Goal: Task Accomplishment & Management: Use online tool/utility

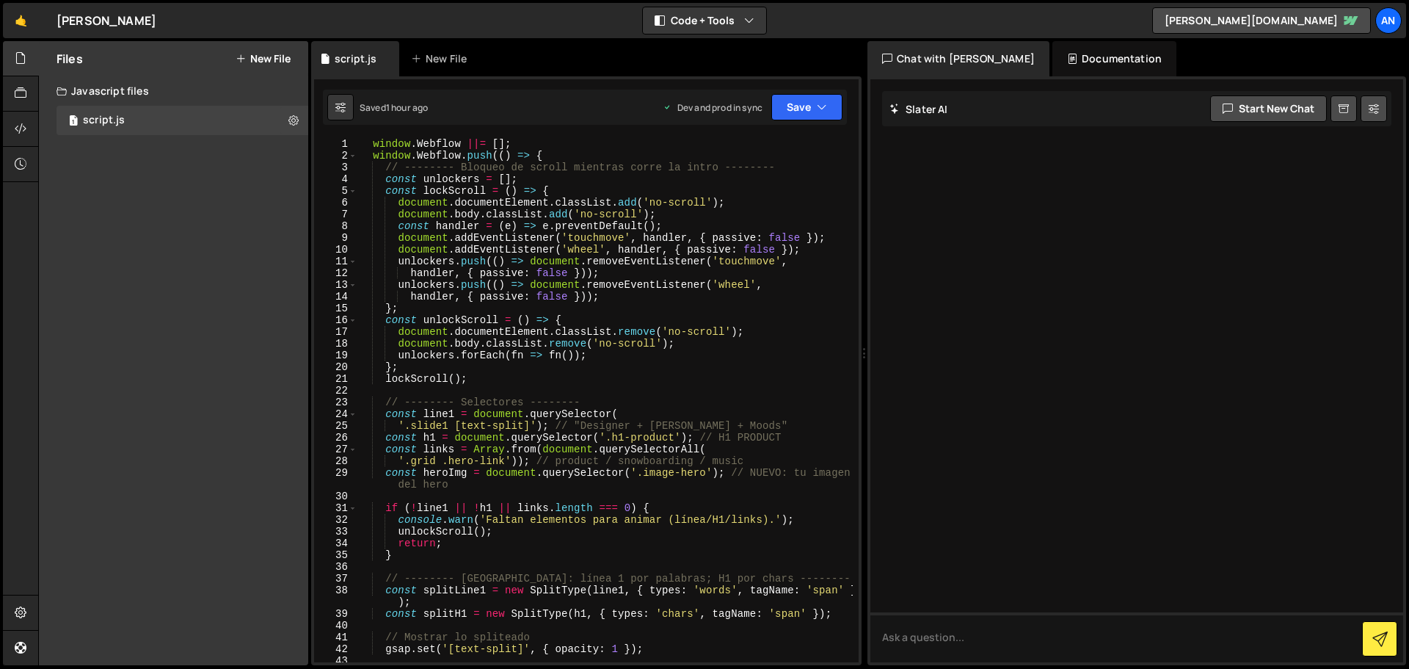
scroll to position [0, 1]
click at [371, 143] on div "window . Webflow ||= [ ] ; window . Webflow . push (( ) => { // -------- Bloque…" at bounding box center [606, 412] width 496 height 548
type textarea "window.Webflow ||= [];"
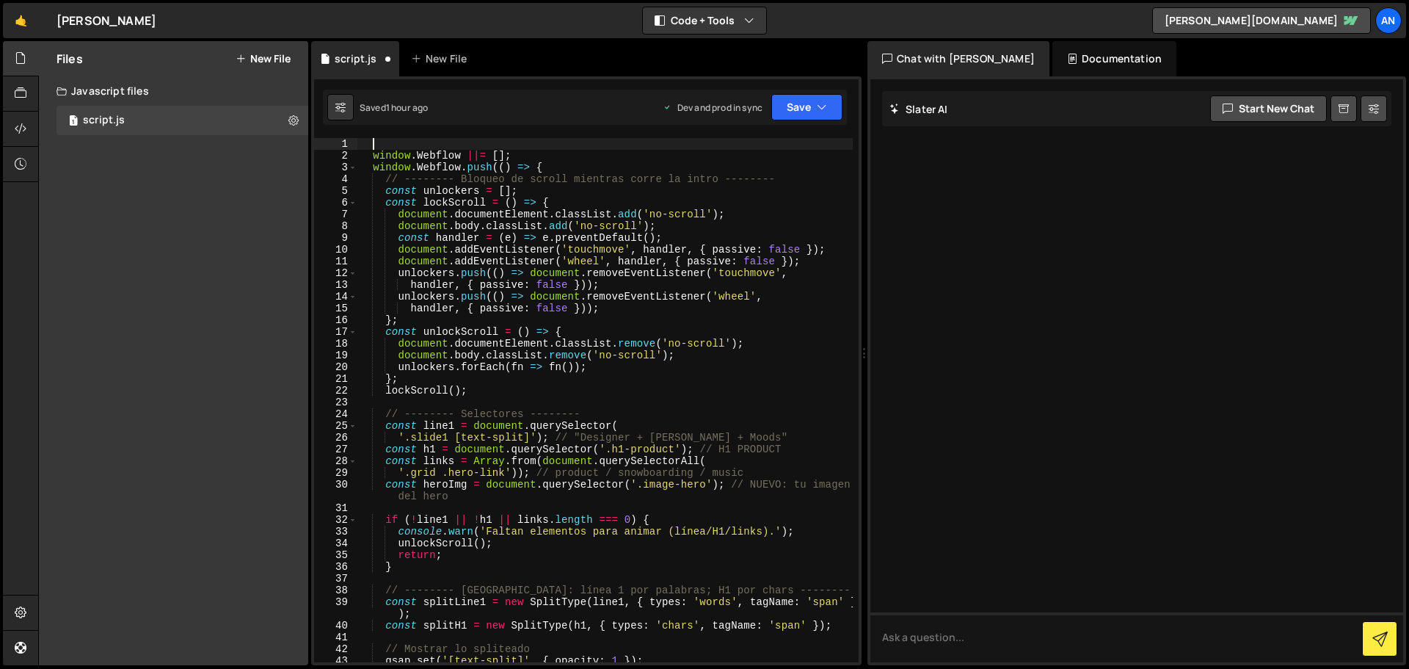
scroll to position [0, 0]
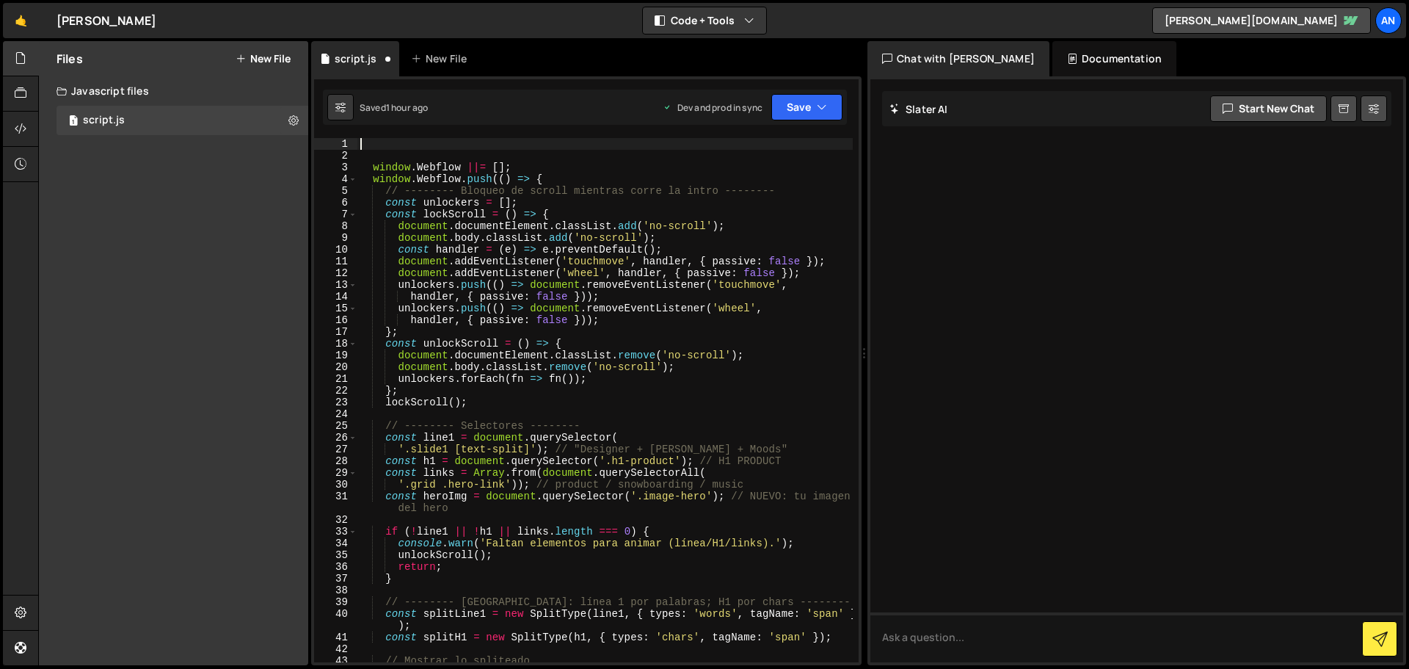
paste textarea "});"
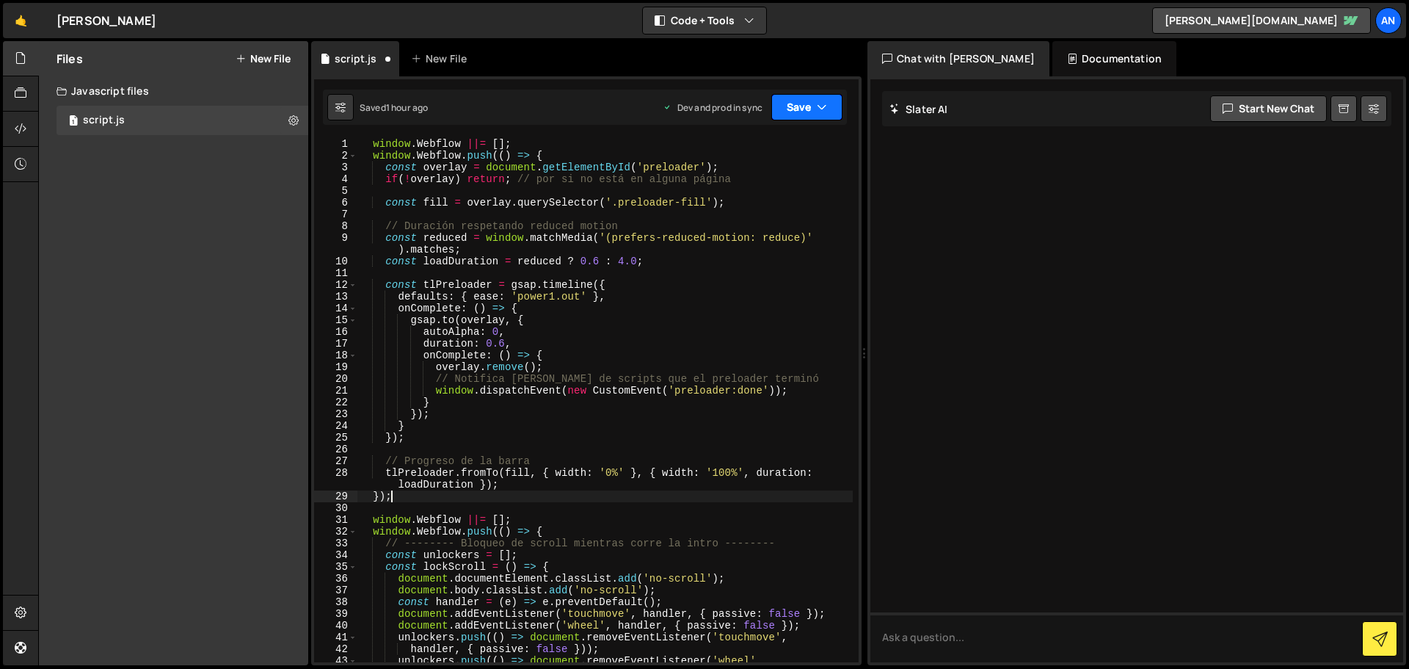
type textarea "});"
click at [794, 109] on button "Save" at bounding box center [807, 107] width 71 height 26
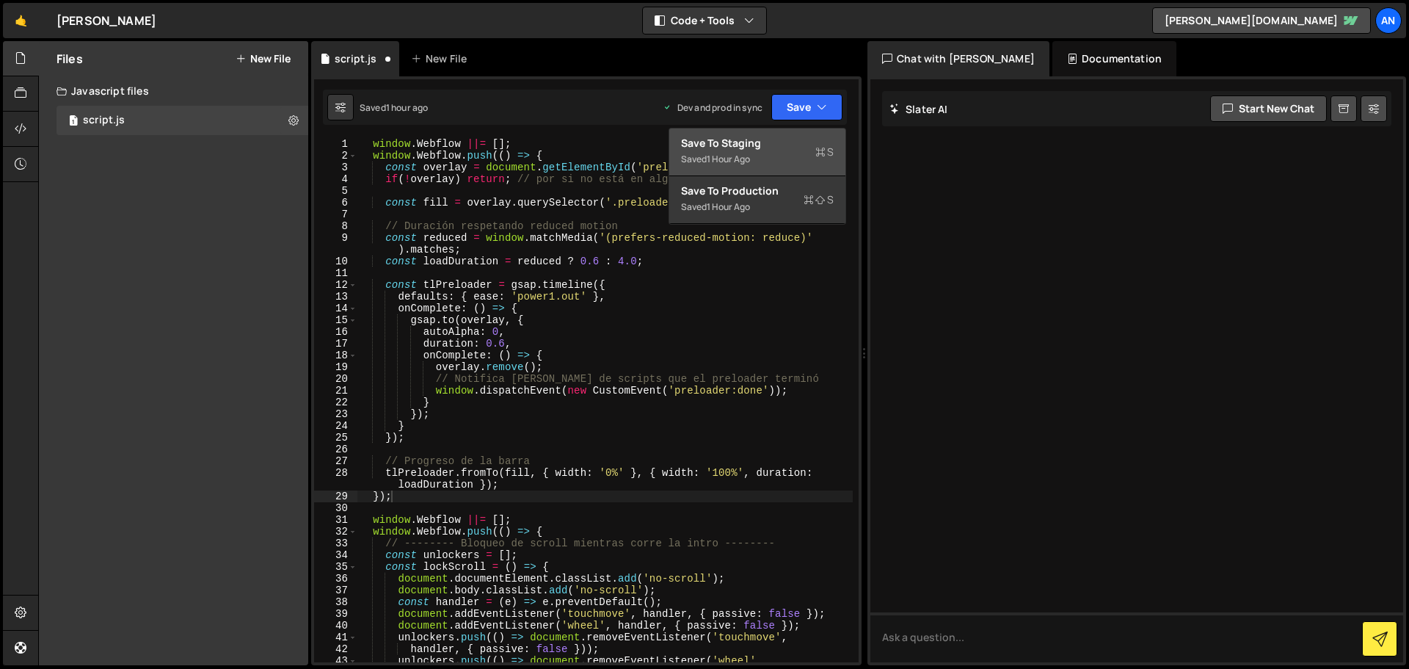
click at [794, 143] on div "Save to Staging S" at bounding box center [757, 143] width 153 height 15
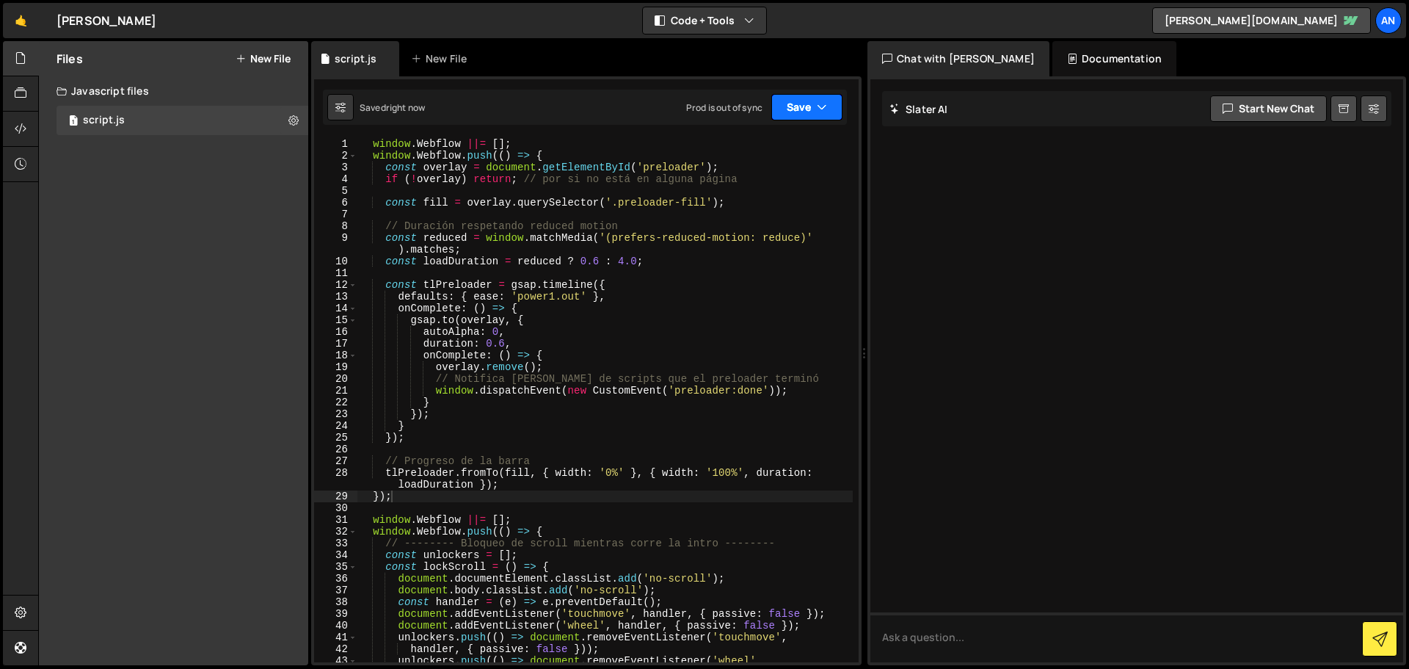
click at [794, 109] on button "Save" at bounding box center [807, 107] width 71 height 26
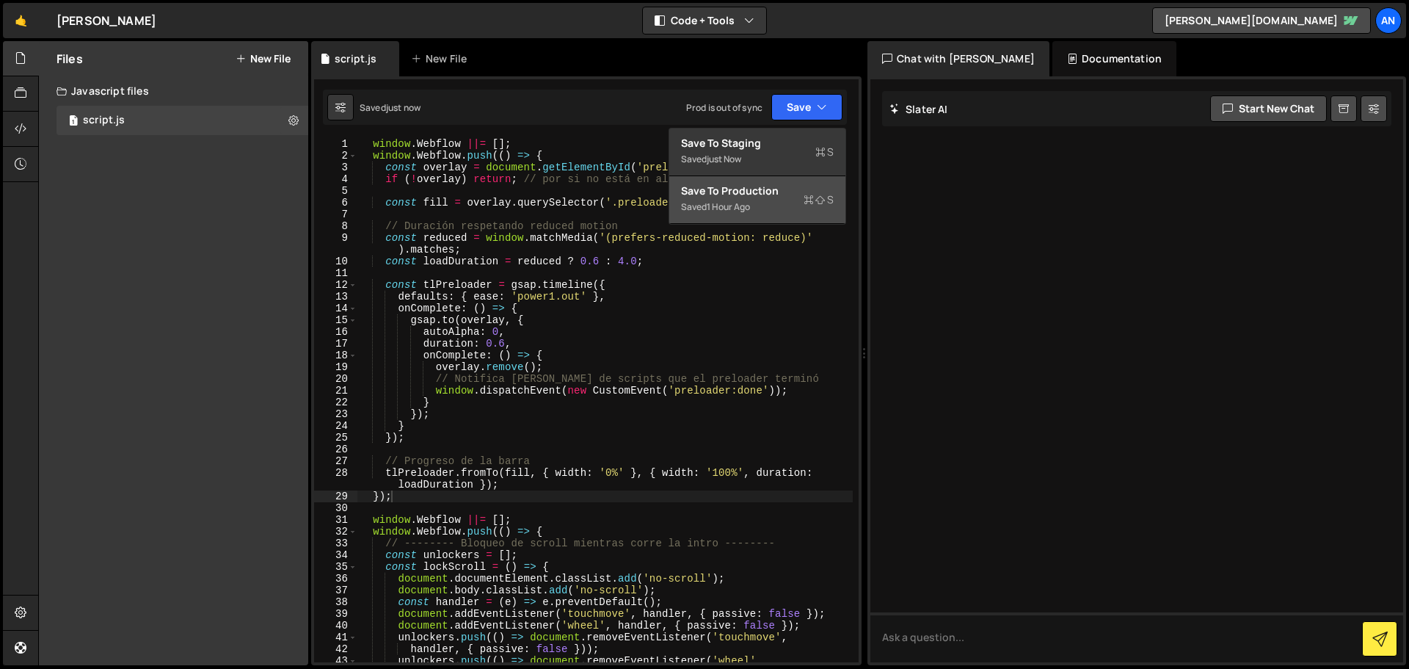
click at [783, 198] on div "Saved 1 hour ago" at bounding box center [757, 207] width 153 height 18
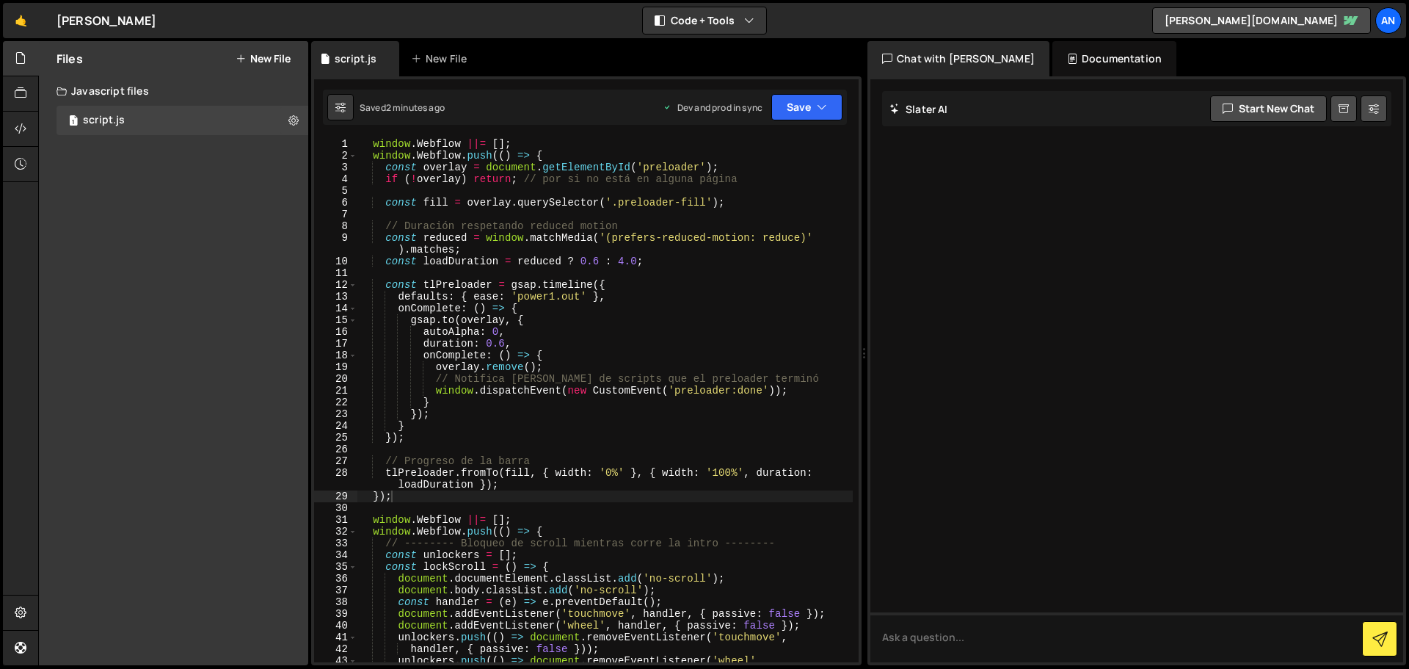
scroll to position [44, 0]
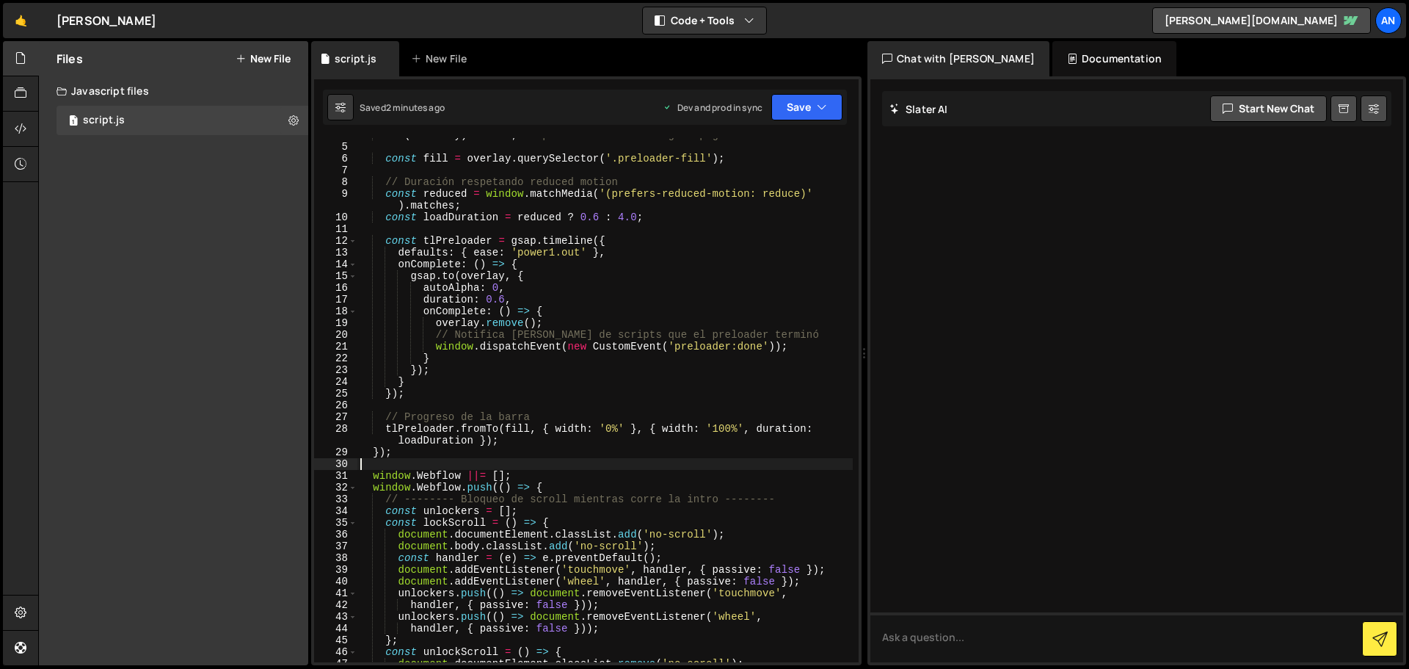
click at [429, 460] on div "if ( ! overlay ) return ; // por si no está en alguna página const fill = overl…" at bounding box center [606, 403] width 496 height 548
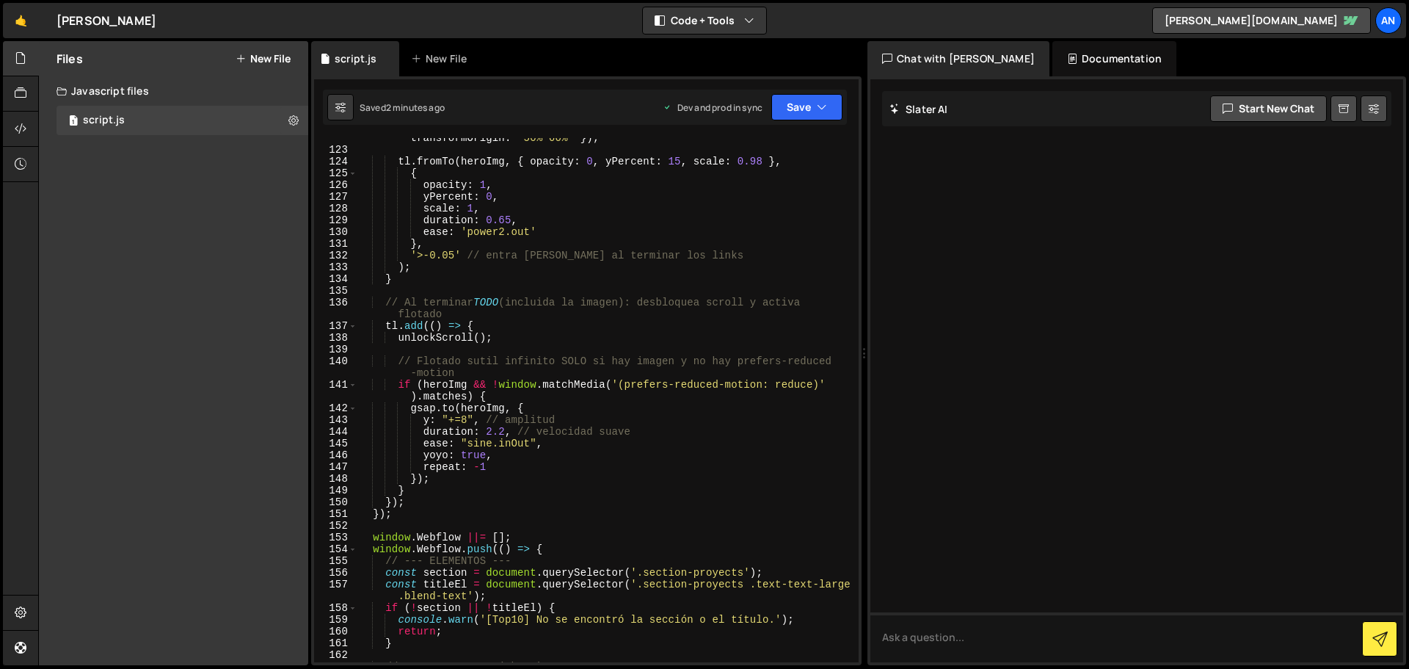
scroll to position [1498, 0]
click at [376, 529] on div "gsap . set ( [PERSON_NAME] , { opacity : 0 , yPercent : 15 , scale : 0.98 , tra…" at bounding box center [606, 399] width 496 height 559
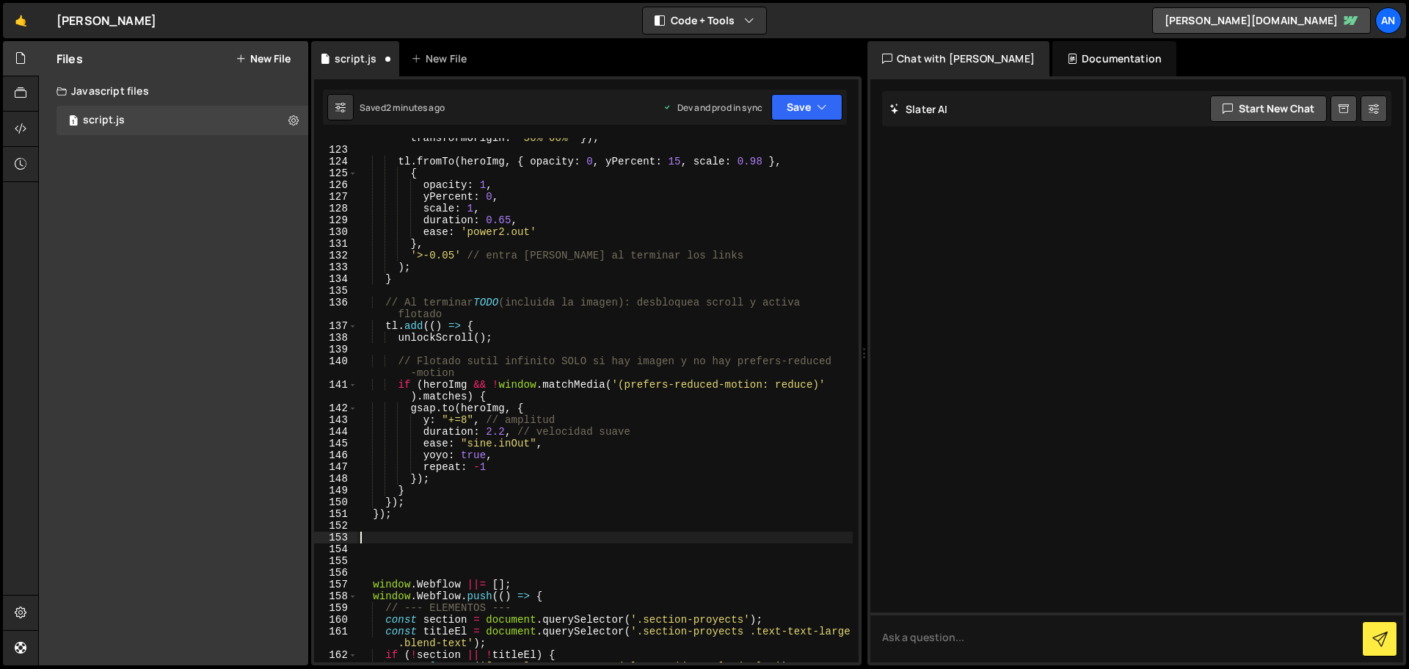
paste textarea "}"
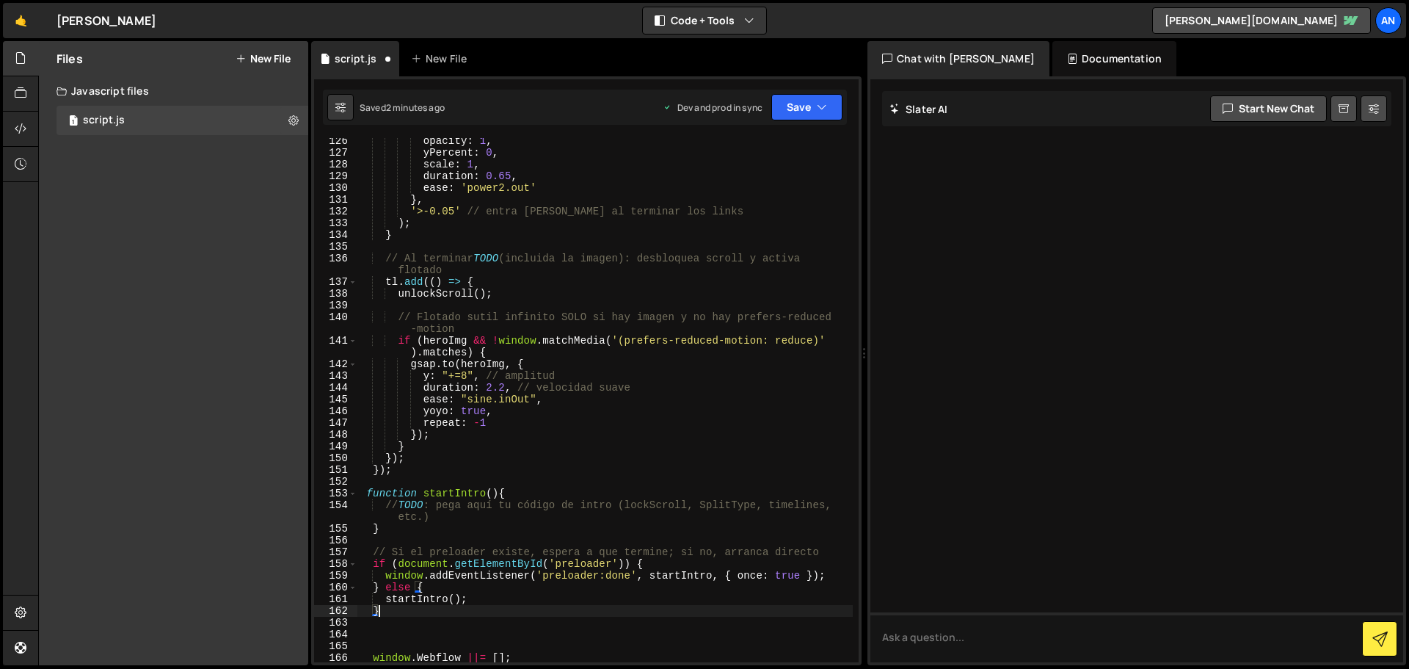
scroll to position [1674, 0]
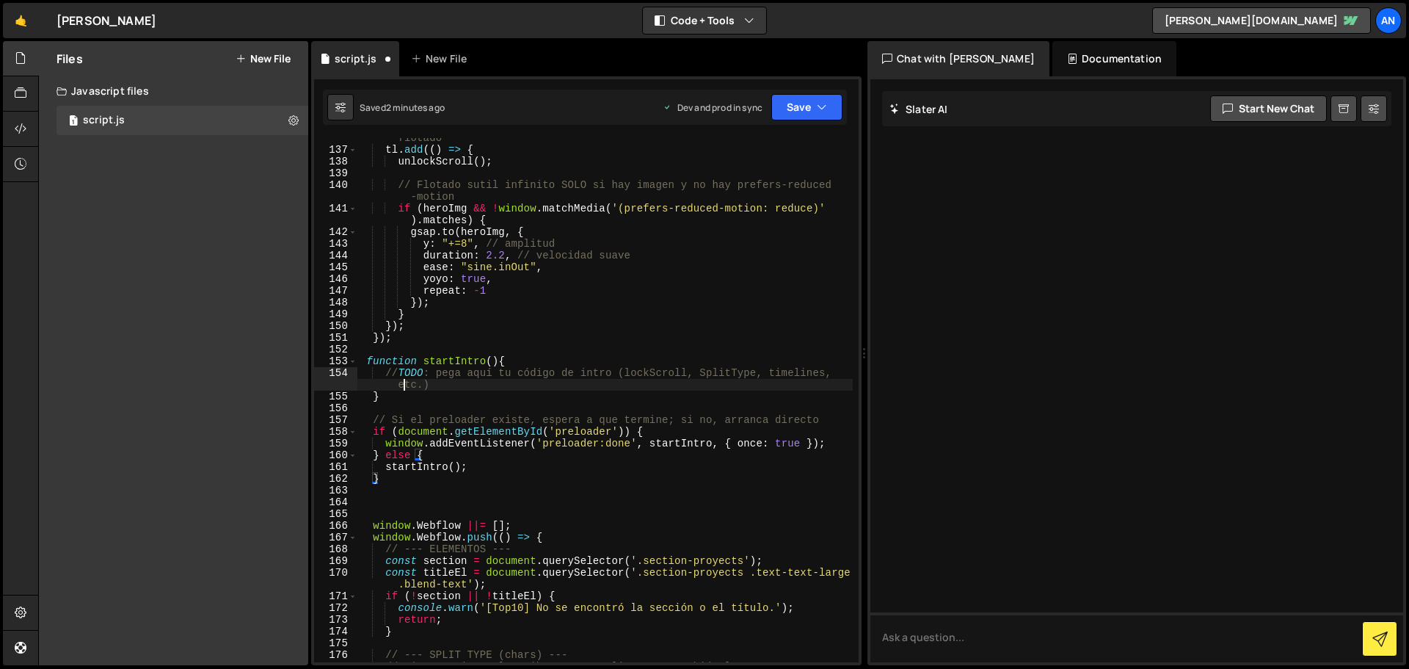
click at [403, 380] on div "// Al terminar TODO (incluida la imagen): desbloquea scroll y activa flotado tl…" at bounding box center [606, 399] width 496 height 559
click at [410, 375] on div "// Al terminar TODO (incluida la imagen): desbloquea scroll y activa flotado tl…" at bounding box center [606, 399] width 496 height 559
click at [407, 372] on div "// Al terminar TODO (incluida la imagen): desbloquea scroll y activa flotado tl…" at bounding box center [606, 399] width 496 height 559
click at [401, 373] on div "// Al terminar TODO (incluida la imagen): desbloquea scroll y activa flotado tl…" at bounding box center [606, 399] width 496 height 559
click at [516, 362] on div "// Al terminar TODO (incluida la imagen): desbloquea scroll y activa flotado tl…" at bounding box center [606, 399] width 496 height 559
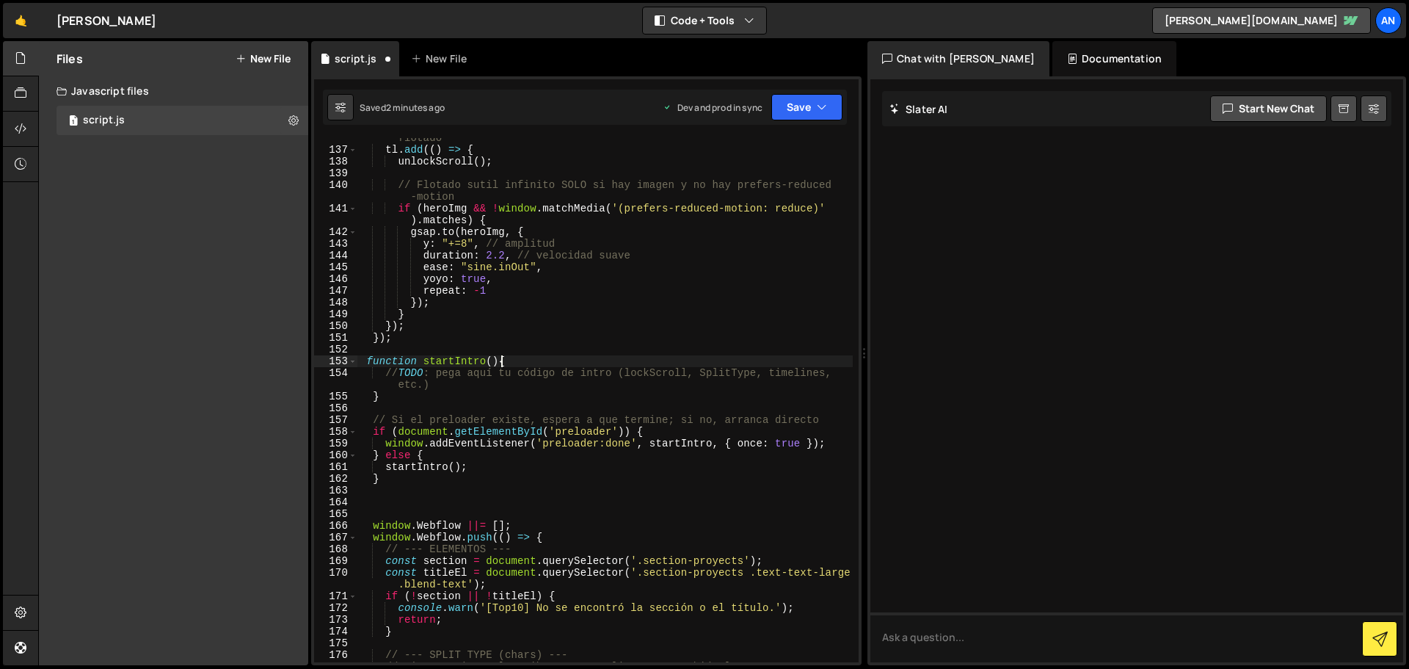
type textarea "function startIntro(){"
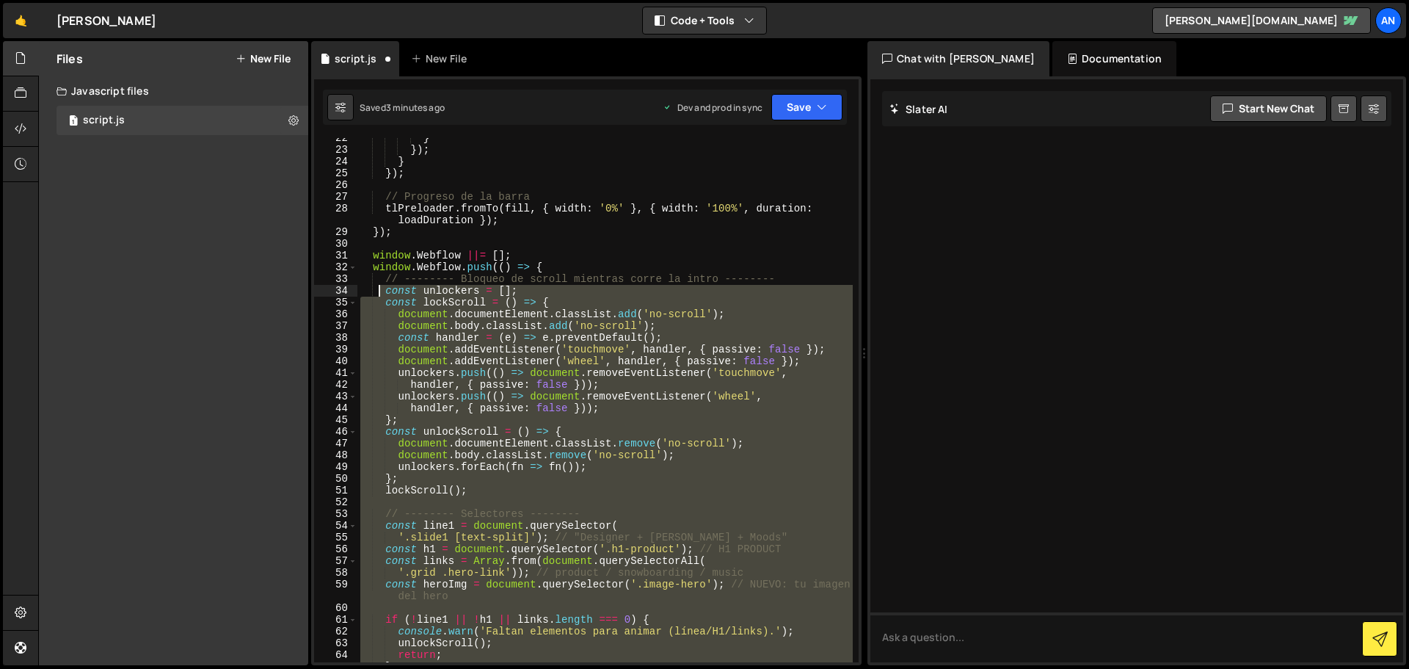
scroll to position [264, 0]
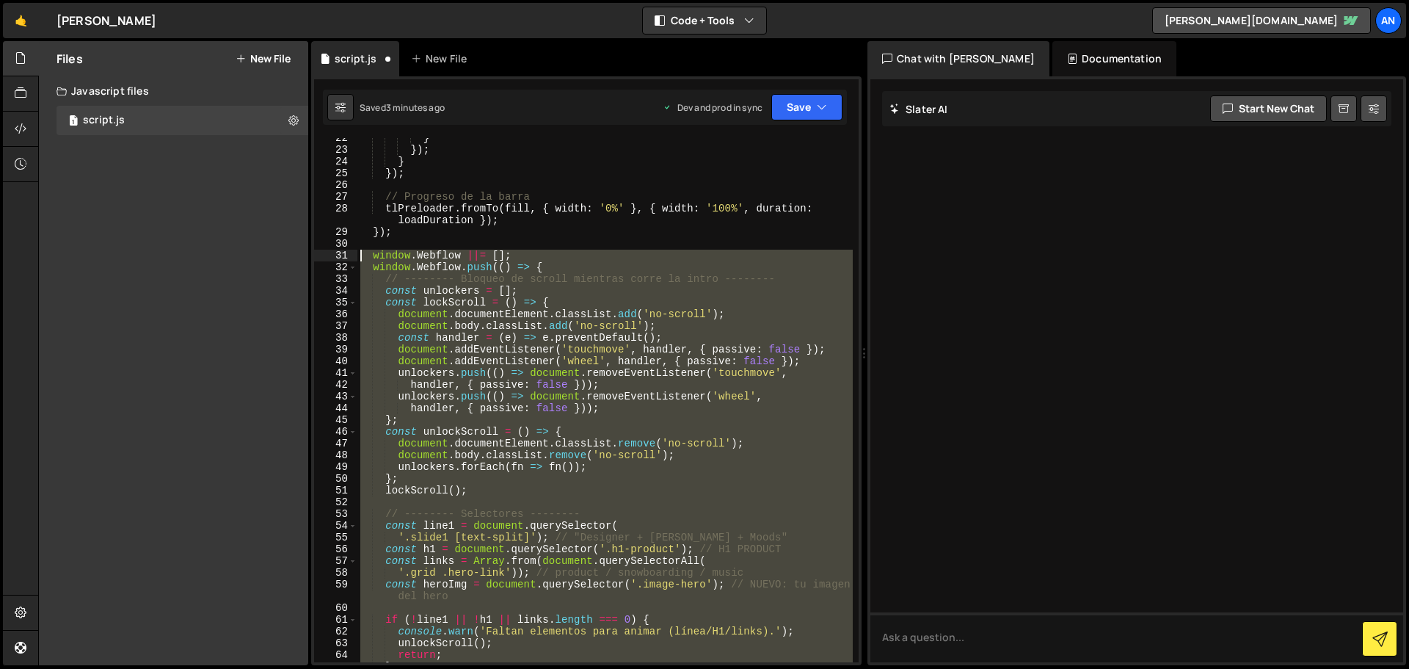
drag, startPoint x: 398, startPoint y: 428, endPoint x: 344, endPoint y: 250, distance: 186.5
click at [344, 250] on div "22 23 24 25 26 27 28 29 30 31 32 33 34 35 36 37 38 39 40 41 42 43 44 45 46 47 4…" at bounding box center [586, 400] width 545 height 524
type textarea "window.Webflow ||= []; window.Webflow.push(() => {"
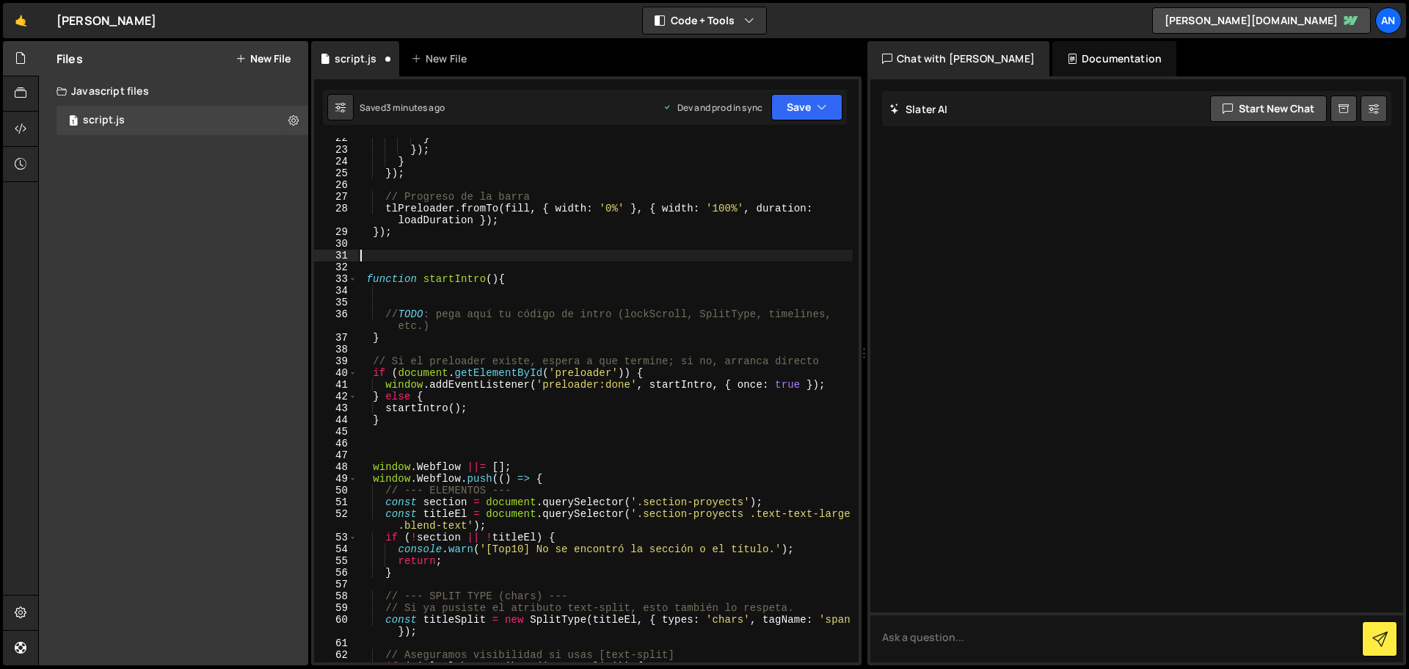
click at [571, 275] on div "} }) ; } }) ; // Progreso de la barra tlPreloader . fromTo ( fill , { width : '…" at bounding box center [606, 406] width 496 height 548
type textarea "function startIntro(){"
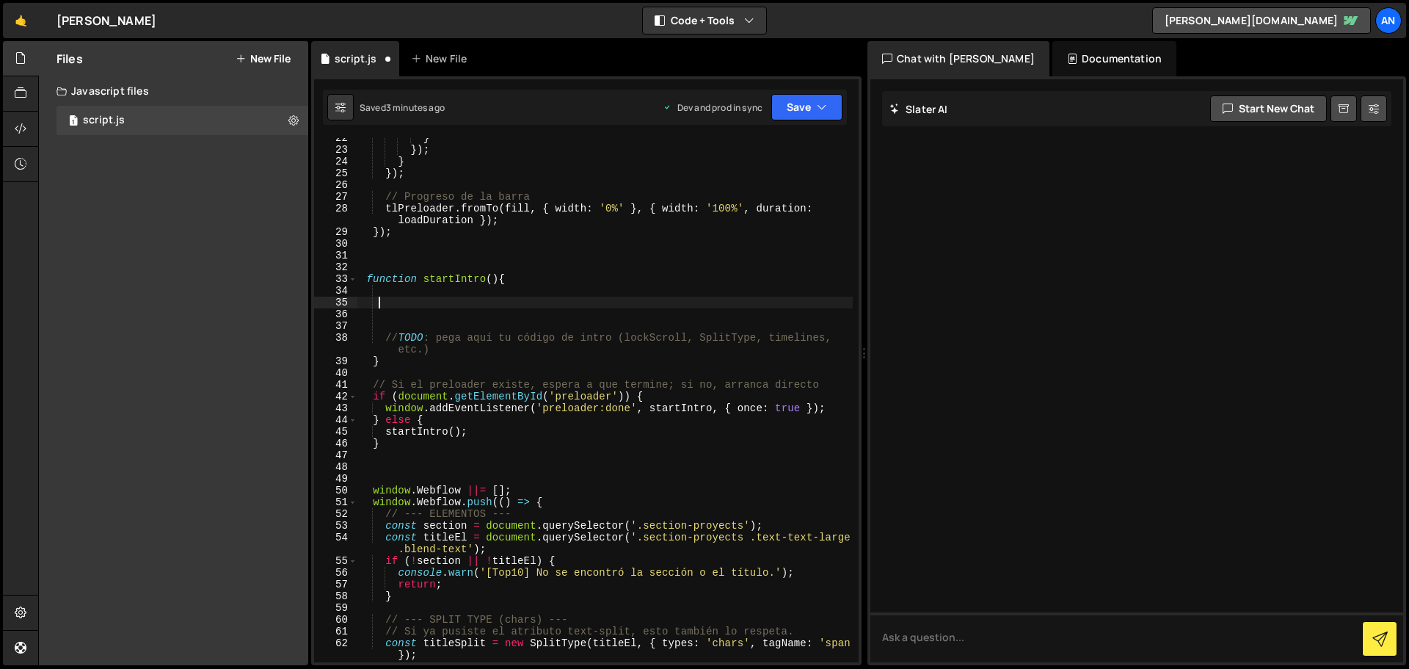
paste textarea "});"
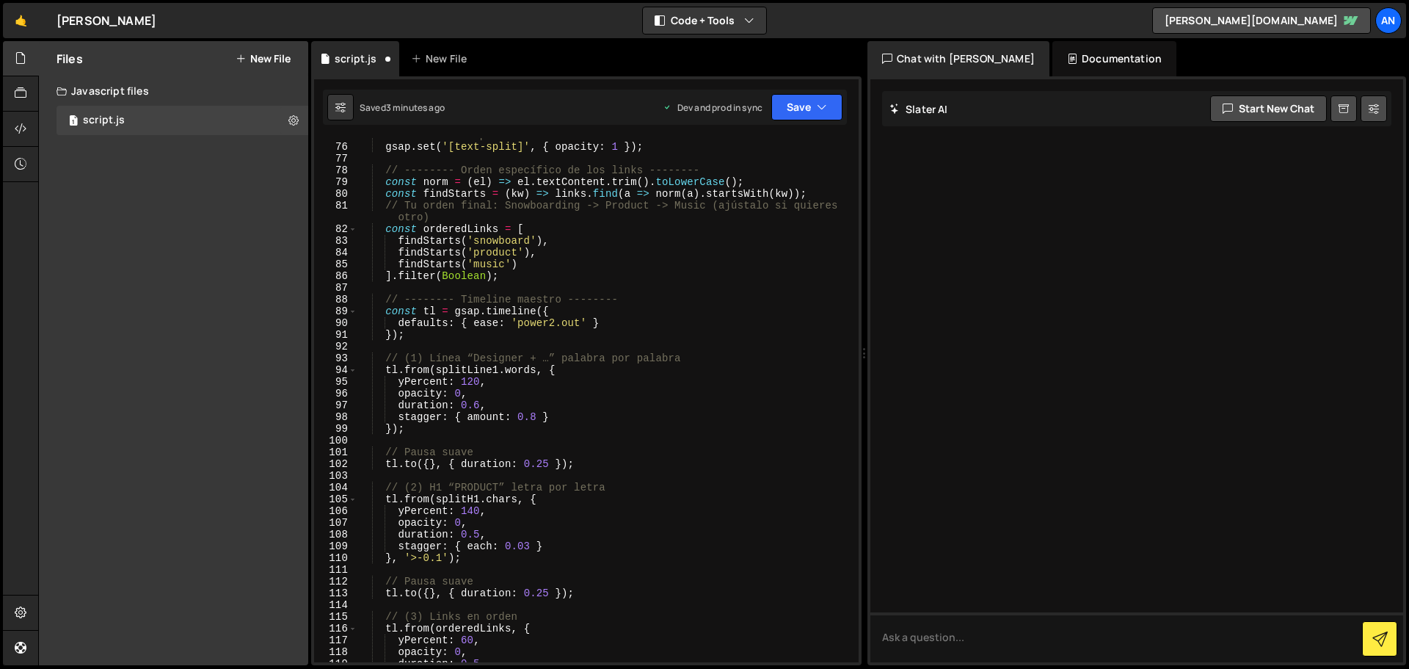
scroll to position [1189, 0]
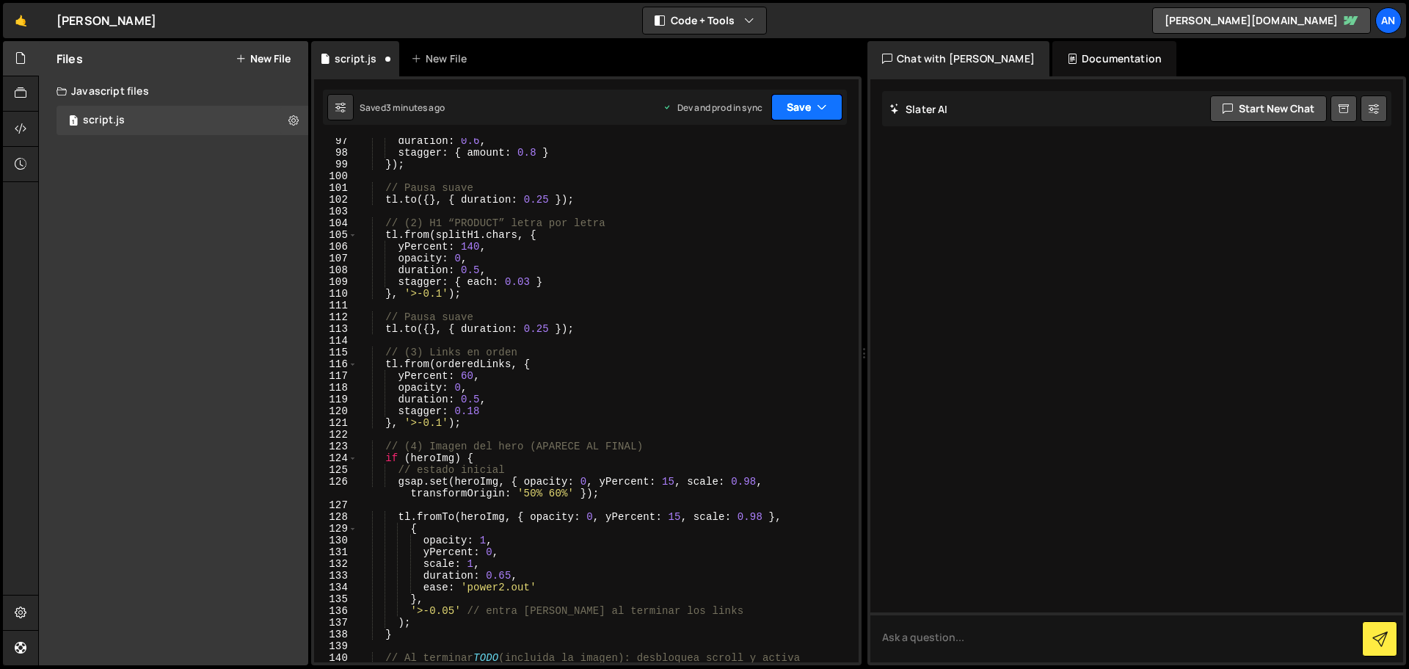
click at [778, 107] on button "Save" at bounding box center [807, 107] width 71 height 26
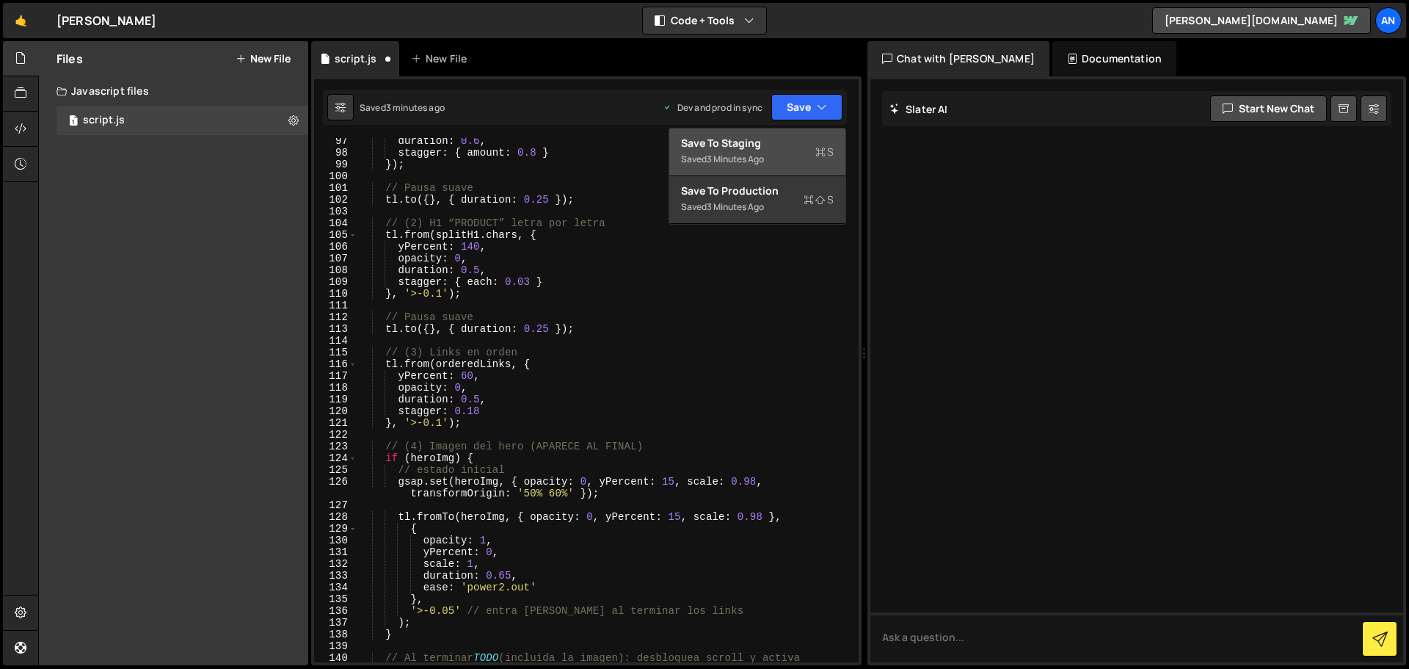
click at [768, 150] on div "Save to Staging S" at bounding box center [757, 143] width 153 height 15
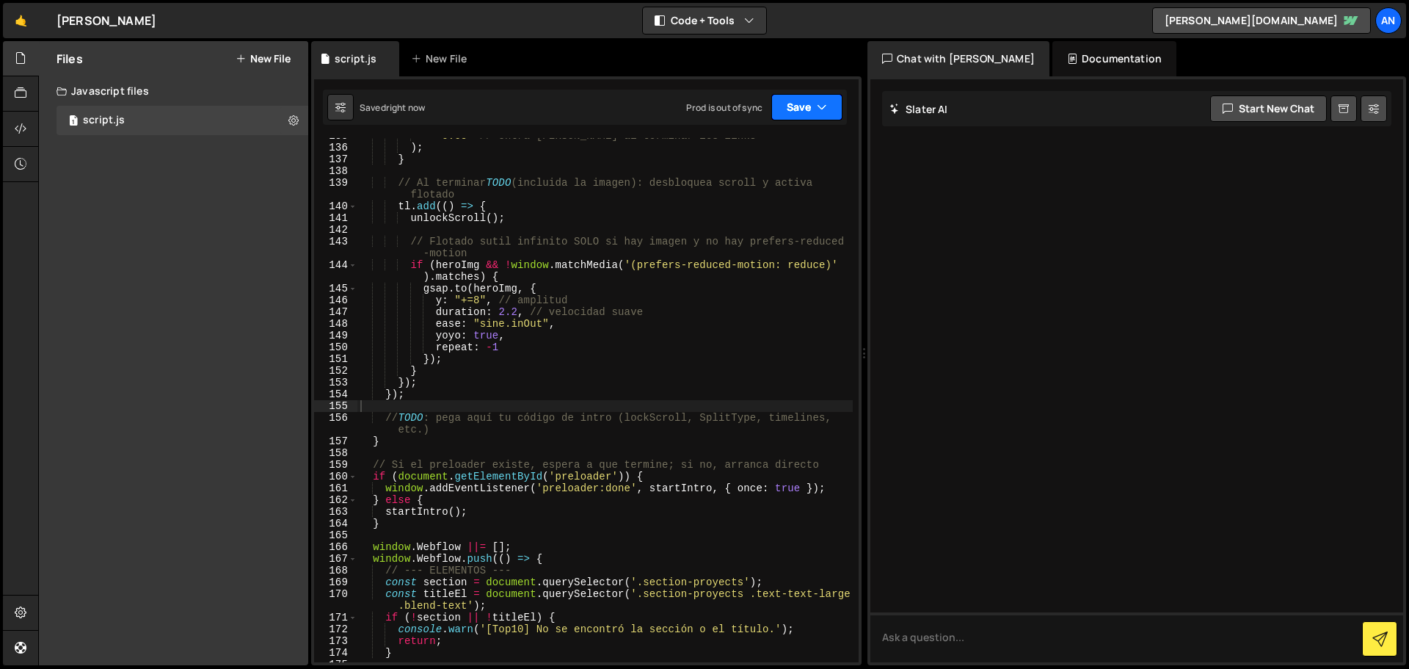
click at [794, 105] on button "Save" at bounding box center [807, 107] width 71 height 26
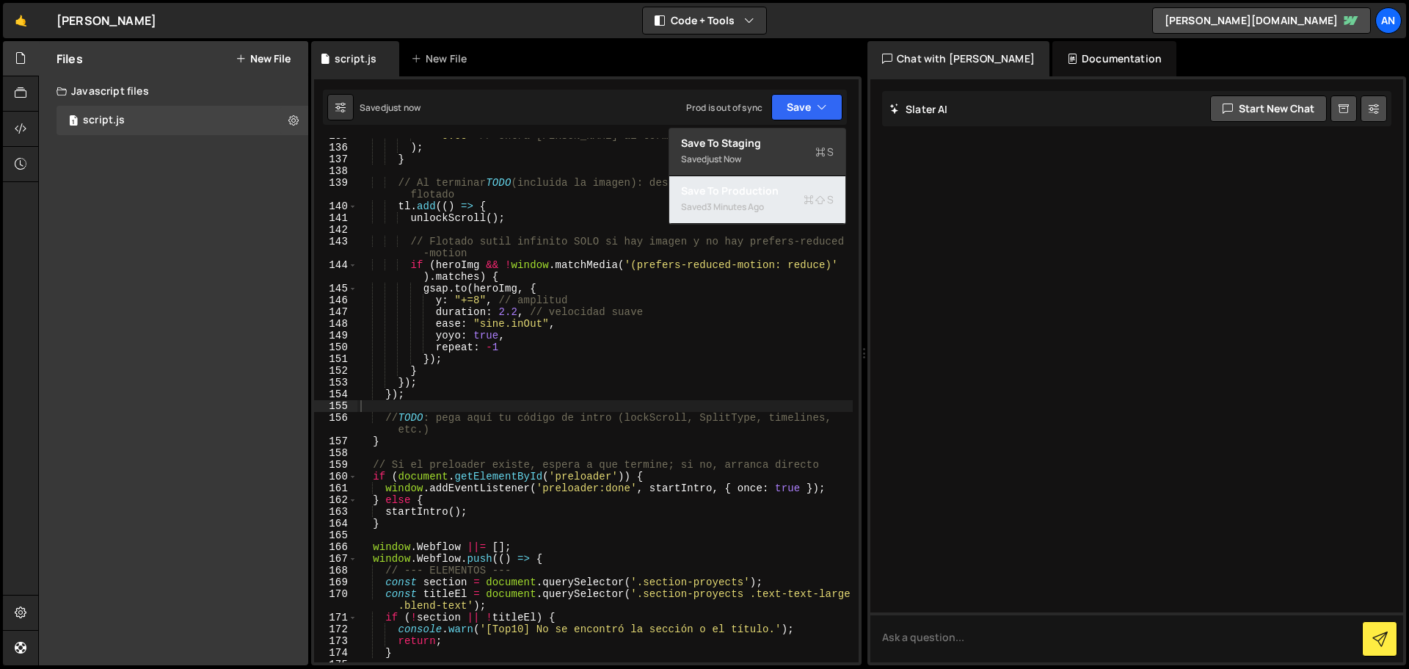
click at [733, 203] on div "3 minutes ago" at bounding box center [735, 206] width 57 height 12
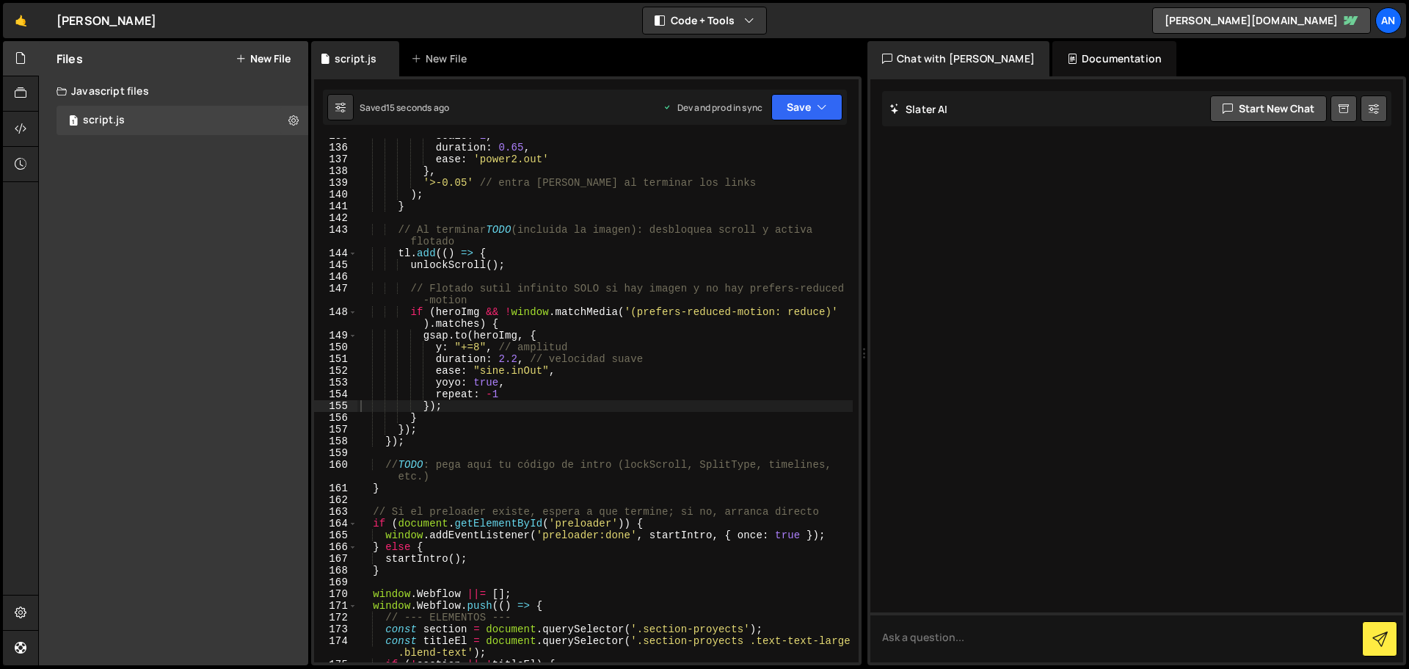
click at [797, 91] on div "Saved 15 seconds ago Dev and prod in sync Upgrade to Edit Save Save to Staging …" at bounding box center [585, 107] width 524 height 35
click at [803, 98] on button "Save" at bounding box center [807, 107] width 71 height 26
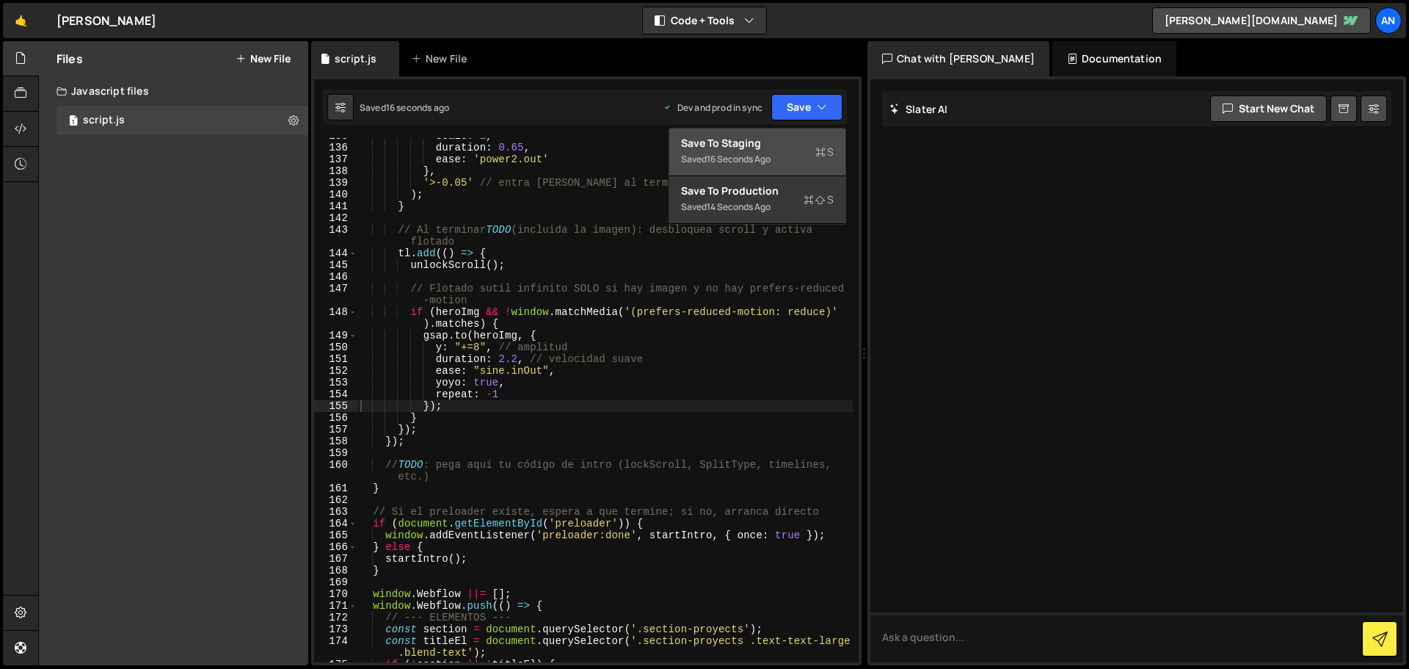
click at [810, 139] on div "Save to Staging S" at bounding box center [757, 143] width 153 height 15
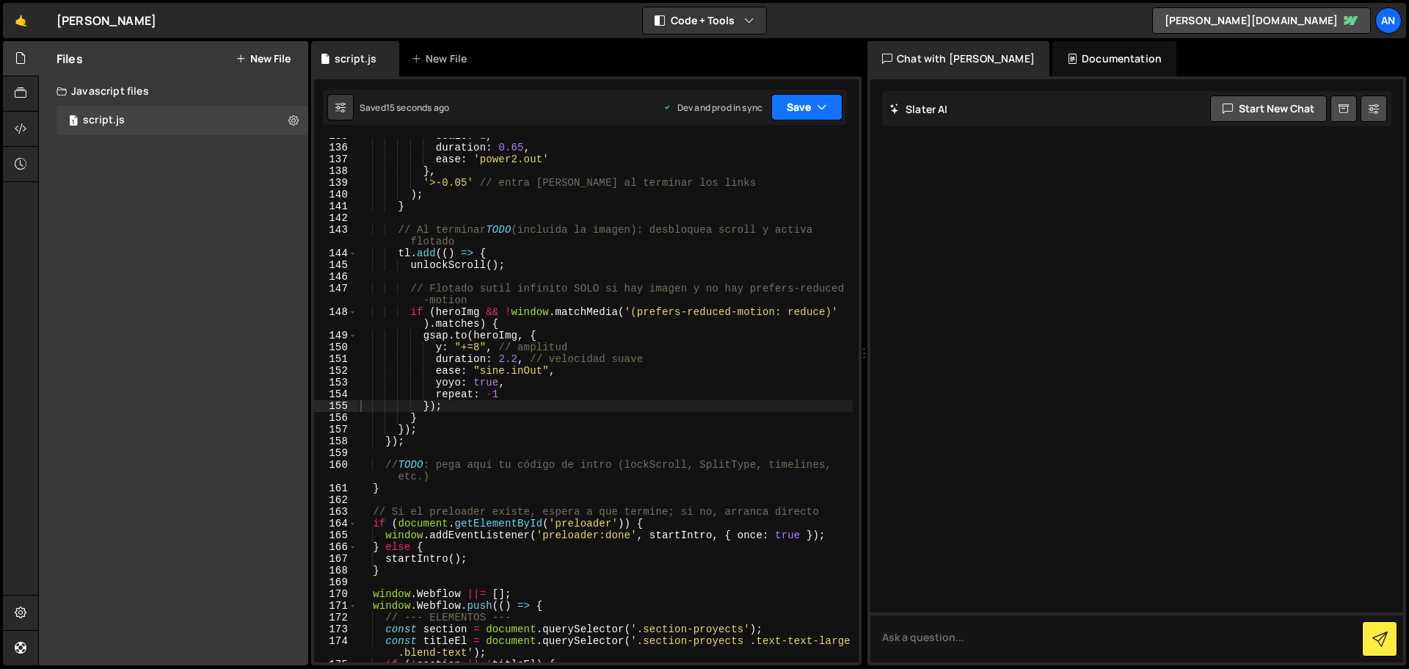
click at [796, 98] on button "Save" at bounding box center [807, 107] width 71 height 26
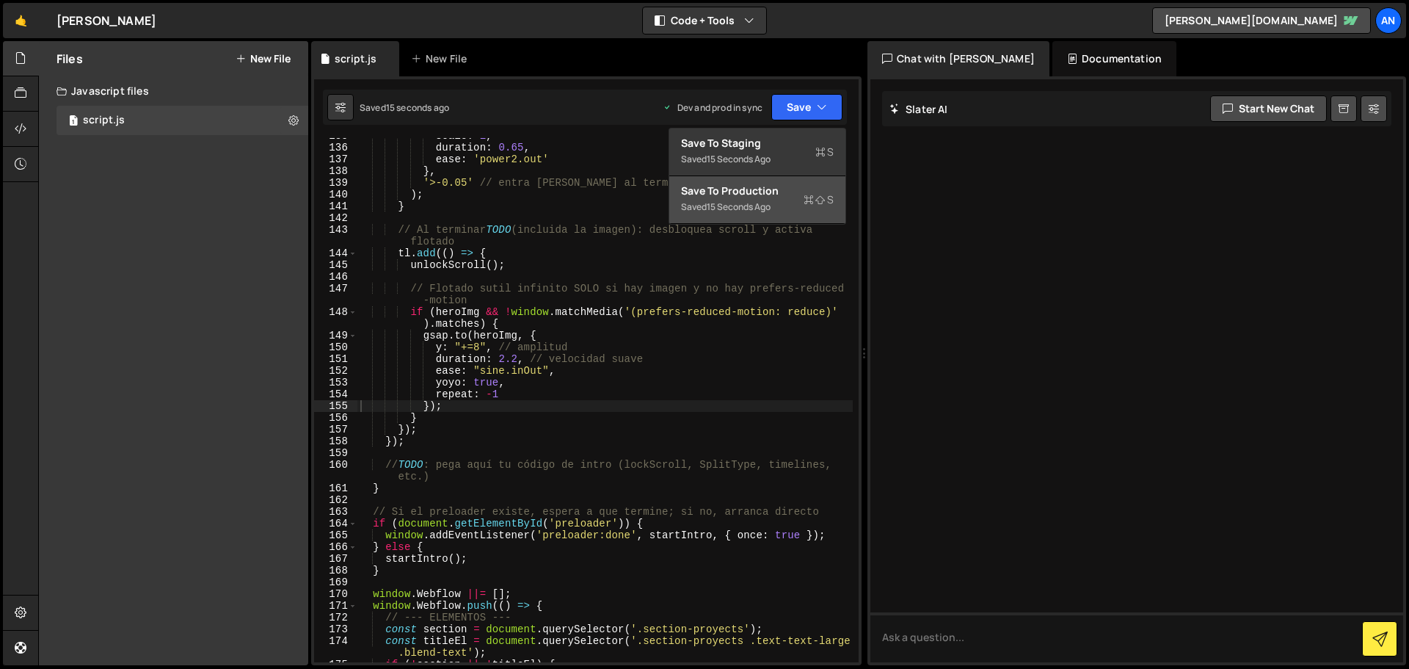
click at [804, 192] on icon at bounding box center [809, 199] width 10 height 15
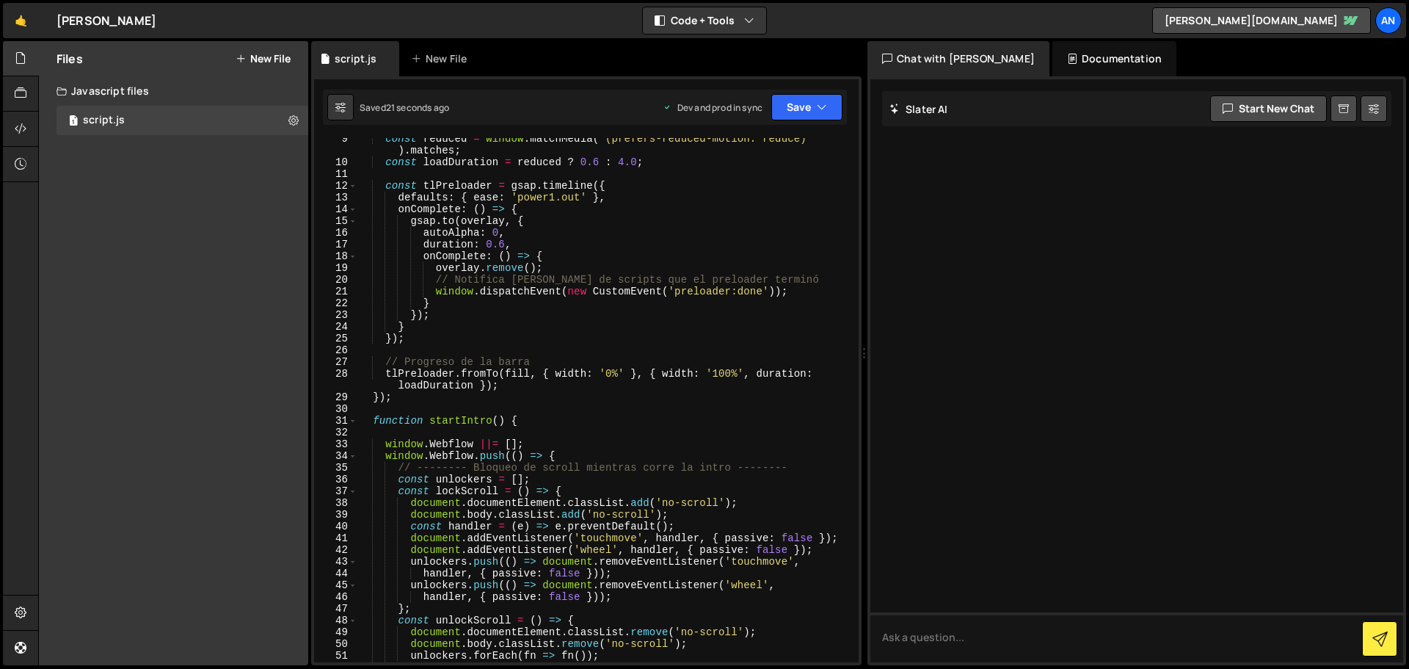
scroll to position [0, 0]
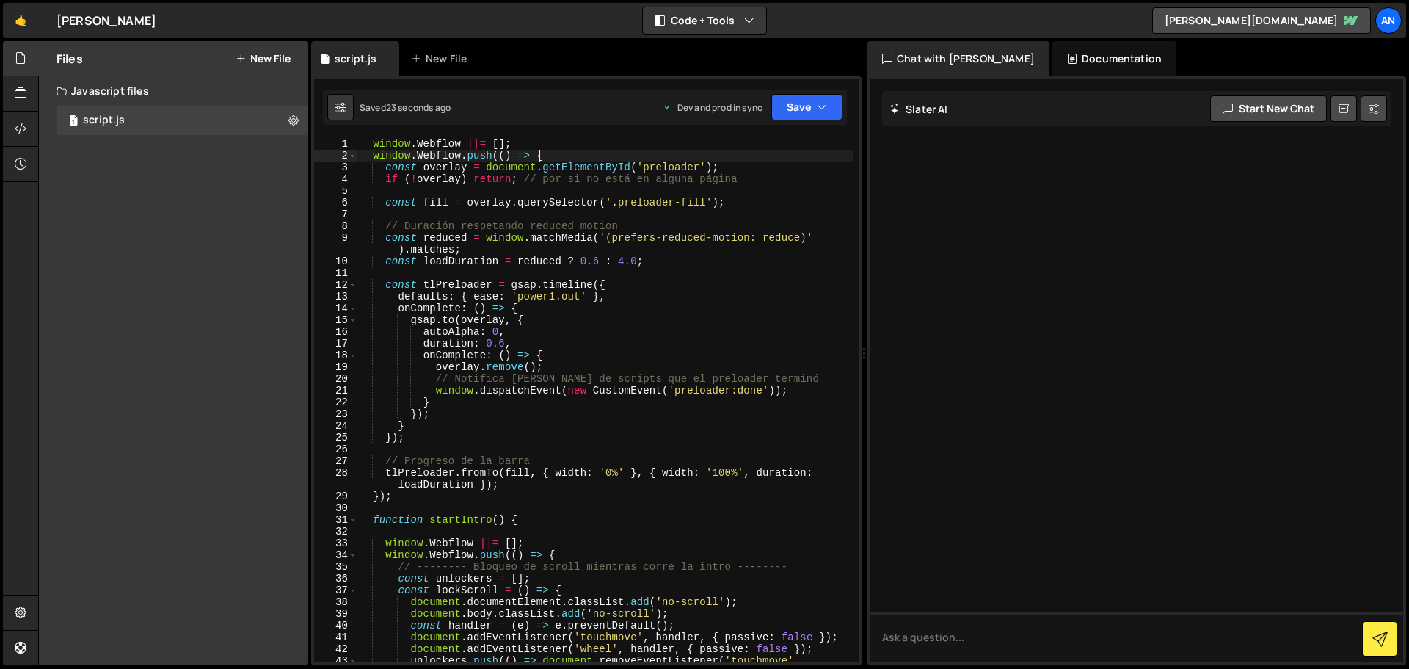
click at [576, 152] on div "window . Webflow ||= [ ] ; window . Webflow . push (( ) => { const overlay = do…" at bounding box center [606, 412] width 496 height 548
click at [507, 140] on div "window . Webflow ||= [ ] ; window . Webflow . push (( ) => { const overlay = do…" at bounding box center [606, 412] width 496 height 548
click at [554, 158] on div "window . Webflow ||= [ ] ; window . Webflow . push (( ) => { const overlay = do…" at bounding box center [606, 412] width 496 height 548
click at [349, 143] on div "1" at bounding box center [335, 144] width 43 height 12
click at [369, 145] on div "window . Webflow ||= [ ] ; window . Webflow . push (( ) => { const overlay = do…" at bounding box center [606, 412] width 496 height 548
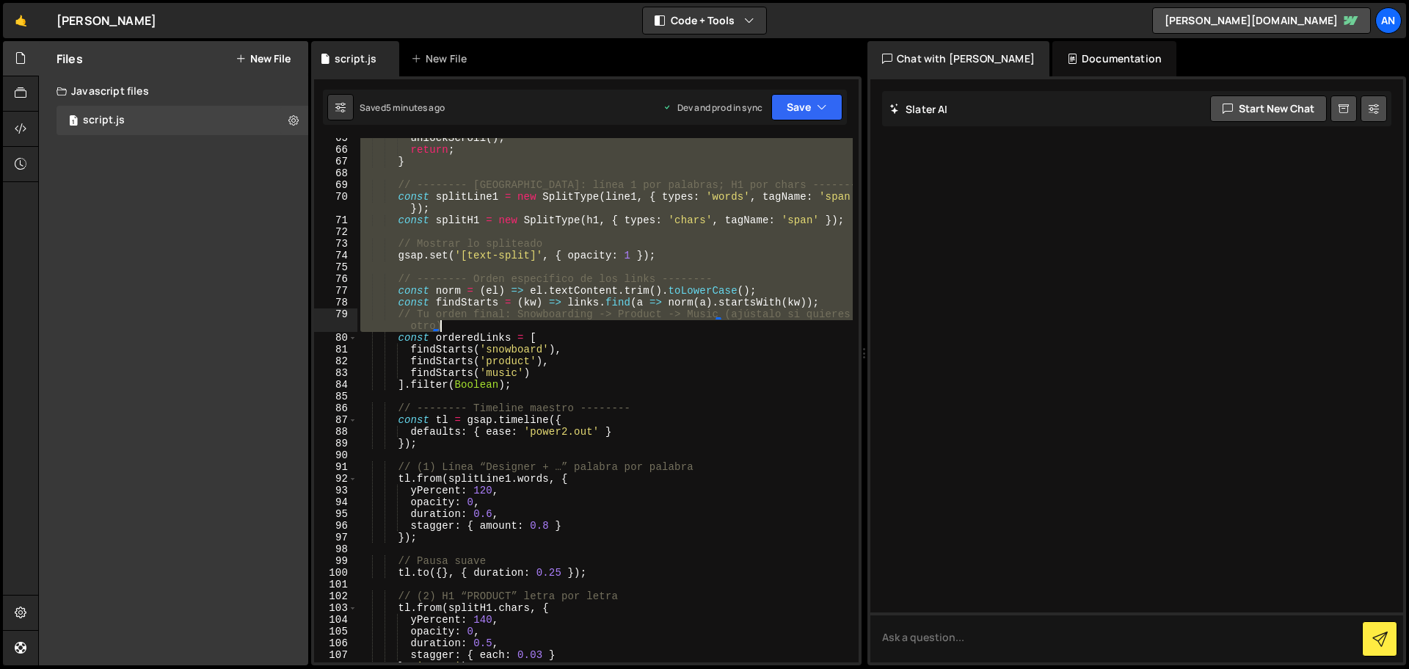
scroll to position [925, 0]
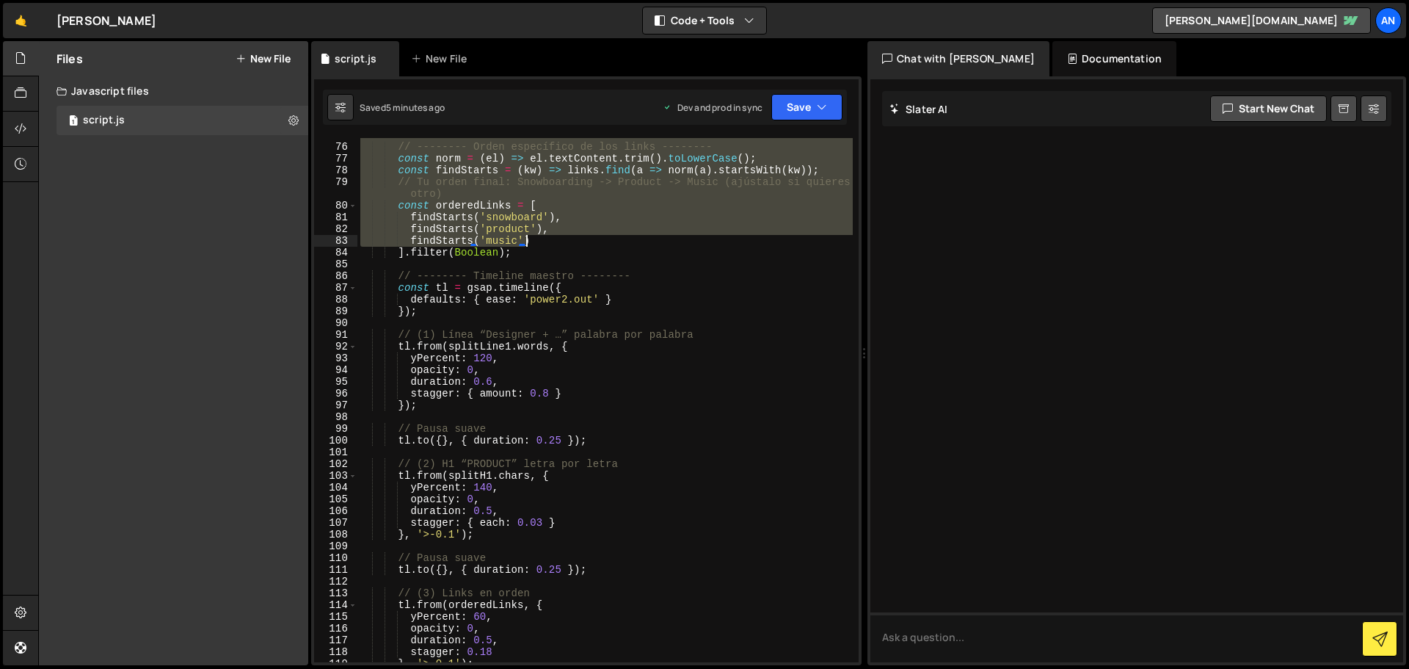
drag, startPoint x: 370, startPoint y: 145, endPoint x: 658, endPoint y: 244, distance: 304.4
click at [658, 244] on div "// -------- Orden específico de los links -------- const norm = ( el ) => el . …" at bounding box center [606, 403] width 496 height 548
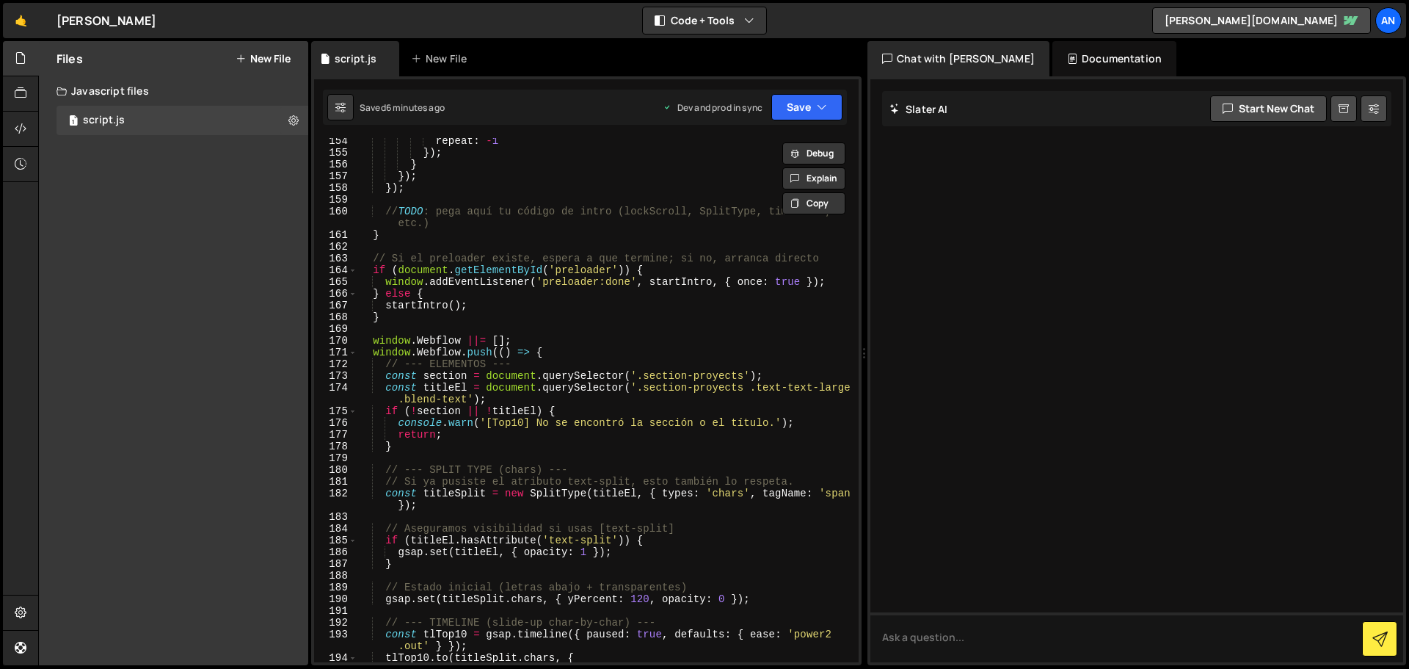
scroll to position [1850, 0]
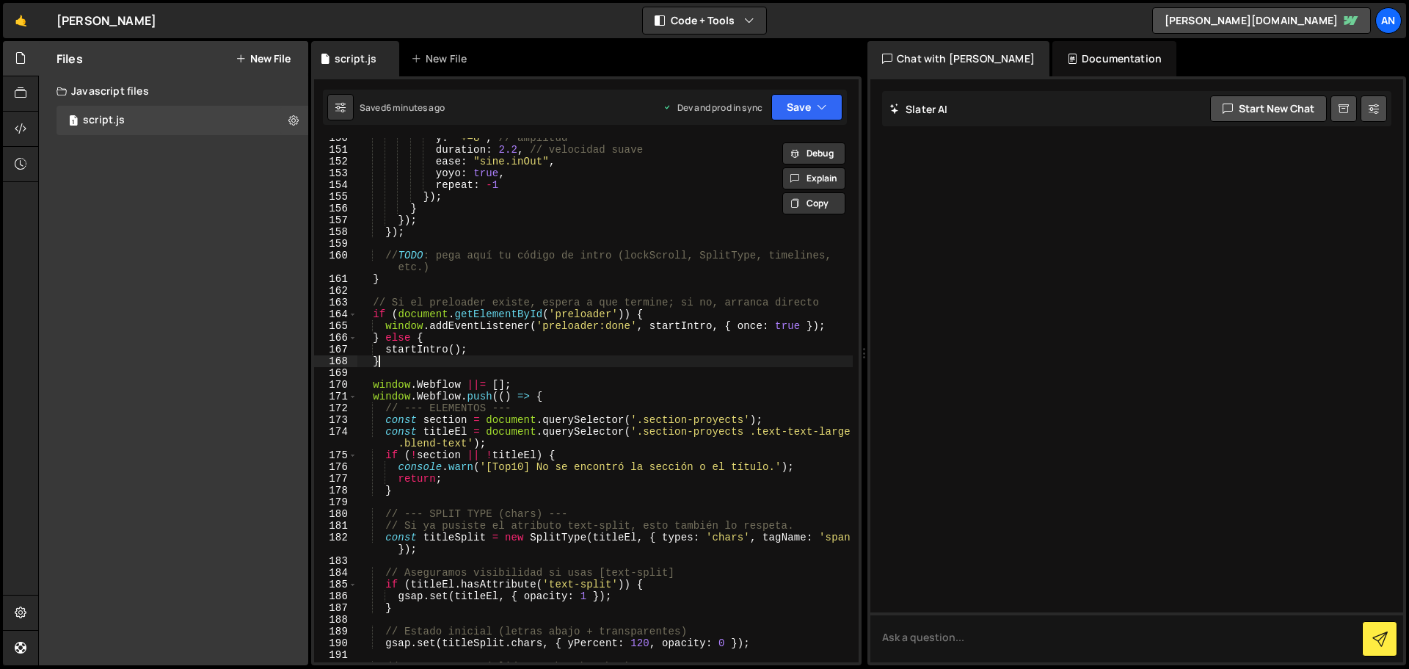
click at [399, 359] on div "y : "+=8" , // amplitud duration : 2.2 , // velocidad suave ease : "sine.inOut"…" at bounding box center [606, 406] width 496 height 548
click at [391, 312] on div "y : "+=8" , // amplitud duration : 2.2 , // velocidad suave ease : "sine.inOut"…" at bounding box center [606, 406] width 496 height 548
click at [380, 366] on div "y : "+=8" , // amplitud duration : 2.2 , // velocidad suave ease : "sine.inOut"…" at bounding box center [606, 406] width 496 height 548
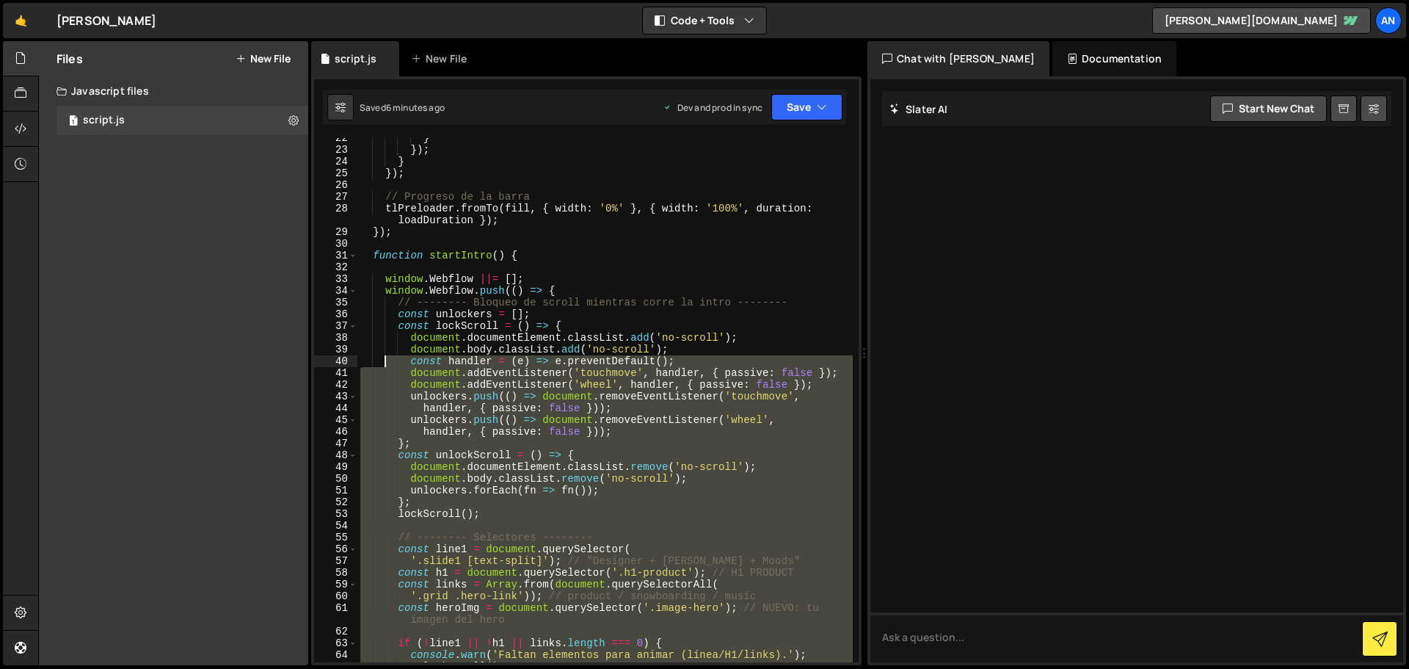
scroll to position [44, 0]
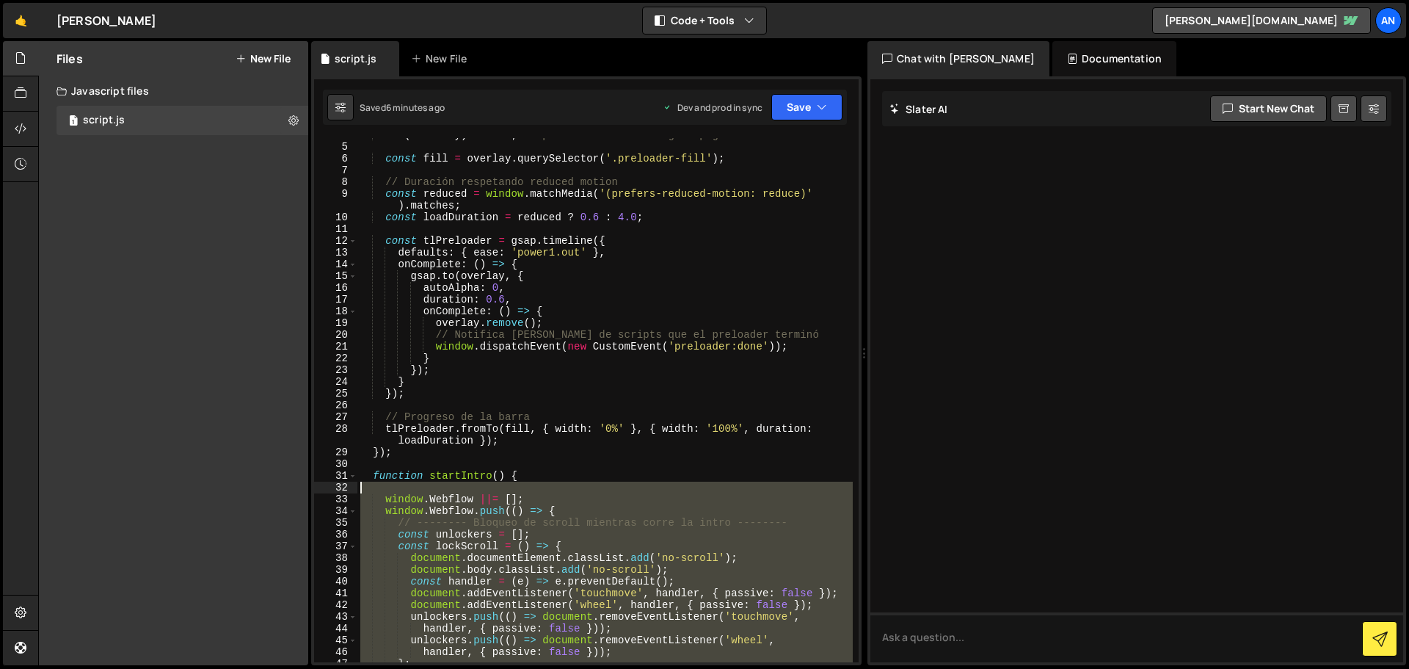
drag, startPoint x: 389, startPoint y: 368, endPoint x: 382, endPoint y: 484, distance: 116.2
click at [382, 484] on div "if ( ! overlay ) return ; // por si no está en alguna página const fill = overl…" at bounding box center [606, 403] width 496 height 548
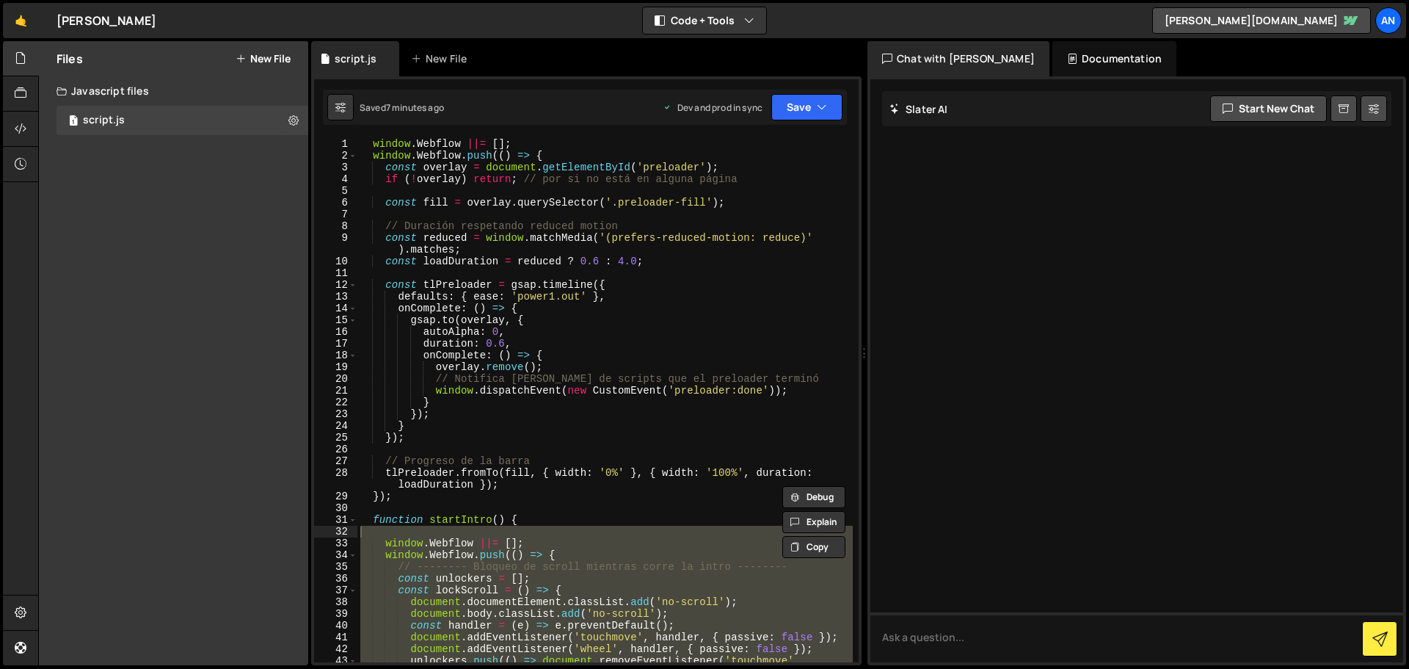
scroll to position [0, 0]
click at [540, 156] on div "window . Webflow ||= [ ] ; window . Webflow . push (( ) => { const overlay = do…" at bounding box center [606, 412] width 496 height 548
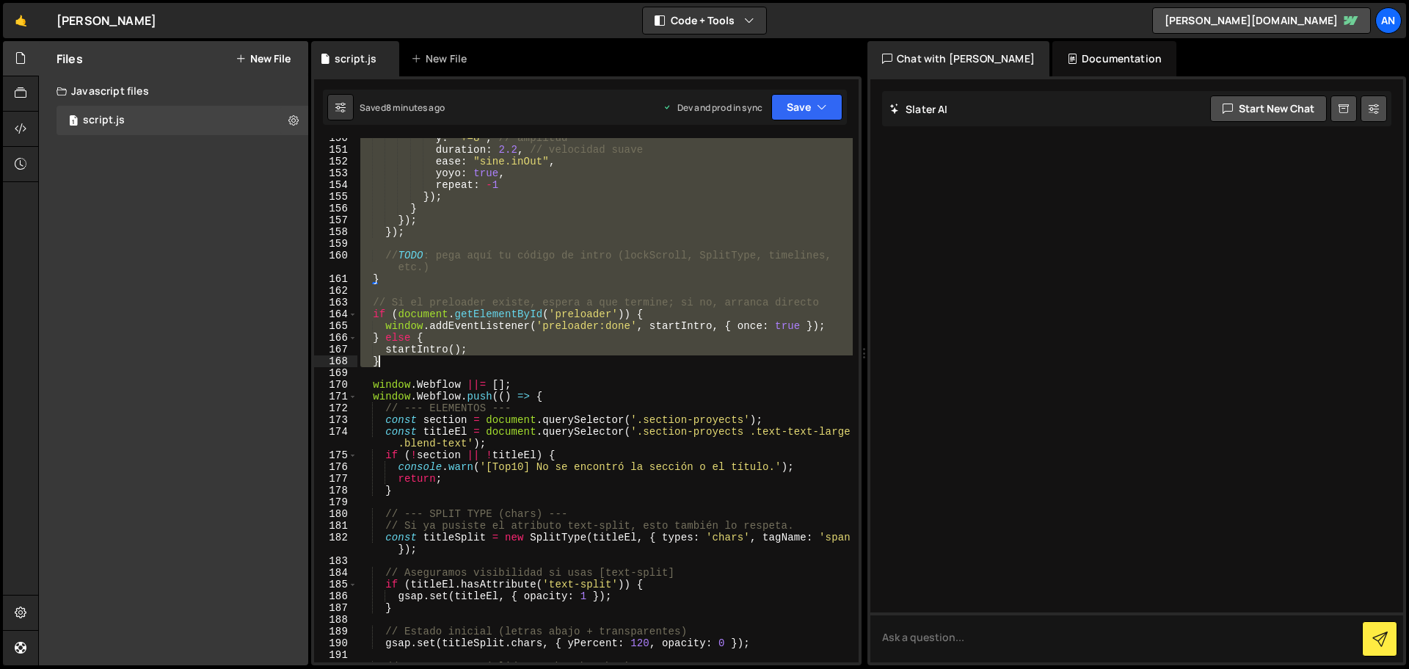
scroll to position [1850, 0]
drag, startPoint x: 366, startPoint y: 143, endPoint x: 596, endPoint y: 363, distance: 318.3
click at [596, 363] on div "y : "+=8" , // amplitud duration : 2.2 , // velocidad suave ease : "sine.inOut"…" at bounding box center [606, 406] width 496 height 548
paste textarea "});"
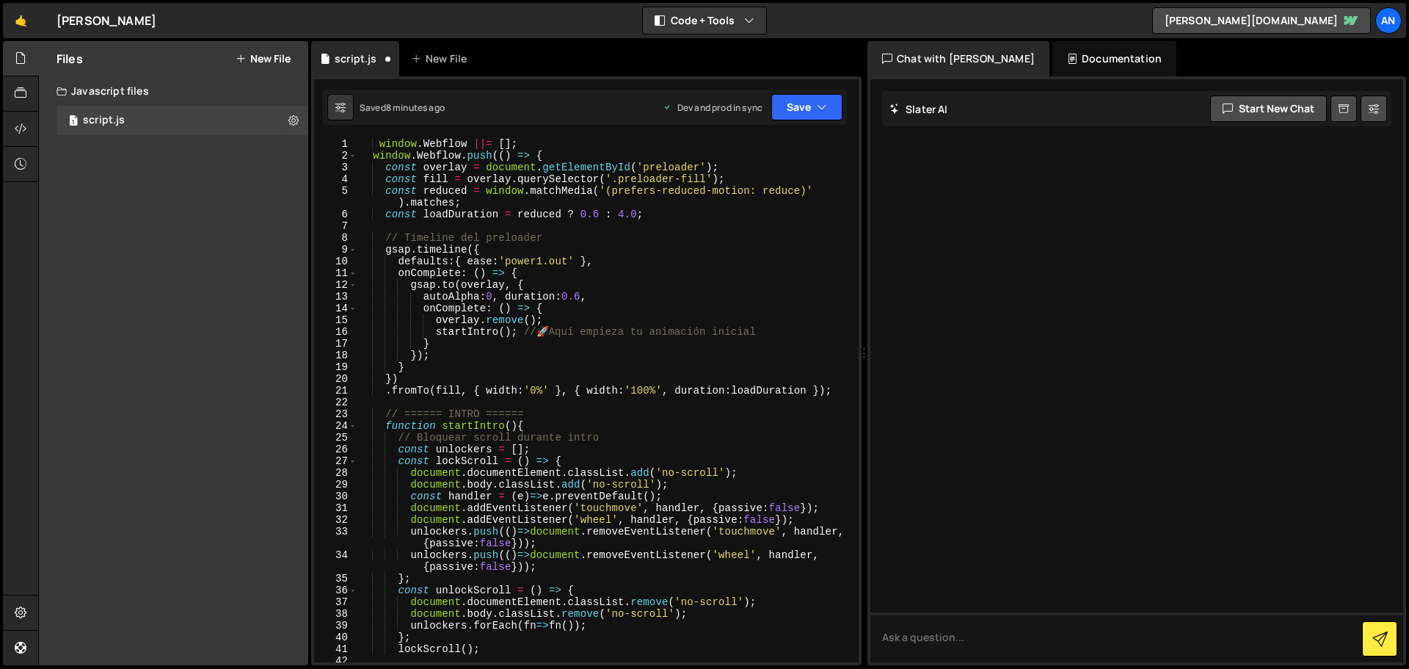
scroll to position [0, 0]
click at [810, 111] on button "Save" at bounding box center [807, 107] width 71 height 26
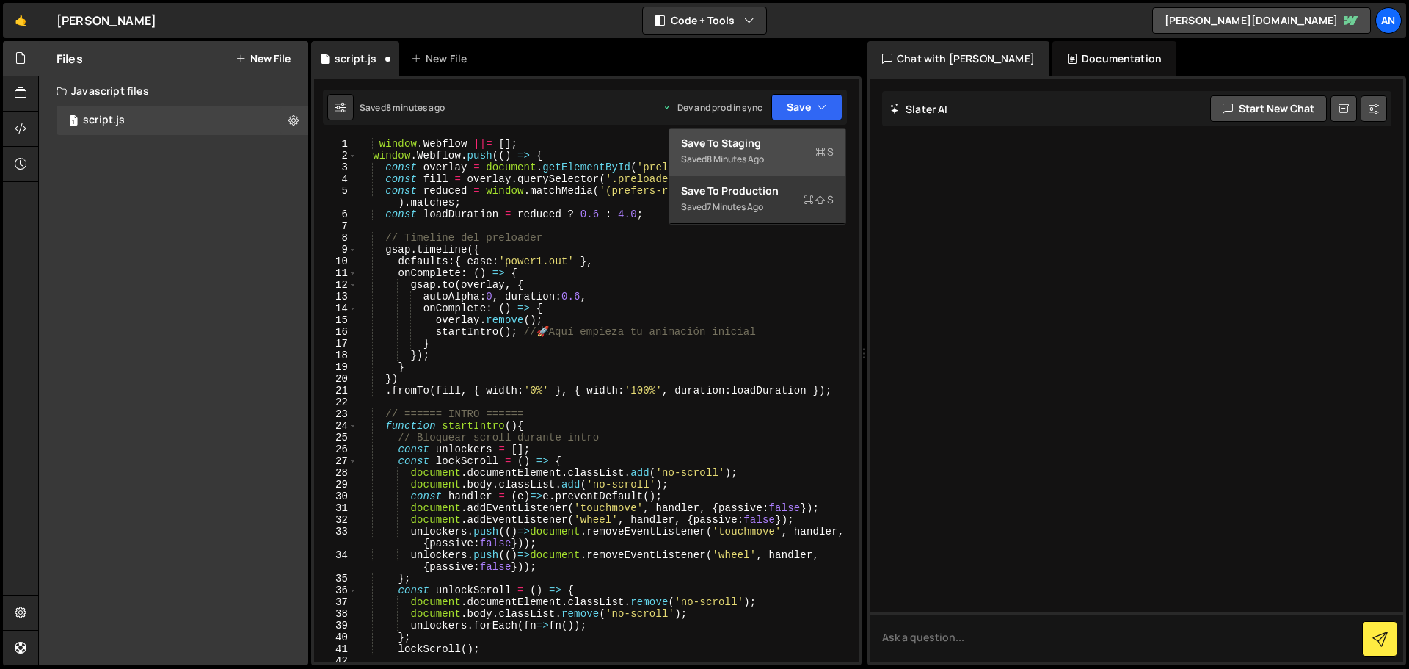
click at [796, 138] on div "Save to Staging S" at bounding box center [757, 143] width 153 height 15
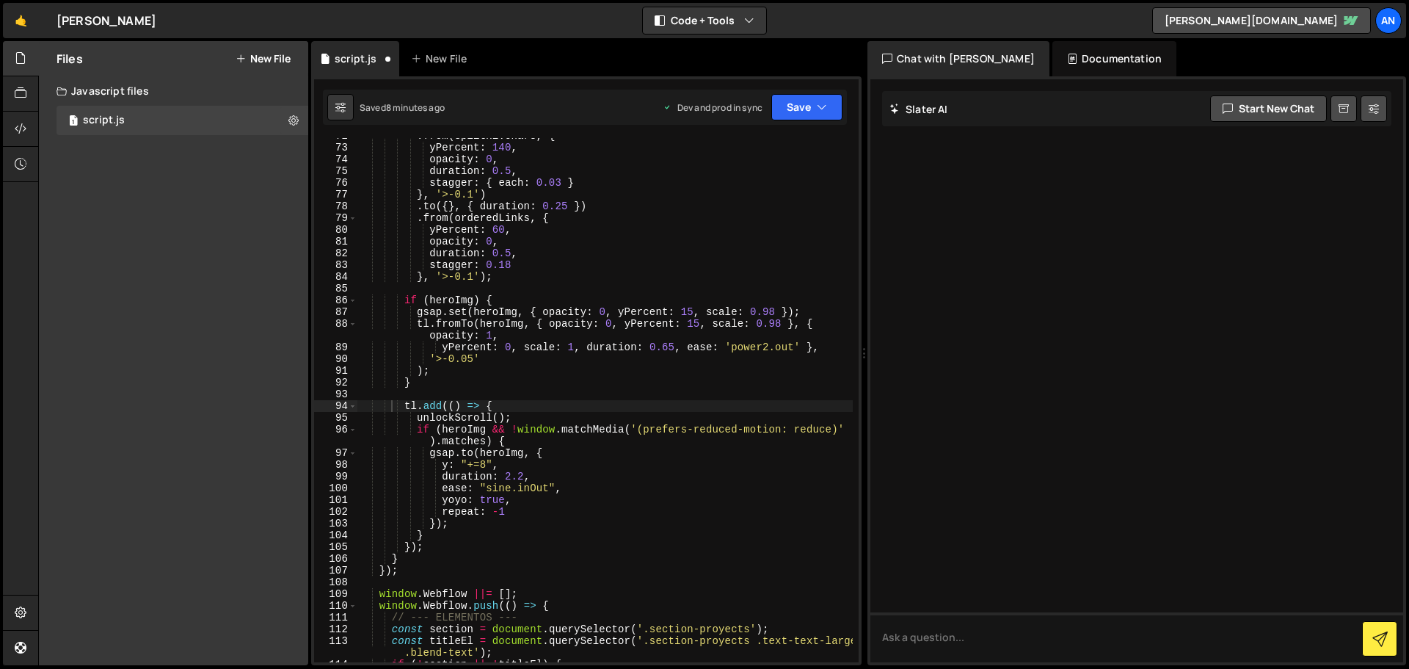
scroll to position [889, 0]
click at [788, 98] on button "Save" at bounding box center [807, 107] width 71 height 26
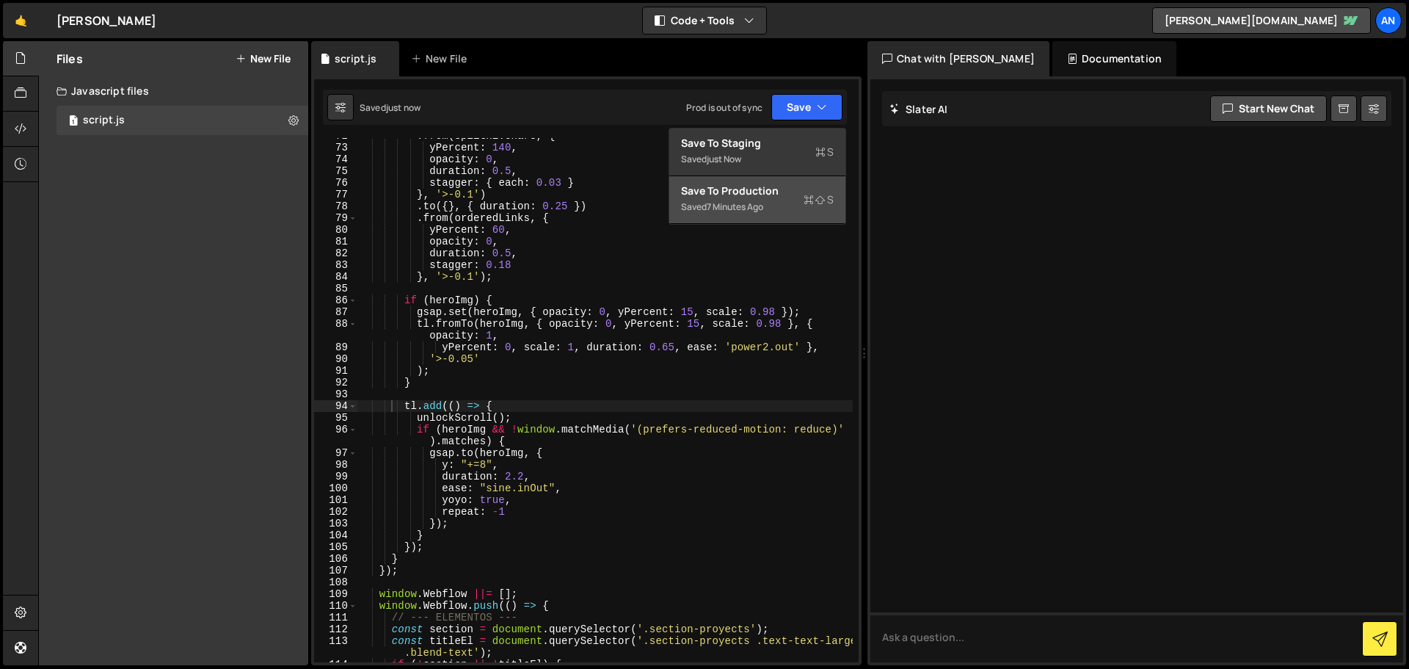
click at [762, 215] on div "Saved 7 minutes ago" at bounding box center [757, 207] width 153 height 18
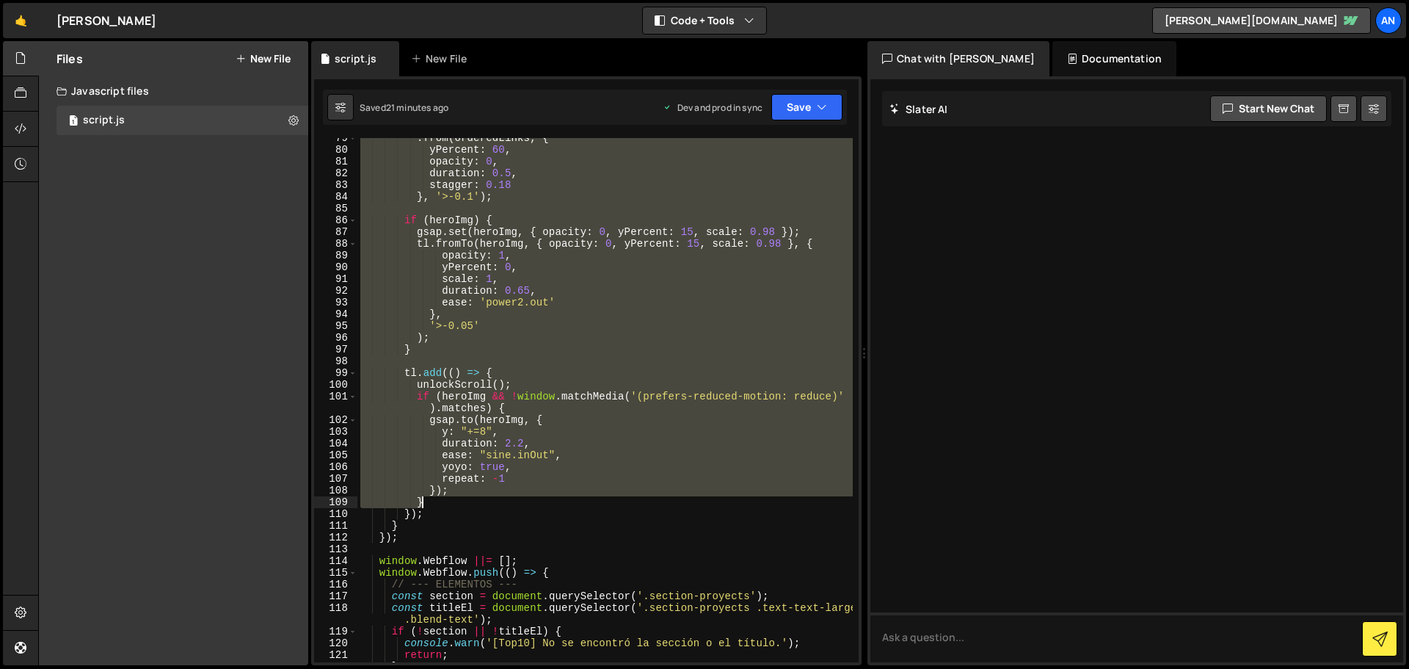
scroll to position [969, 0]
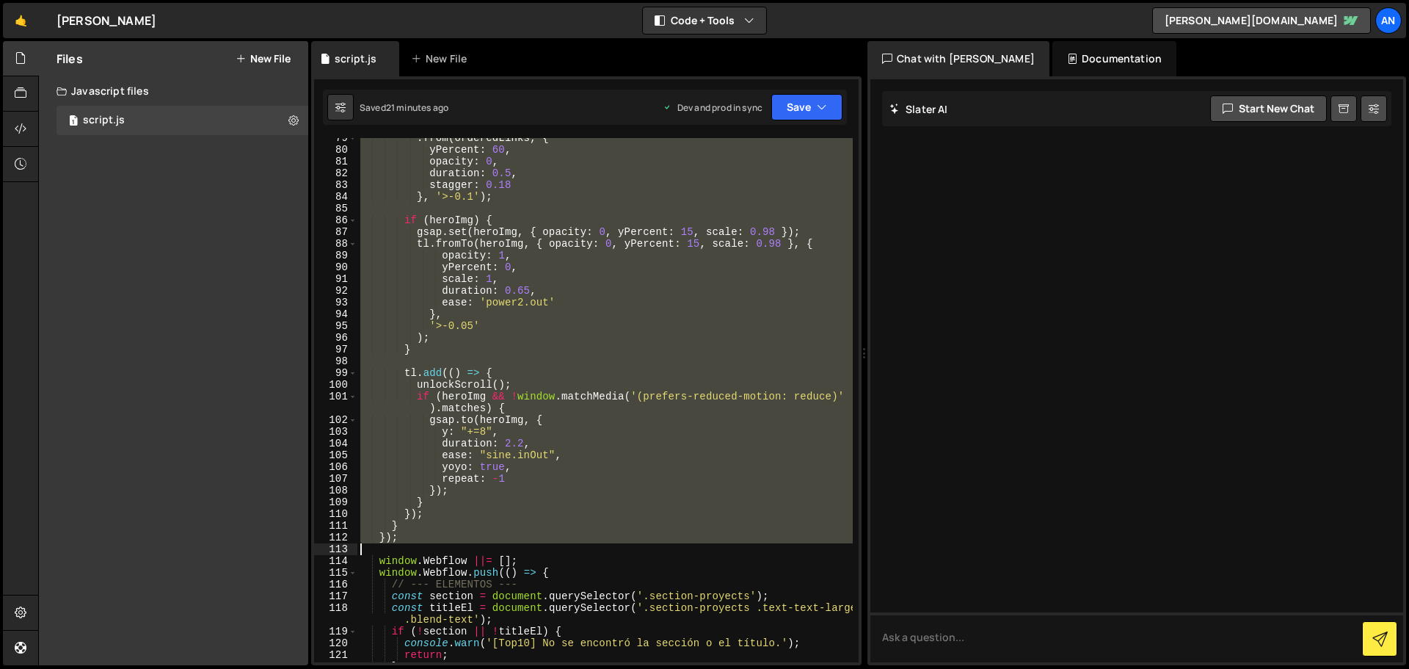
drag, startPoint x: 374, startPoint y: 142, endPoint x: 738, endPoint y: 547, distance: 544.3
click at [738, 547] on div ". from ( orderedLinks , { yPercent : 60 , opacity : 0 , duration : 0.5 , stagge…" at bounding box center [606, 406] width 496 height 548
paste textarea "});"
type textarea "});"
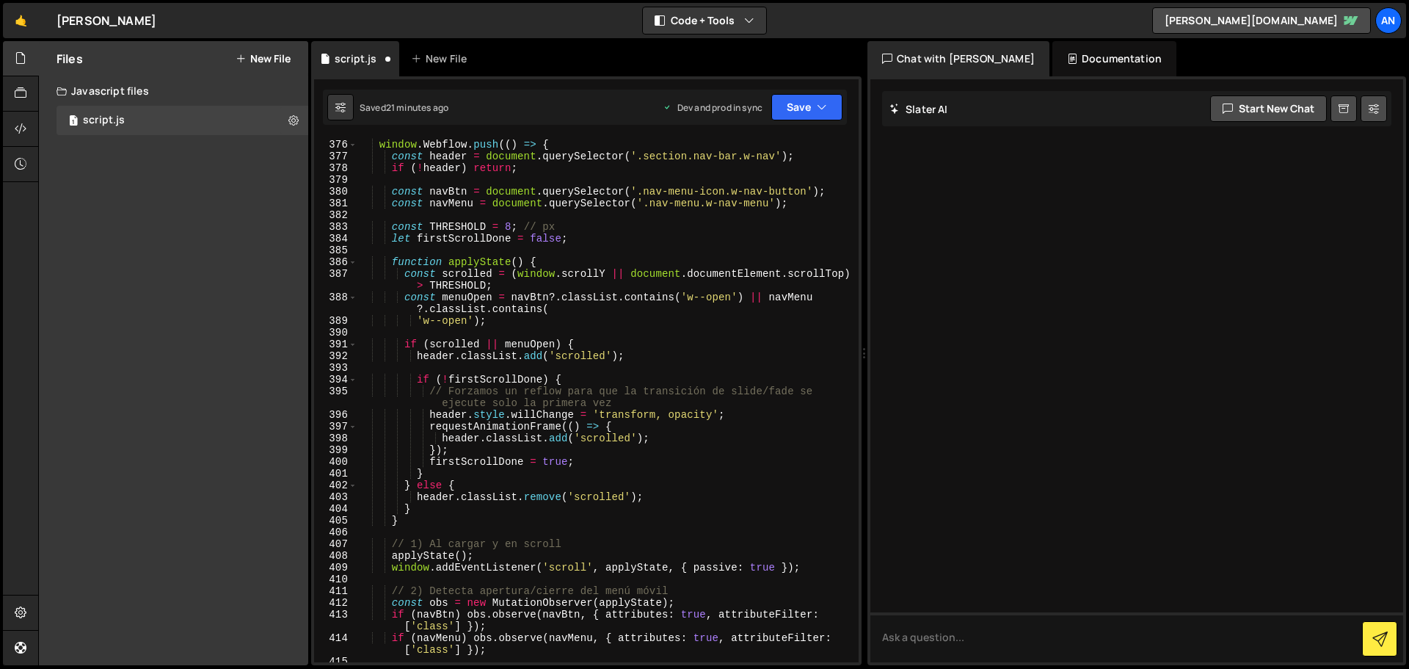
scroll to position [4820, 0]
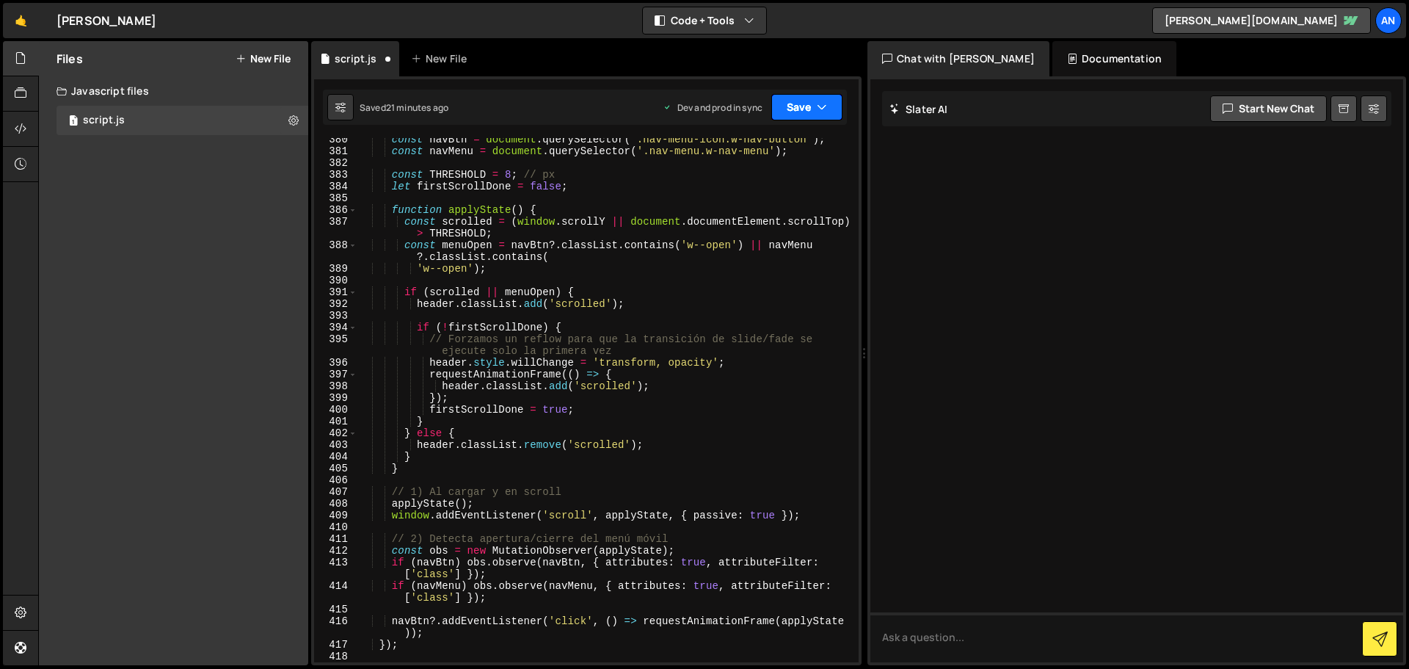
click at [794, 106] on button "Save" at bounding box center [807, 107] width 71 height 26
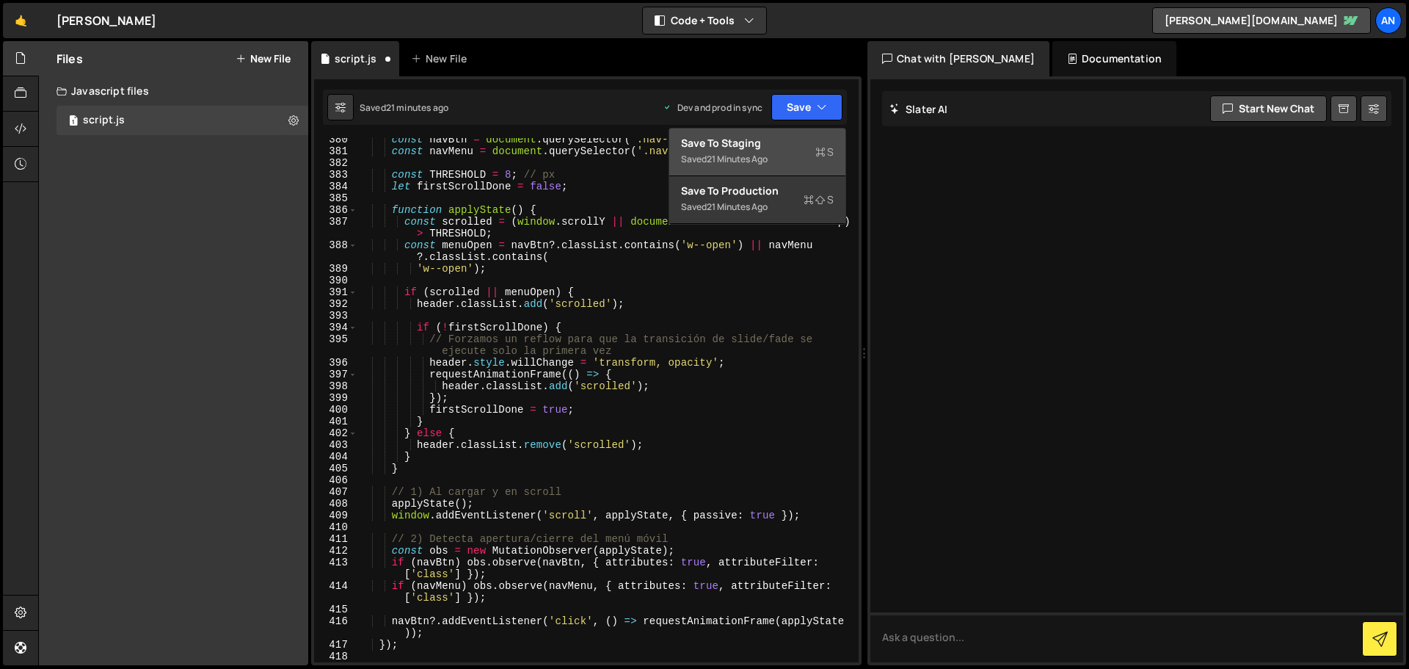
click at [777, 144] on div "Save to Staging S" at bounding box center [757, 143] width 153 height 15
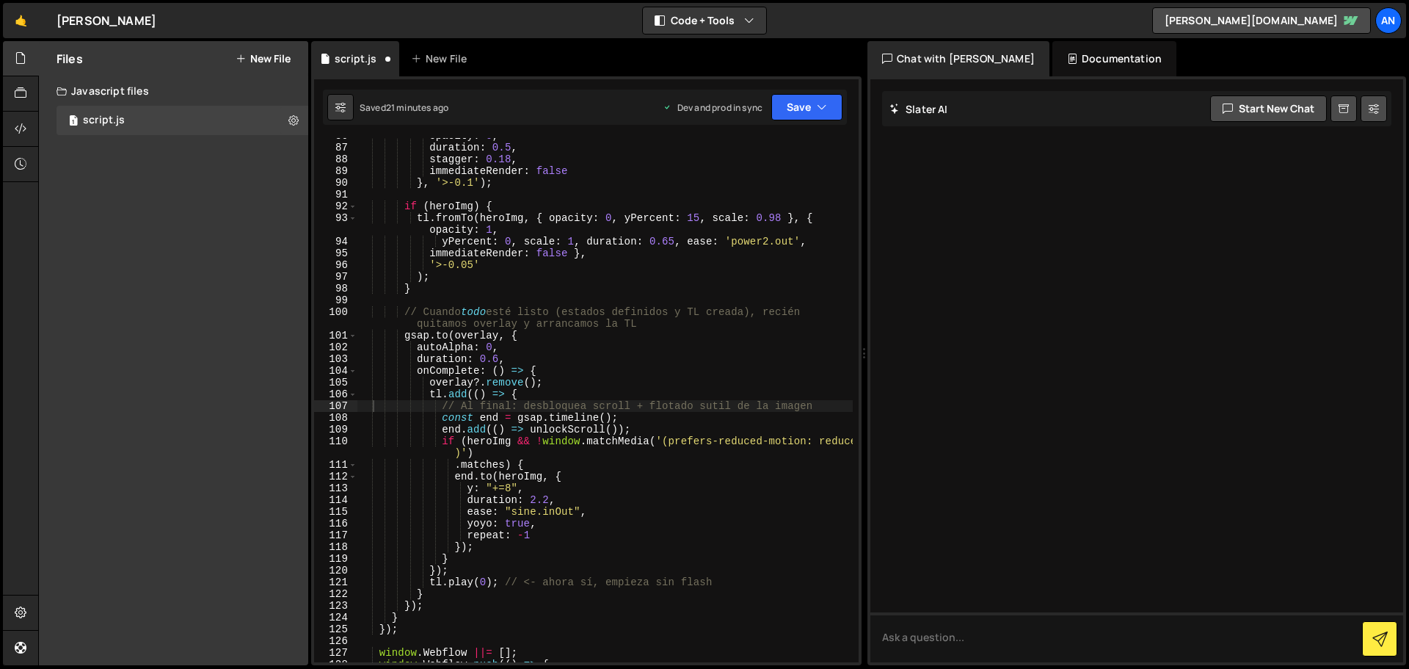
scroll to position [1124, 0]
click at [788, 101] on button "Save" at bounding box center [807, 107] width 71 height 26
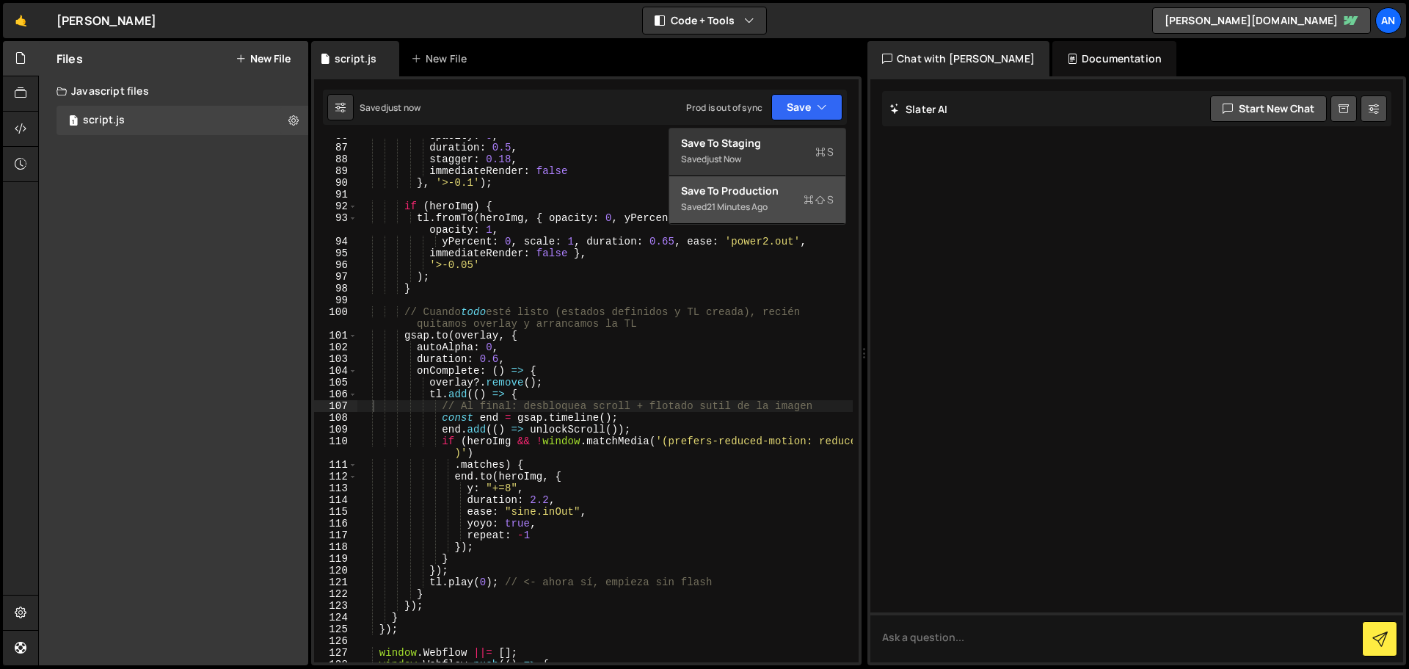
click at [744, 197] on div "Save to Production S" at bounding box center [757, 191] width 153 height 15
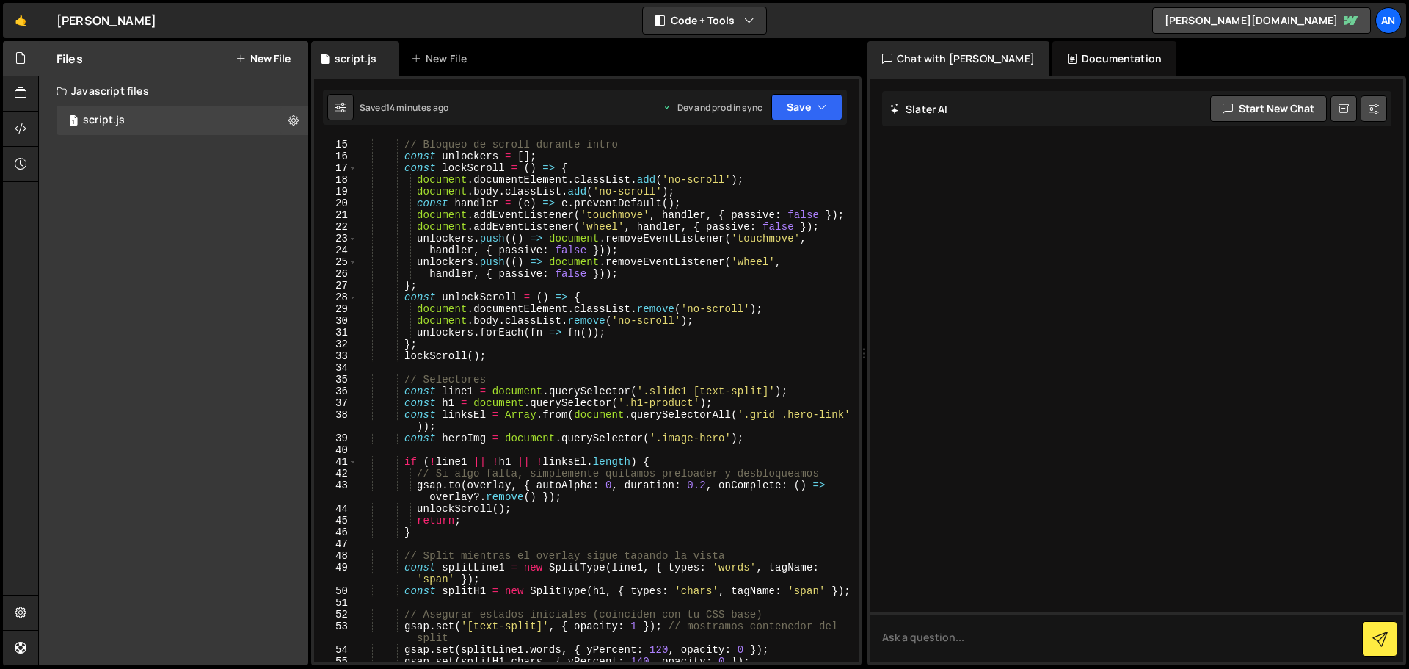
scroll to position [0, 0]
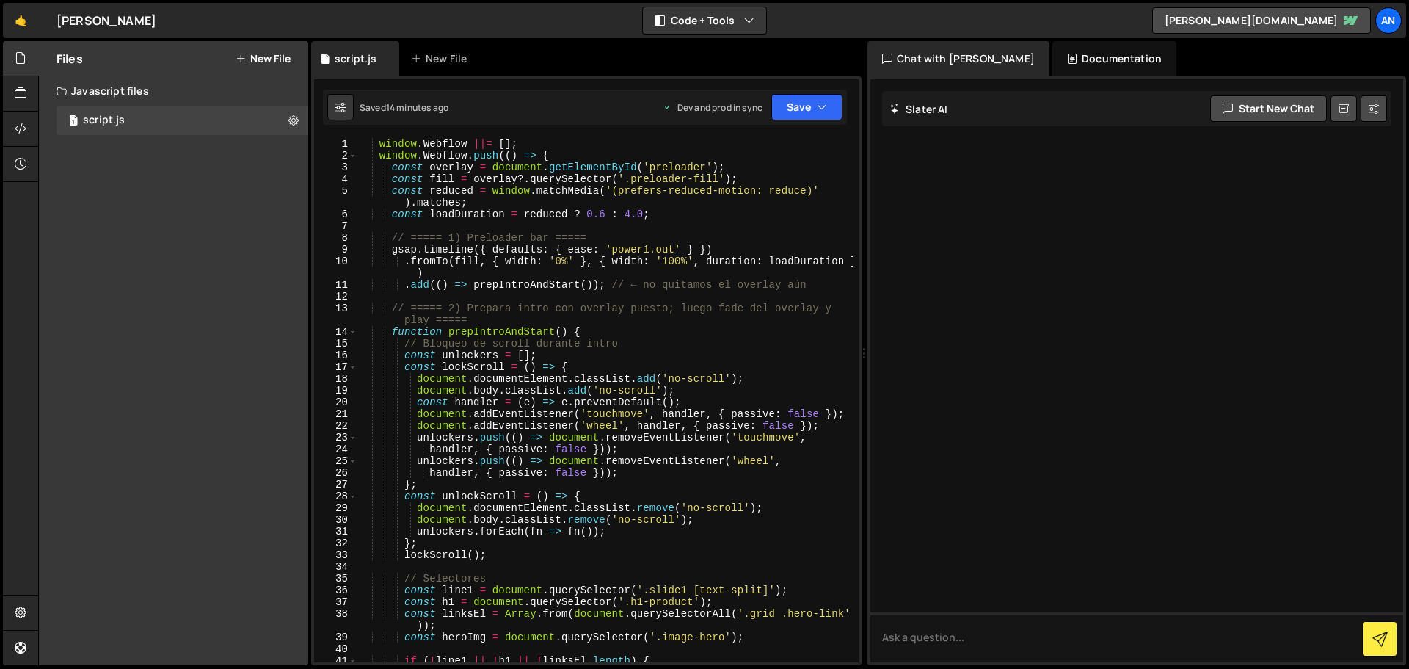
click at [375, 140] on div "window . Webflow ||= [ ] ; window . Webflow . push (( ) => { const overlay = do…" at bounding box center [606, 412] width 496 height 548
type textarea "window.Webflow ||= [];"
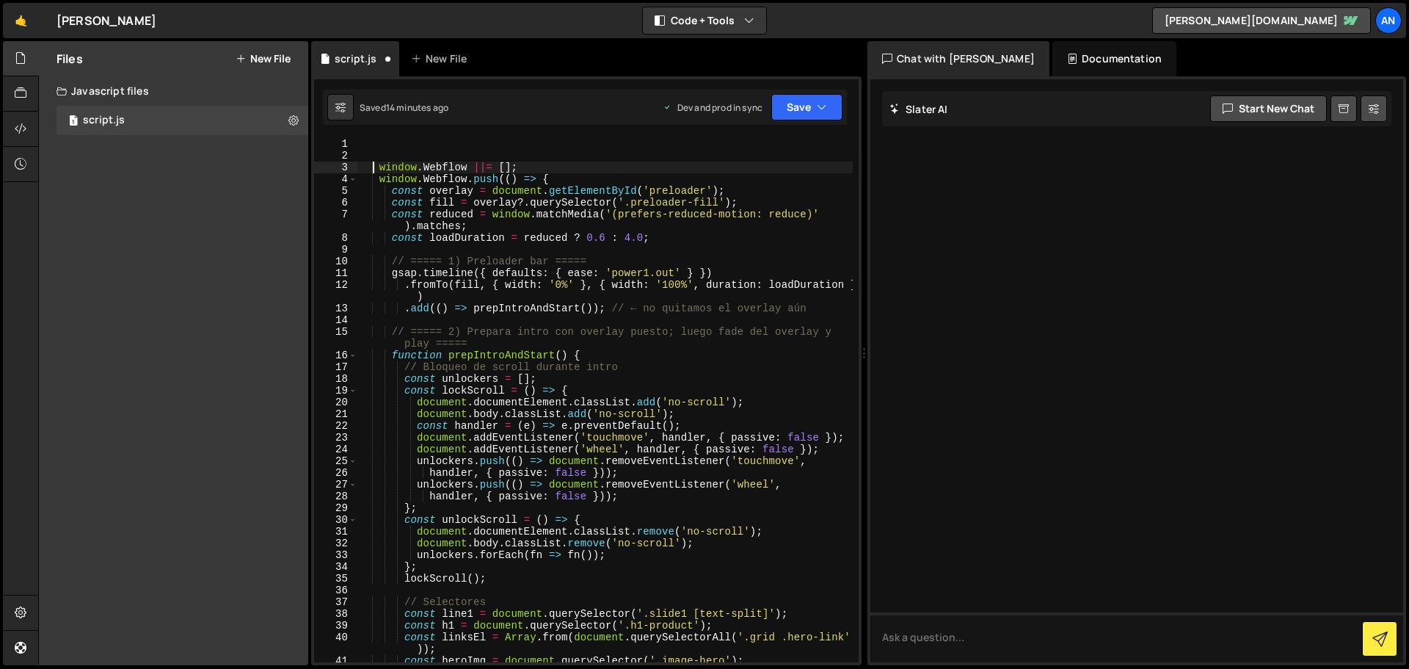
scroll to position [0, 0]
paste textarea "document.body.classList.add('intro-pending');"
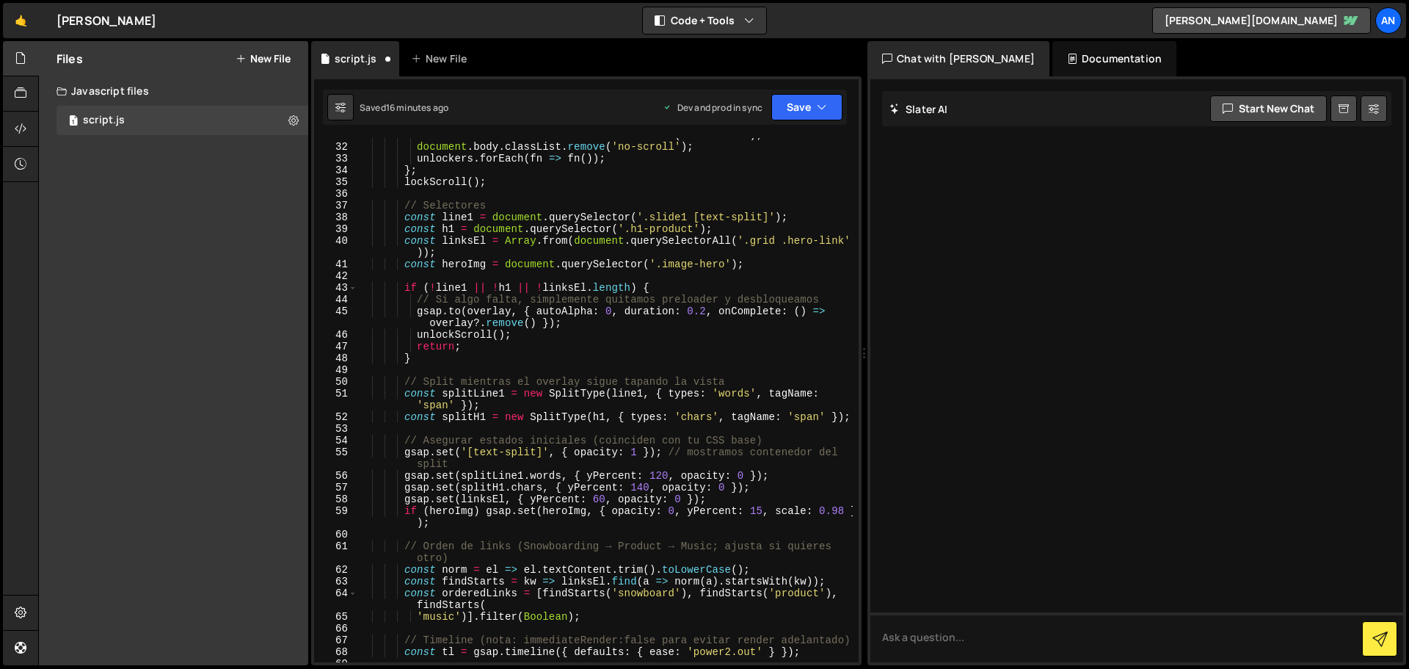
scroll to position [396, 0]
click at [649, 292] on div "document . documentElement . classList . remove ( 'no-scroll' ) ; document . bo…" at bounding box center [606, 403] width 496 height 548
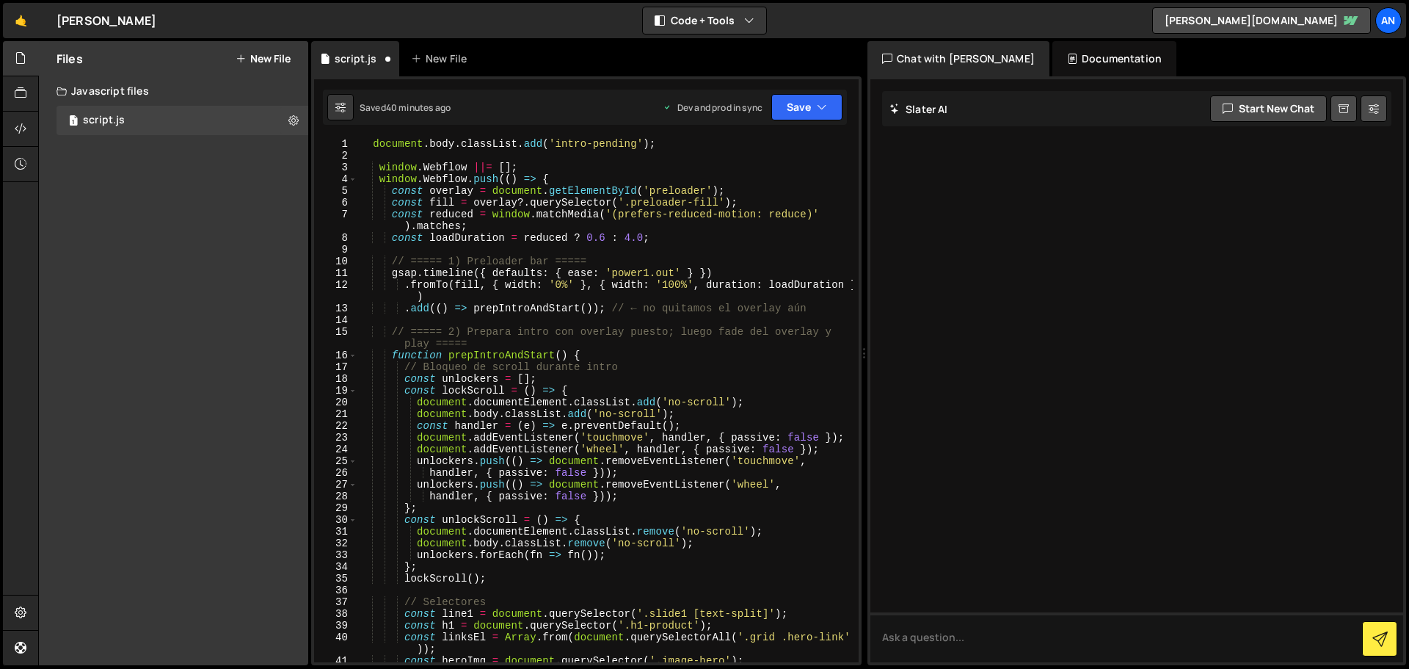
scroll to position [0, 0]
drag, startPoint x: 371, startPoint y: 146, endPoint x: 669, endPoint y: 148, distance: 297.3
click at [669, 148] on div "document . body . classList . add ( 'intro-pending' ) ; window . Webflow ||= [ …" at bounding box center [606, 412] width 496 height 548
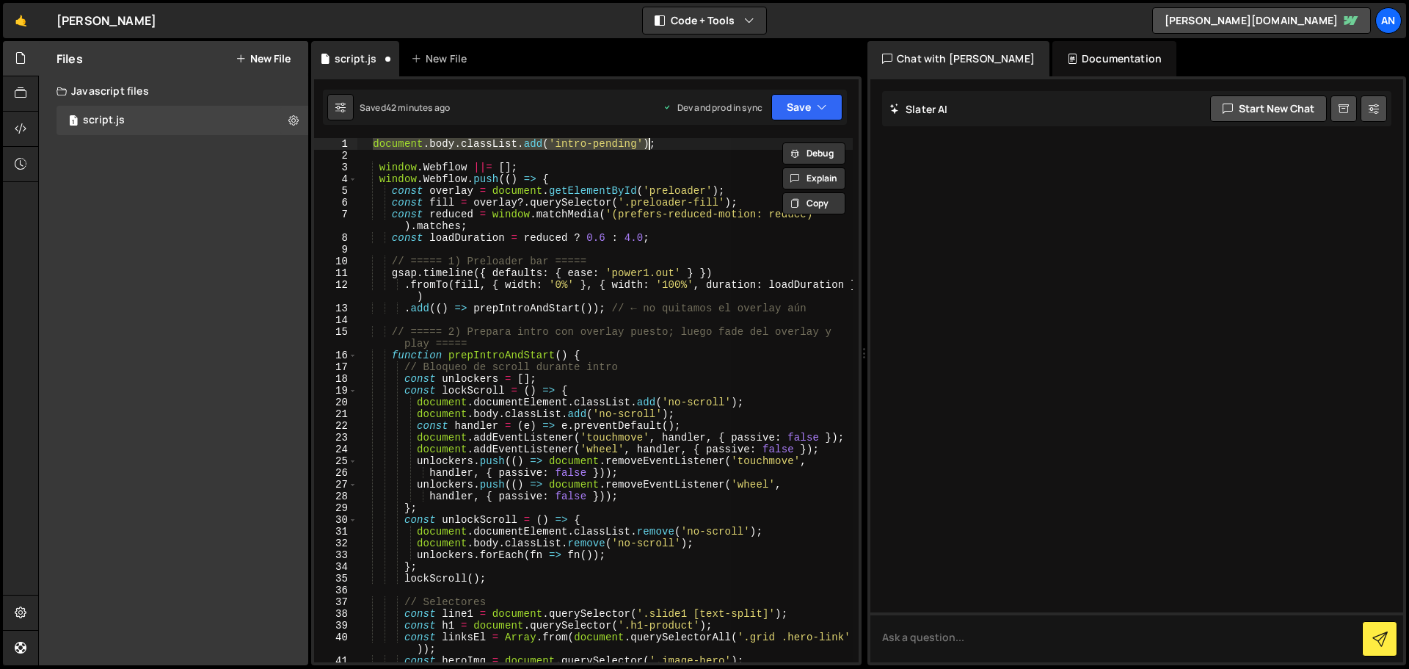
click at [481, 139] on div "document . body . classList . add ( 'intro-pending' ) ; window . Webflow ||= [ …" at bounding box center [606, 400] width 496 height 524
click at [481, 139] on div "document . body . classList . add ( 'intro-pending' ) ; window . Webflow ||= [ …" at bounding box center [606, 412] width 496 height 548
type textarea "document.body.classList.add('intro-pending');"
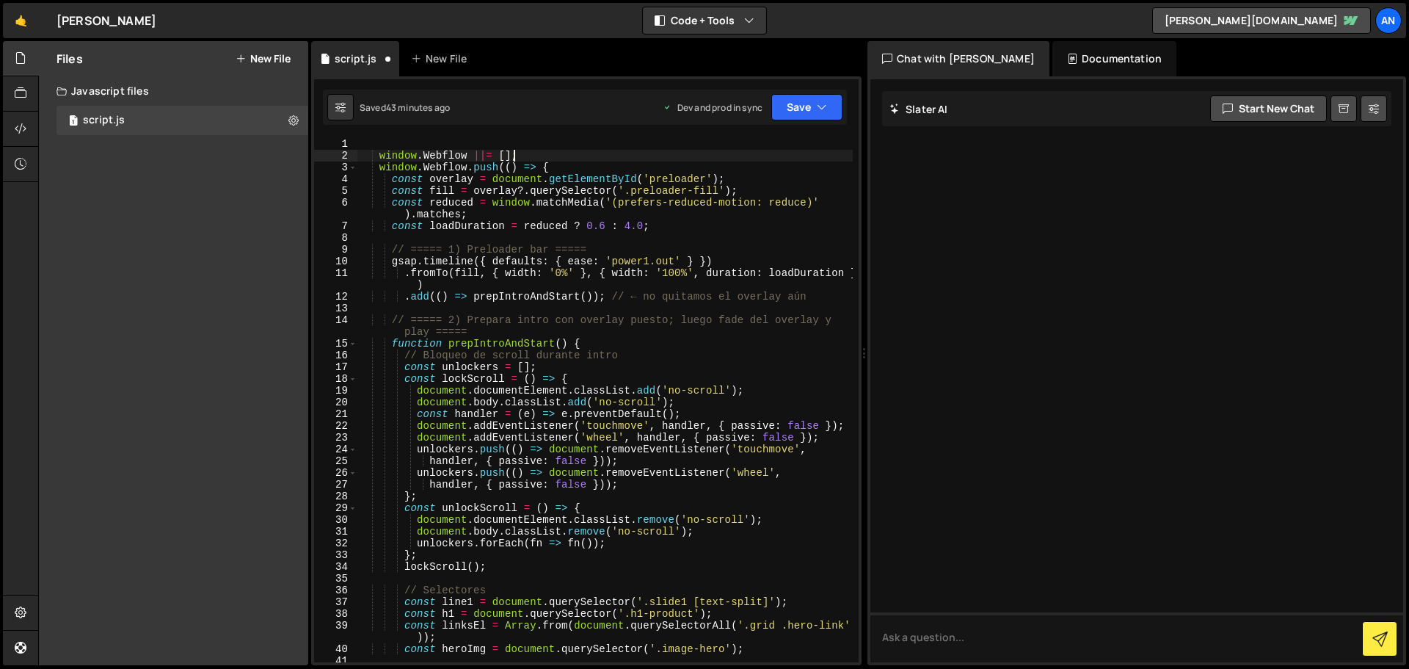
click at [562, 160] on div "window . Webflow ||= [ ] ; window . Webflow . push (( ) => { const overlay = do…" at bounding box center [606, 412] width 496 height 548
click at [559, 167] on div "window . Webflow ||= [ ] ; window . Webflow . push (( ) => { const overlay = do…" at bounding box center [606, 412] width 496 height 548
click at [380, 172] on div "window . Webflow ||= [ ] ; window . Webflow . push (( ) => { const overlay = do…" at bounding box center [606, 412] width 496 height 548
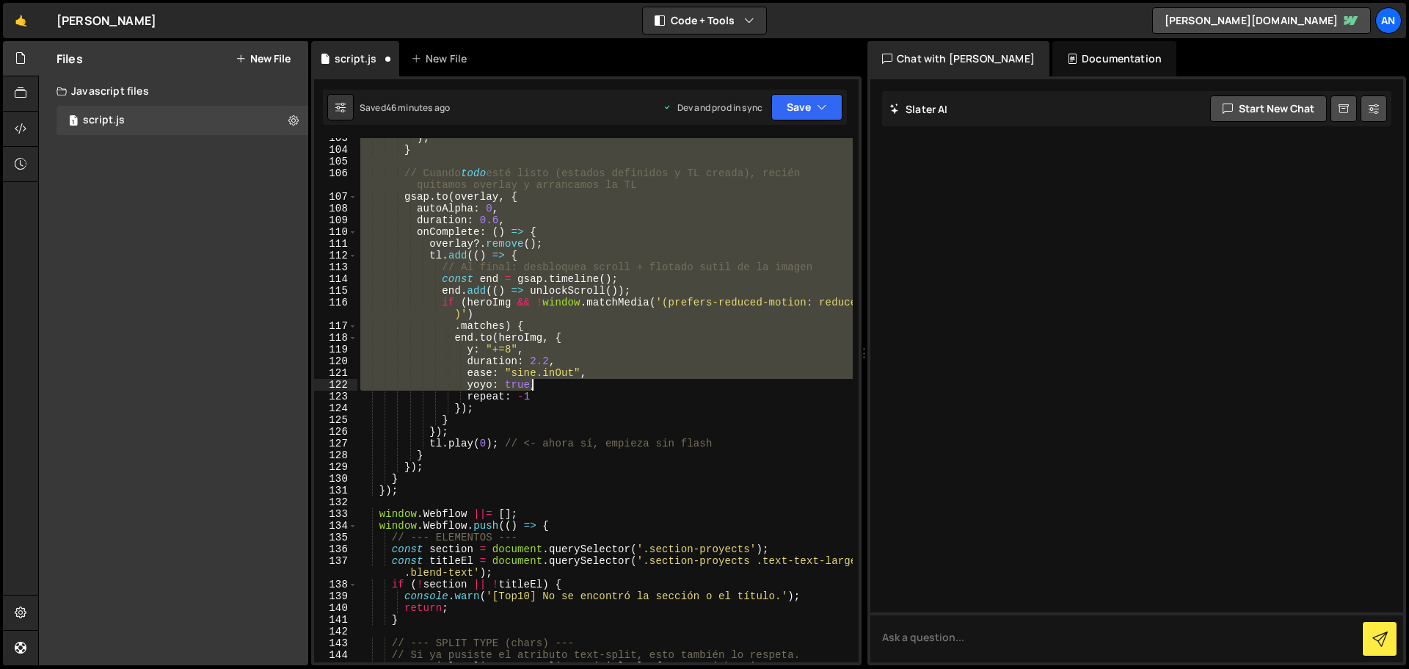
scroll to position [1321, 0]
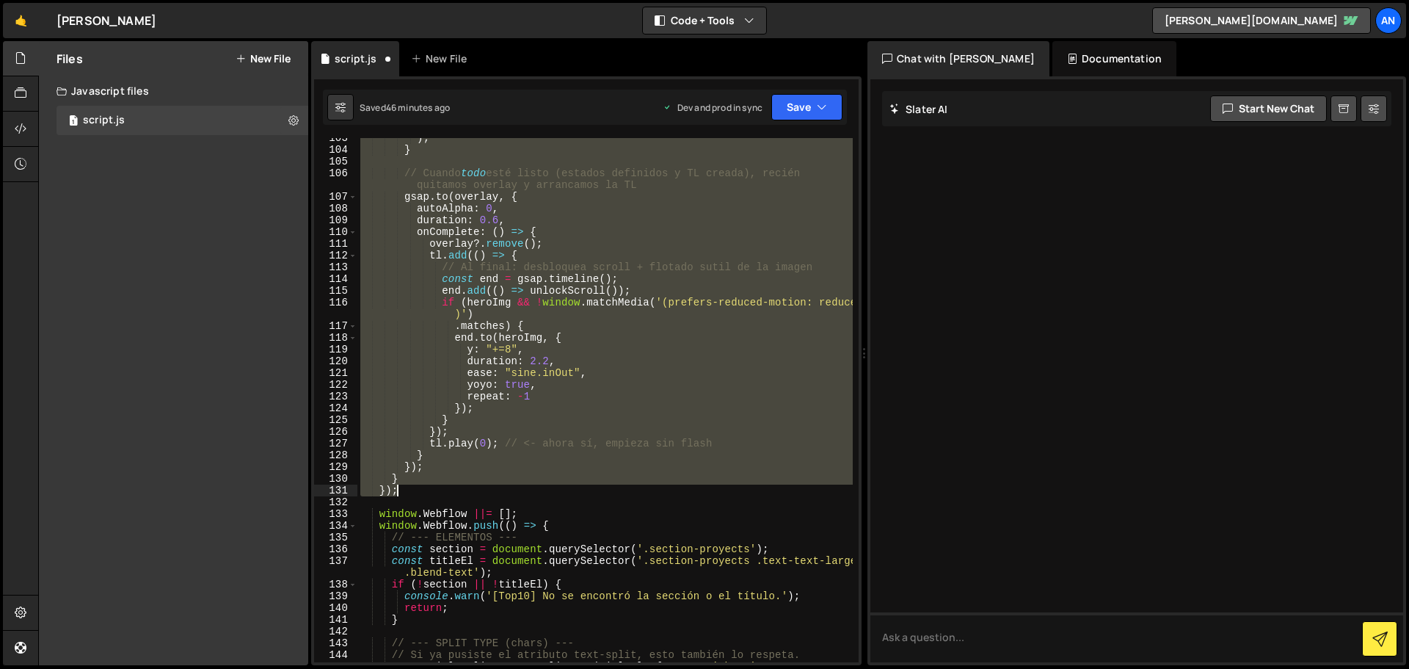
drag, startPoint x: 373, startPoint y: 160, endPoint x: 716, endPoint y: 493, distance: 478.1
click at [716, 493] on div ") ; } // Cuando todo esté listo (estados definidos y TL creada), recién quitamo…" at bounding box center [606, 411] width 496 height 559
paste textarea
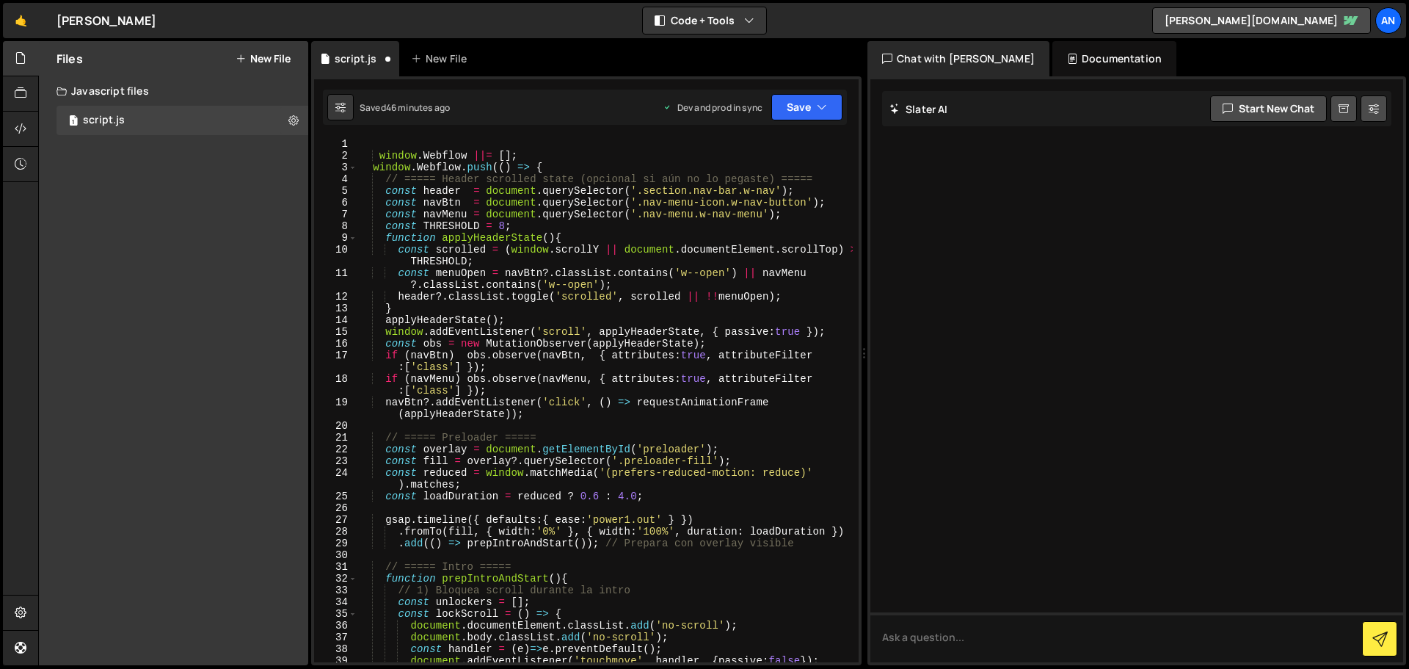
scroll to position [0, 0]
click at [805, 108] on button "Save" at bounding box center [807, 107] width 71 height 26
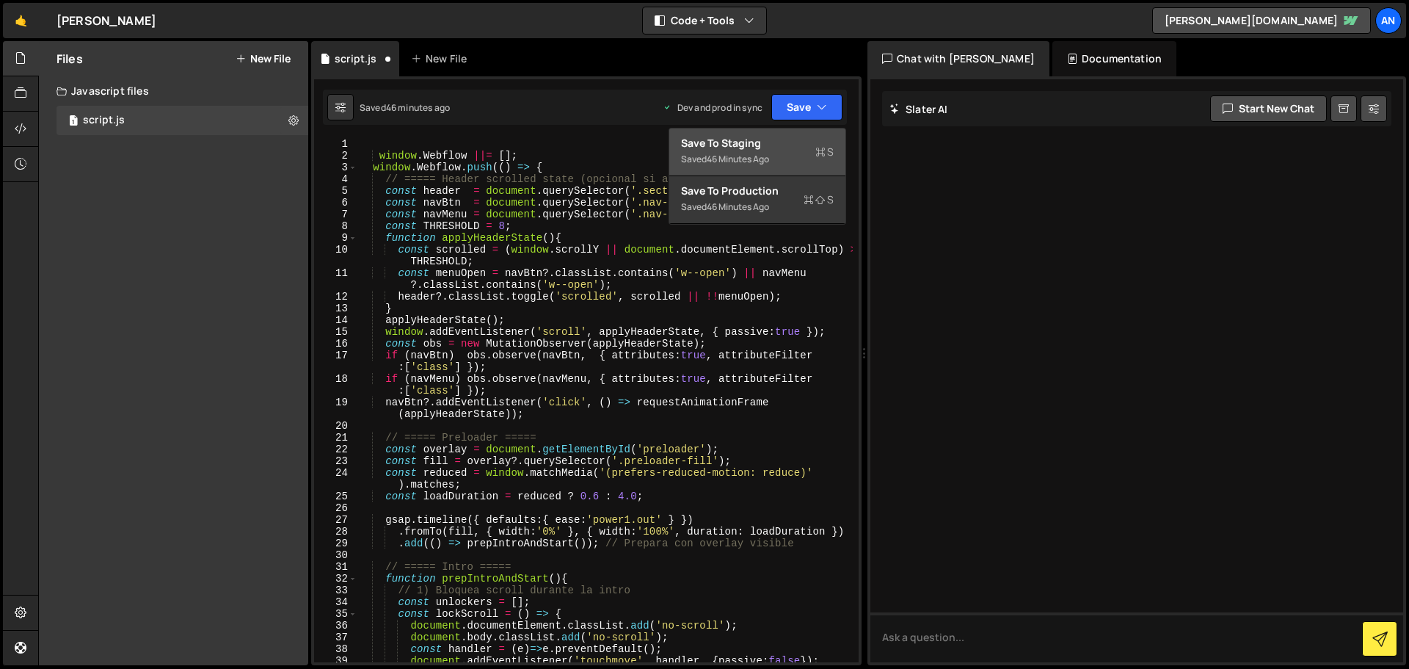
click at [788, 146] on div "Save to Staging S" at bounding box center [757, 143] width 153 height 15
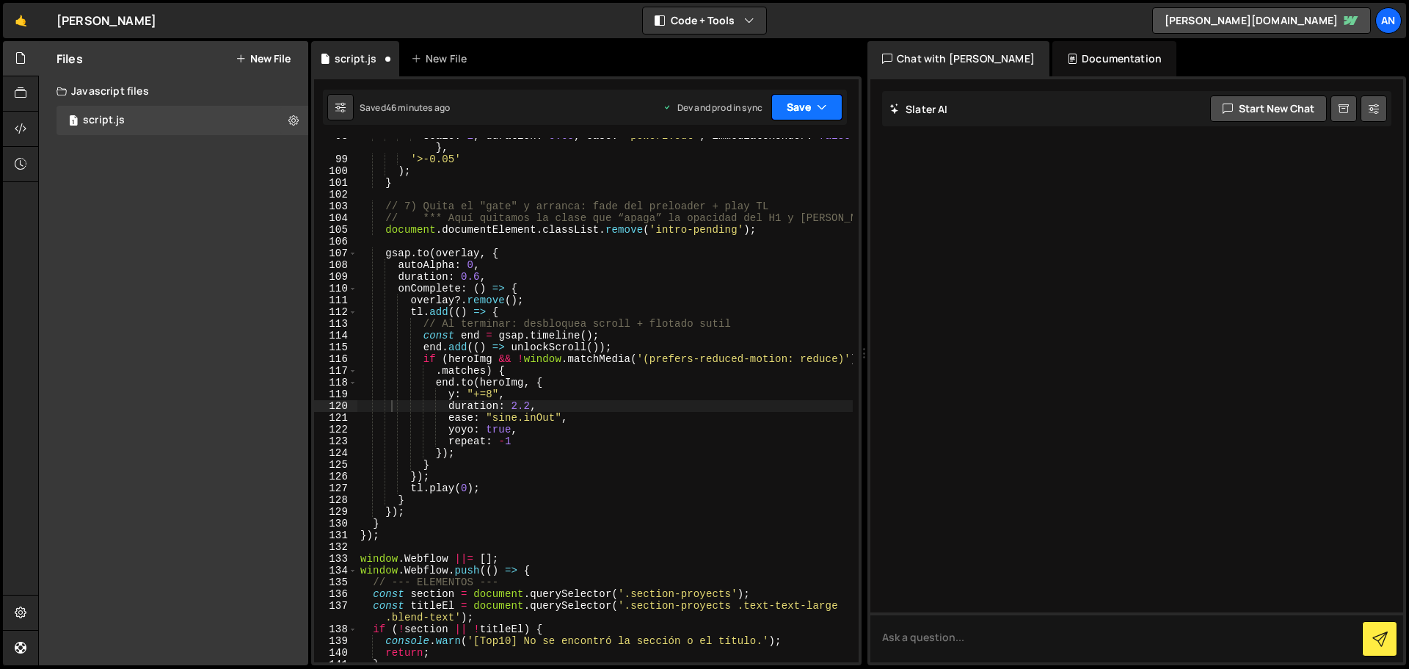
click at [795, 112] on button "Save" at bounding box center [807, 107] width 71 height 26
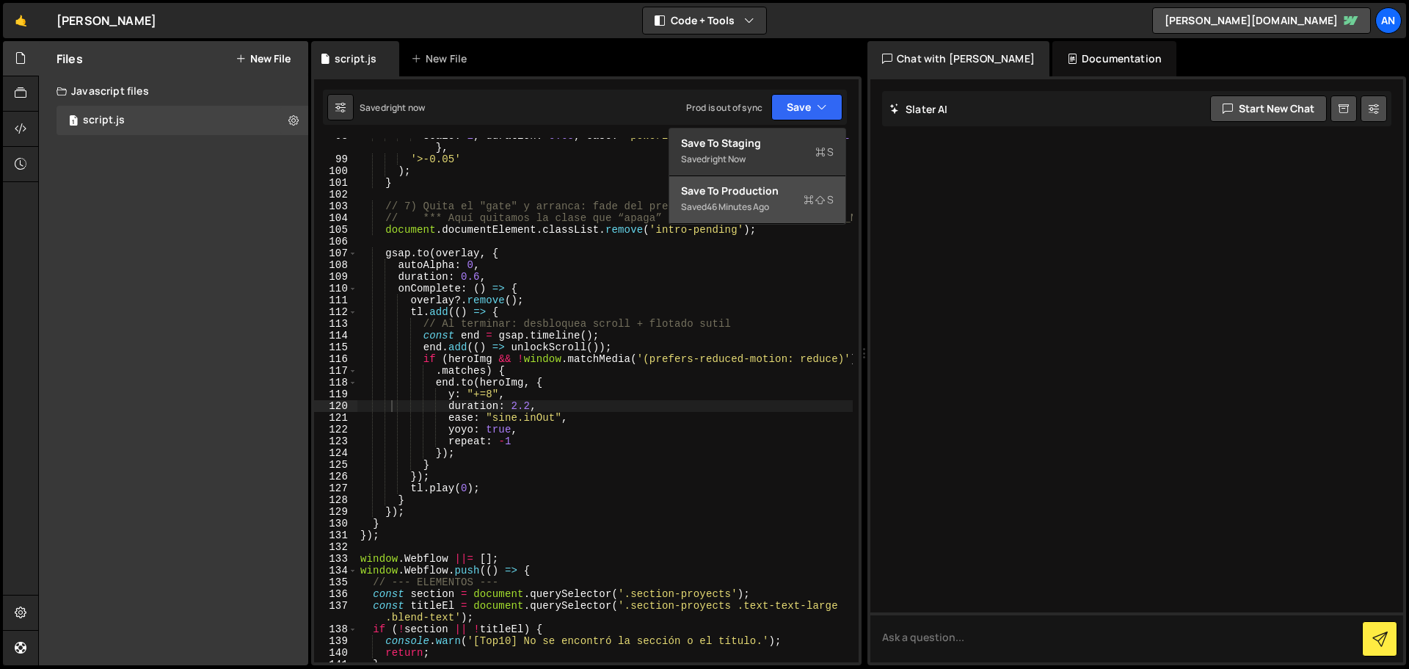
click at [764, 206] on div "46 minutes ago" at bounding box center [738, 206] width 62 height 12
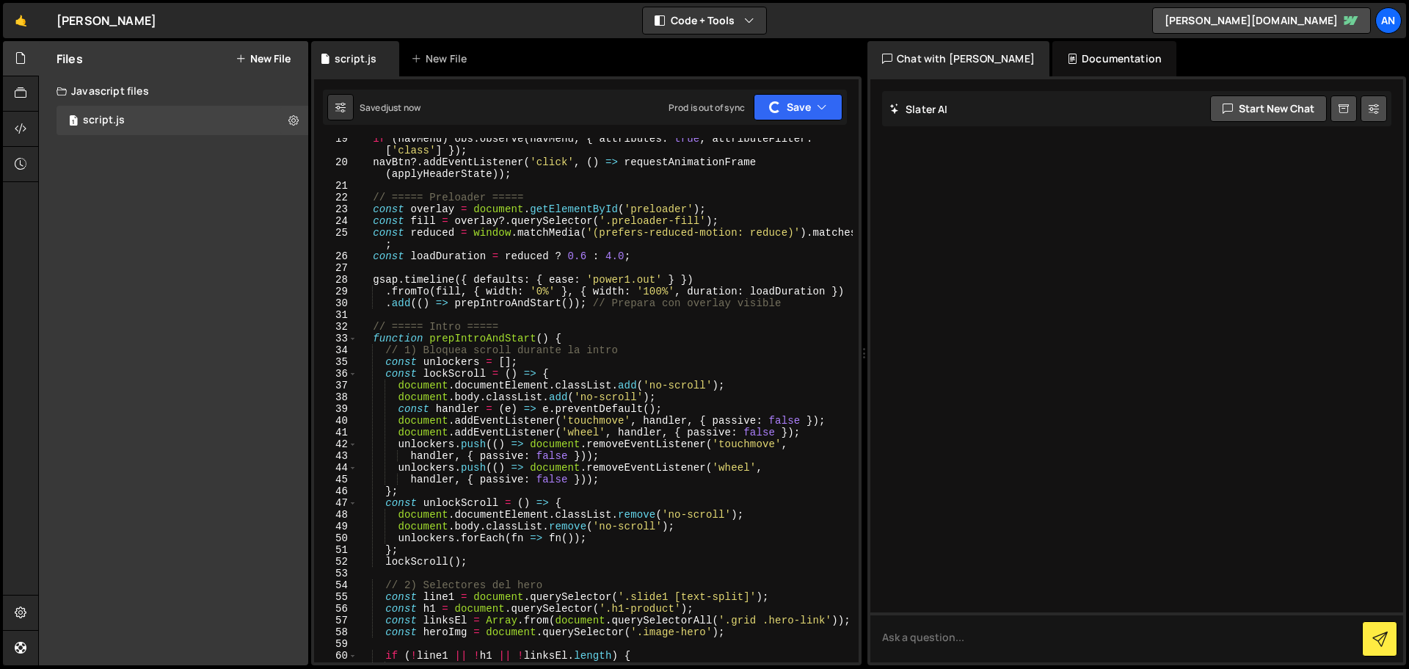
scroll to position [0, 0]
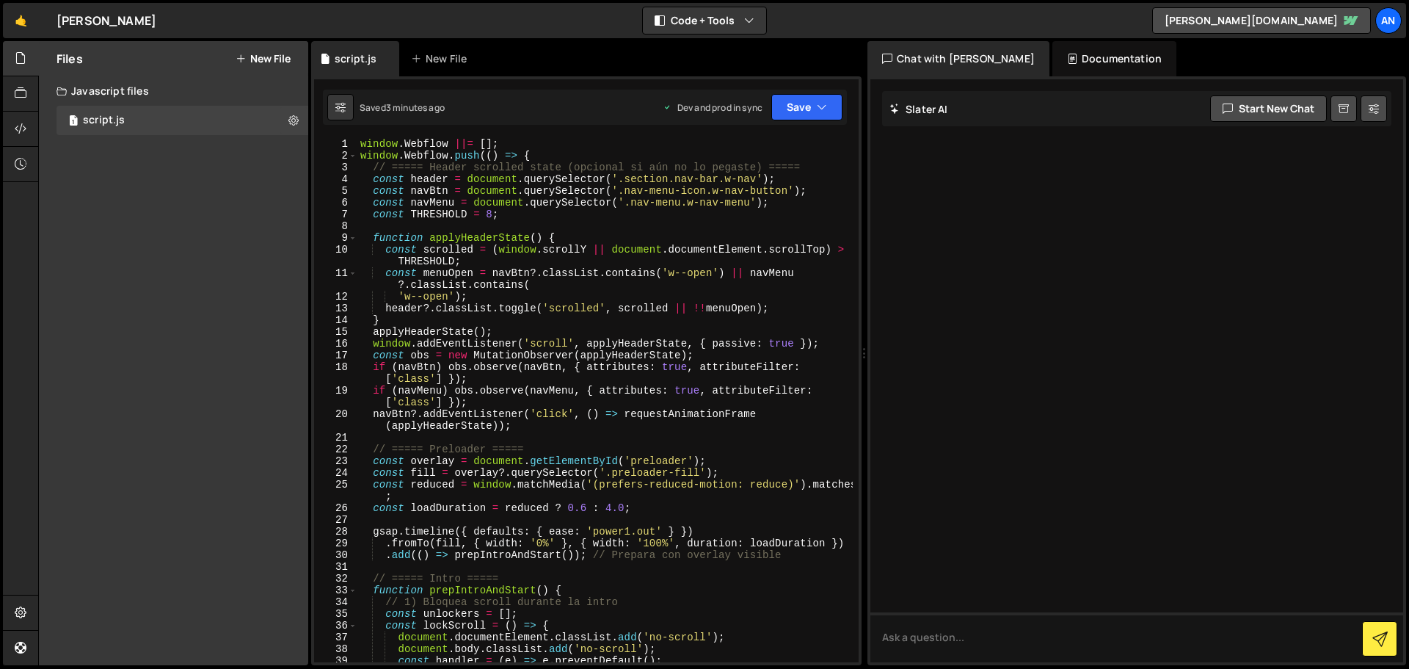
click at [359, 142] on div "window . Webflow ||= [ ] ; window . Webflow . push (( ) => { // ===== Header sc…" at bounding box center [606, 412] width 496 height 548
type textarea "window.Webflow ||= [];"
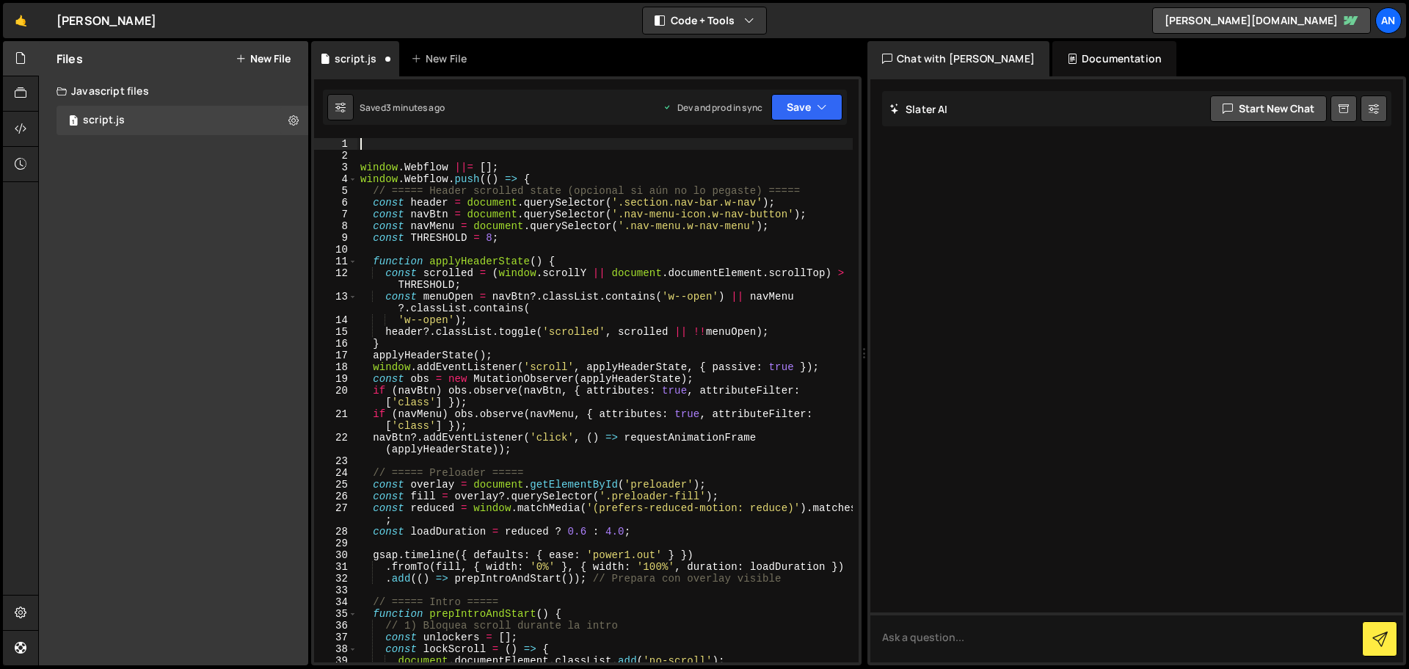
paste textarea "document.documentElement.classList.add('intro-pending');"
click at [788, 106] on button "Save" at bounding box center [807, 107] width 71 height 26
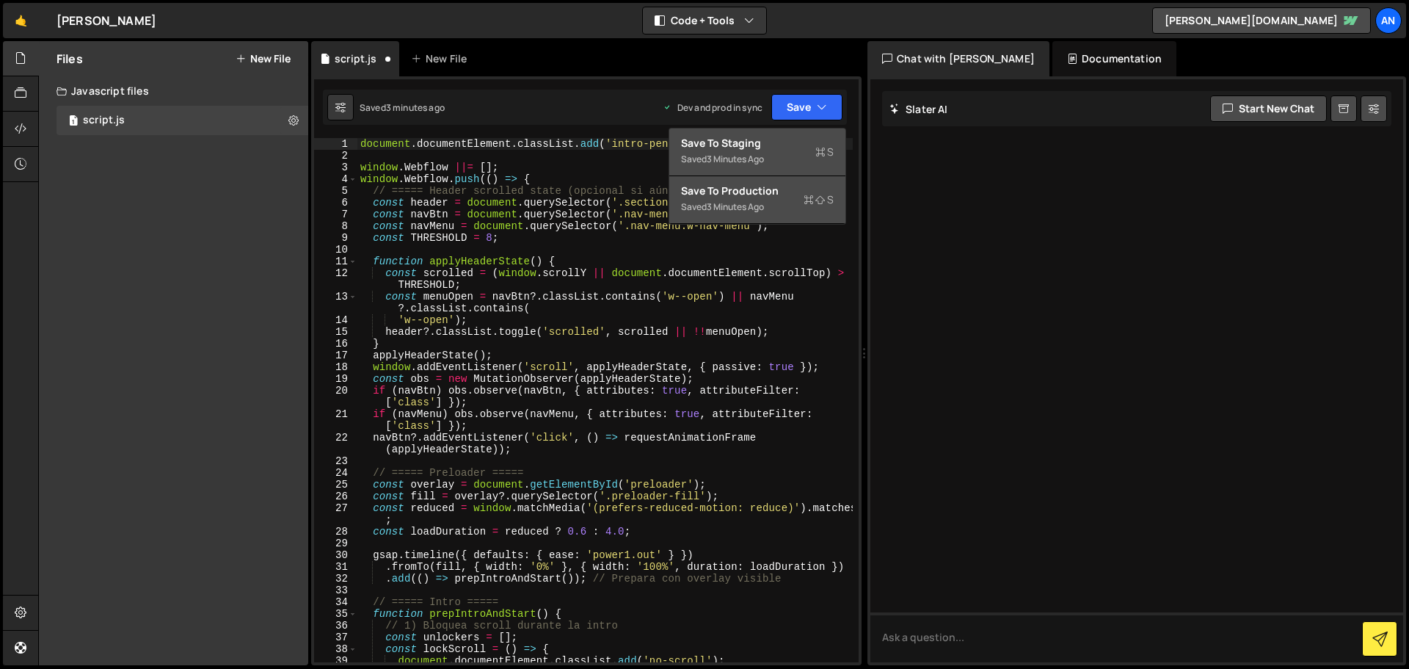
click at [794, 149] on div "Save to Staging S" at bounding box center [757, 143] width 153 height 15
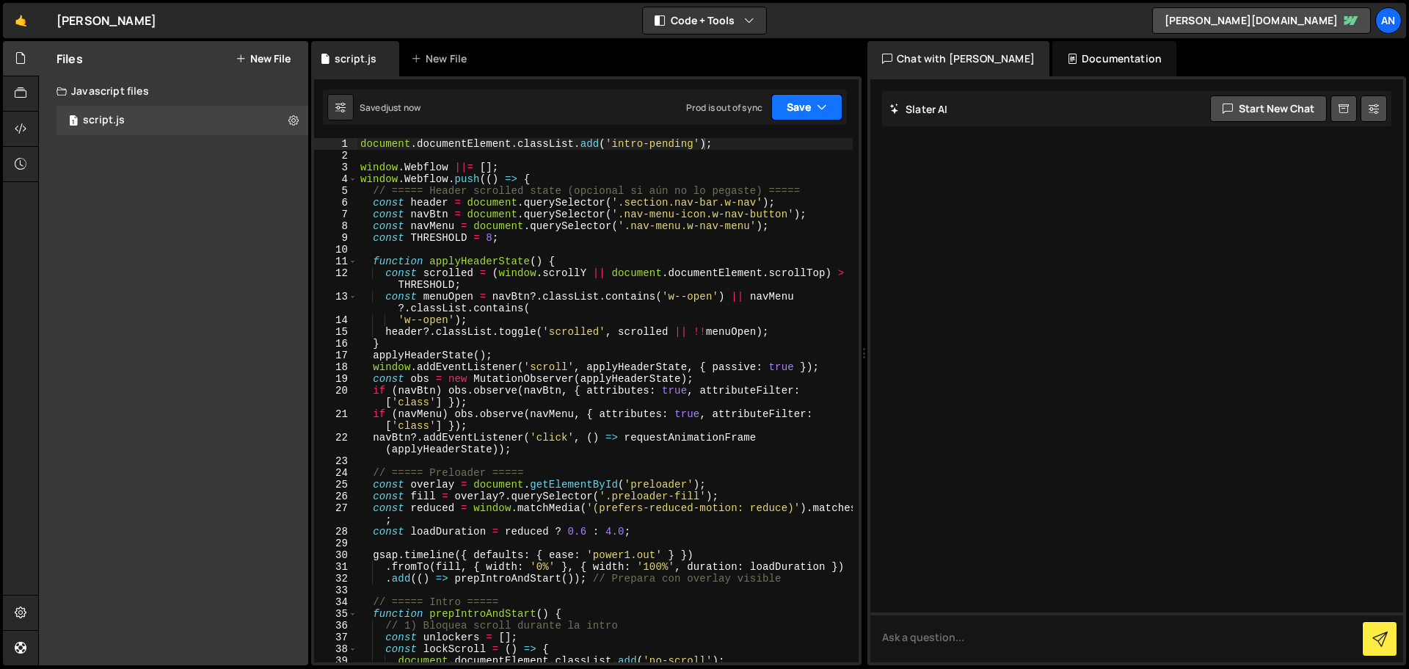
click at [805, 106] on button "Save" at bounding box center [807, 107] width 71 height 26
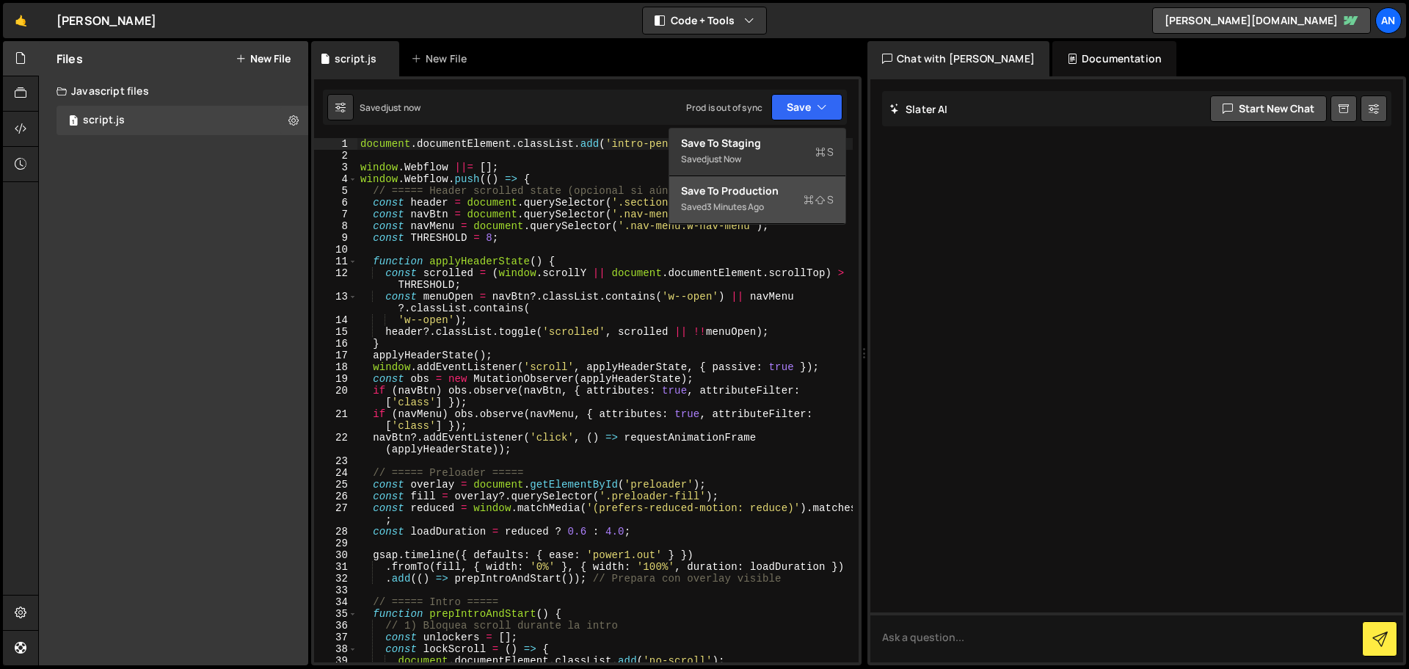
click at [783, 201] on div "Saved 3 minutes ago" at bounding box center [757, 207] width 153 height 18
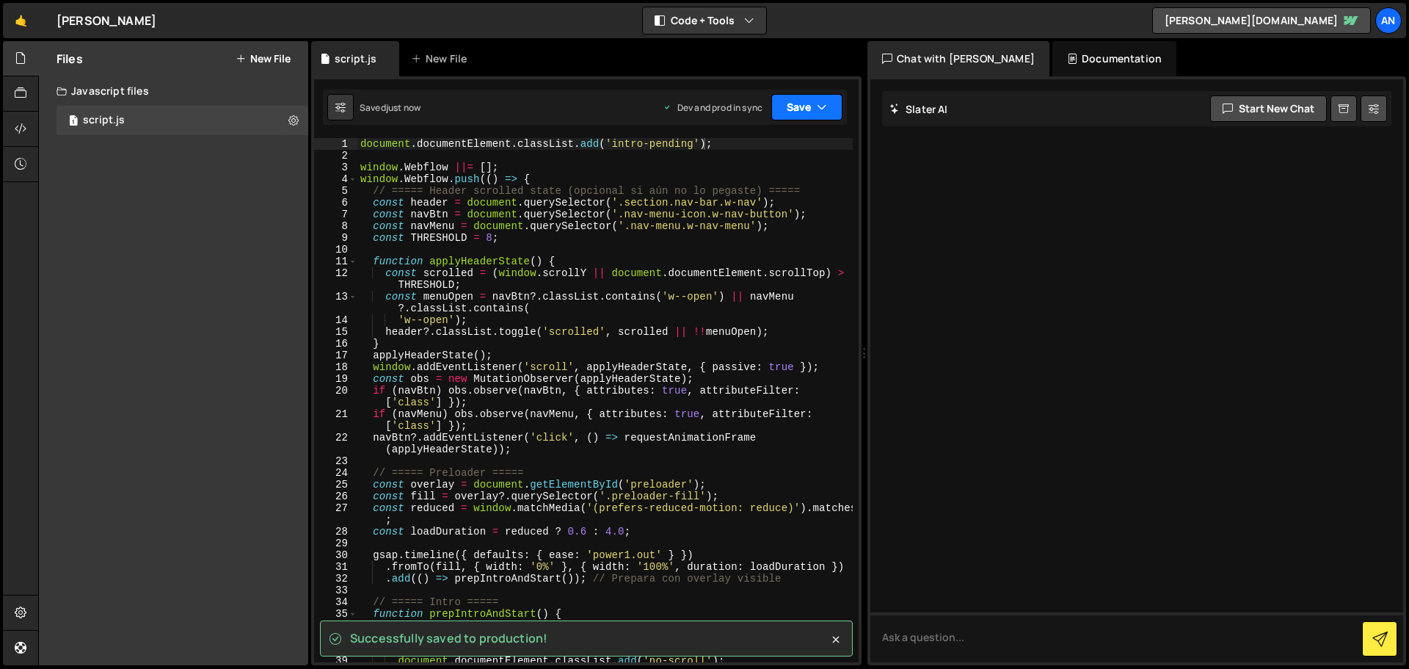
click at [800, 112] on button "Save" at bounding box center [807, 107] width 71 height 26
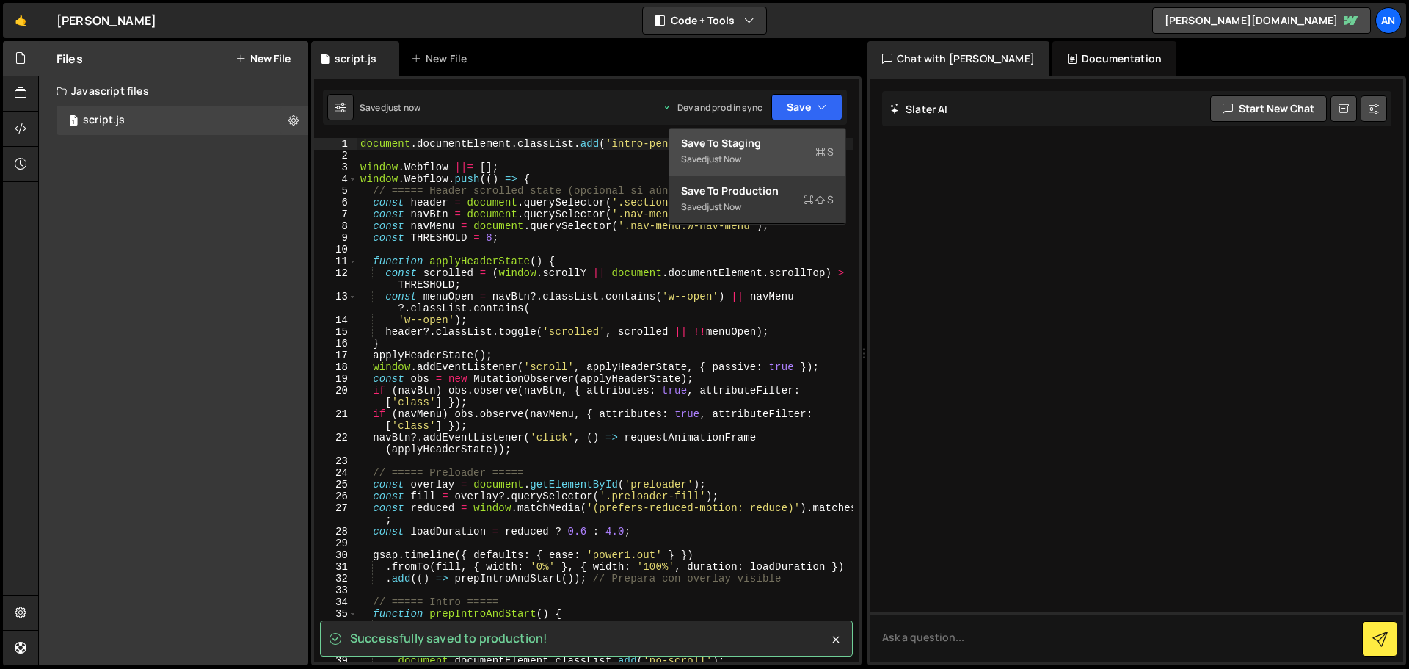
click at [791, 144] on div "Save to Staging S" at bounding box center [757, 143] width 153 height 15
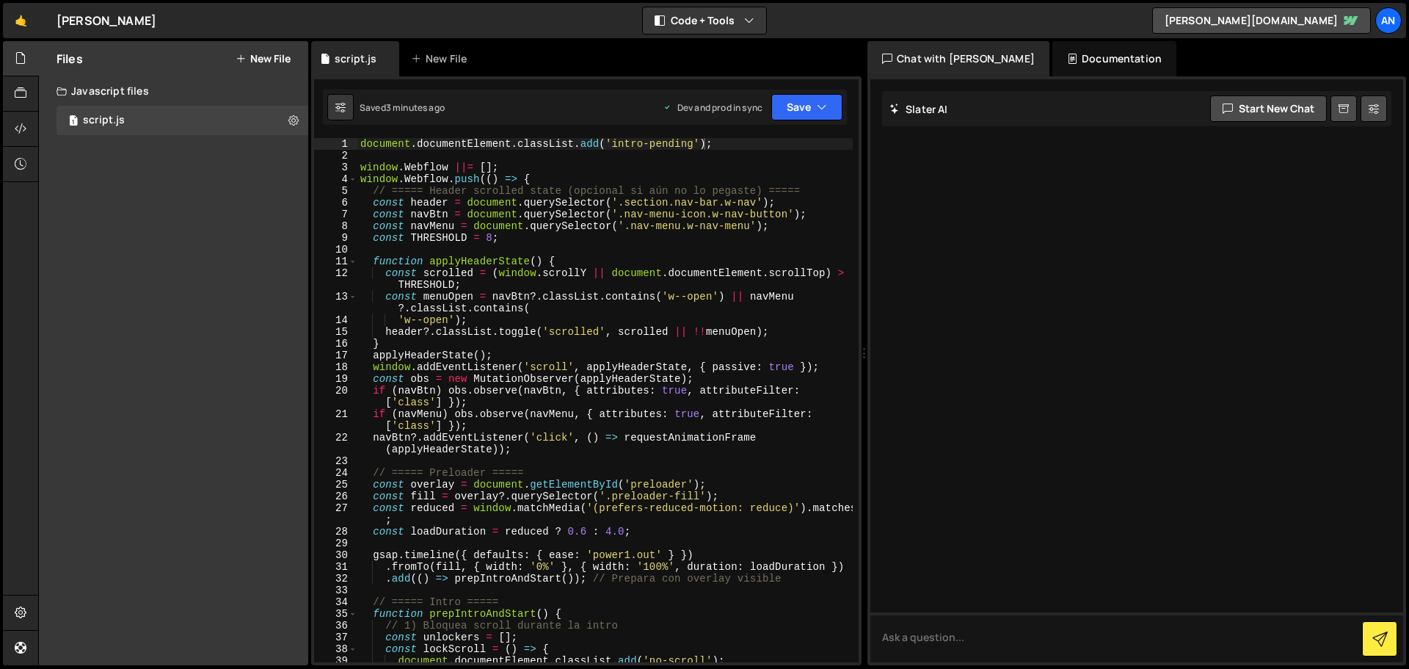
click at [355, 144] on div "1" at bounding box center [335, 144] width 43 height 12
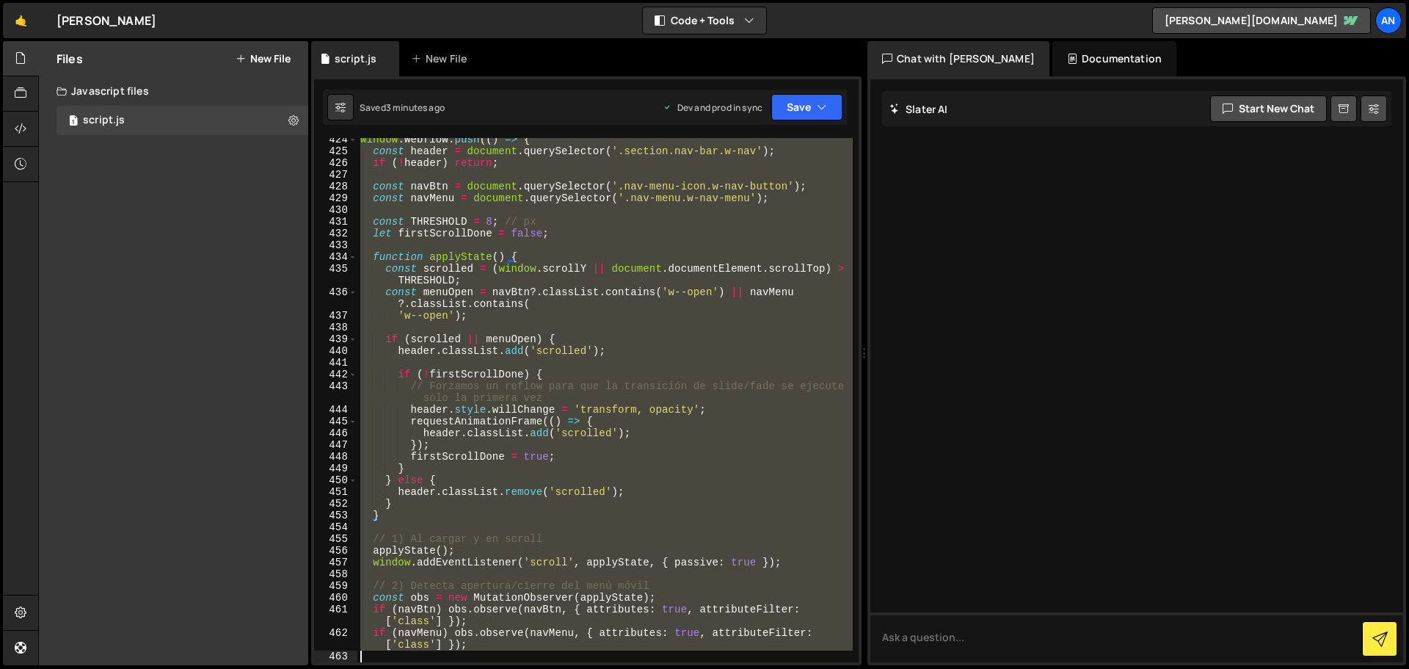
scroll to position [5278, 0]
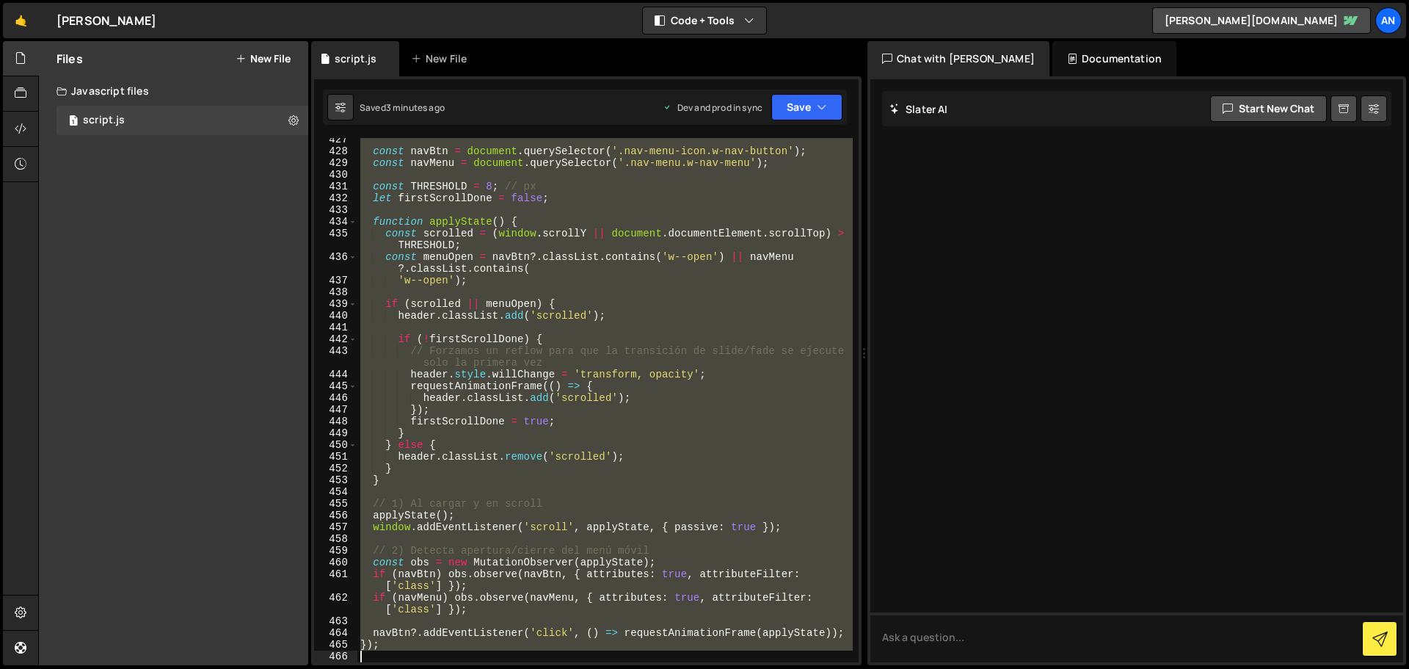
drag, startPoint x: 361, startPoint y: 144, endPoint x: 599, endPoint y: 703, distance: 607.8
click at [599, 668] on html "Projects [GEOGRAPHIC_DATA] Blog An Projects Your Teams Account Upgrade Logout" at bounding box center [704, 334] width 1409 height 669
type textarea "});"
click at [596, 291] on div "const navBtn = document . querySelector ( '.nav-menu-icon.w-nav-button' ) ; con…" at bounding box center [606, 408] width 496 height 548
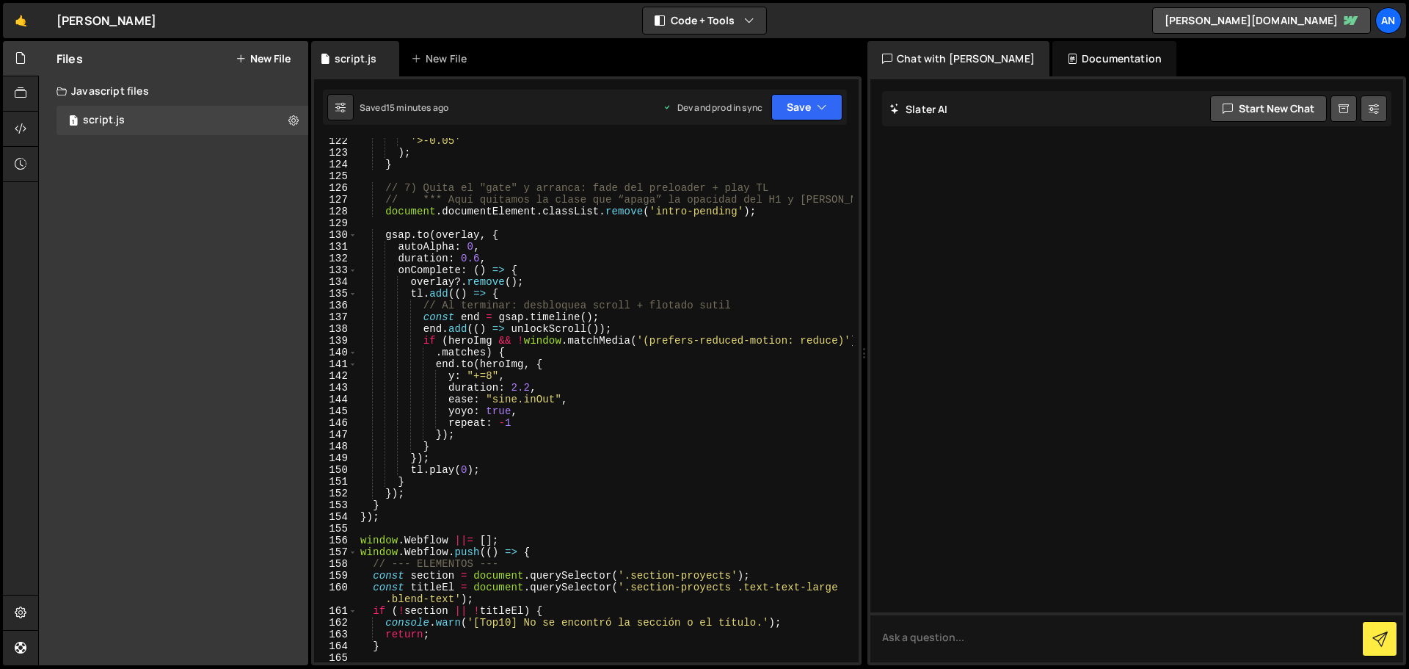
scroll to position [1454, 0]
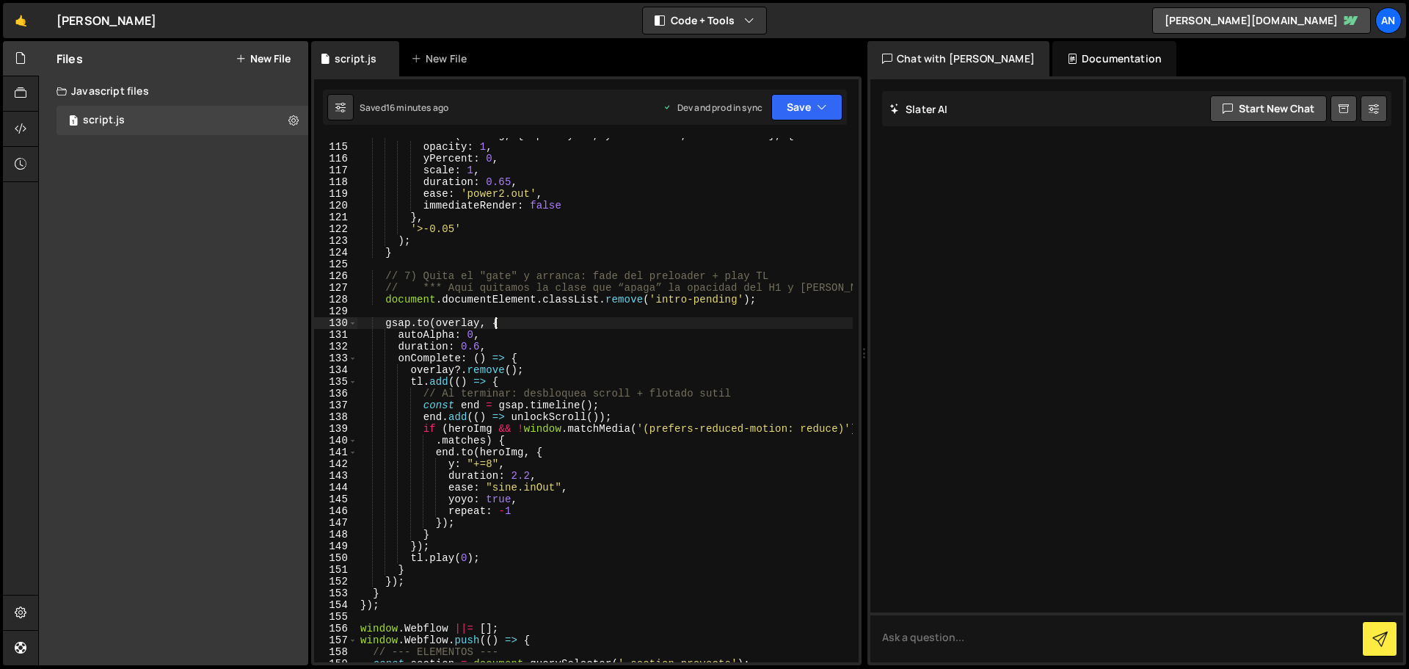
click at [502, 324] on div "tl . fromTo ( heroImg , { opacity : 0 , yPercent : 15 , scale : 0.98 } , { opac…" at bounding box center [606, 403] width 496 height 548
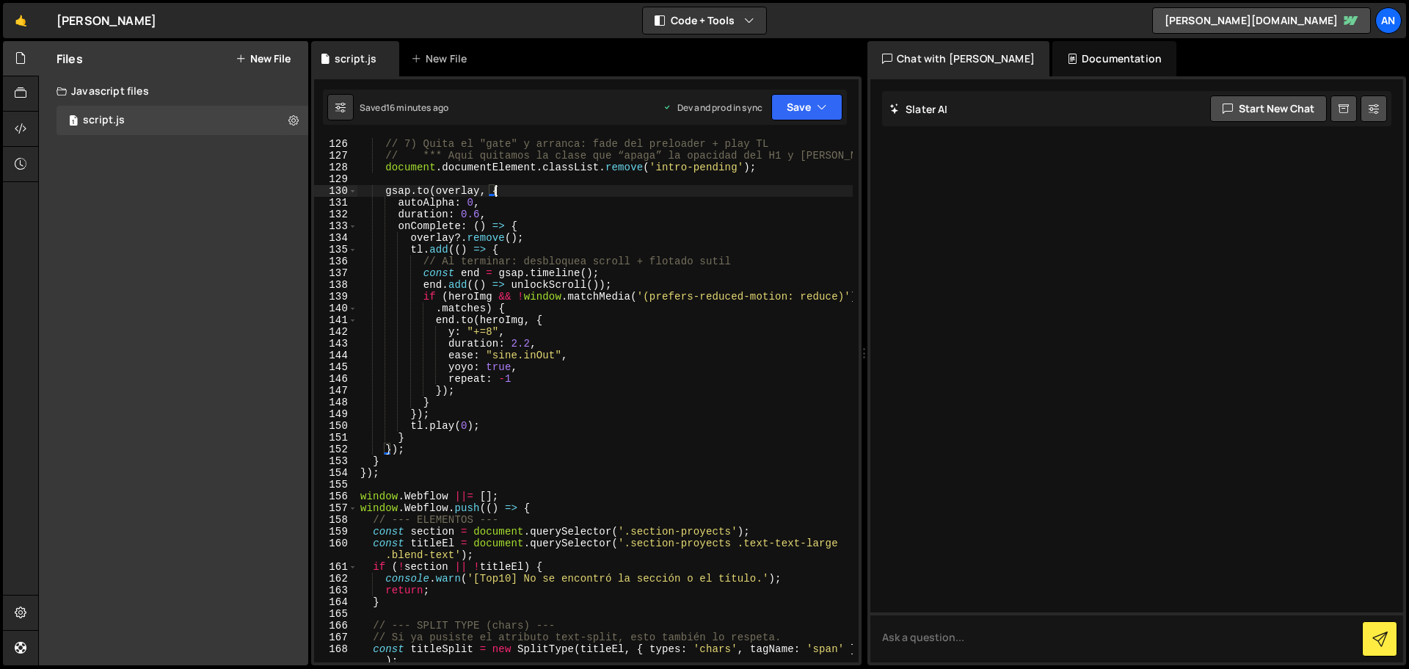
scroll to position [1542, 0]
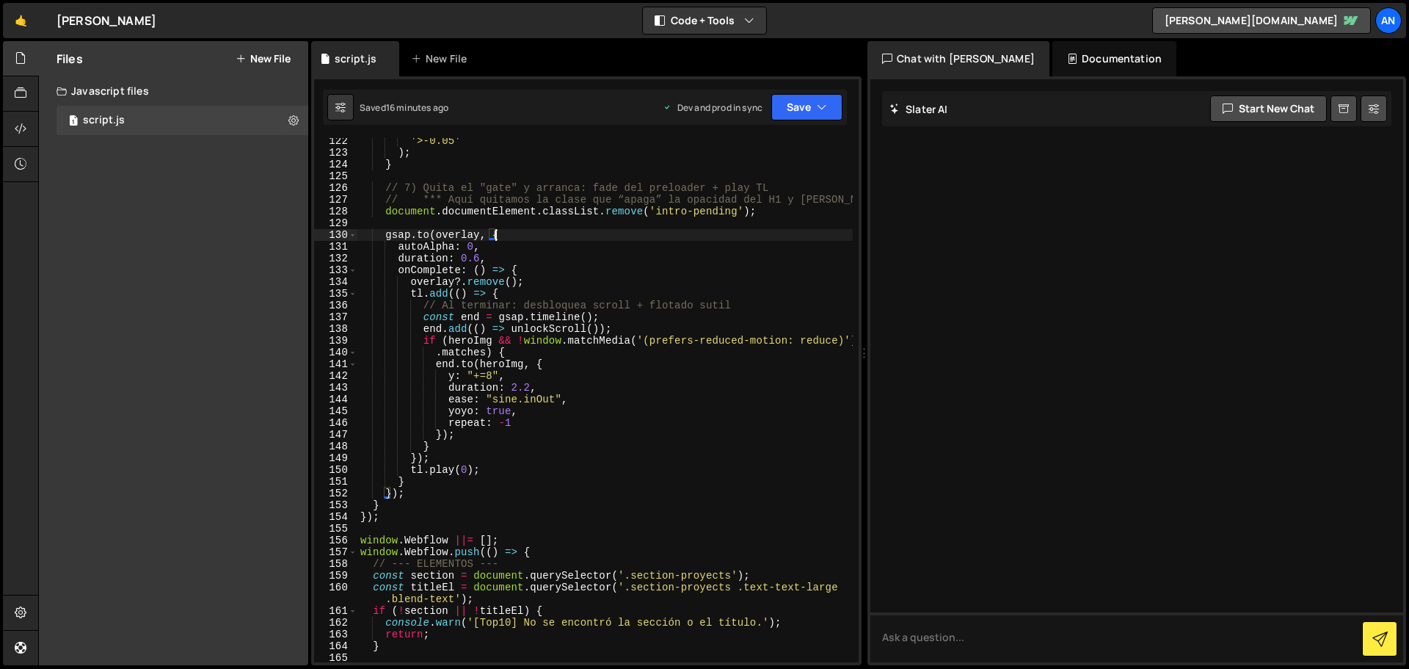
click at [375, 502] on div "'>-0.05' ) ; } // 7) Quita el "gate" y arranca: fade del preloader + play TL //…" at bounding box center [606, 409] width 496 height 548
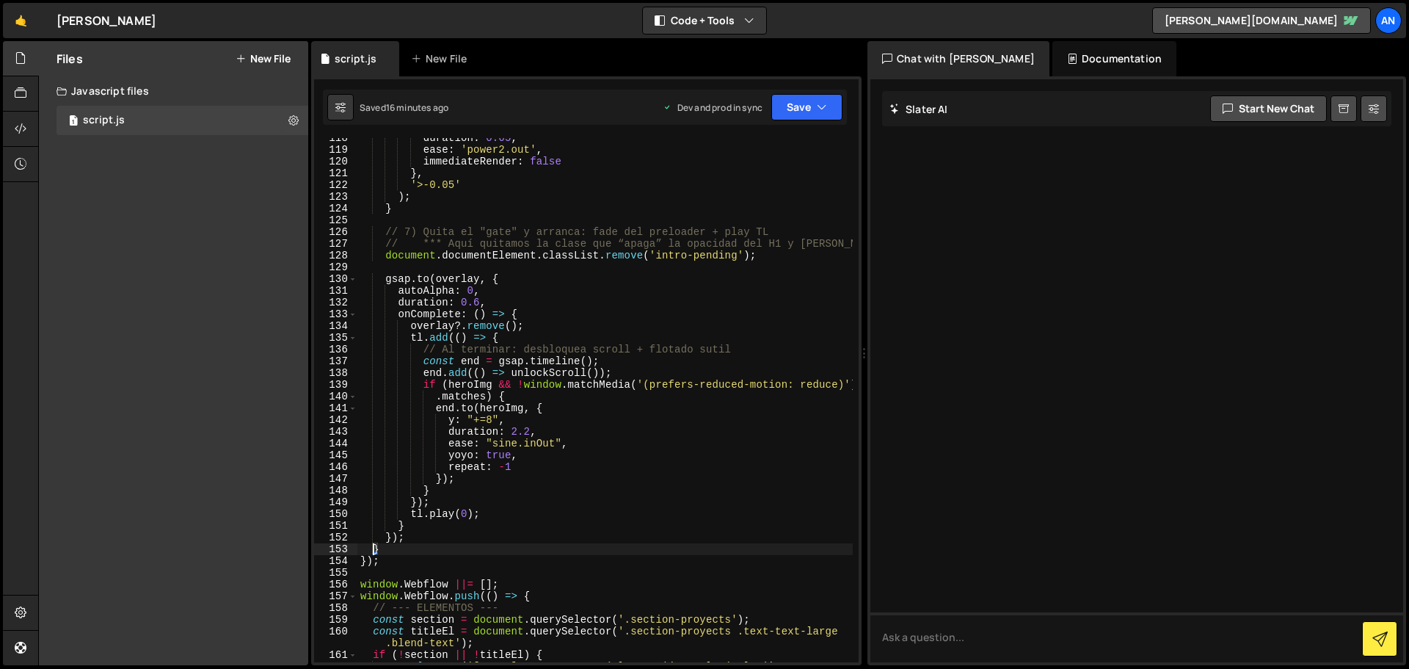
scroll to position [1498, 0]
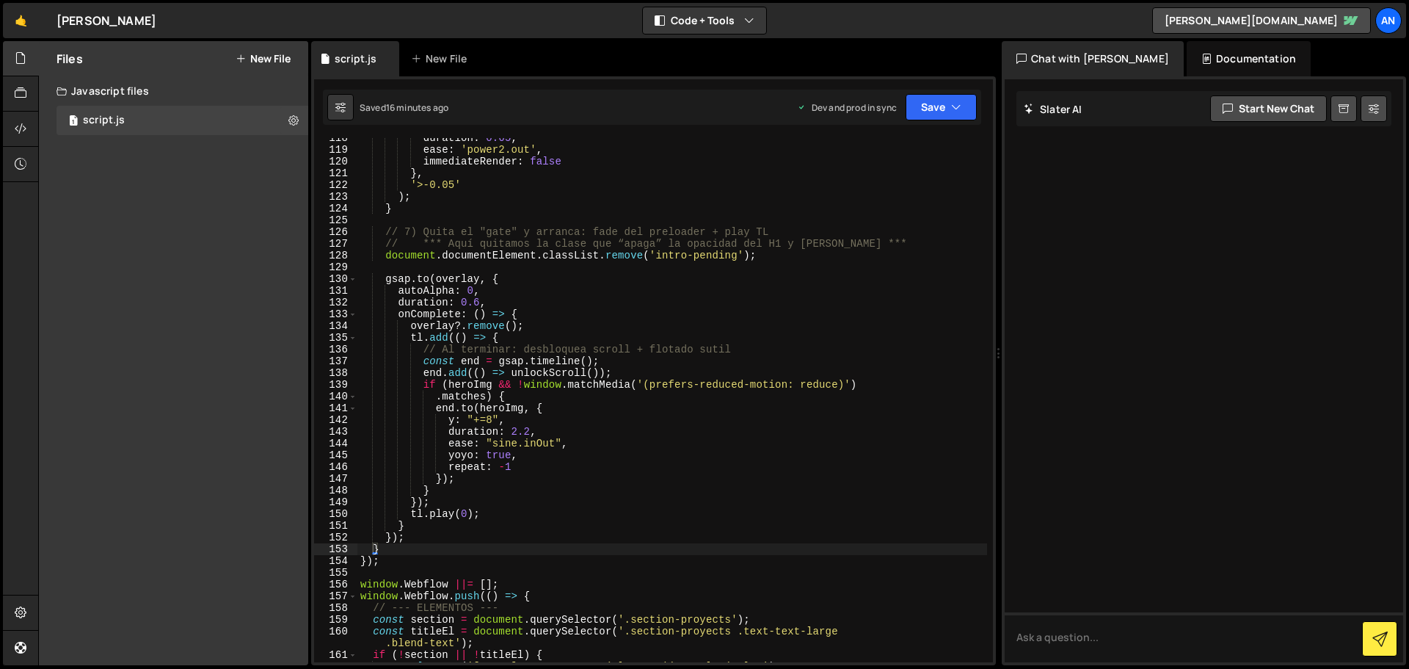
drag, startPoint x: 865, startPoint y: 294, endPoint x: 990, endPoint y: 287, distance: 125.7
click at [990, 287] on div "Files New File Javascript files 1 script.js 0 CSS files Copy share link Edit Fi…" at bounding box center [723, 353] width 1371 height 625
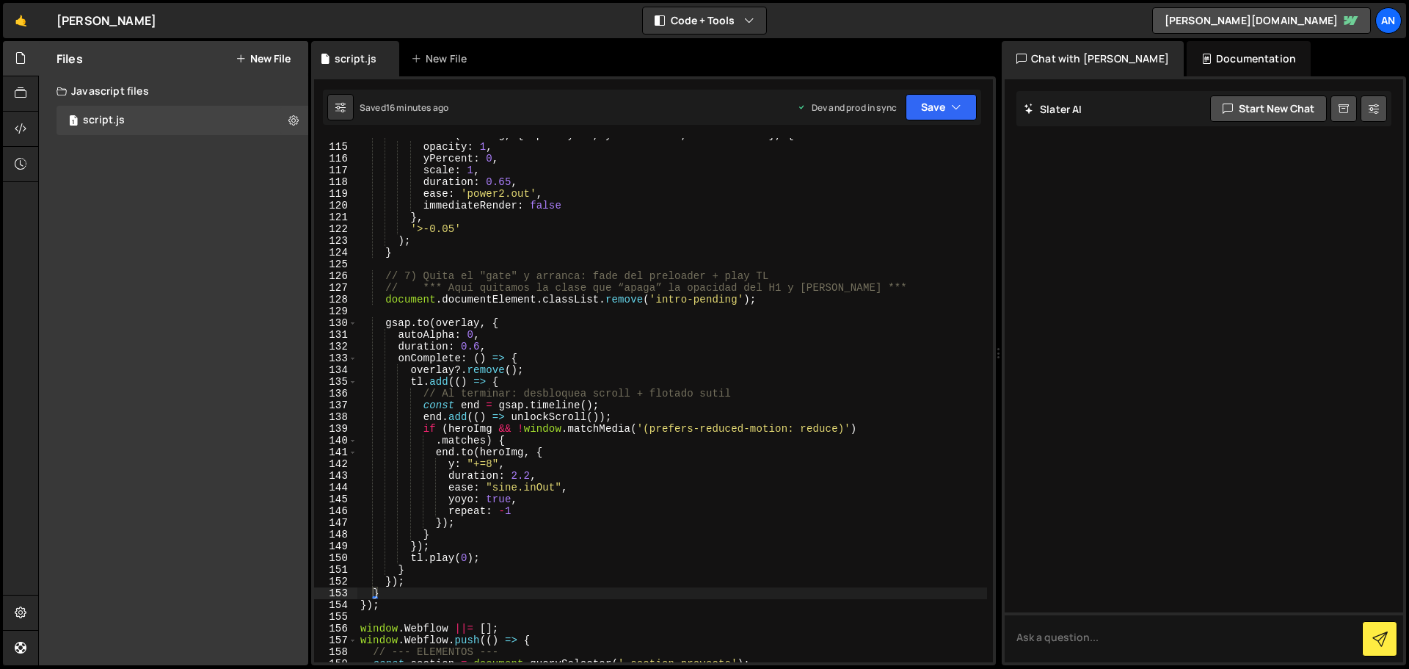
click at [511, 323] on div "tl . fromTo ( heroImg , { opacity : 0 , yPercent : 15 , scale : 0.98 } , { opac…" at bounding box center [673, 403] width 630 height 548
click at [363, 602] on div "tl . fromTo ( heroImg , { opacity : 0 , yPercent : 15 , scale : 0.98 } , { opac…" at bounding box center [673, 403] width 630 height 548
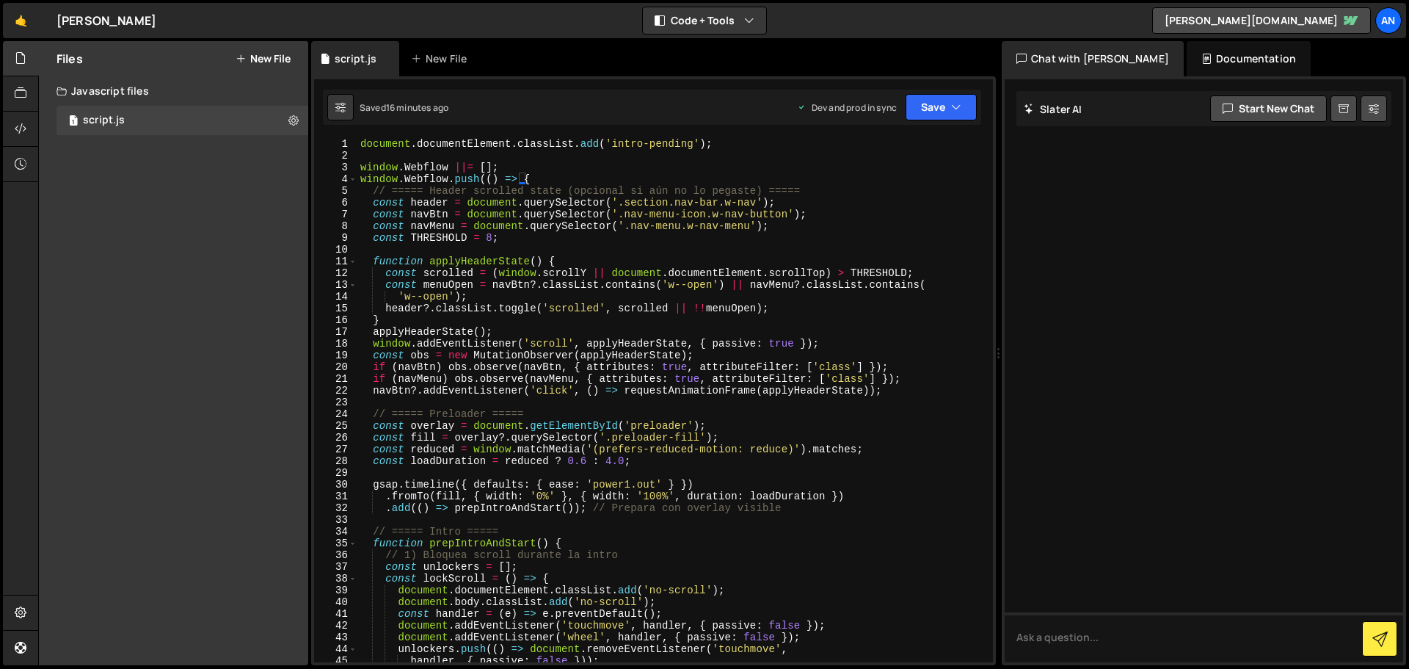
scroll to position [0, 0]
click at [578, 262] on div "document . documentElement . classList . add ( 'intro-pending' ) ; window . Web…" at bounding box center [673, 412] width 630 height 548
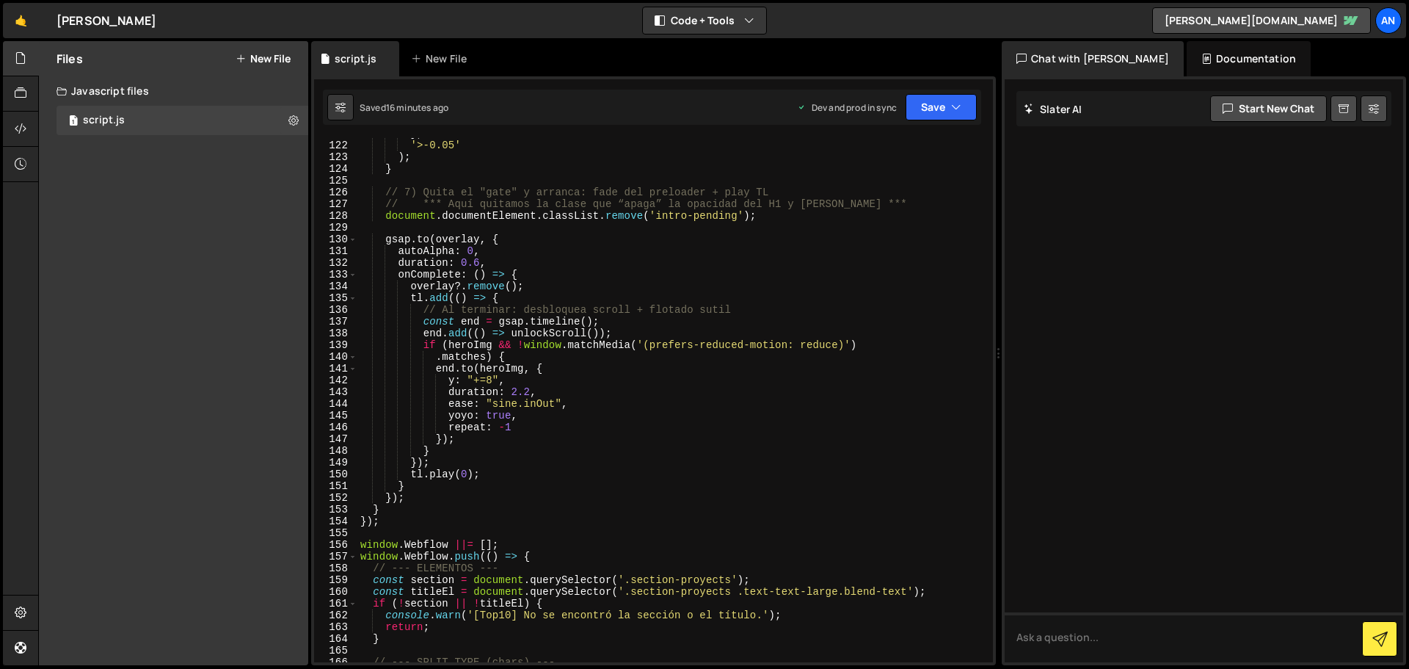
scroll to position [1420, 0]
click at [501, 237] on div "} , '>-0.05' ) ; } // 7) Quita el "gate" y arranca: fade del preloader + play T…" at bounding box center [673, 402] width 630 height 548
click at [386, 506] on div "} , '>-0.05' ) ; } // 7) Quita el "gate" y arranca: fade del preloader + play T…" at bounding box center [673, 402] width 630 height 548
click at [503, 242] on div "} , '>-0.05' ) ; } // 7) Quita el "gate" y arranca: fade del preloader + play T…" at bounding box center [673, 402] width 630 height 548
click at [399, 219] on div "} , '>-0.05' ) ; } // 7) Quita el "gate" y arranca: fade del preloader + play T…" at bounding box center [673, 402] width 630 height 548
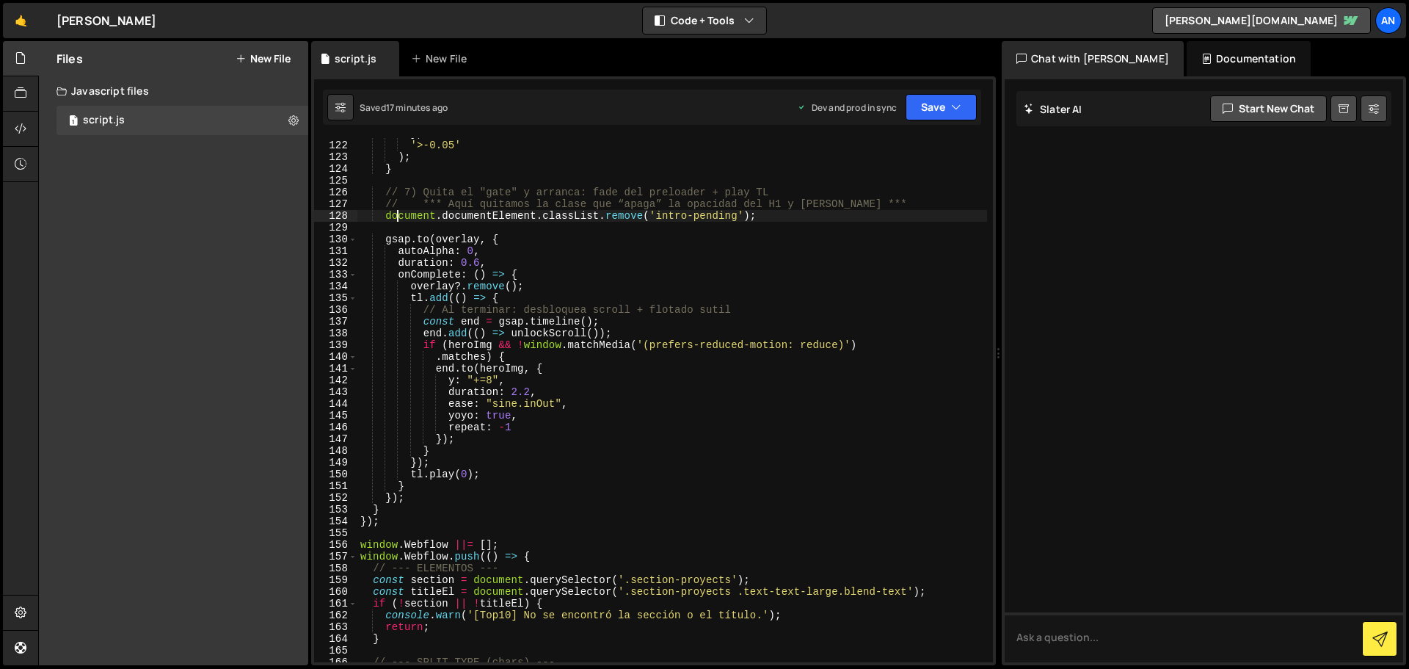
click at [388, 242] on div "} , '>-0.05' ) ; } // 7) Quita el "gate" y arranca: fade del preloader + play T…" at bounding box center [673, 402] width 630 height 548
click at [496, 237] on div "} , '>-0.05' ) ; } // 7) Quita el "gate" y arranca: fade del preloader + play T…" at bounding box center [673, 402] width 630 height 548
click at [518, 272] on div "} , '>-0.05' ) ; } // 7) Quita el "gate" y arranca: fade del preloader + play T…" at bounding box center [673, 402] width 630 height 548
click at [511, 243] on div "} , '>-0.05' ) ; } // 7) Quita el "gate" y arranca: fade del preloader + play T…" at bounding box center [673, 402] width 630 height 548
click at [526, 271] on div "} , '>-0.05' ) ; } // 7) Quita el "gate" y arranca: fade del preloader + play T…" at bounding box center [673, 402] width 630 height 548
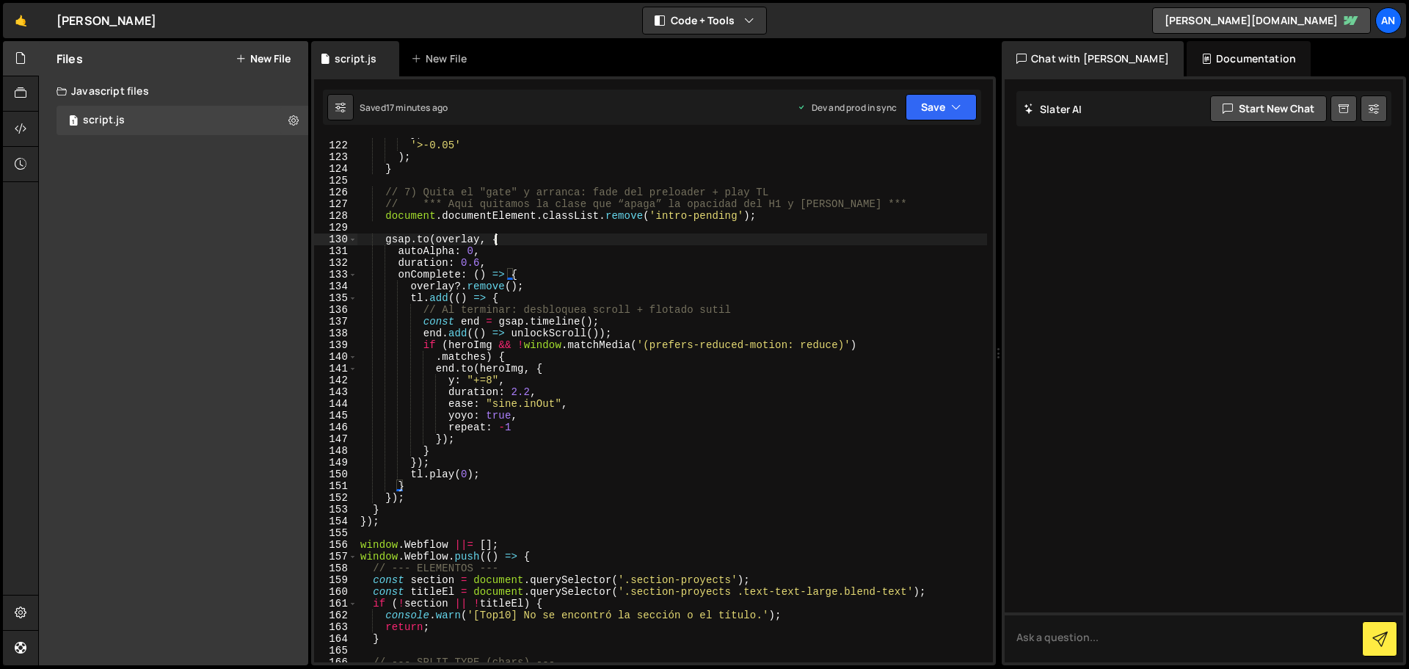
click at [511, 239] on div "} , '>-0.05' ) ; } // 7) Quita el "gate" y arranca: fade del preloader + play T…" at bounding box center [673, 402] width 630 height 548
click at [381, 507] on div "} , '>-0.05' ) ; } // 7) Quita el "gate" y arranca: fade del preloader + play T…" at bounding box center [673, 402] width 630 height 548
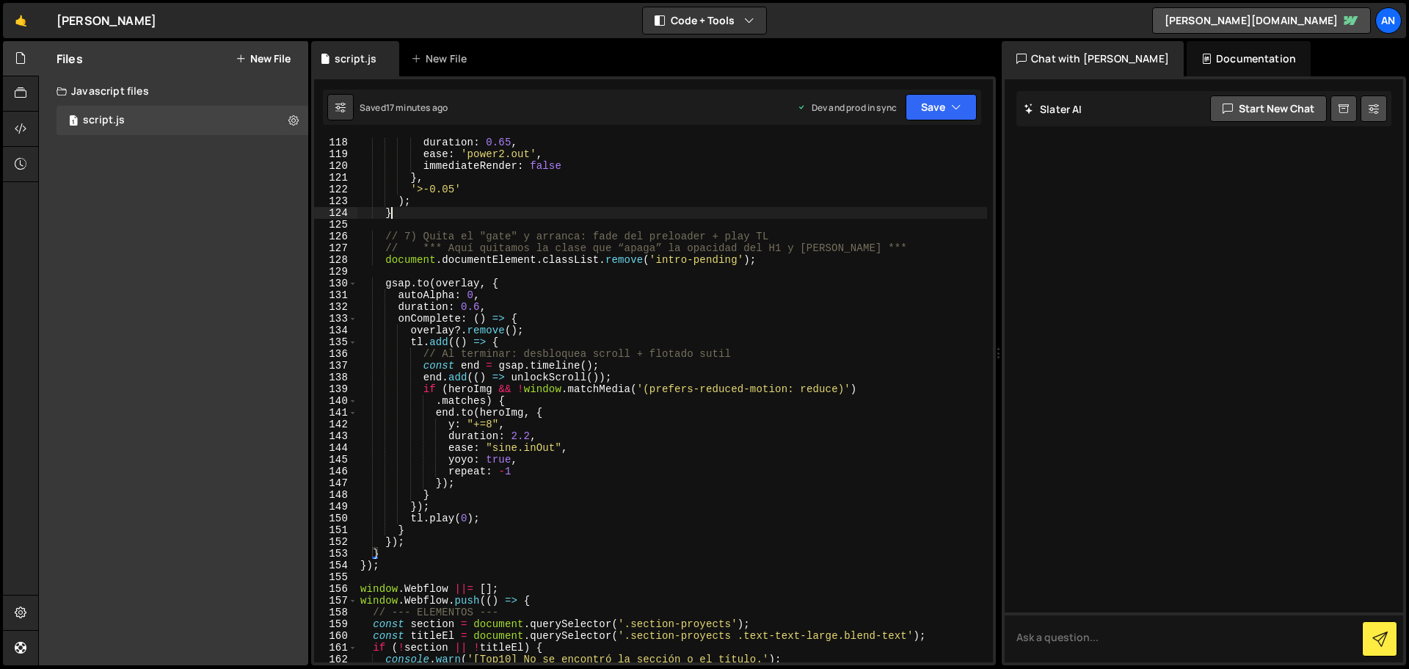
click at [391, 214] on div "duration : 0.65 , ease : 'power2.out' , immediateRender : false } , '>-0.05' ) …" at bounding box center [673, 411] width 630 height 548
click at [377, 559] on div "duration : 0.65 , ease : 'power2.out' , immediateRender : false } , '>-0.05' ) …" at bounding box center [673, 411] width 630 height 548
click at [377, 553] on div "duration : 0.65 , ease : 'power2.out' , immediateRender : false } , '>-0.05' ) …" at bounding box center [673, 411] width 630 height 548
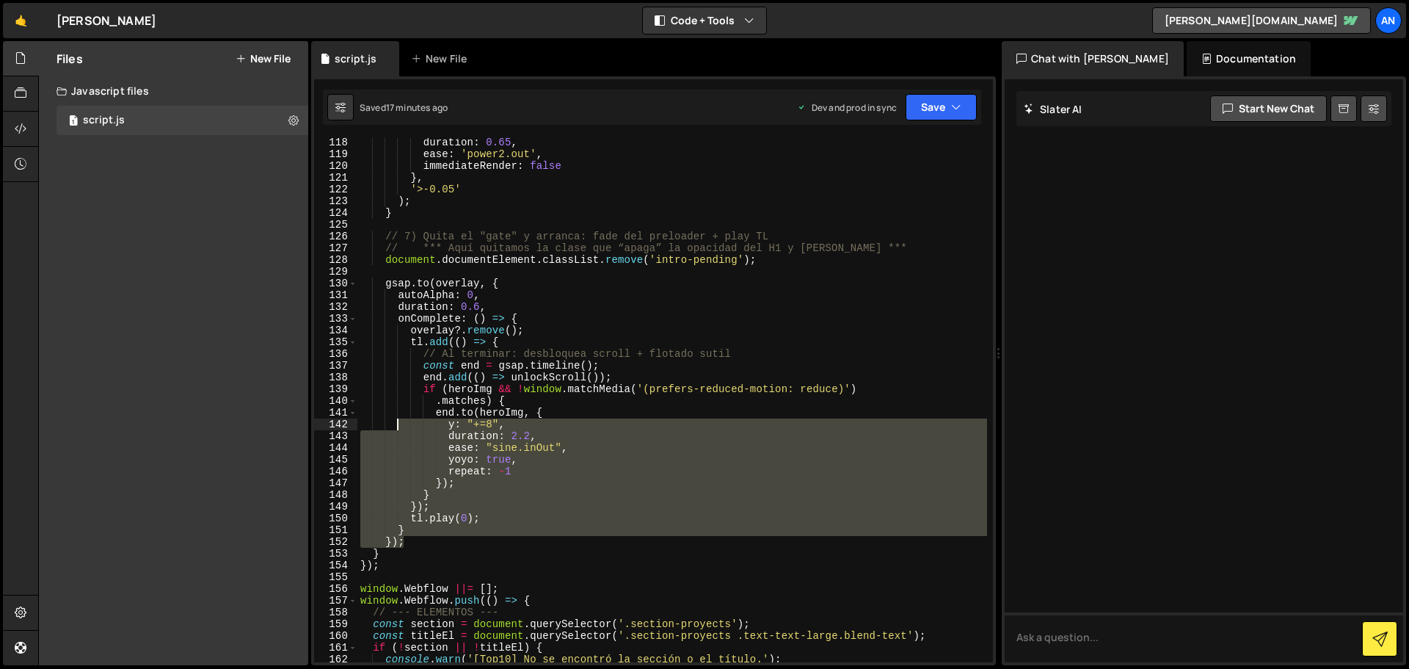
scroll to position [1332, 0]
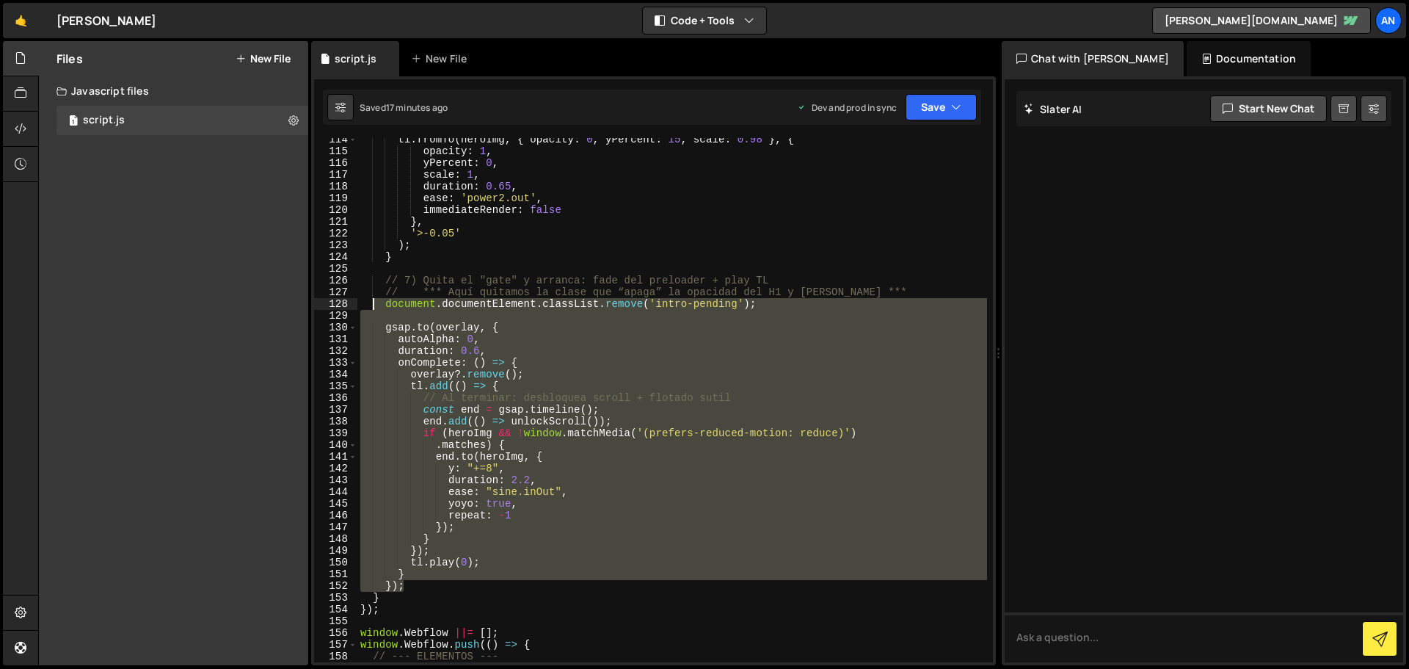
drag, startPoint x: 404, startPoint y: 453, endPoint x: 371, endPoint y: 307, distance: 149.8
click at [371, 307] on div "tl . fromTo ( heroImg , { opacity : 0 , yPercent : 15 , scale : 0.98 } , { opac…" at bounding box center [673, 408] width 630 height 548
paste textarea "});"
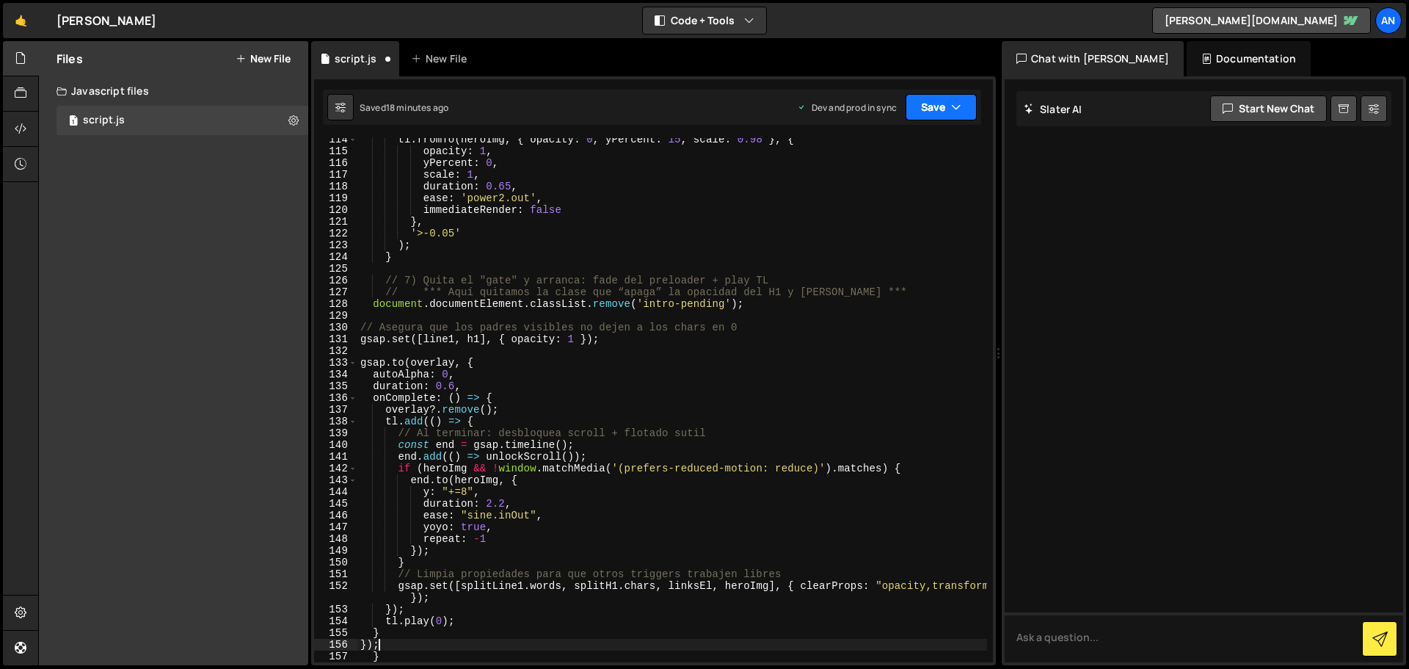
click at [937, 102] on button "Save" at bounding box center [941, 107] width 71 height 26
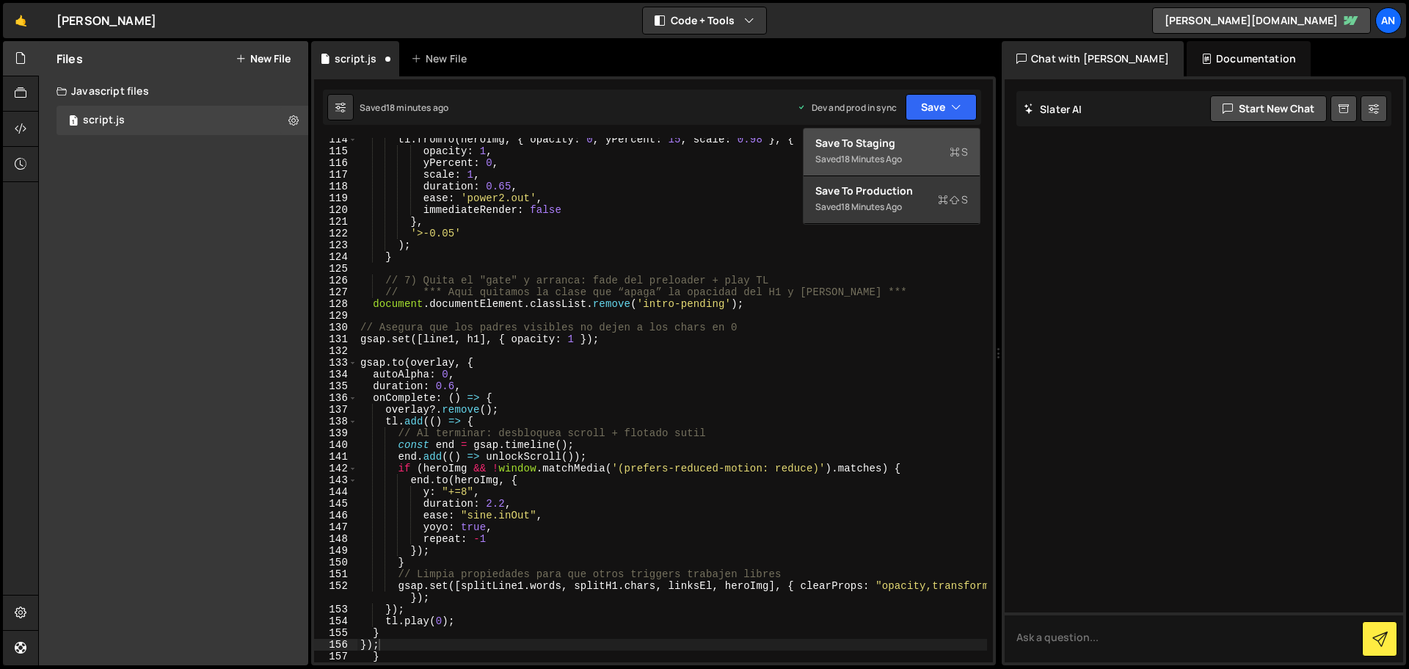
click at [929, 133] on button "Save to Staging S Saved 18 minutes ago" at bounding box center [892, 152] width 176 height 48
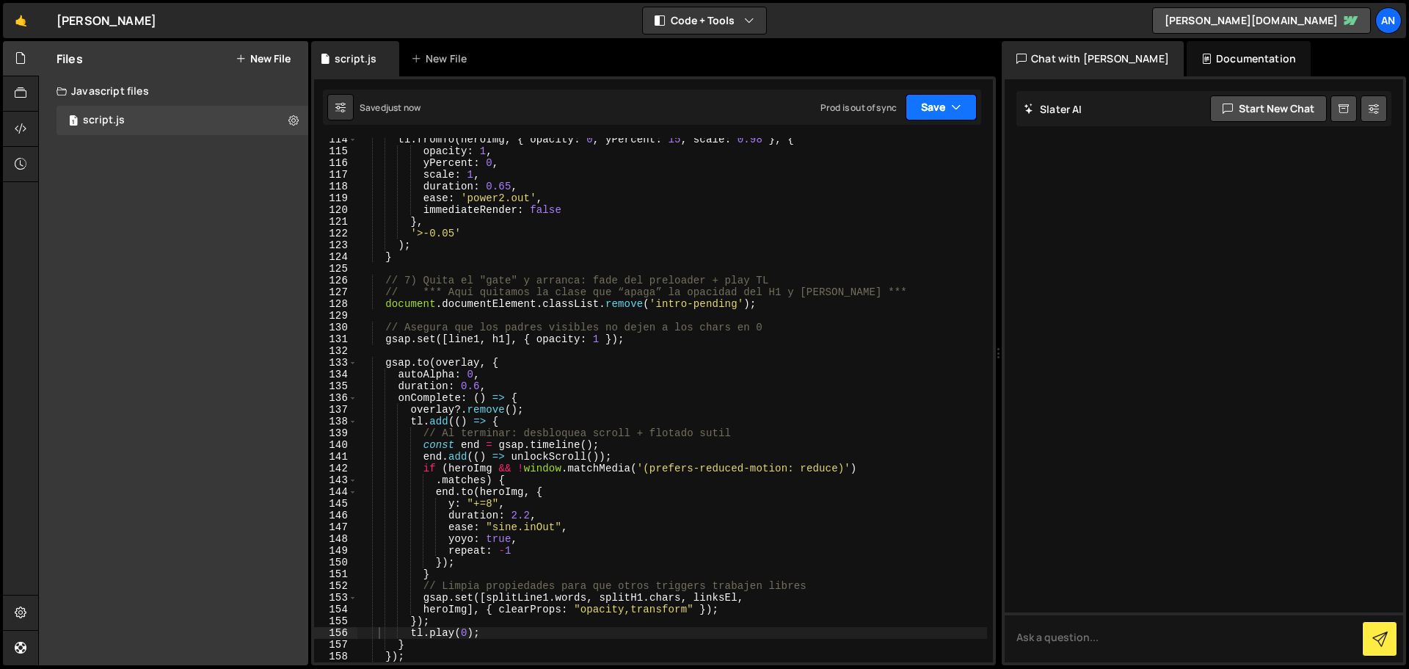
click at [925, 110] on button "Save" at bounding box center [941, 107] width 71 height 26
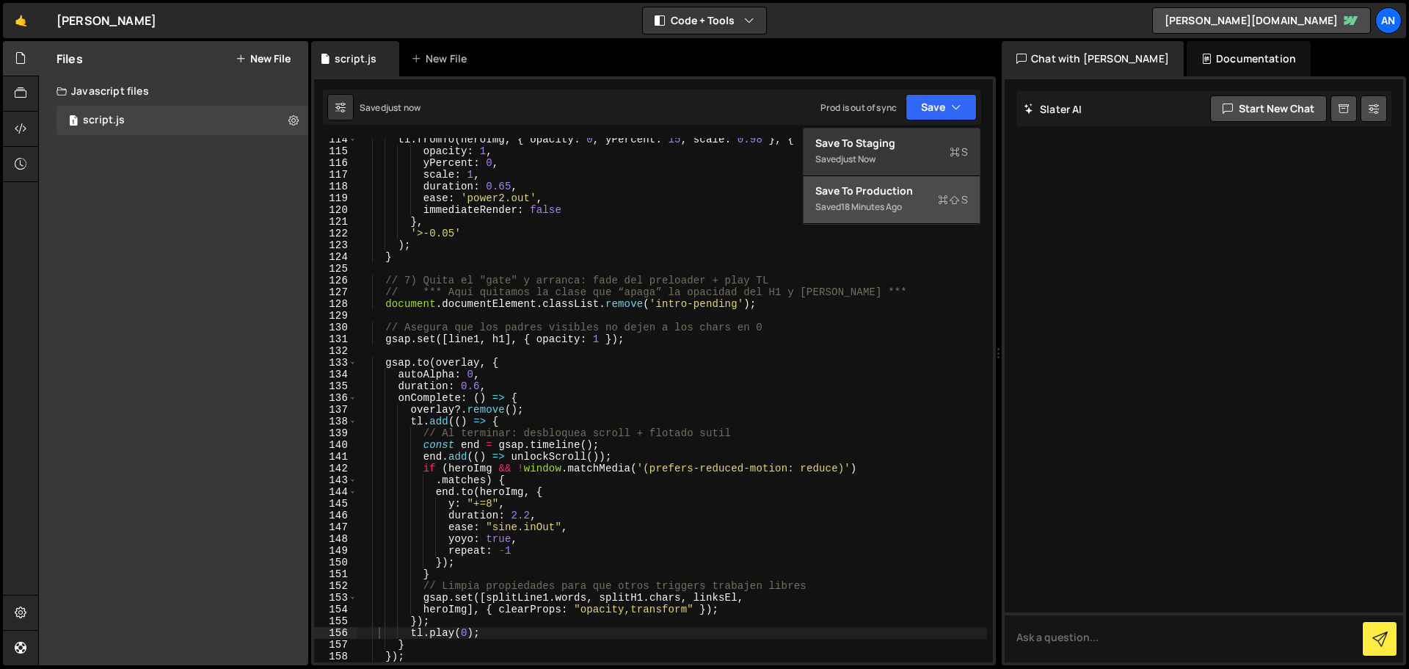
click at [901, 200] on div "18 minutes ago" at bounding box center [871, 206] width 61 height 12
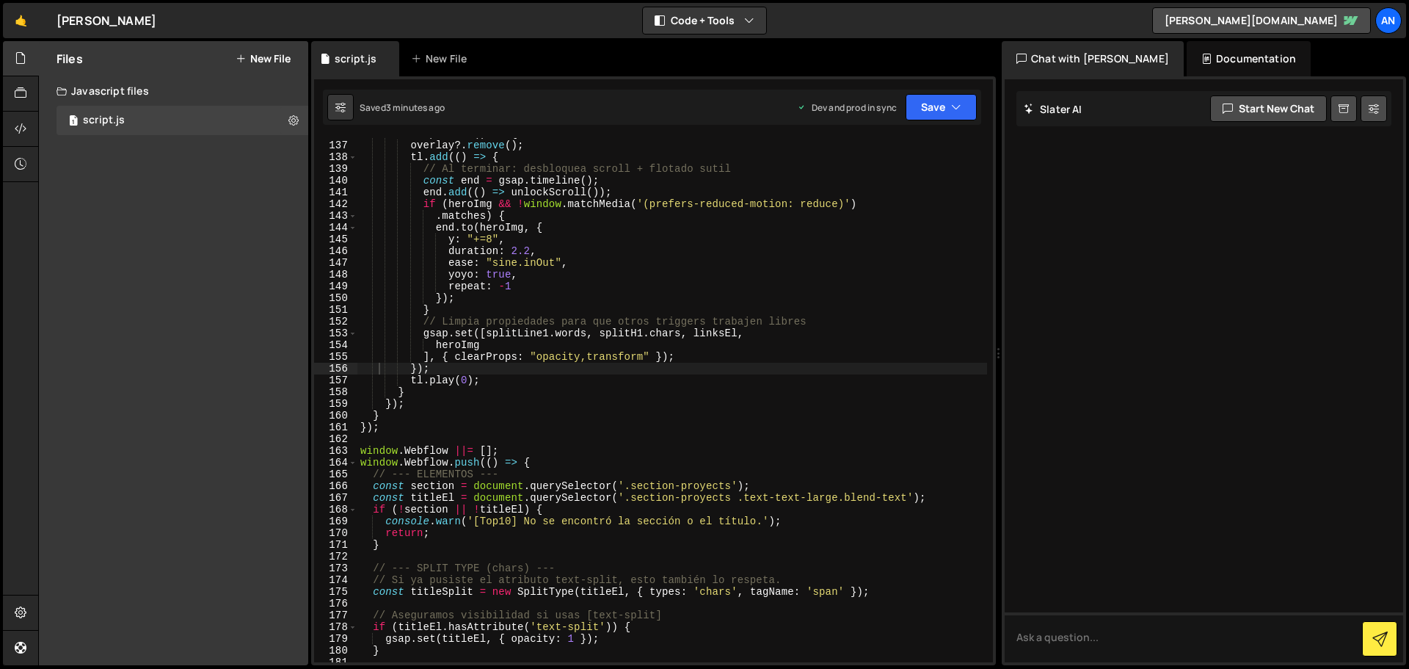
scroll to position [1596, 0]
click at [935, 107] on button "Save" at bounding box center [941, 107] width 71 height 26
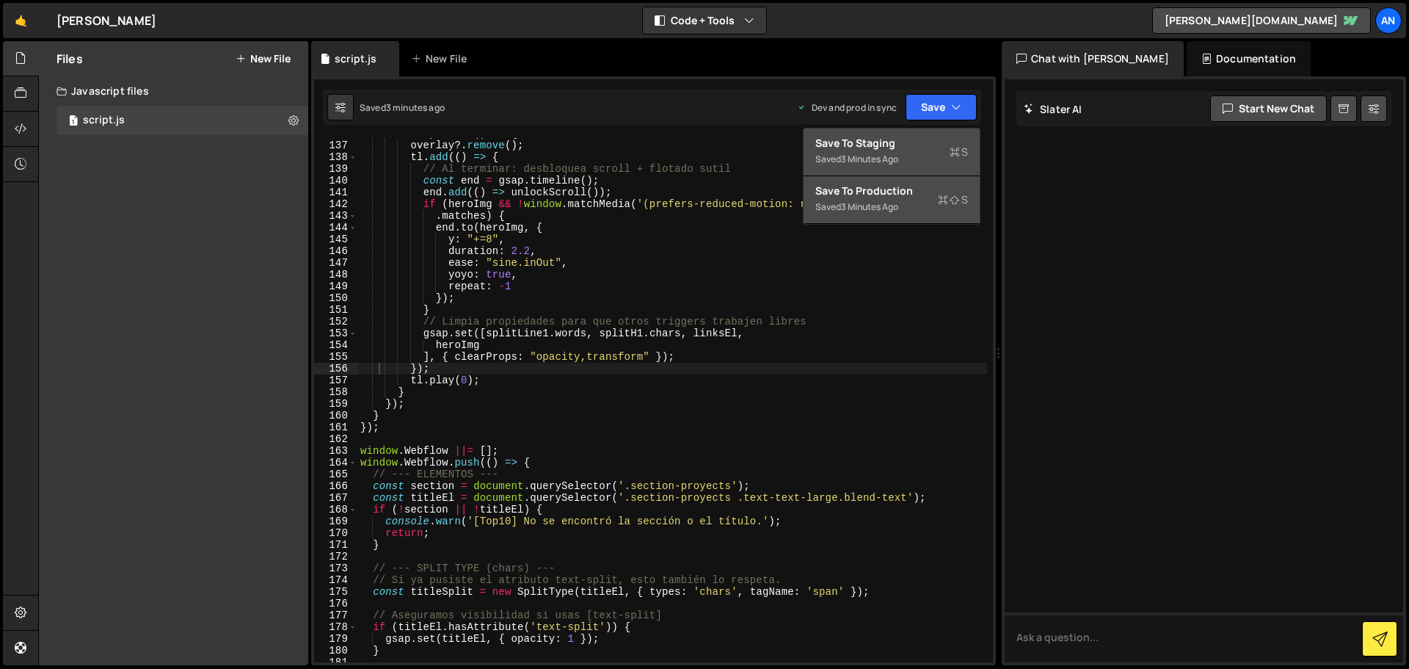
click at [927, 157] on div "Saved 3 minutes ago" at bounding box center [892, 159] width 153 height 18
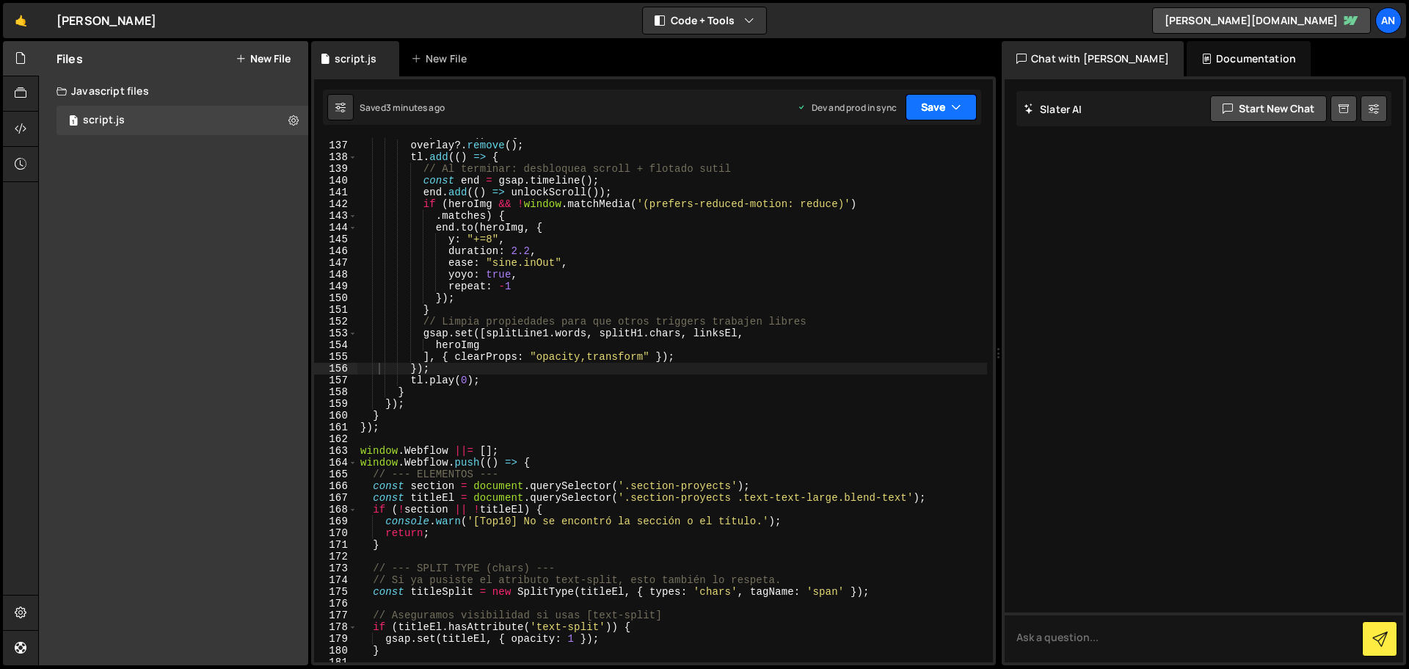
click at [935, 105] on button "Save" at bounding box center [941, 107] width 71 height 26
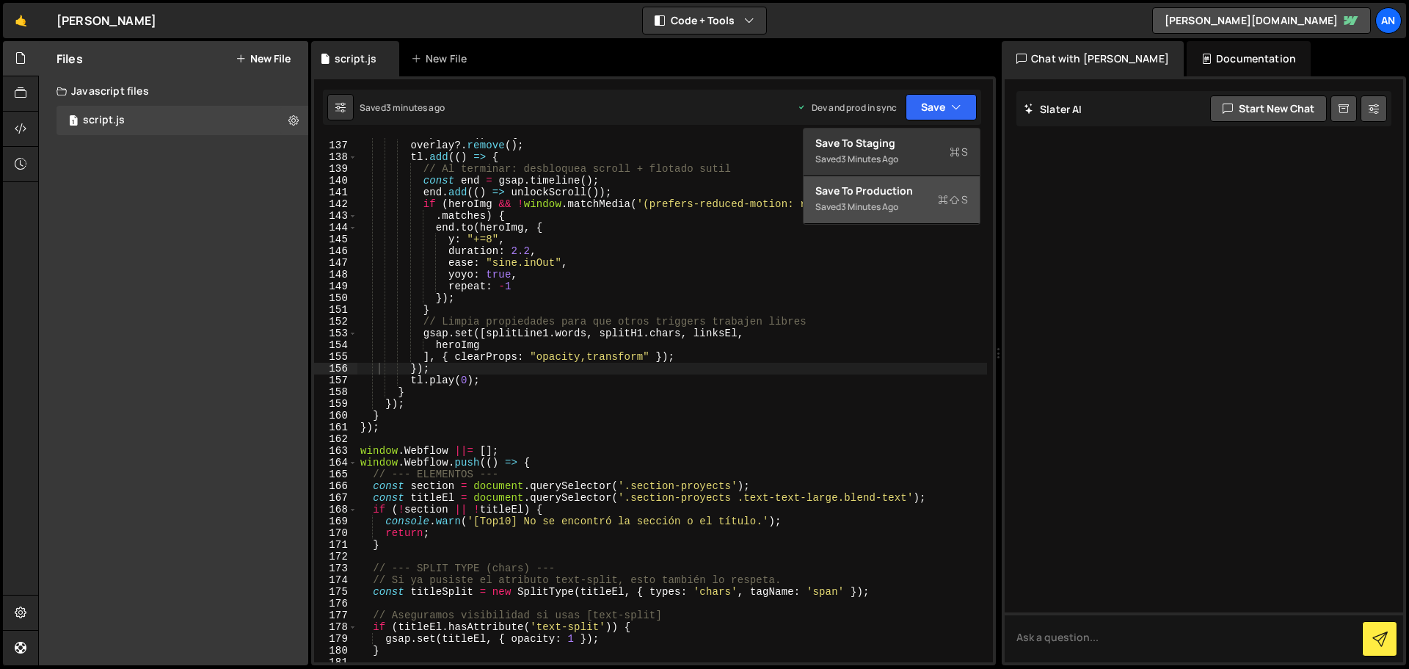
click at [903, 196] on div "Save to Production S" at bounding box center [892, 191] width 153 height 15
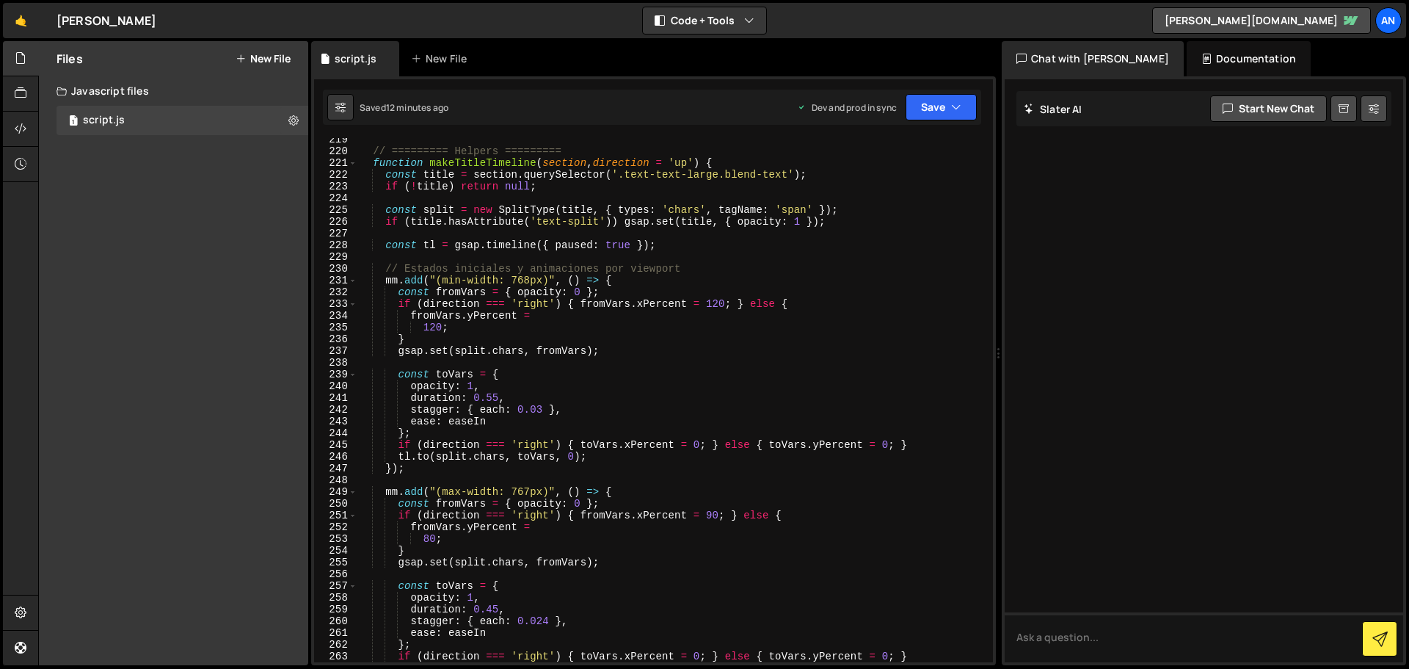
scroll to position [2477, 0]
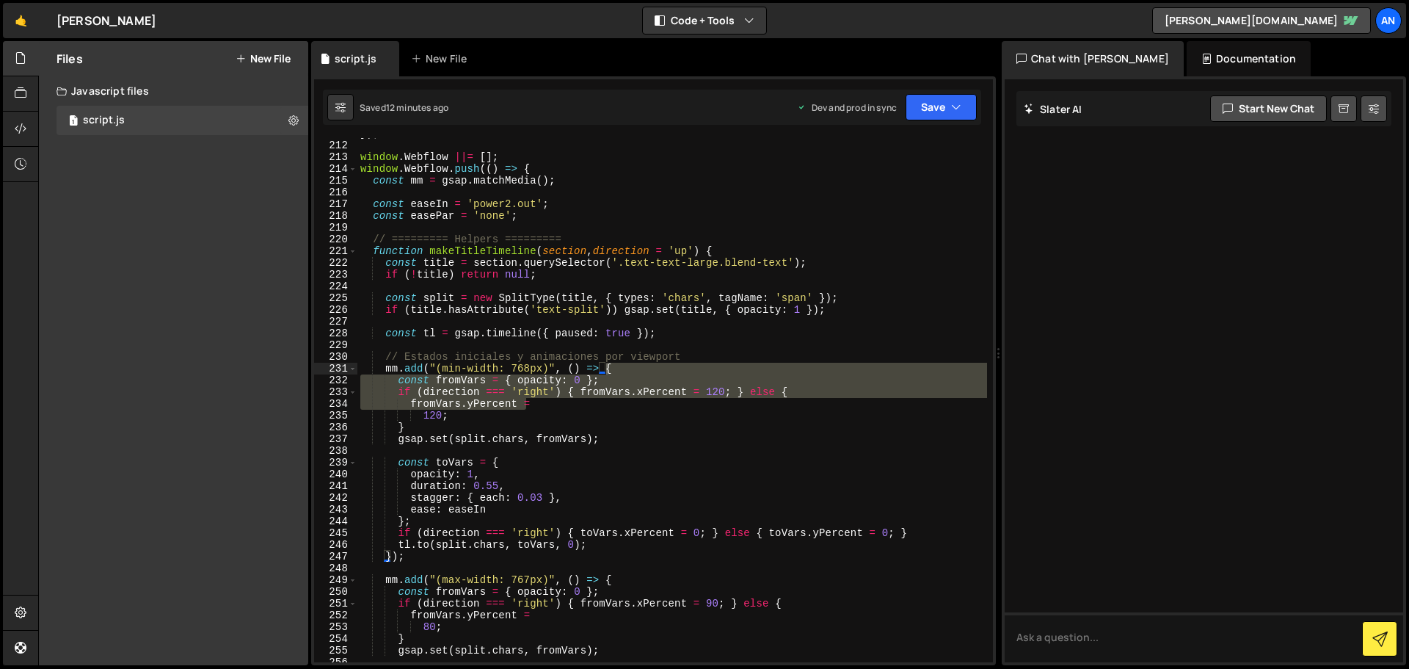
drag, startPoint x: 987, startPoint y: 405, endPoint x: 979, endPoint y: 389, distance: 18.1
click at [979, 389] on div "}); 211 212 213 214 215 216 217 218 219 220 221 222 223 224 225 226 227 228 229…" at bounding box center [653, 400] width 679 height 524
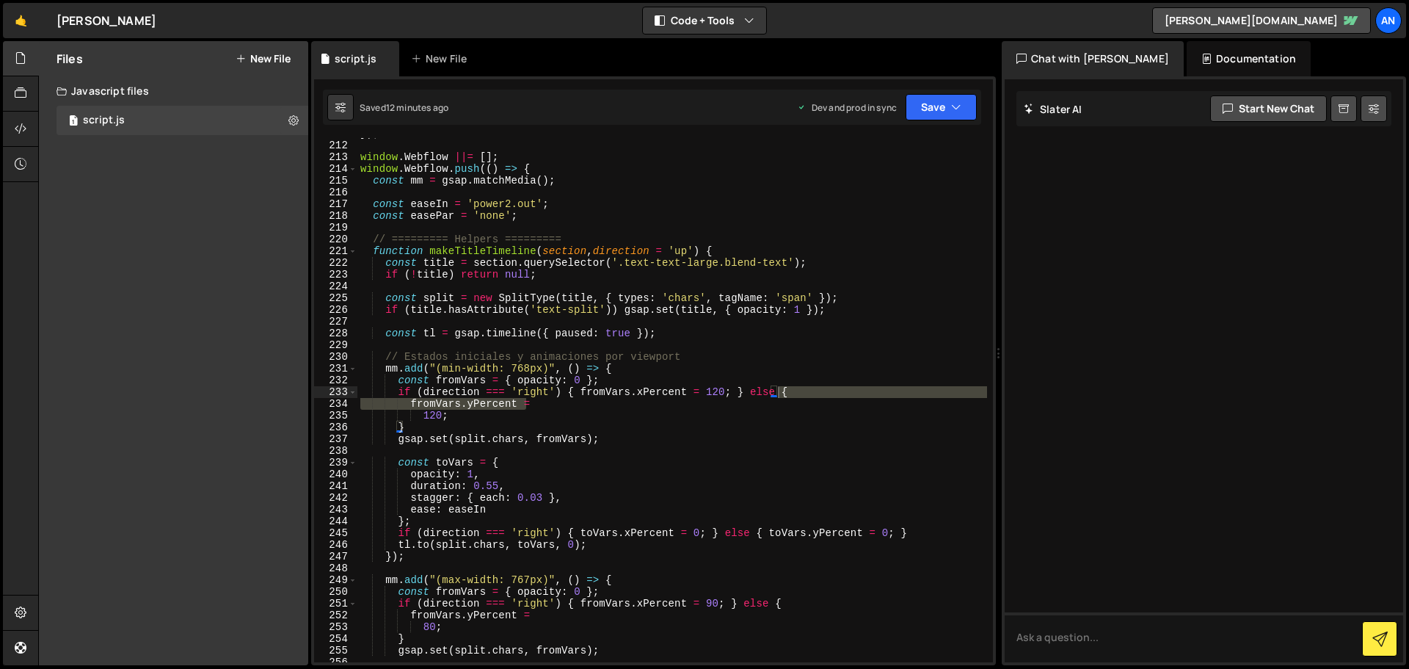
click at [993, 398] on div "1 Type cmd + s to save your Javascript file. הההההההההההההההההההההההההההההההההה…" at bounding box center [653, 370] width 685 height 589
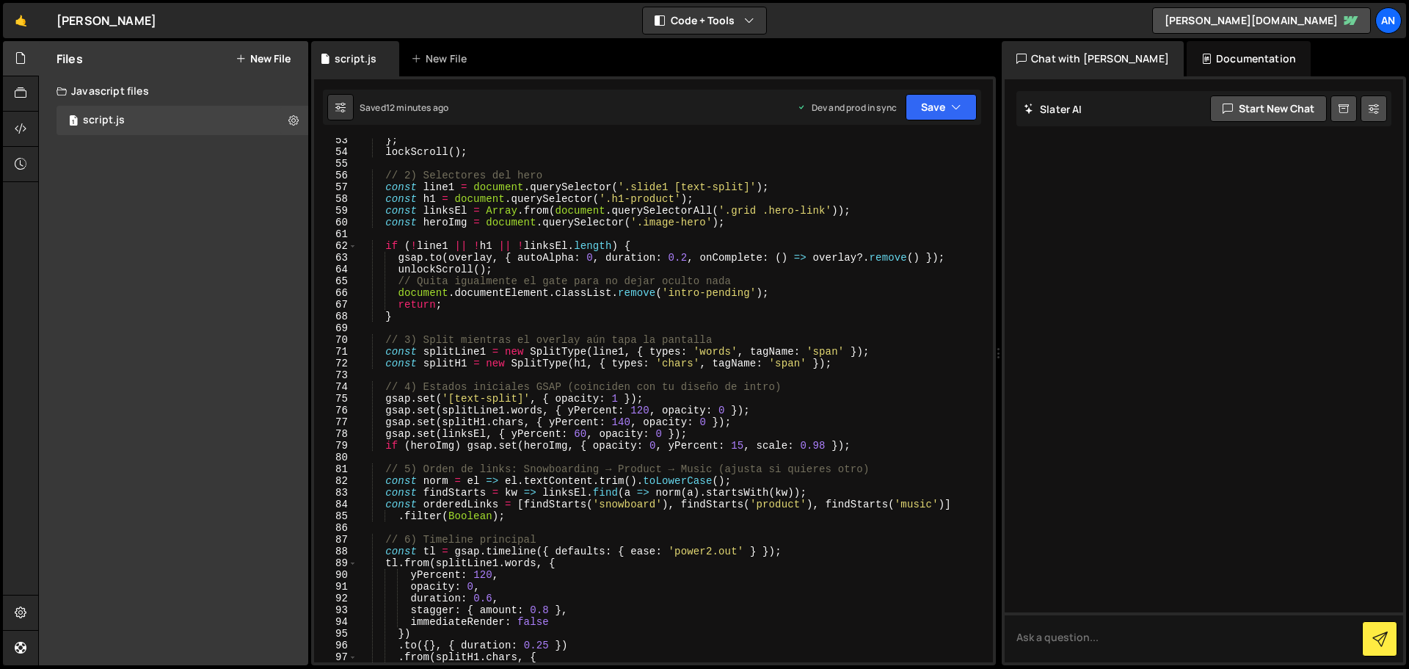
scroll to position [0, 0]
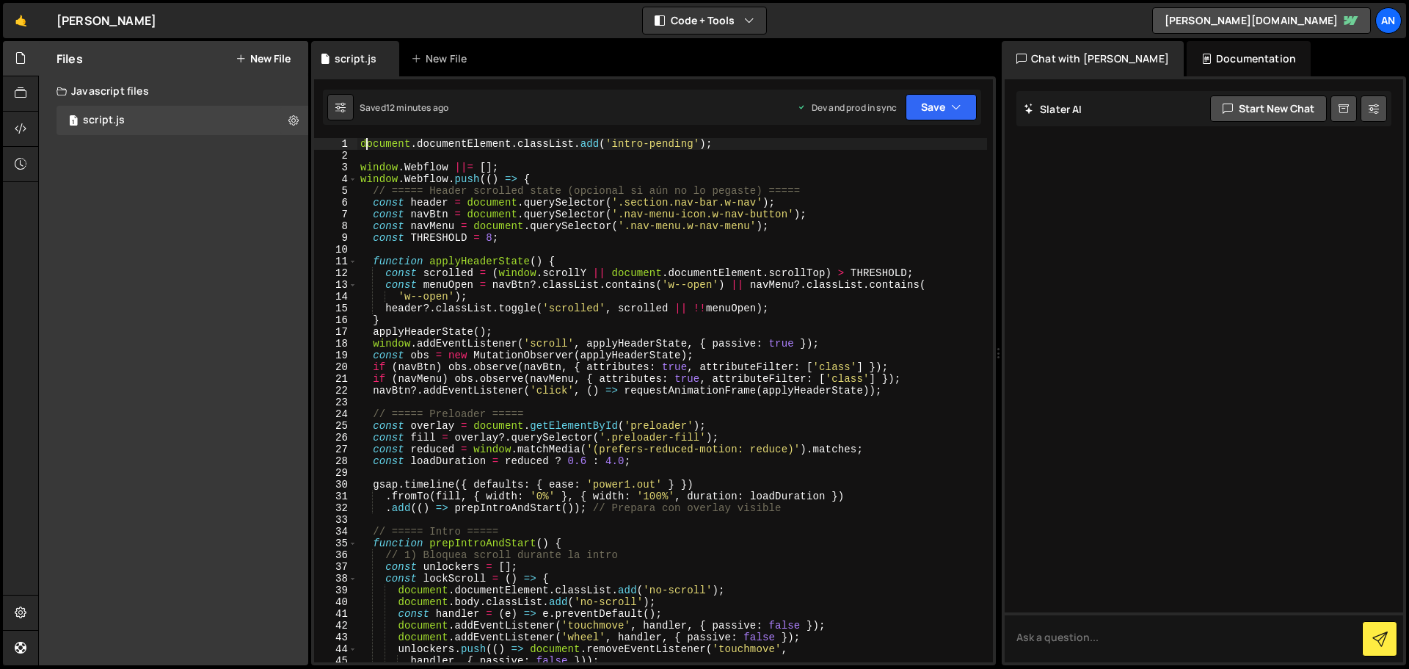
click at [369, 146] on div "document . documentElement . classList . add ( 'intro-pending' ) ; window . Web…" at bounding box center [673, 412] width 630 height 548
click at [360, 146] on div "document . documentElement . classList . add ( 'intro-pending' ) ; window . Web…" at bounding box center [673, 412] width 630 height 548
click at [501, 279] on div "document . documentElement . classList . add ( 'intro-pending' ) ; window . Web…" at bounding box center [673, 412] width 630 height 548
click at [361, 141] on div "document . documentElement . classList . add ( 'intro-pending' ) ; window . Web…" at bounding box center [673, 412] width 630 height 548
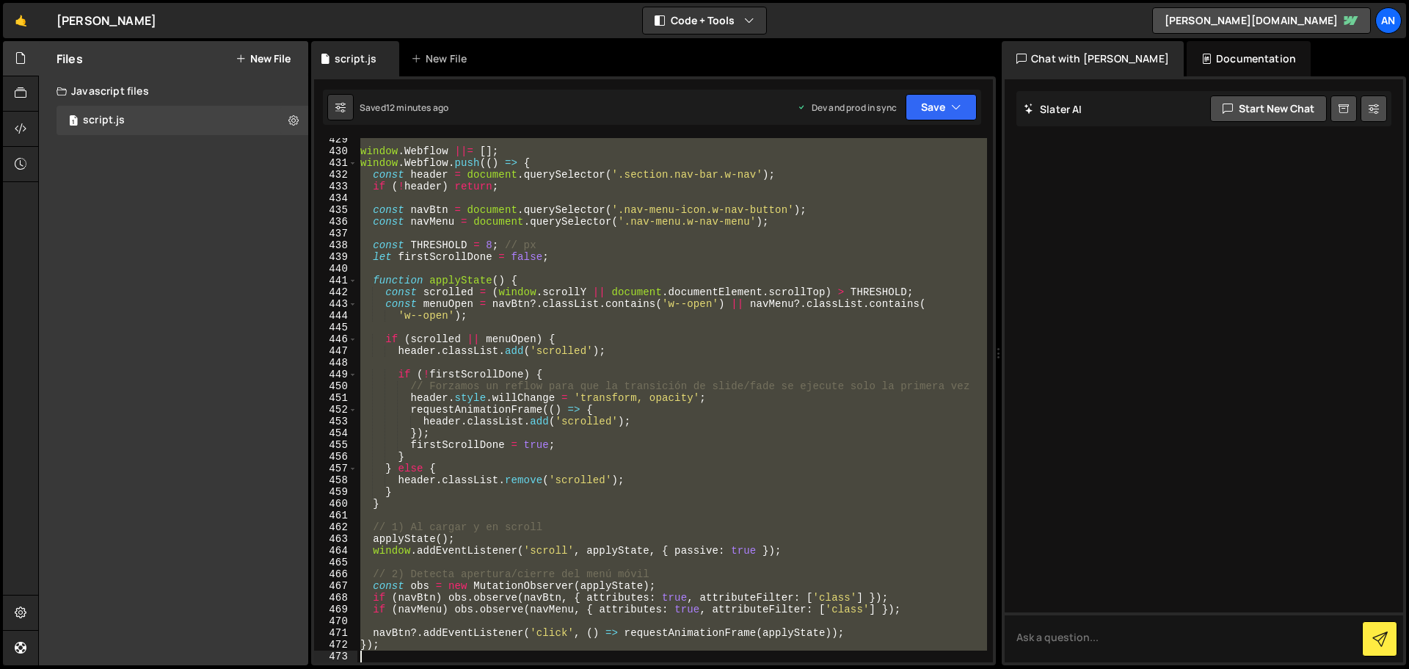
scroll to position [5031, 0]
drag, startPoint x: 360, startPoint y: 149, endPoint x: 588, endPoint y: 703, distance: 599.1
click at [588, 668] on html "Projects [GEOGRAPHIC_DATA] Blog An Projects Your Teams Account Upgrade Logout" at bounding box center [704, 334] width 1409 height 669
type textarea "});"
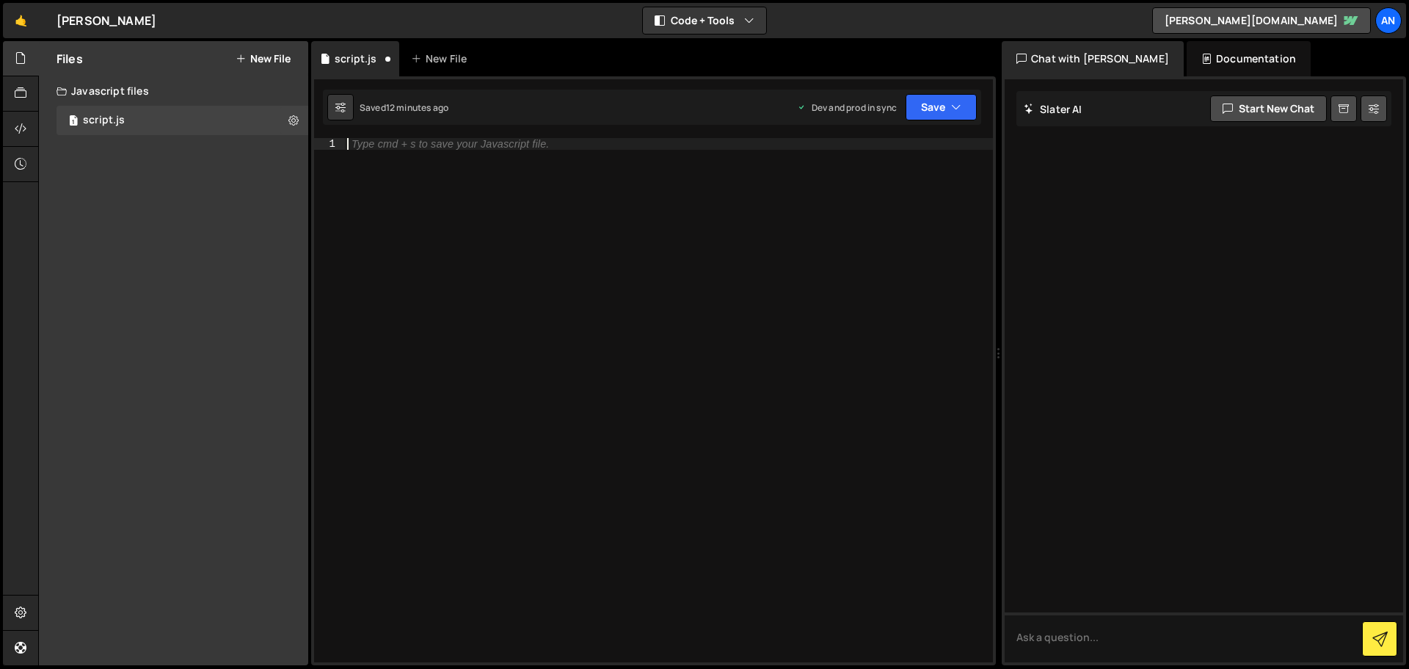
paste textarea "});"
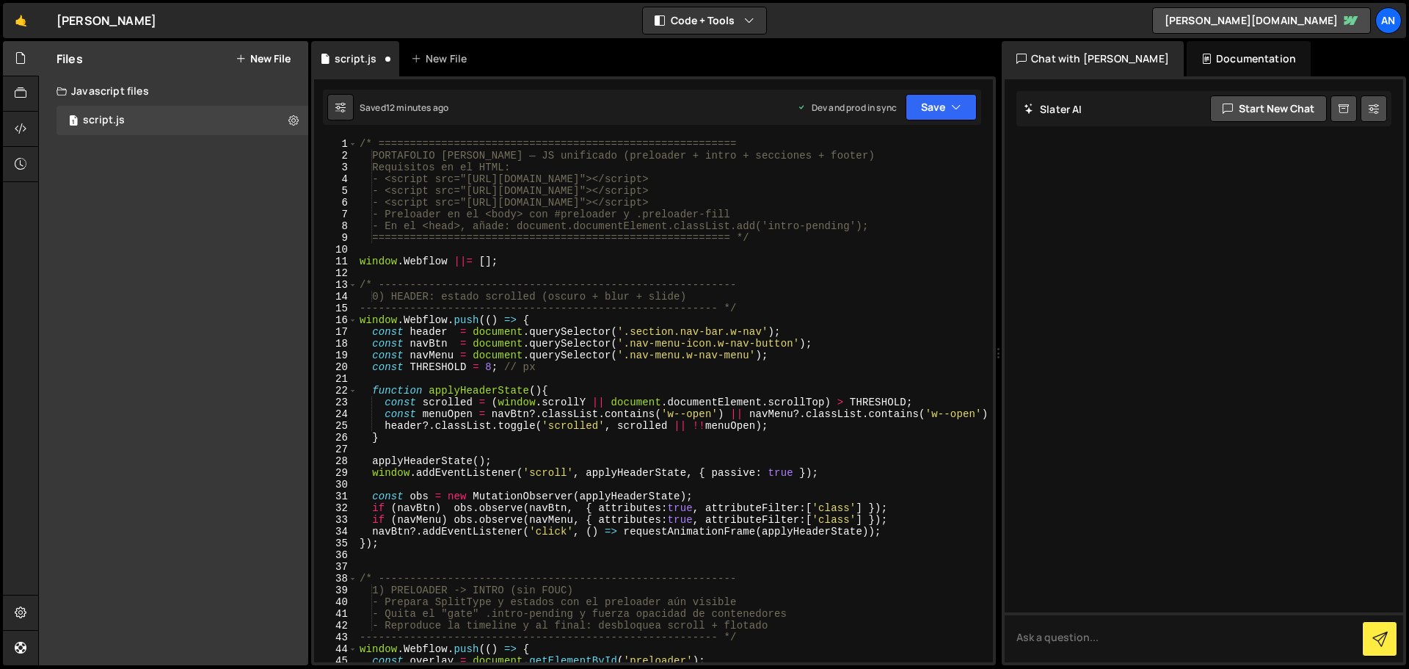
scroll to position [0, 0]
click at [937, 103] on button "Save" at bounding box center [941, 107] width 71 height 26
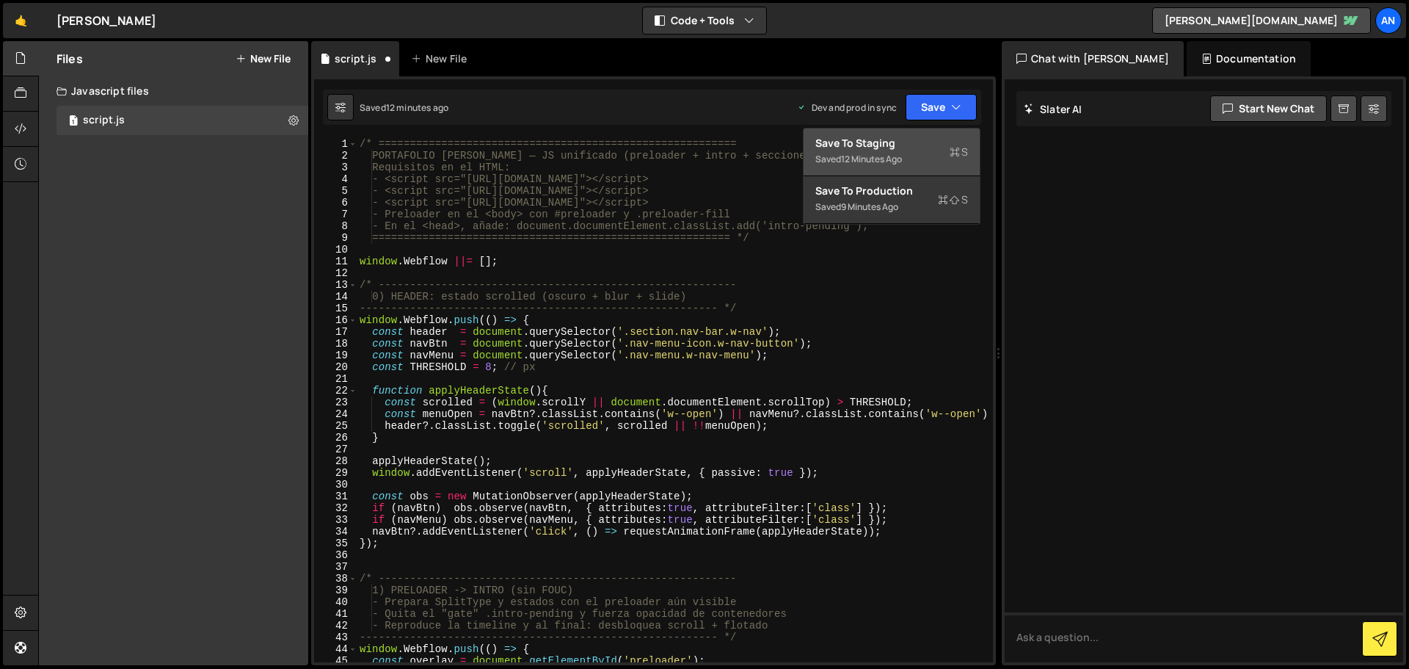
click at [910, 134] on button "Save to Staging S Saved 12 minutes ago" at bounding box center [892, 152] width 176 height 48
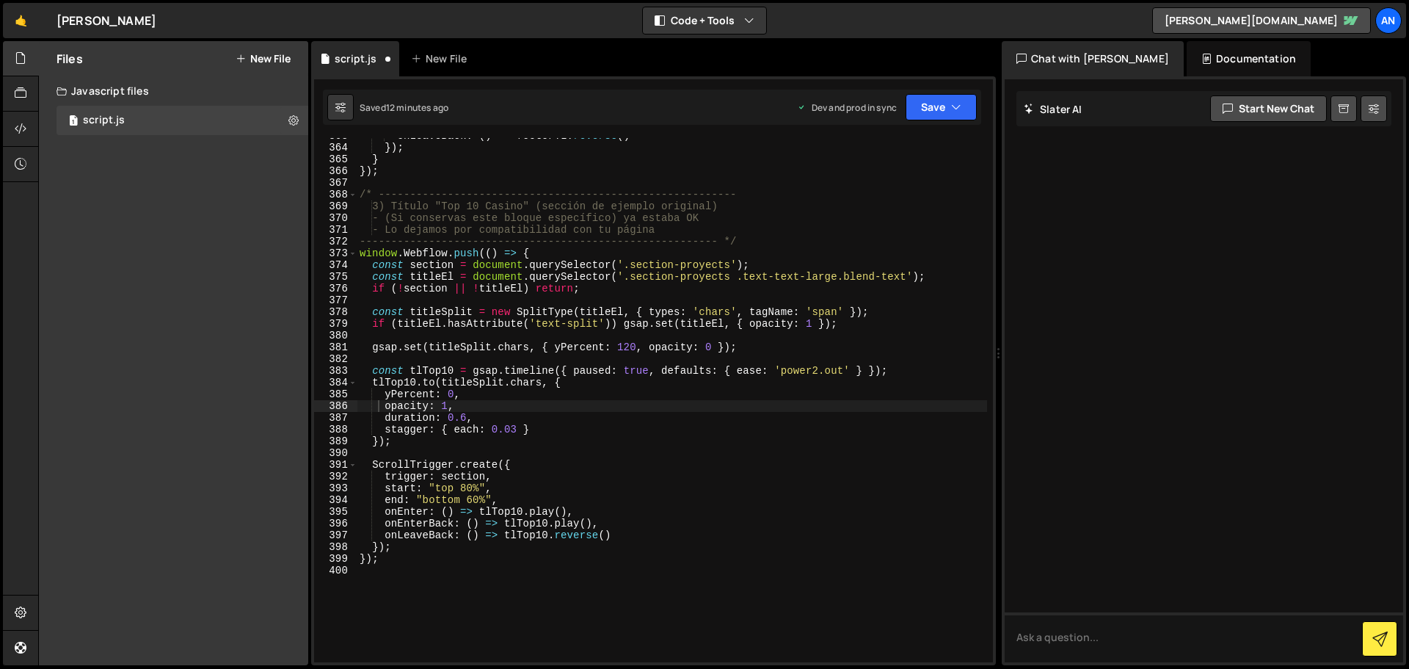
scroll to position [4260, 0]
click at [913, 111] on button "Save" at bounding box center [941, 107] width 71 height 26
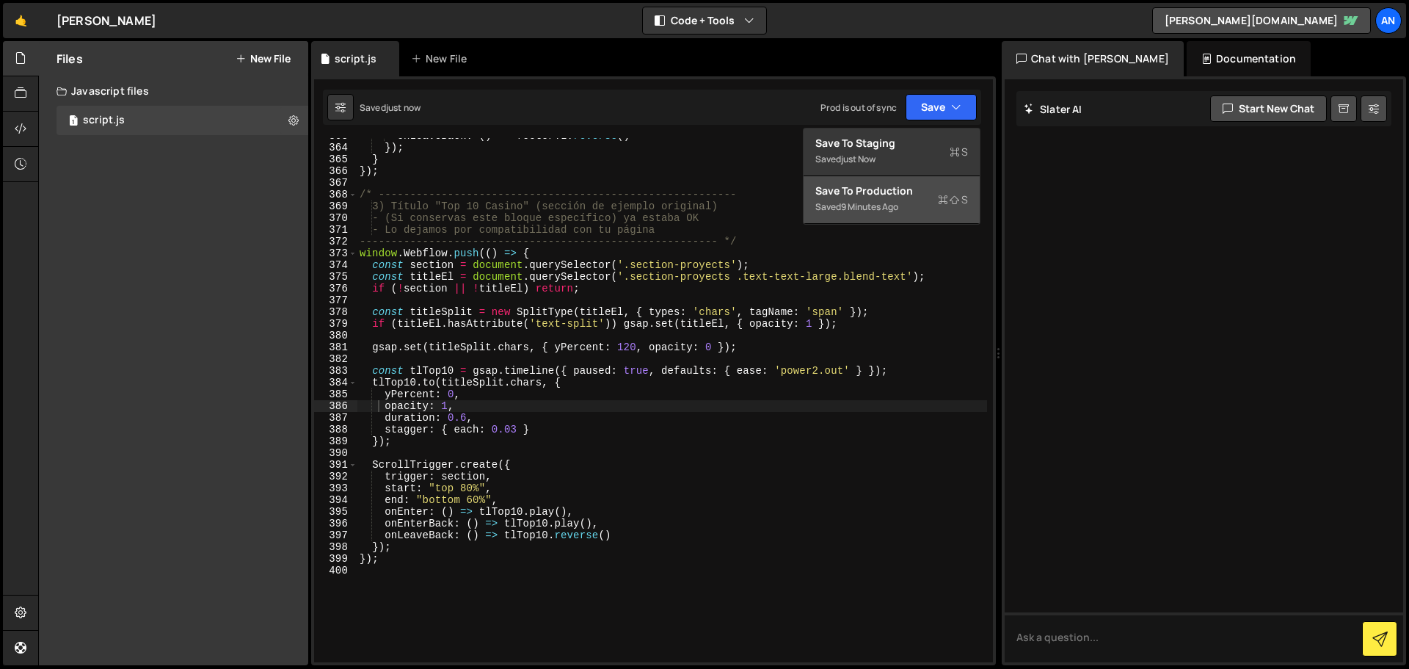
click at [907, 197] on div "Save to Production S" at bounding box center [892, 191] width 153 height 15
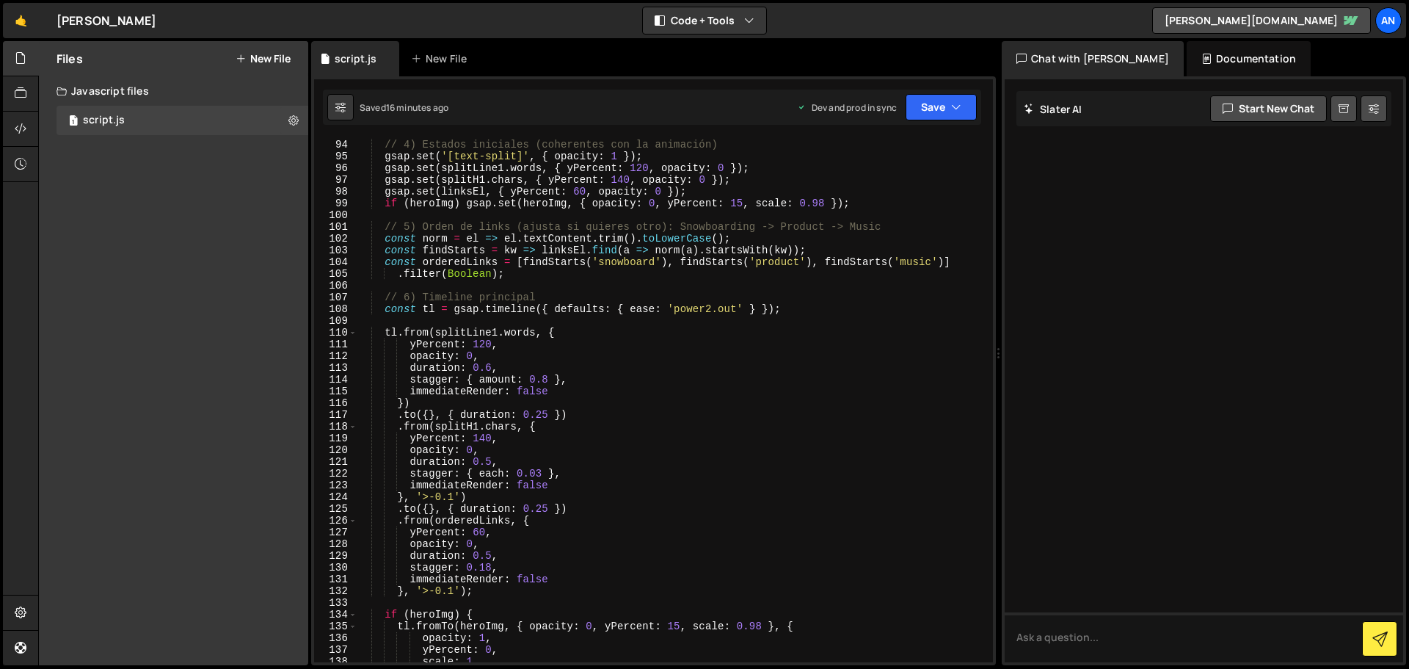
scroll to position [1092, 0]
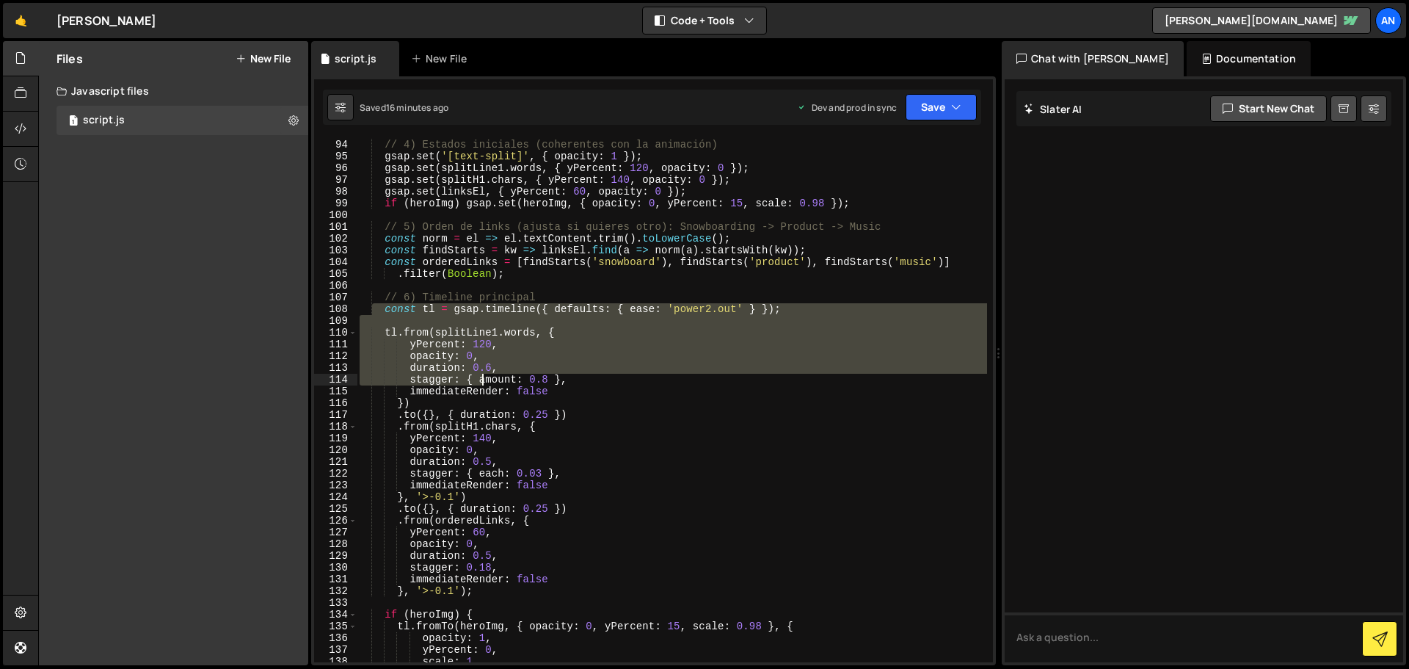
drag, startPoint x: 374, startPoint y: 311, endPoint x: 485, endPoint y: 379, distance: 130.4
click at [485, 379] on div "// 4) Estados iniciales (coherentes con la animación) gsap . set ( '[text-split…" at bounding box center [672, 401] width 631 height 548
type textarea "duration: 0.6, stagger: { amount: 0.8 },"
click at [421, 315] on div "// 4) Estados iniciales (coherentes con la animación) gsap . set ( '[text-split…" at bounding box center [672, 400] width 631 height 524
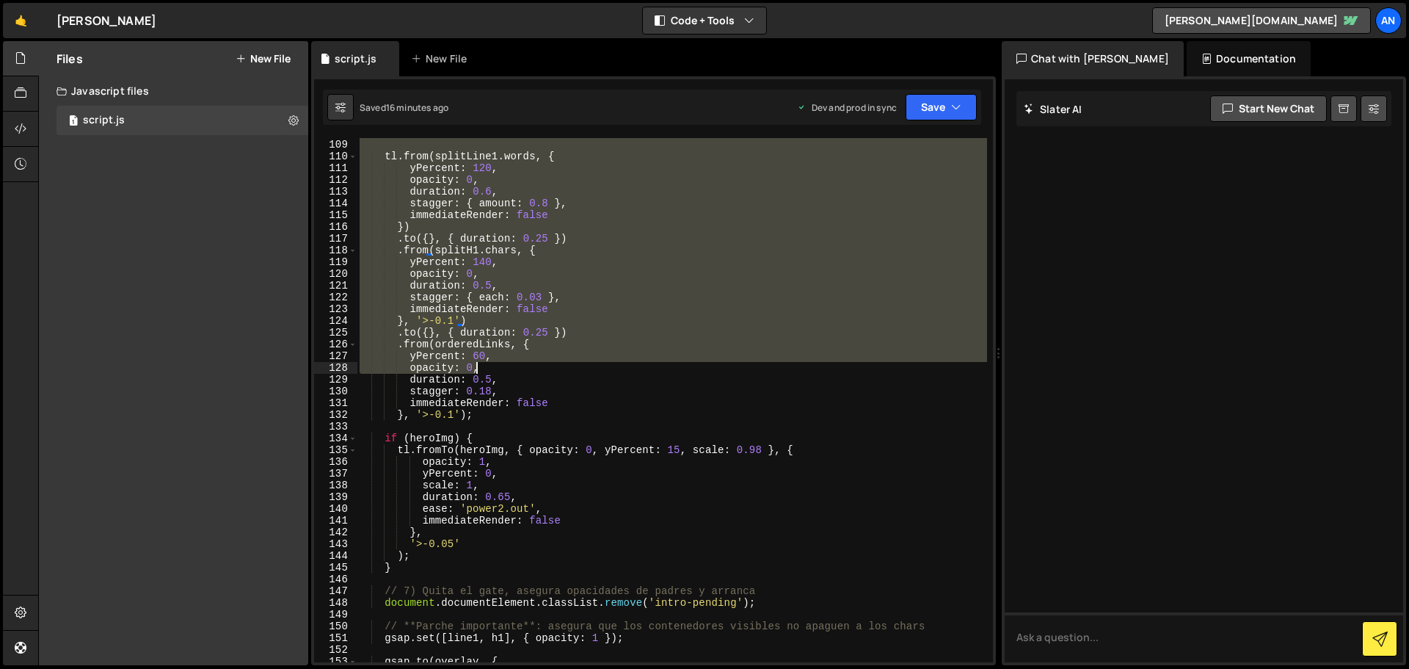
scroll to position [1268, 0]
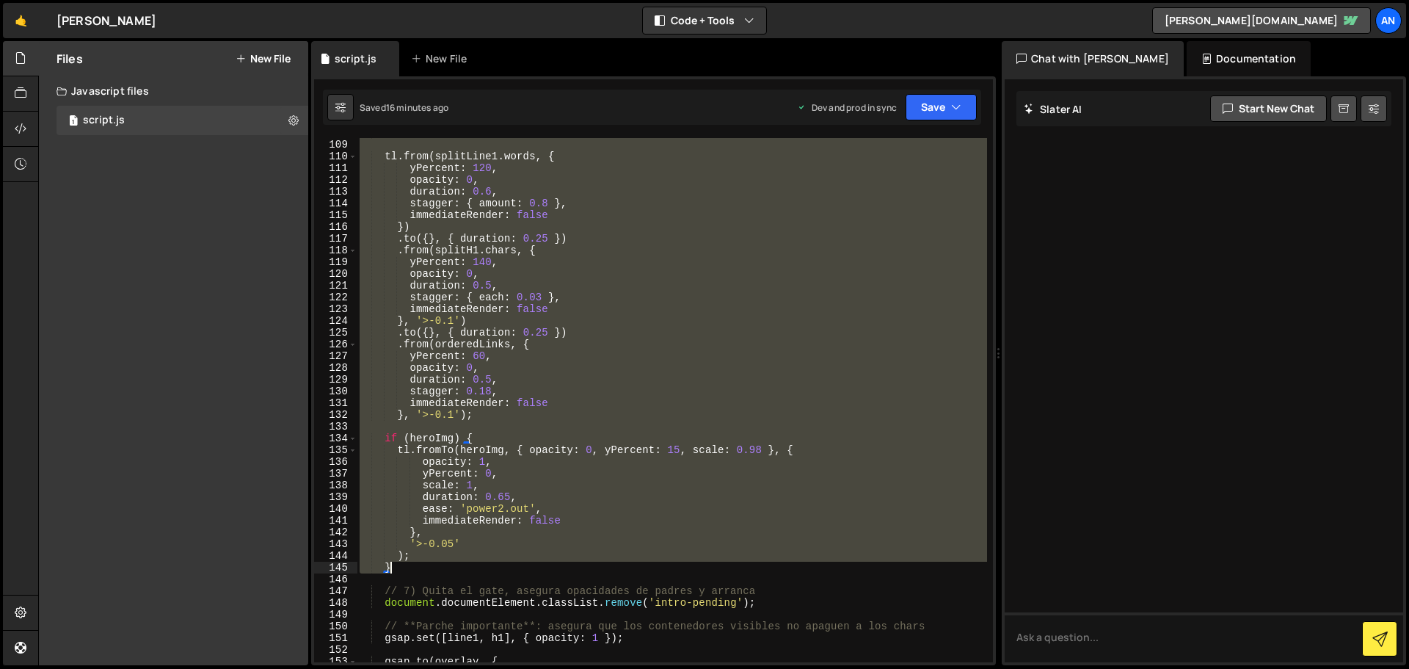
drag, startPoint x: 375, startPoint y: 295, endPoint x: 546, endPoint y: 567, distance: 321.0
click at [546, 567] on div "const tl = gsap . timeline ({ defaults : { ease : 'power2.out' } }) ; tl . from…" at bounding box center [672, 401] width 631 height 548
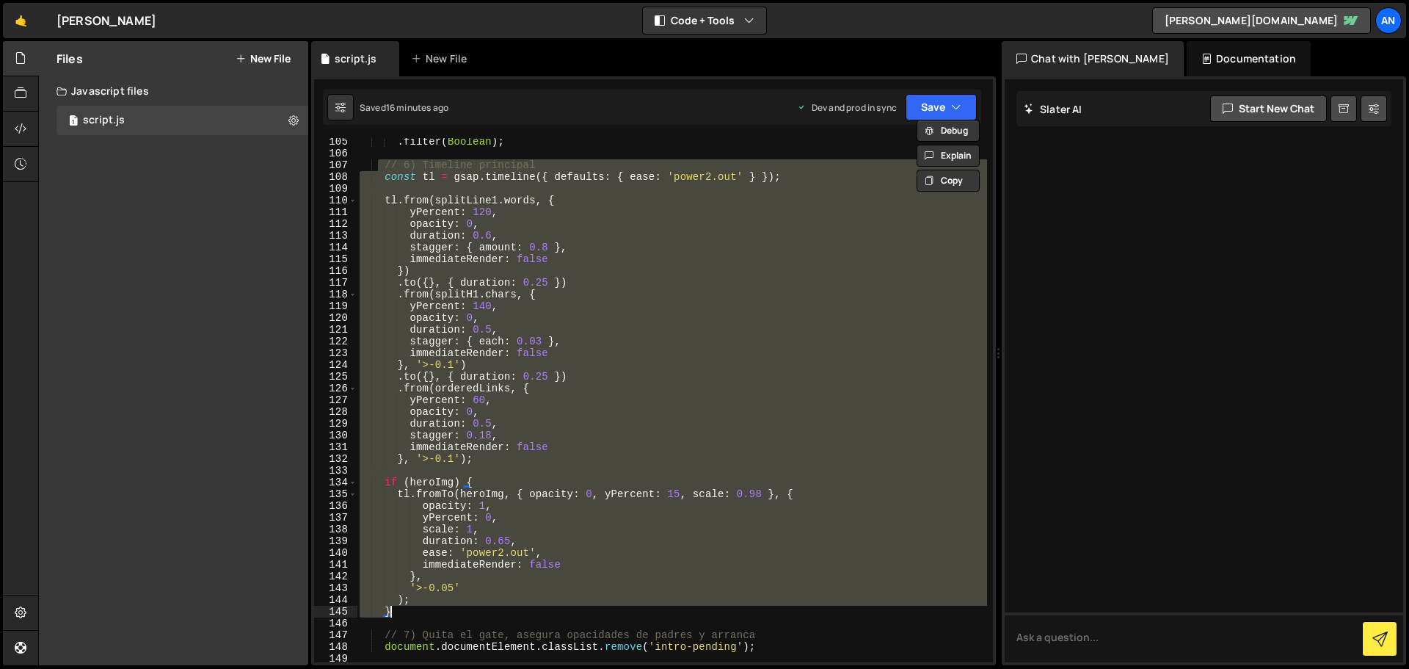
click at [487, 459] on div ". filter ( Boolean ) ; // 6) Timeline principal const tl = gsap . timeline ({ d…" at bounding box center [672, 400] width 631 height 524
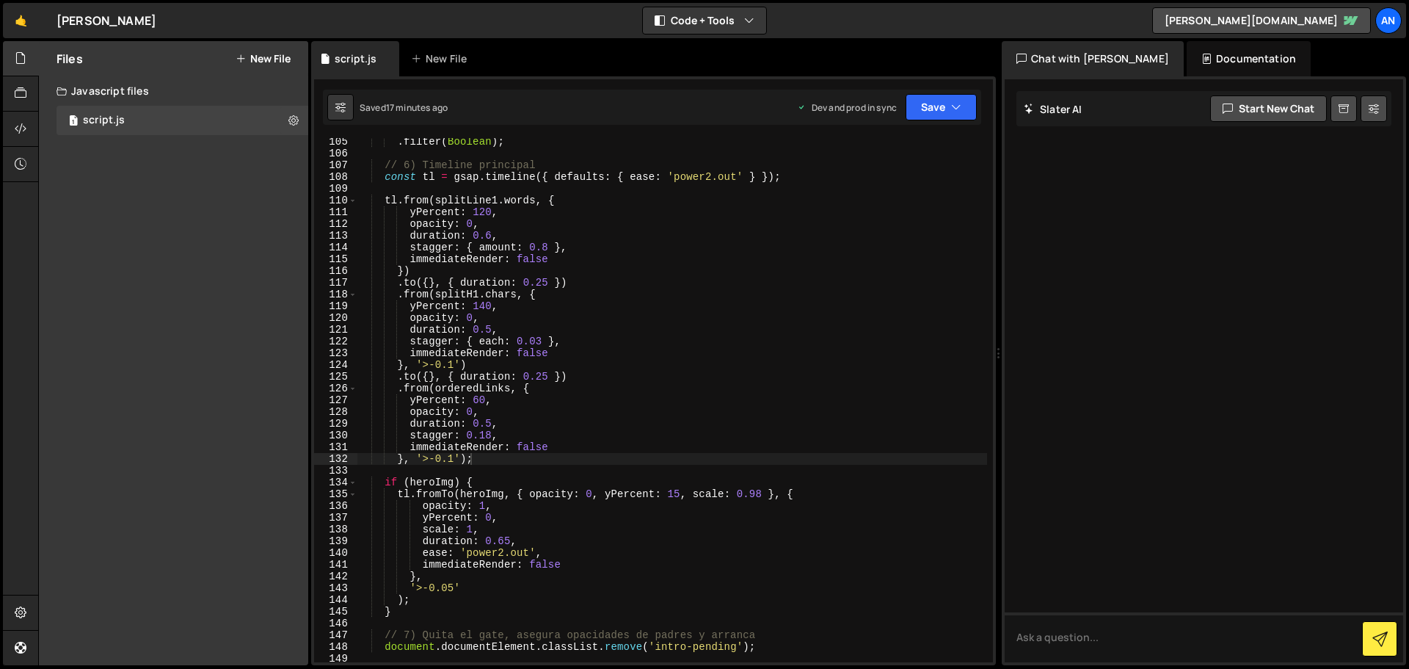
click at [377, 182] on div ". filter ( Boolean ) ; // 6) Timeline principal const tl = gsap . timeline ({ d…" at bounding box center [672, 410] width 631 height 548
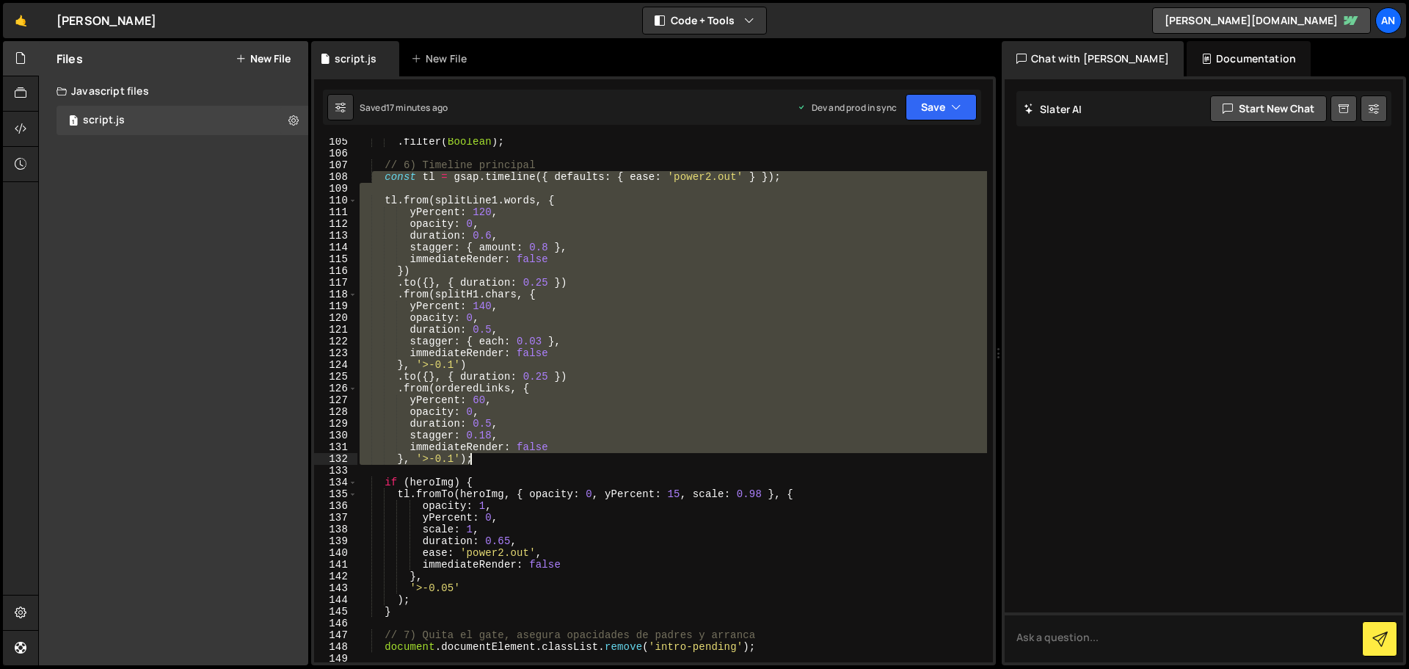
drag, startPoint x: 374, startPoint y: 176, endPoint x: 565, endPoint y: 459, distance: 341.4
click at [565, 459] on div ". filter ( Boolean ) ; // 6) Timeline principal const tl = gsap . timeline ({ d…" at bounding box center [672, 410] width 631 height 548
paste textarea
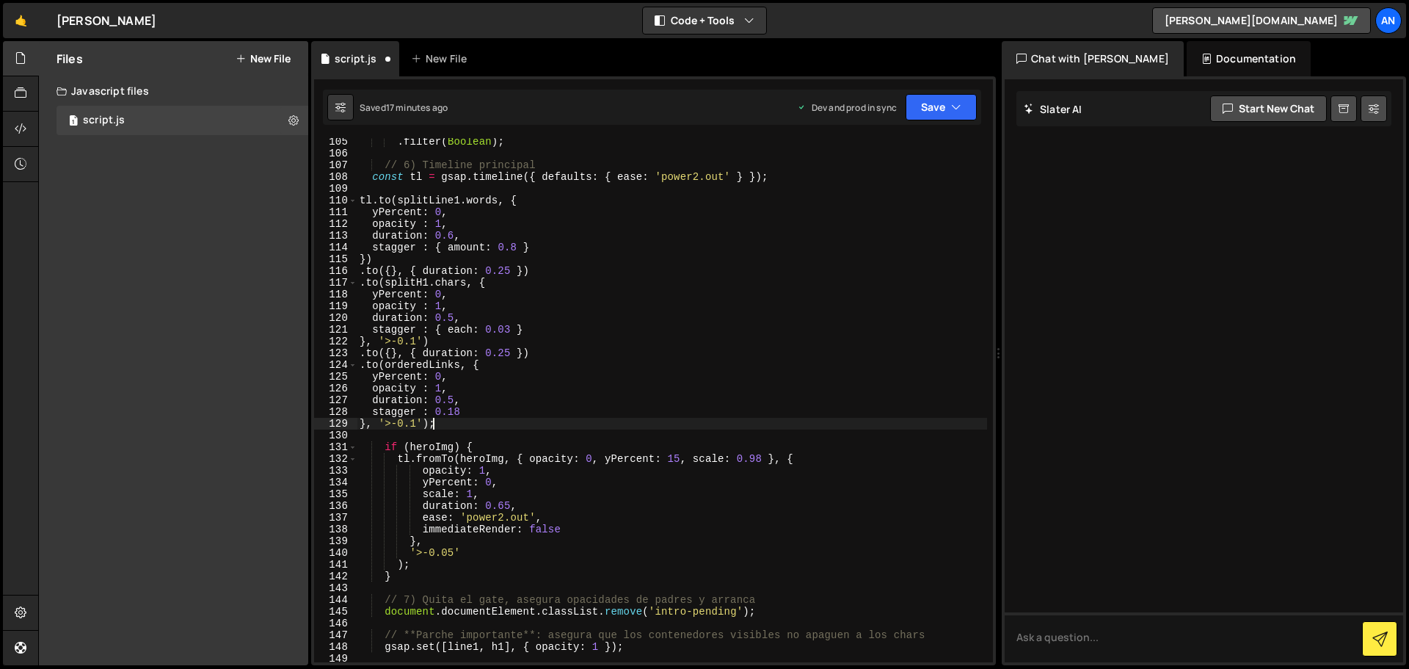
scroll to position [1180, 0]
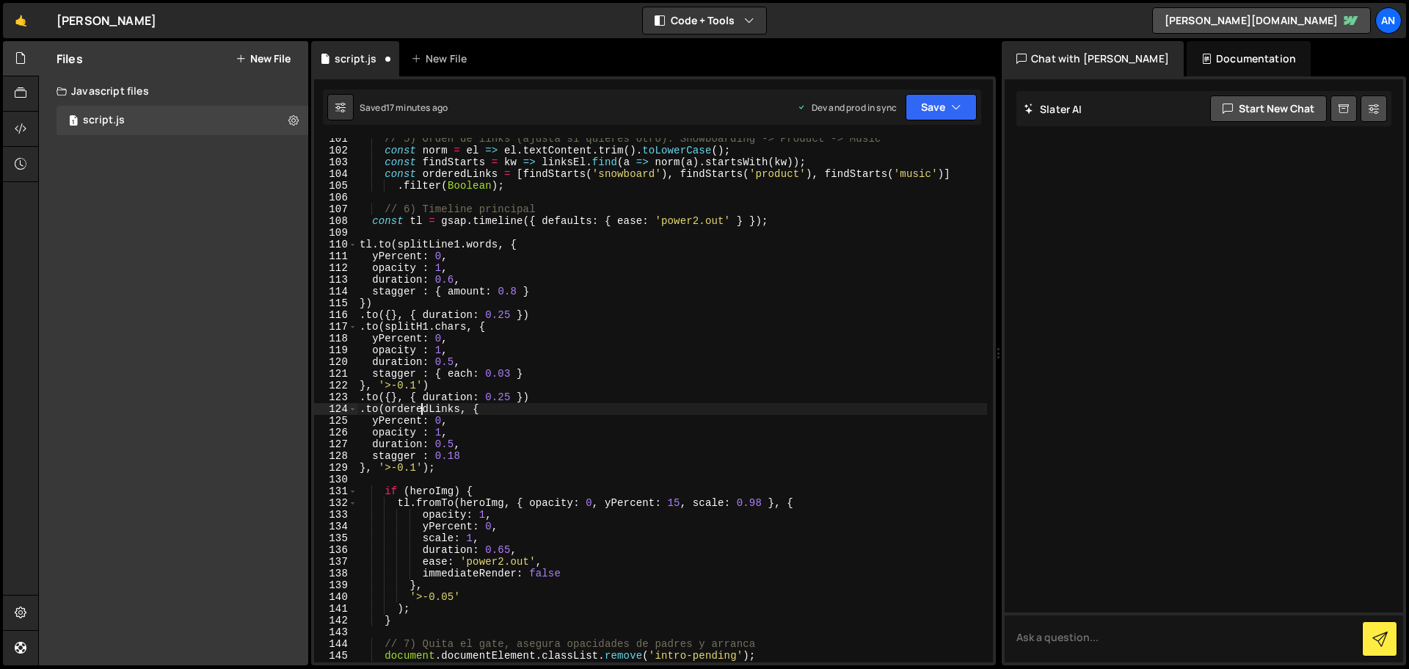
click at [420, 404] on div "// 5) Orden de links (ajusta si quieres otro): Snowboarding -> Product -> Music…" at bounding box center [672, 407] width 631 height 548
click at [951, 112] on icon "button" at bounding box center [956, 107] width 10 height 15
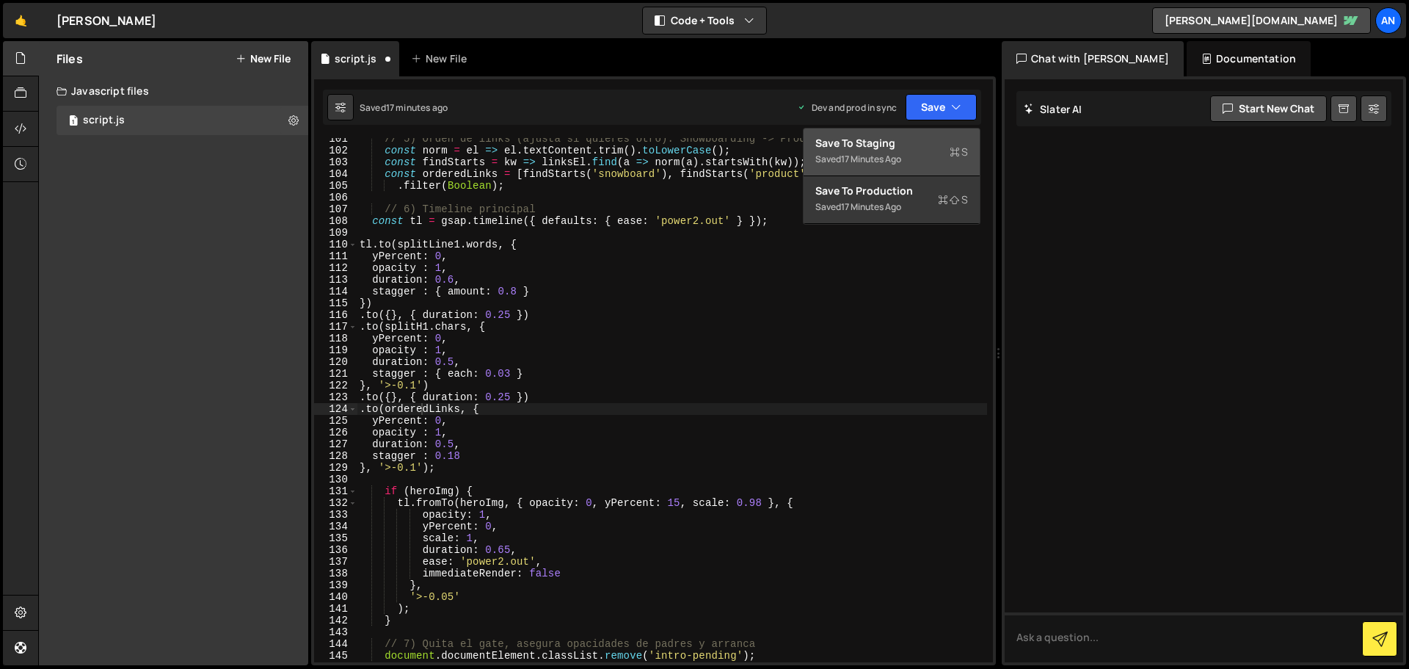
click at [946, 146] on div "Save to Staging S" at bounding box center [892, 143] width 153 height 15
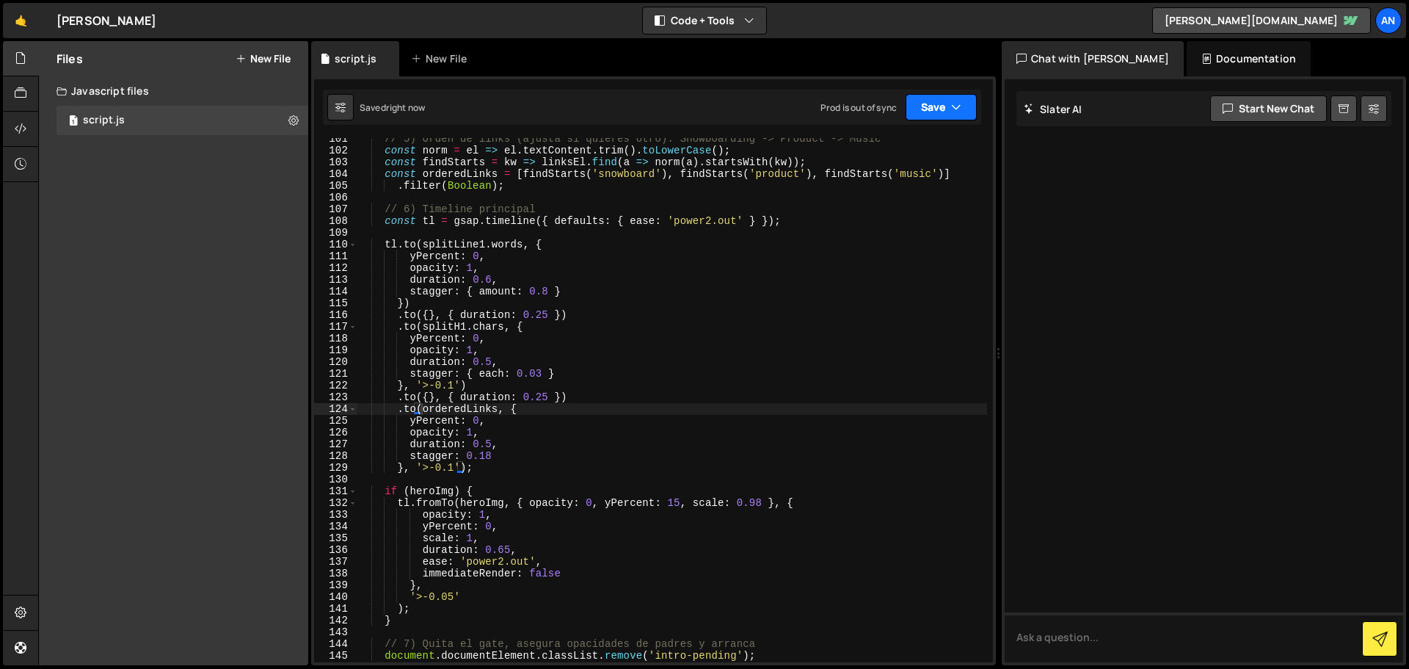
click at [935, 98] on button "Save" at bounding box center [941, 107] width 71 height 26
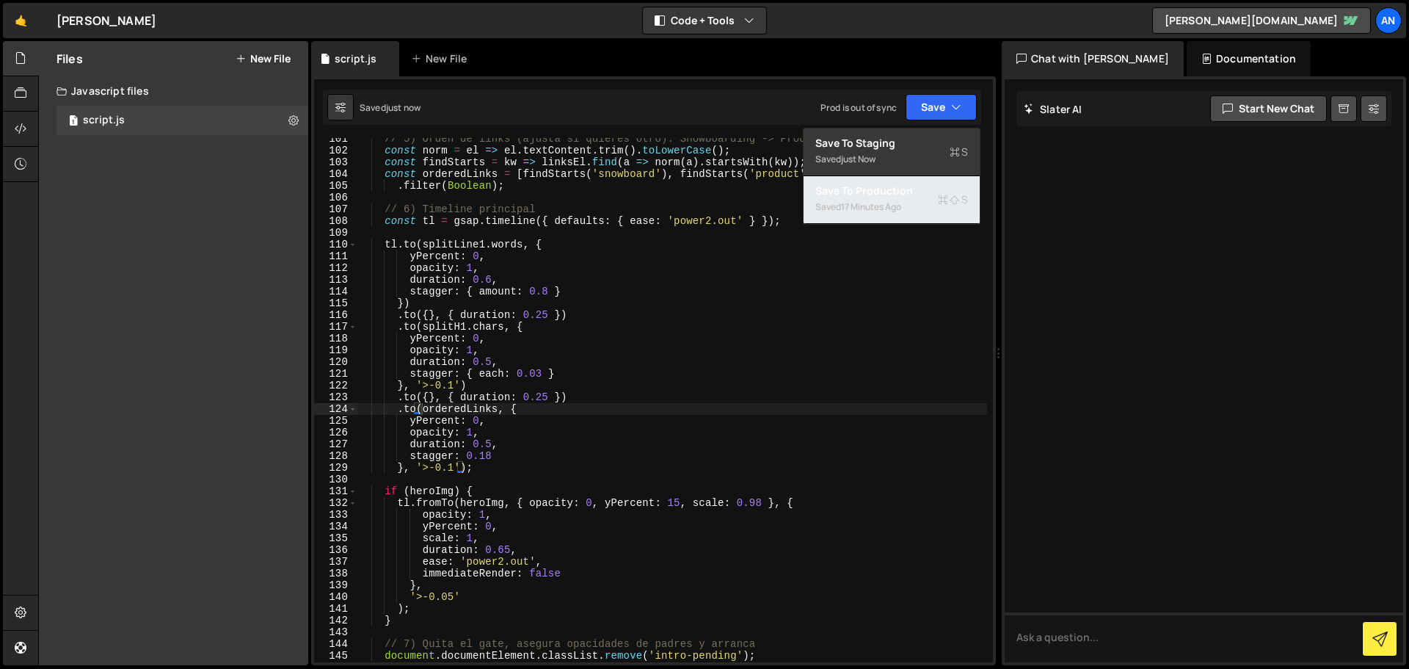
click at [888, 199] on div "Saved 17 minutes ago" at bounding box center [892, 207] width 153 height 18
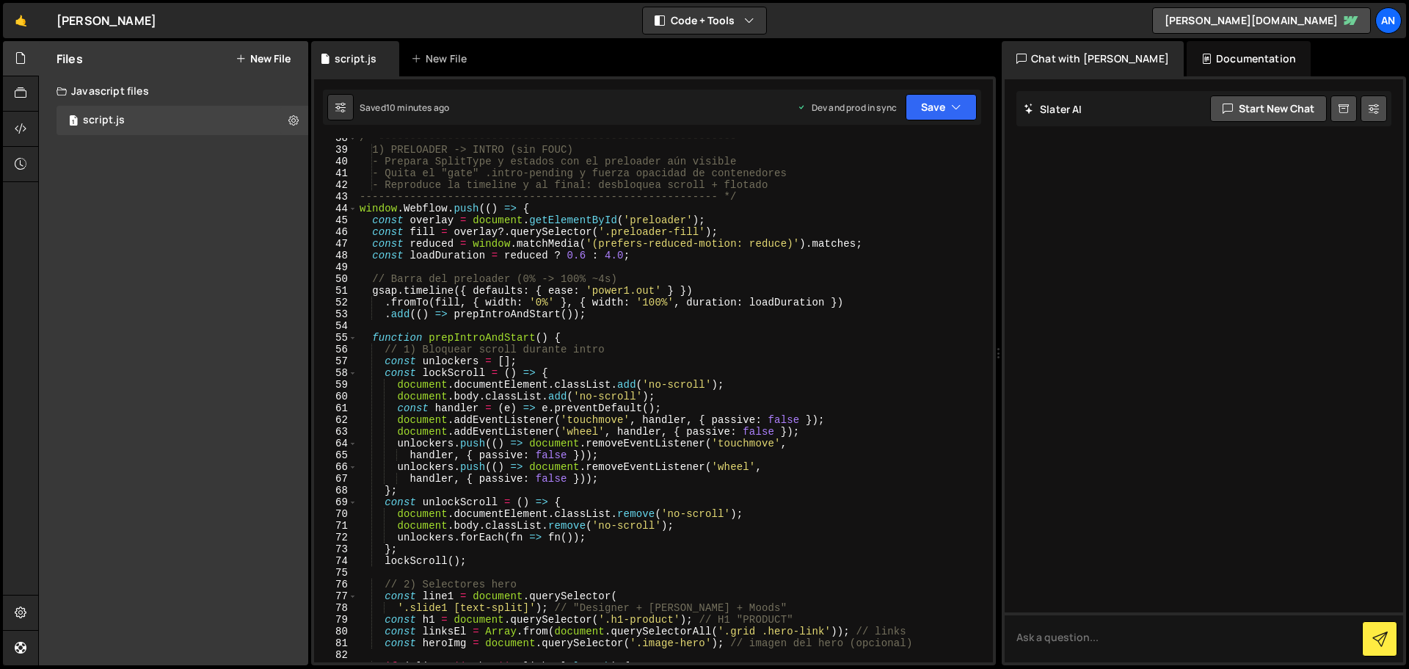
scroll to position [573, 0]
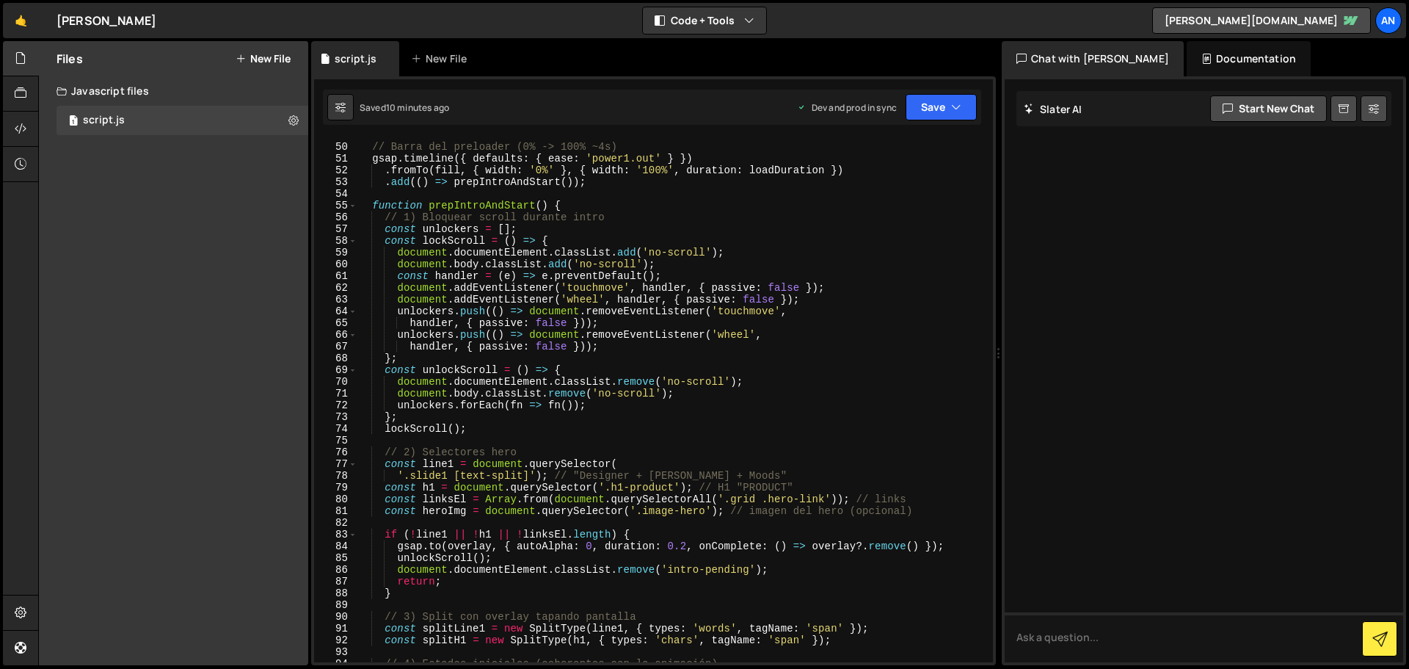
click at [567, 204] on div "// Barra del preloader (0% -> 100% ~4s) gsap . timeline ({ defaults : { ease : …" at bounding box center [672, 403] width 631 height 548
click at [352, 206] on span at bounding box center [353, 206] width 8 height 12
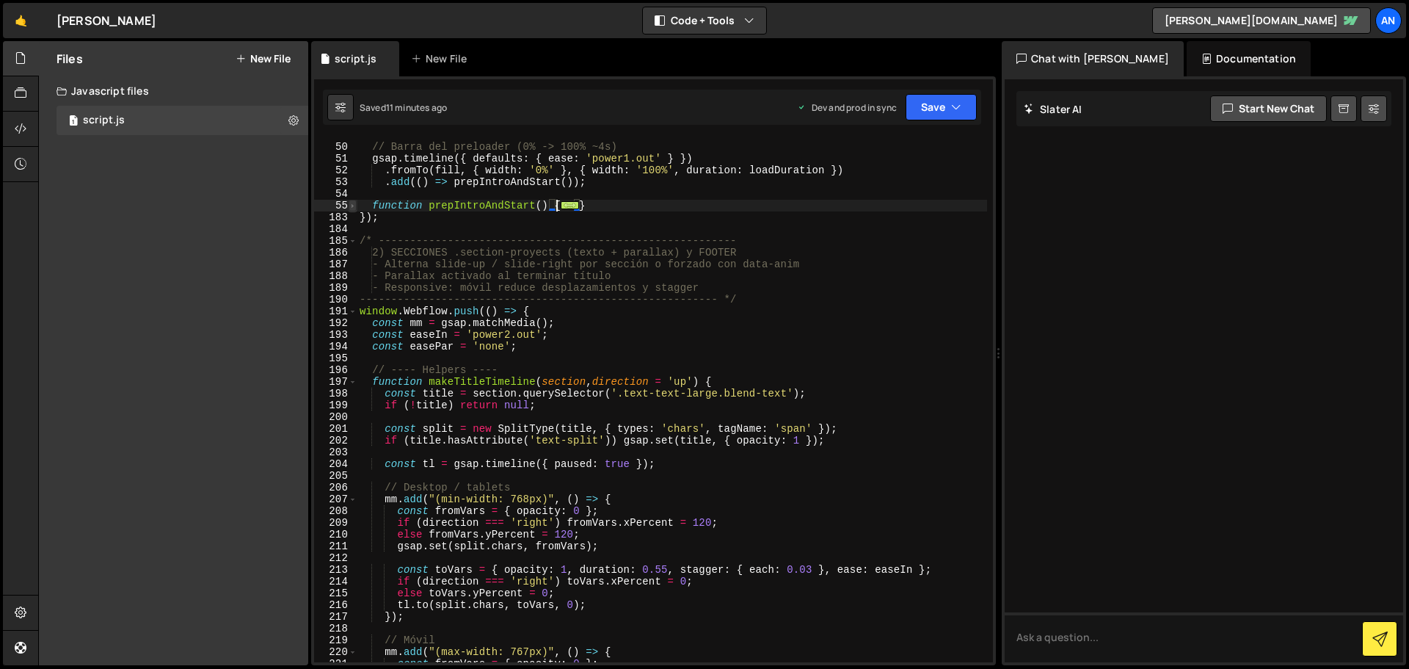
click at [354, 206] on span at bounding box center [353, 206] width 8 height 12
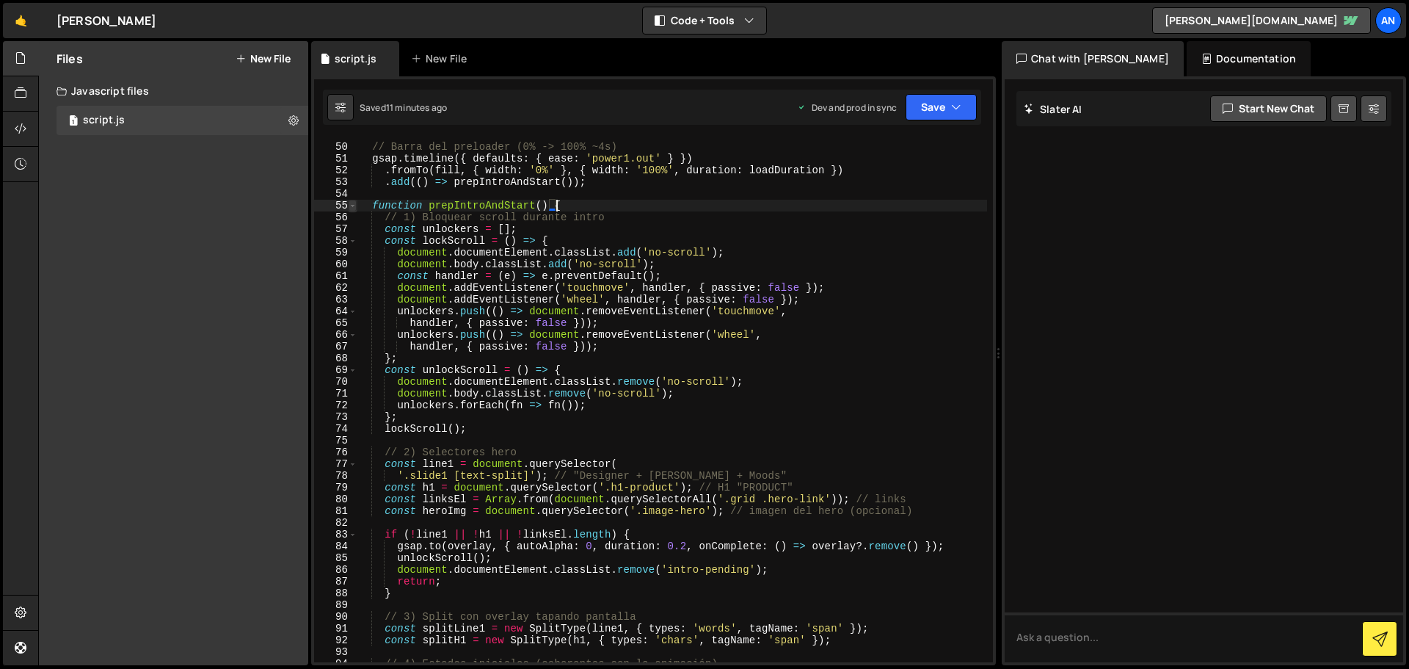
click at [354, 206] on span at bounding box center [353, 206] width 8 height 12
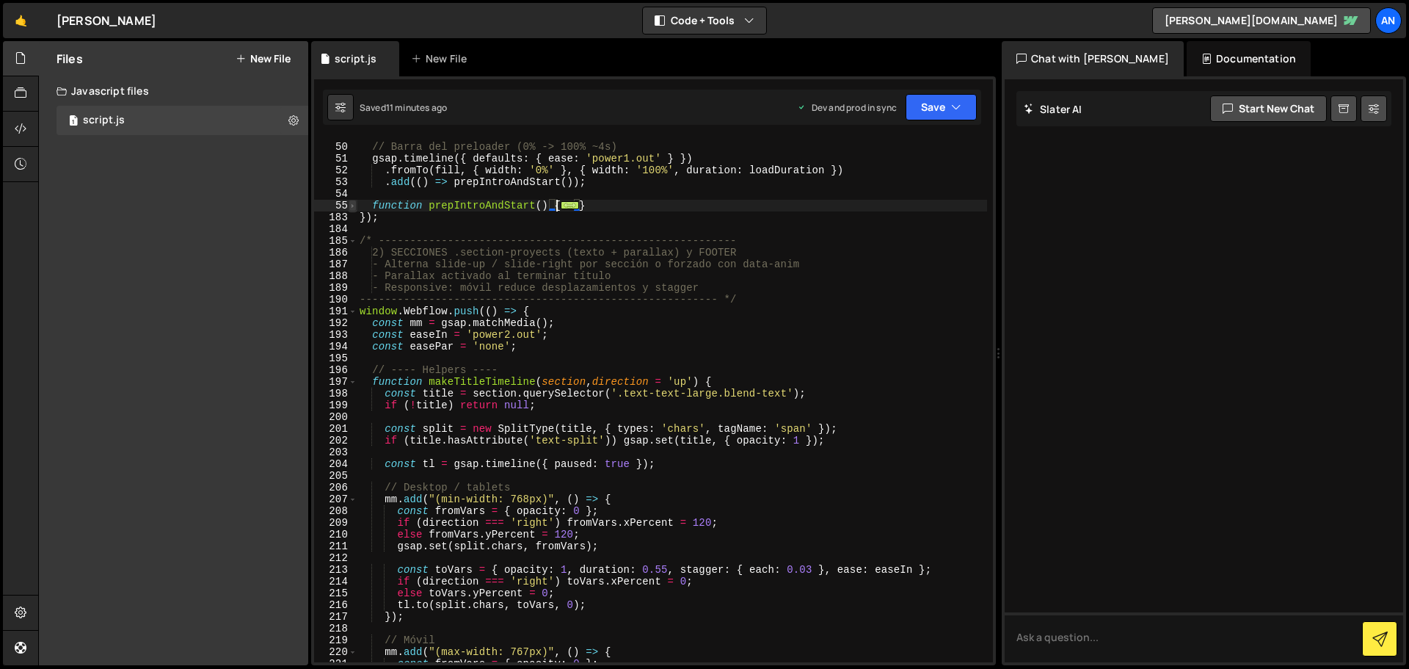
click at [354, 206] on span at bounding box center [353, 206] width 8 height 12
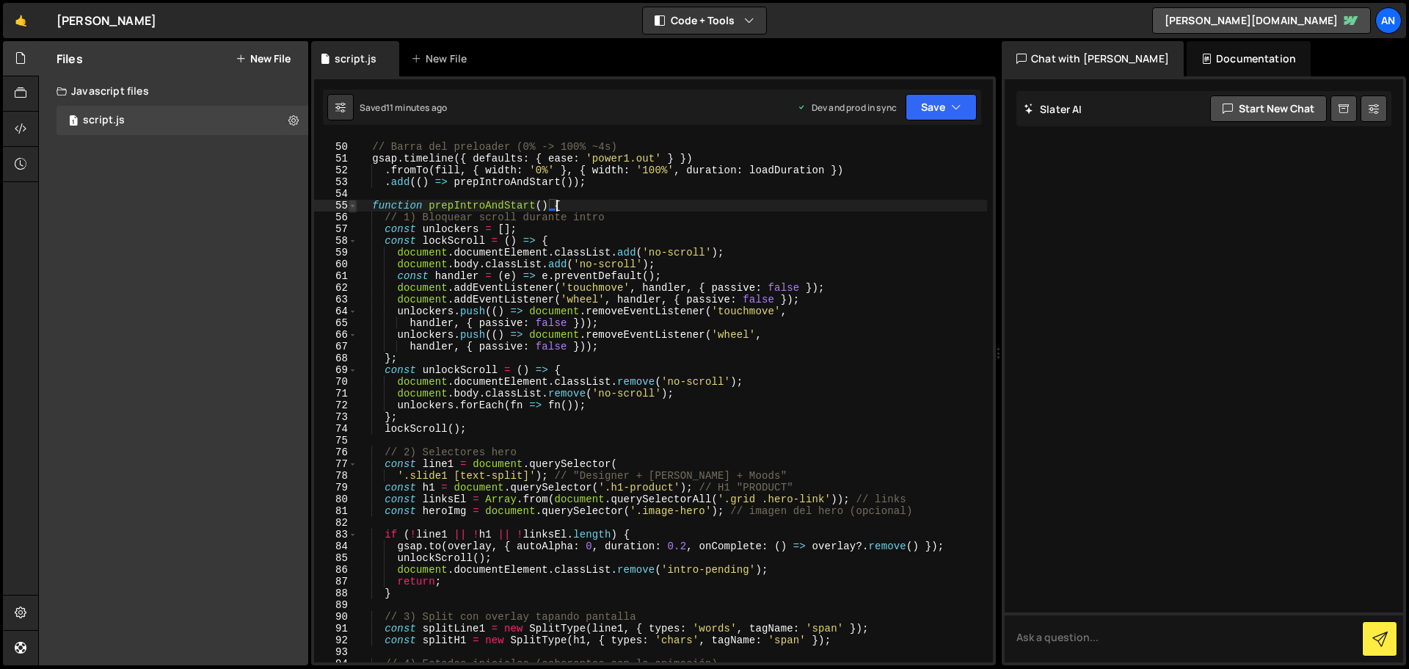
click at [354, 206] on span at bounding box center [353, 206] width 8 height 12
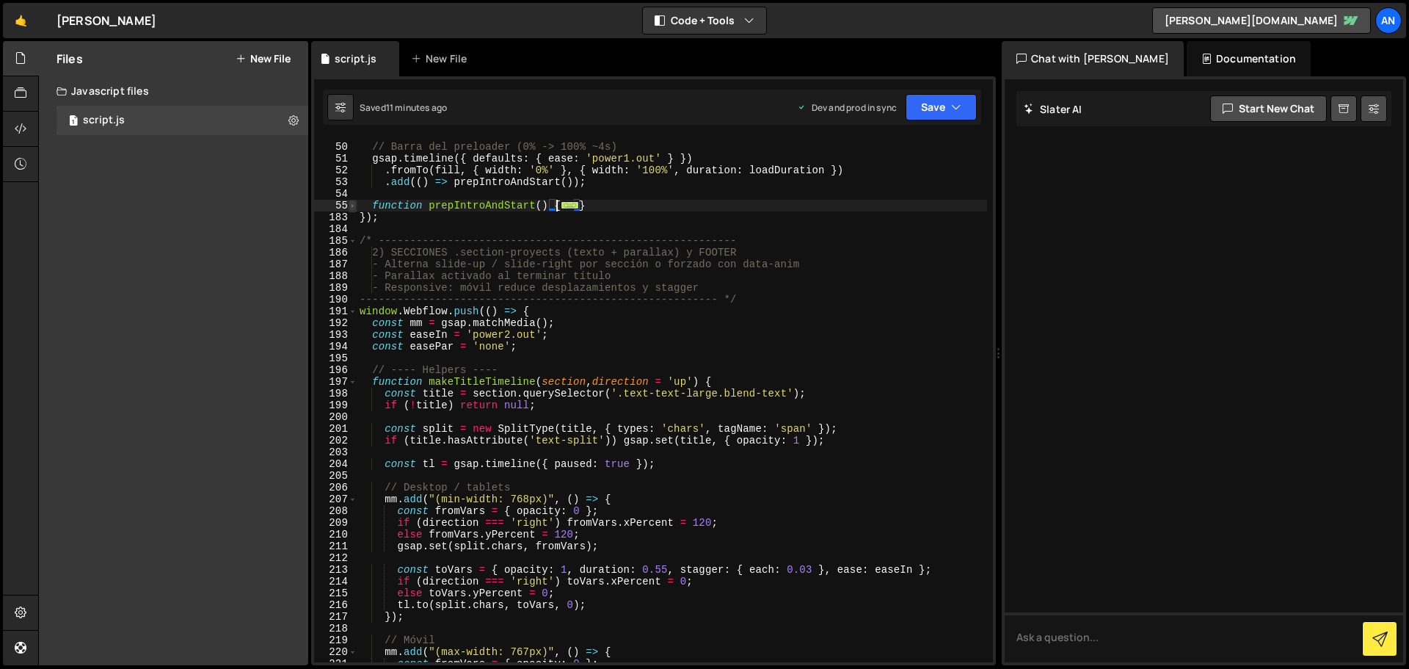
click at [352, 208] on span at bounding box center [353, 206] width 8 height 12
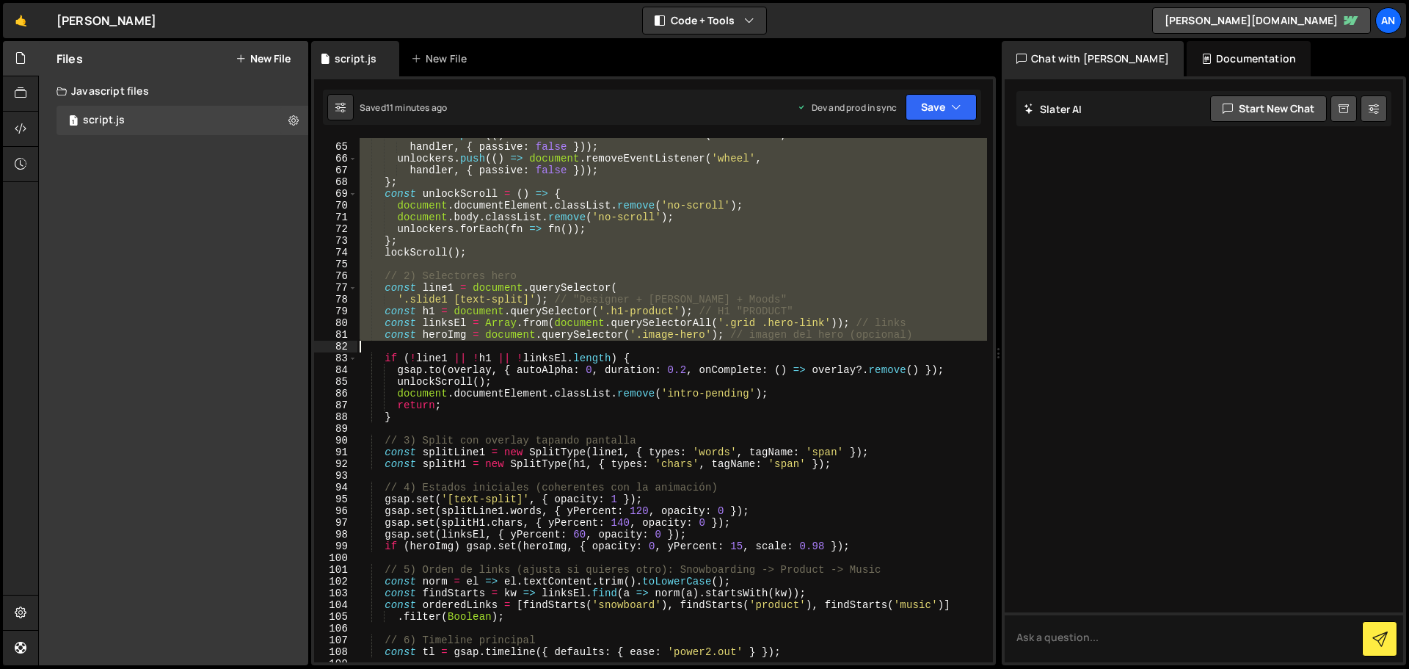
scroll to position [749, 0]
drag, startPoint x: 370, startPoint y: 206, endPoint x: 555, endPoint y: 341, distance: 228.6
click at [555, 341] on div "unlockers . push (( ) => document . removeEventListener ( 'touchmove' , handler…" at bounding box center [672, 403] width 631 height 548
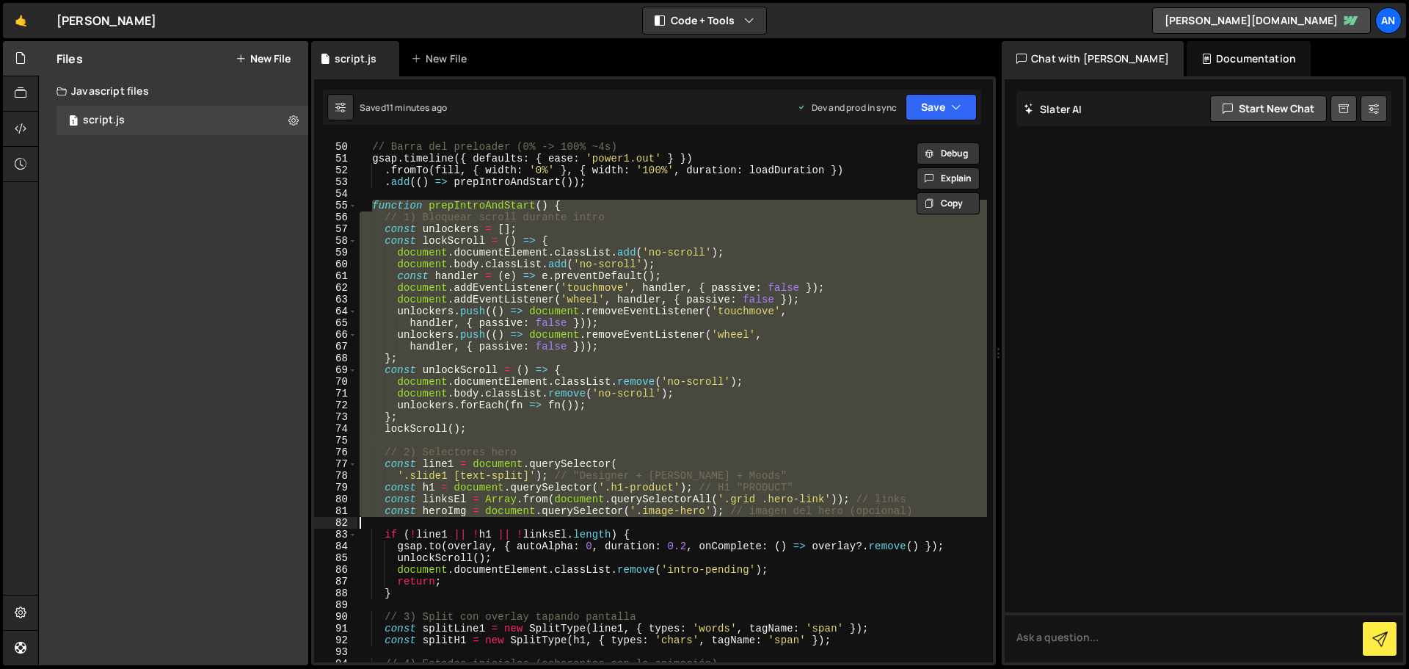
scroll to position [529, 0]
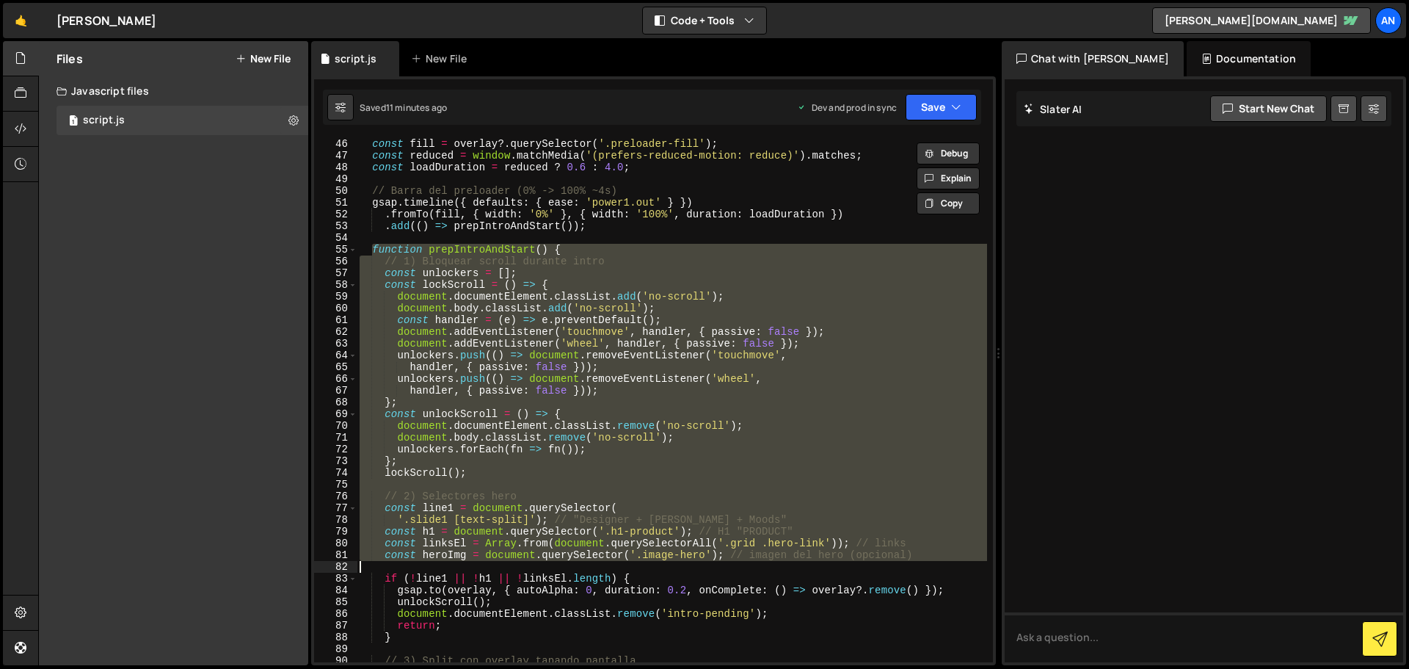
click at [567, 255] on div "const fill = overlay ?. querySelector ( '.preloader-fill' ) ; const reduced = w…" at bounding box center [672, 400] width 631 height 524
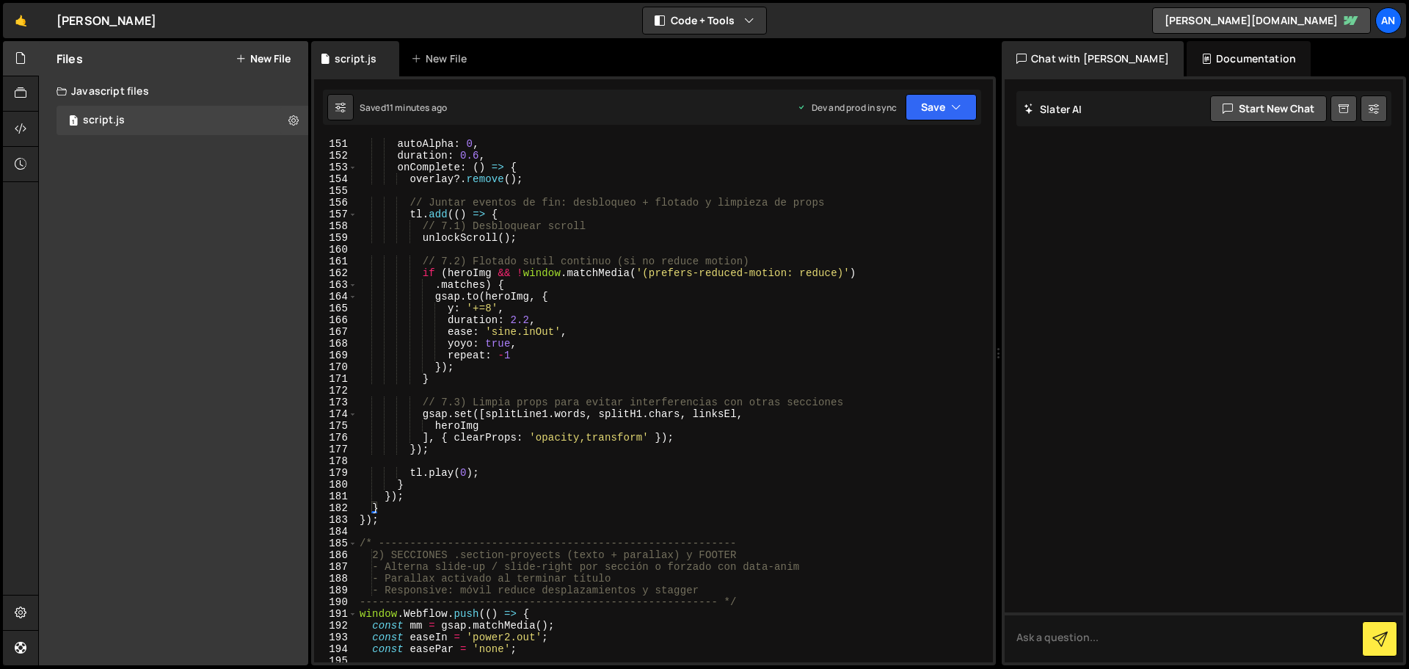
scroll to position [1762, 0]
click at [389, 507] on div "autoAlpha : 0 , duration : 0.6 , onComplete : ( ) => { overlay ?. remove ( ) ; …" at bounding box center [672, 412] width 631 height 548
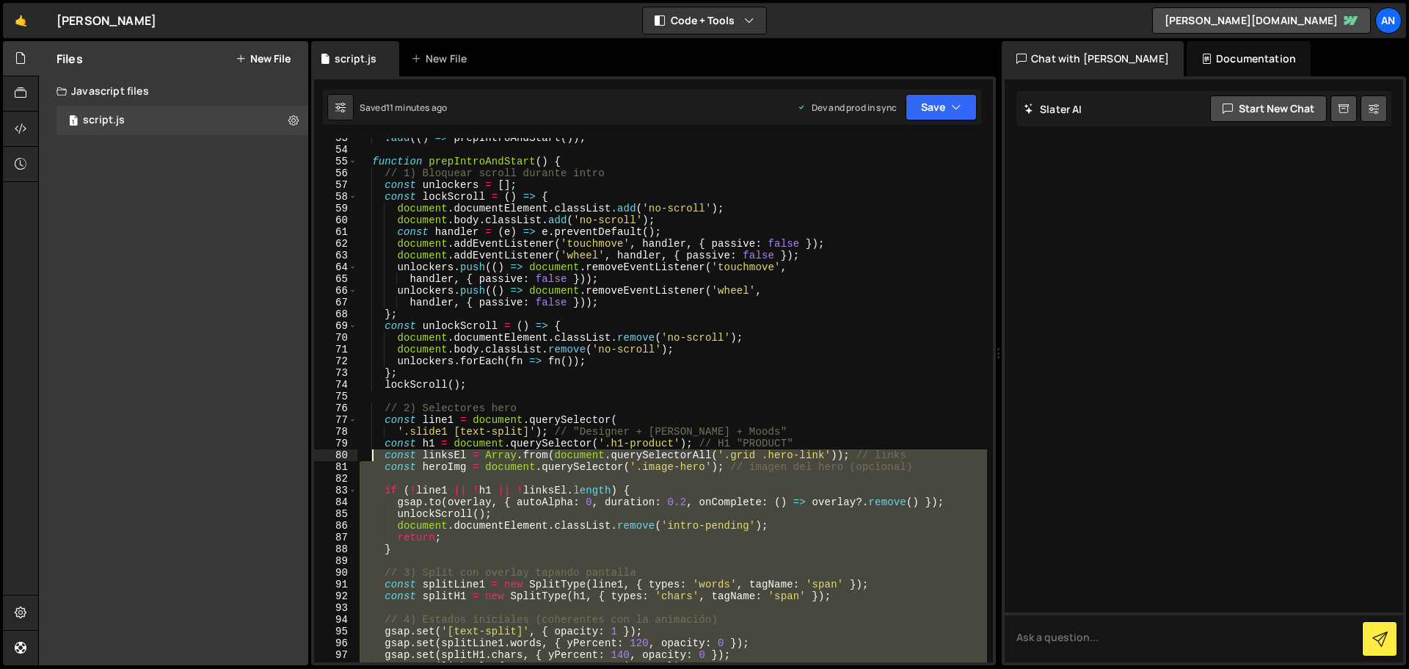
scroll to position [573, 0]
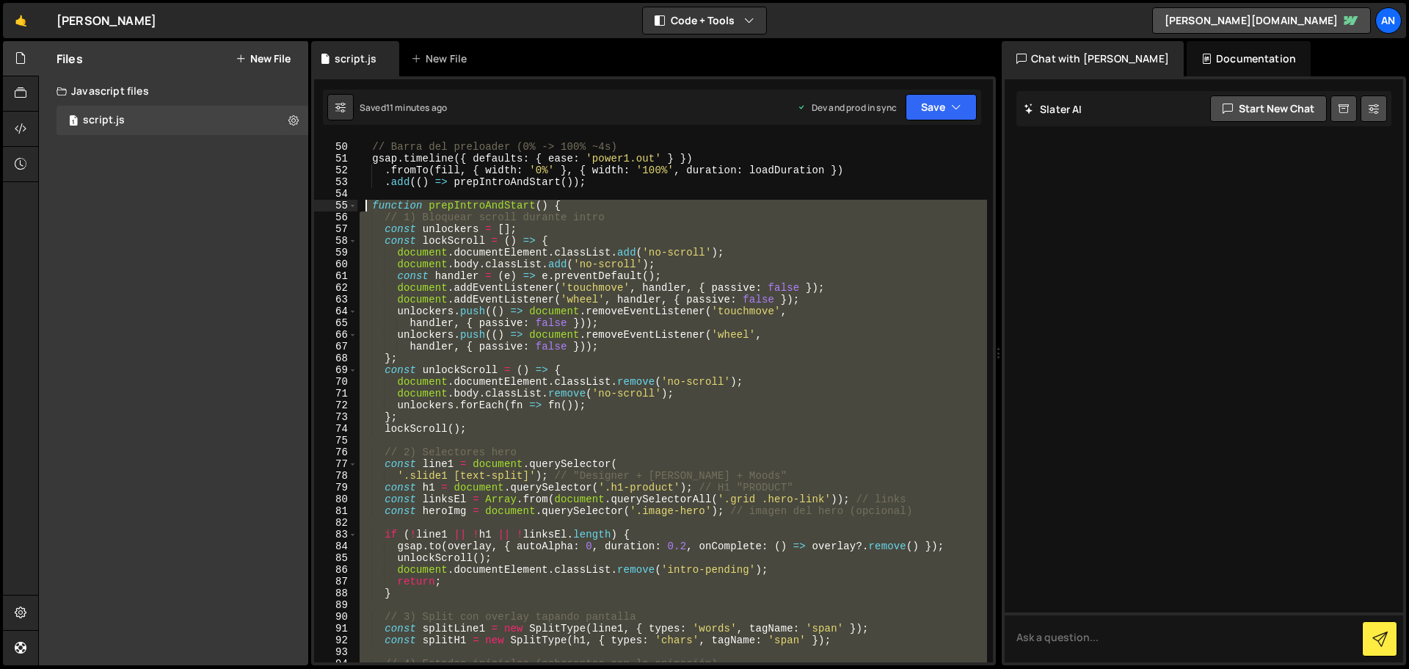
drag, startPoint x: 389, startPoint y: 507, endPoint x: 369, endPoint y: 208, distance: 299.5
click at [369, 208] on div "// Barra del preloader (0% -> 100% ~4s) gsap . timeline ({ defaults : { ease : …" at bounding box center [672, 403] width 631 height 548
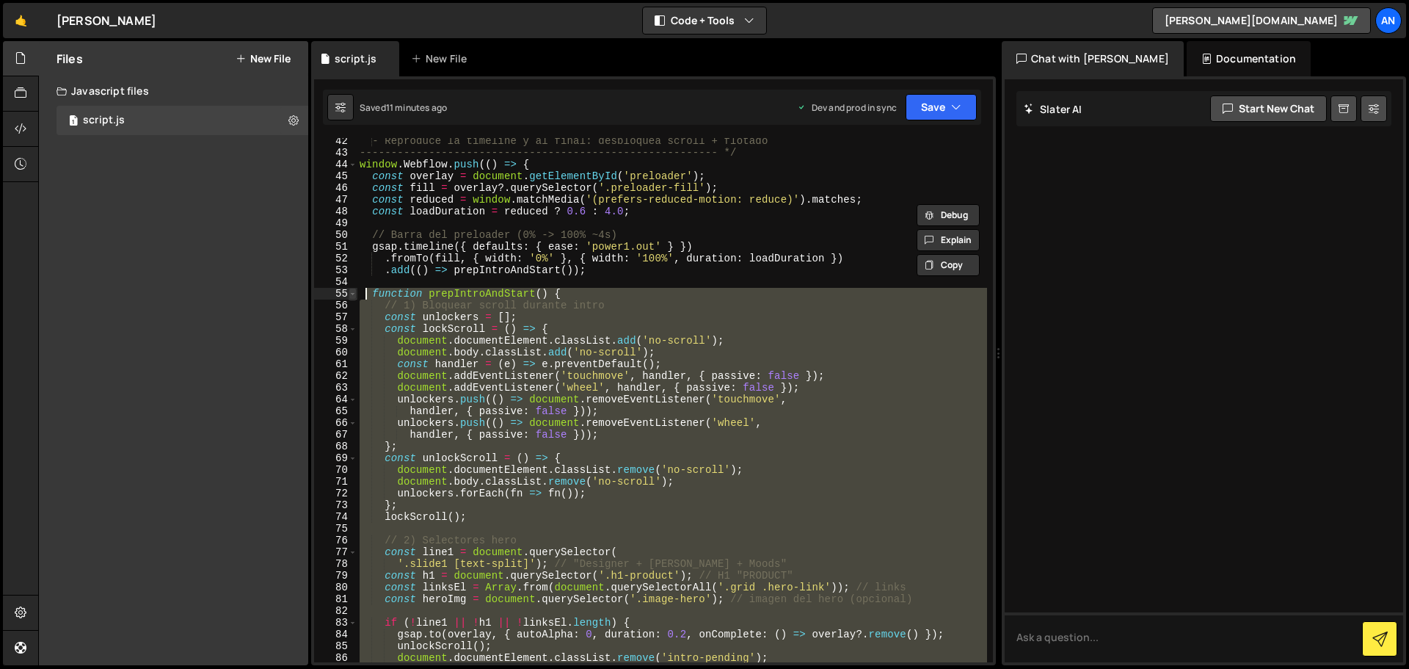
click at [352, 294] on span at bounding box center [353, 294] width 8 height 12
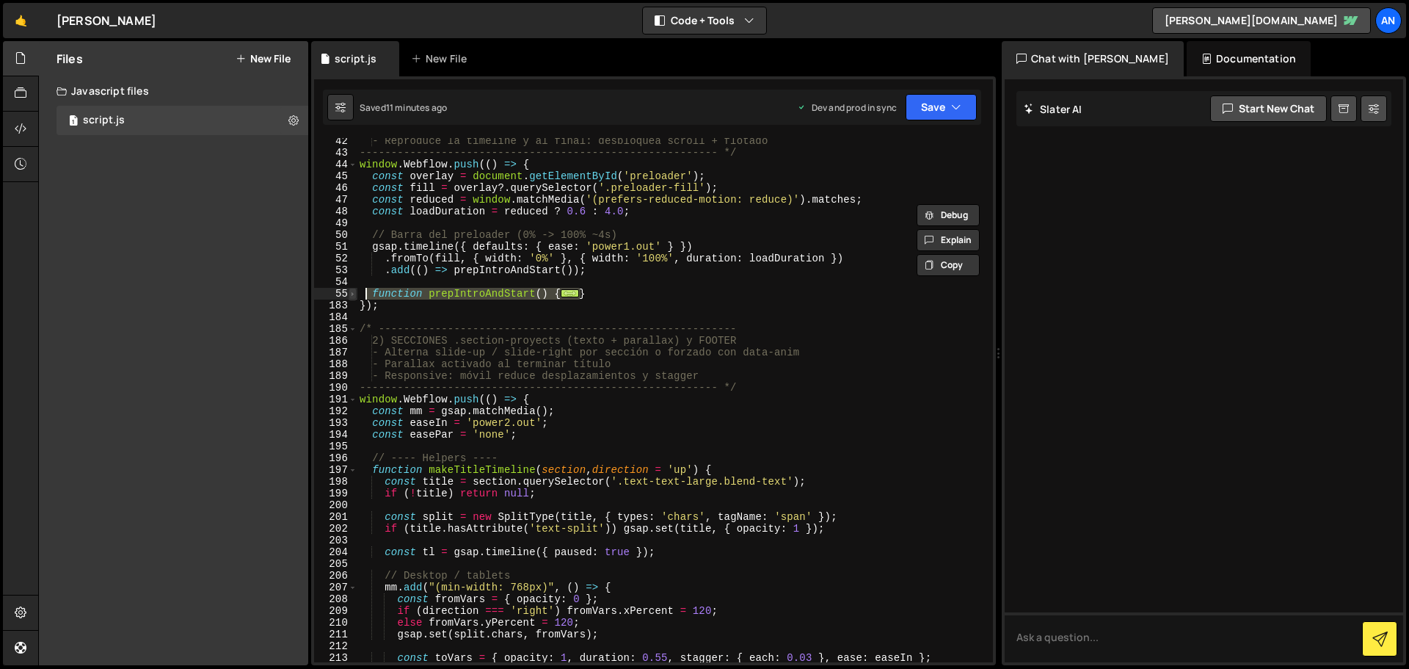
click at [352, 294] on span at bounding box center [353, 294] width 8 height 12
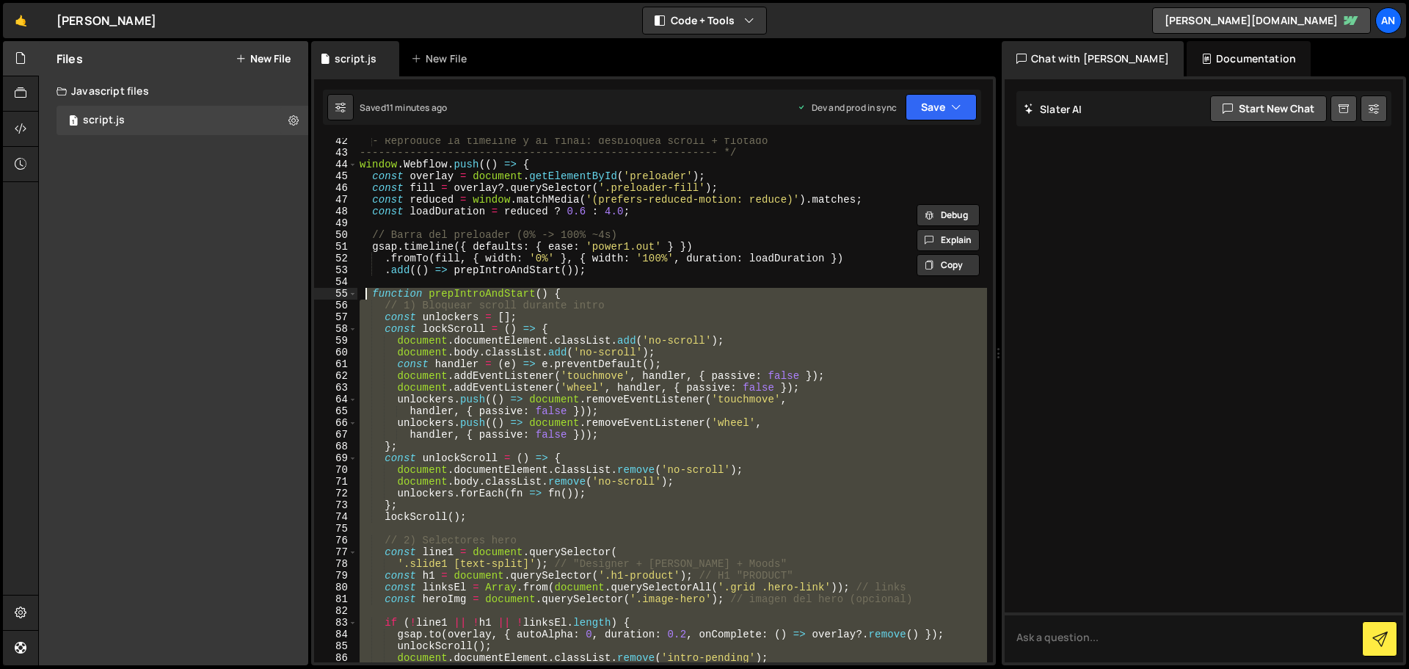
paste textarea "}"
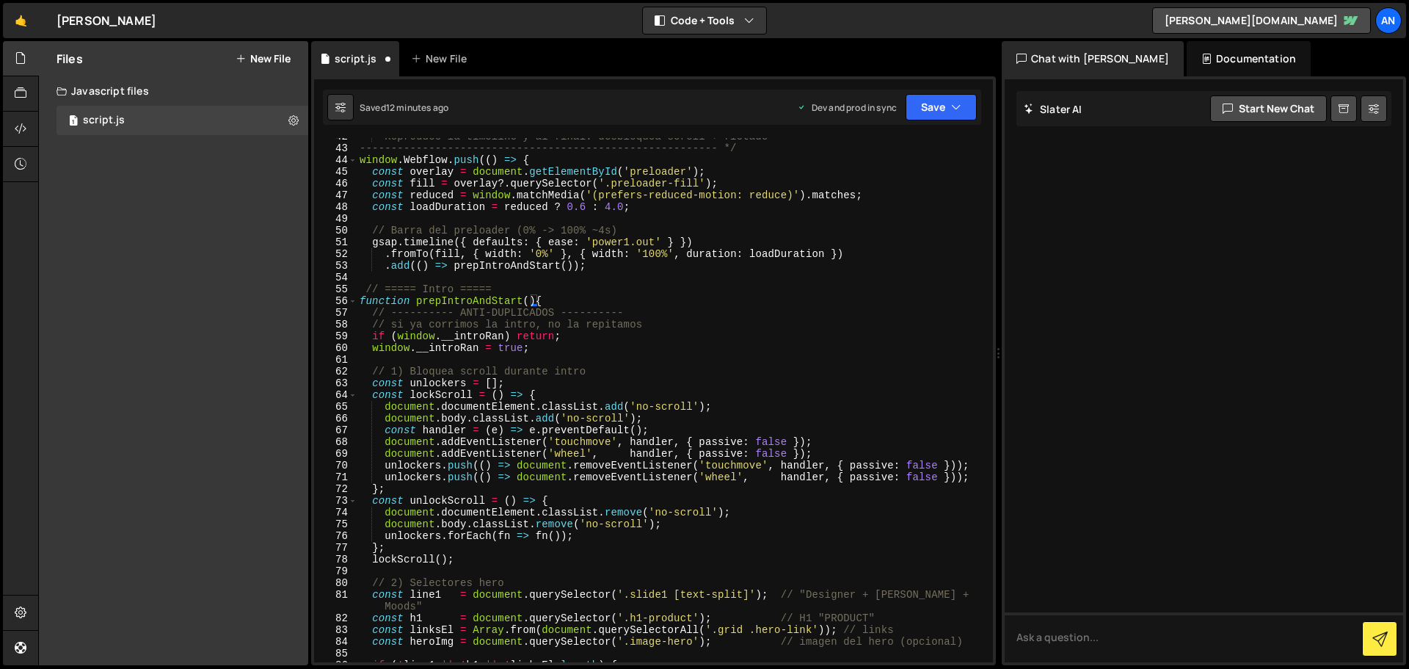
scroll to position [489, 0]
click at [942, 108] on button "Save" at bounding box center [941, 107] width 71 height 26
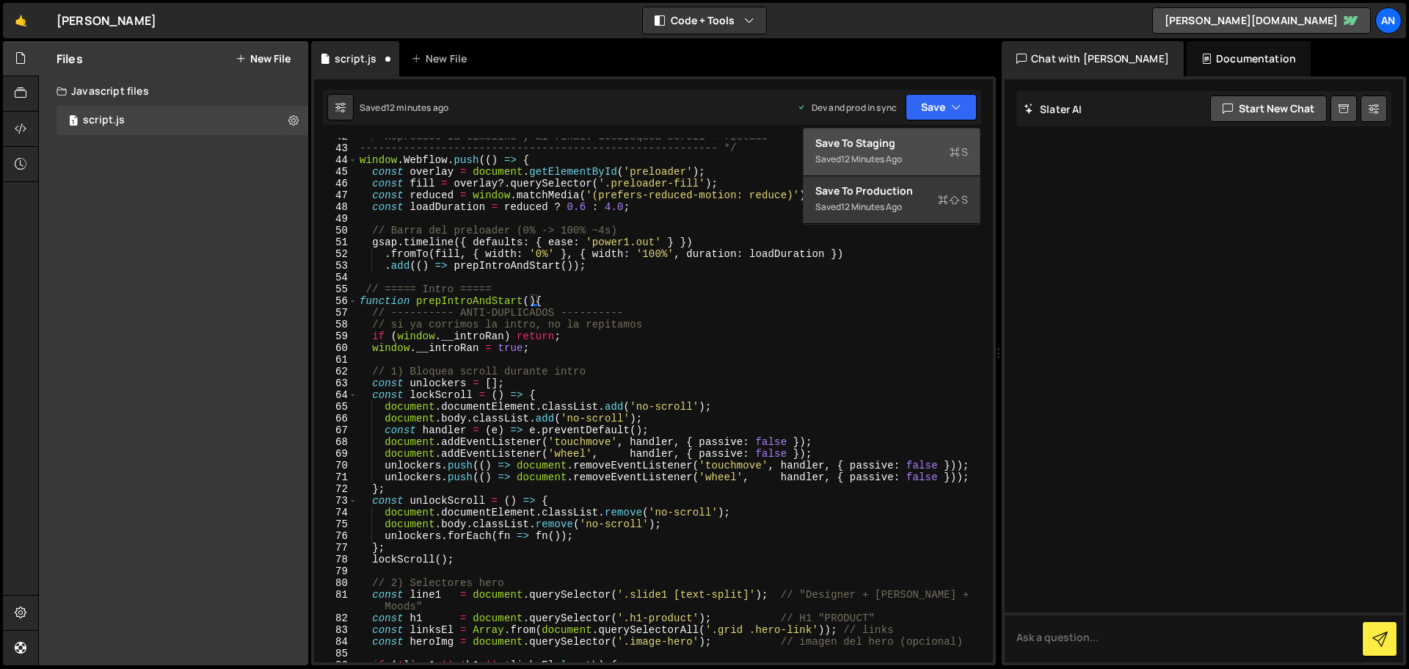
click at [930, 146] on div "Save to Staging S" at bounding box center [892, 143] width 153 height 15
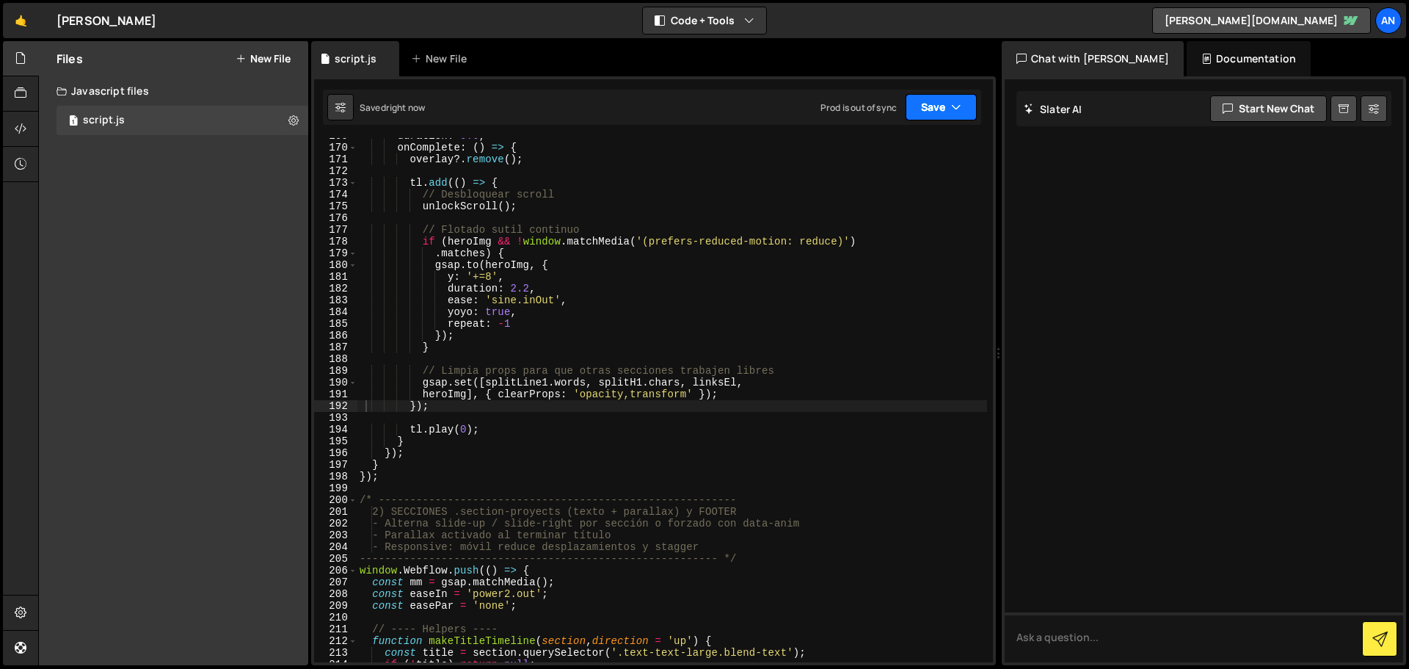
click at [918, 100] on button "Save" at bounding box center [941, 107] width 71 height 26
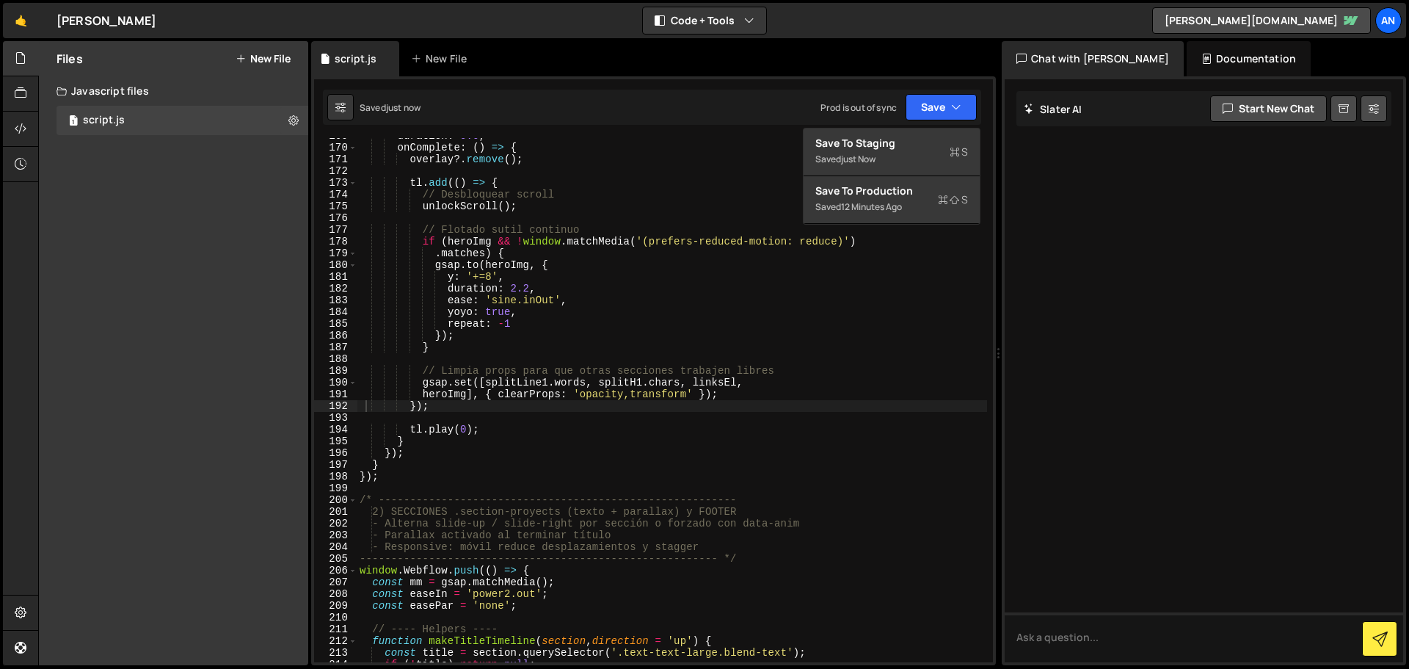
type textarea "// Flotado sutil continuo"
click at [882, 228] on div "duration : 0.6 , onComplete : ( ) => { overlay ?. remove ( ) ; tl . add (( ) =>…" at bounding box center [672, 404] width 631 height 548
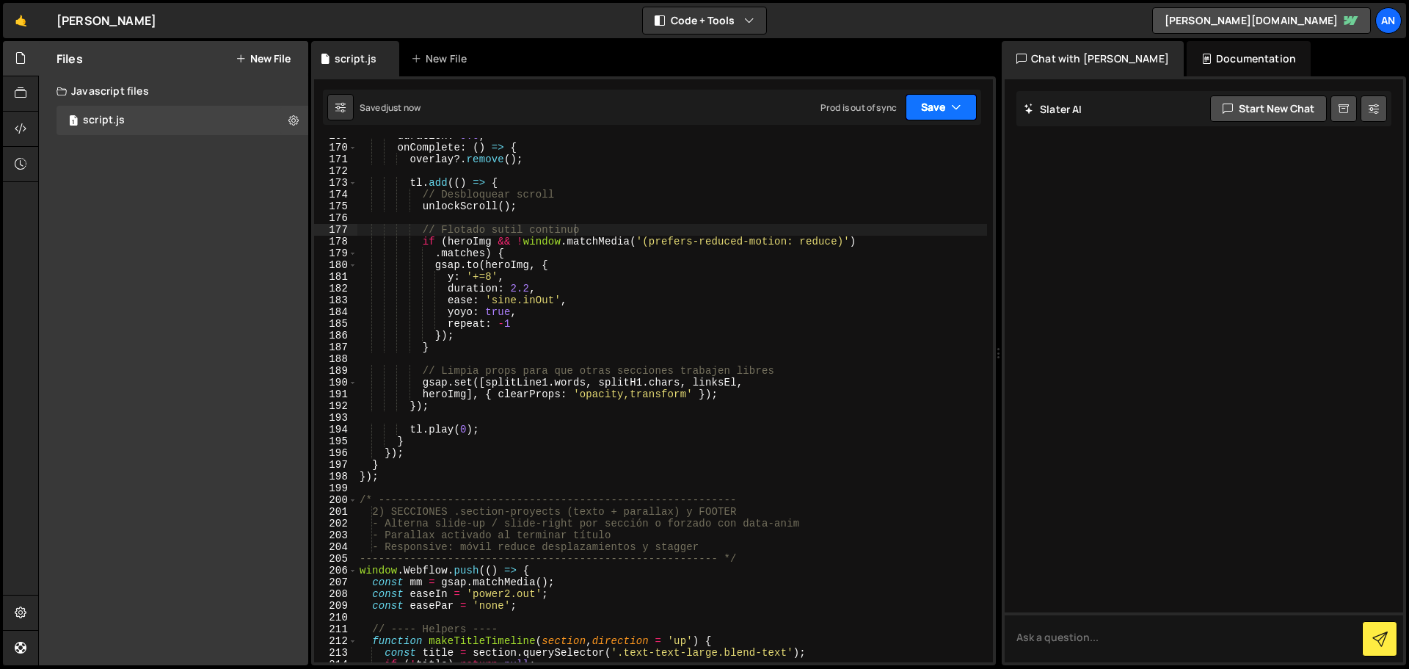
click at [937, 111] on button "Save" at bounding box center [941, 107] width 71 height 26
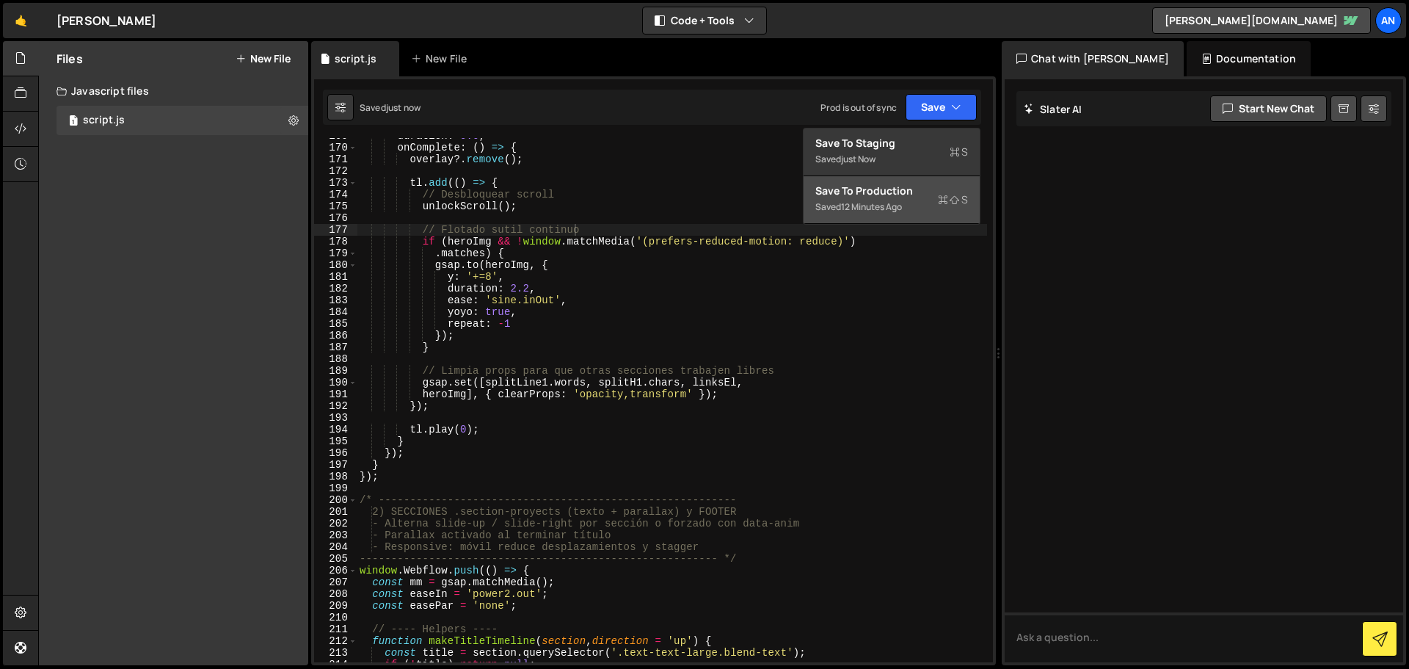
click at [897, 205] on div "12 minutes ago" at bounding box center [871, 206] width 61 height 12
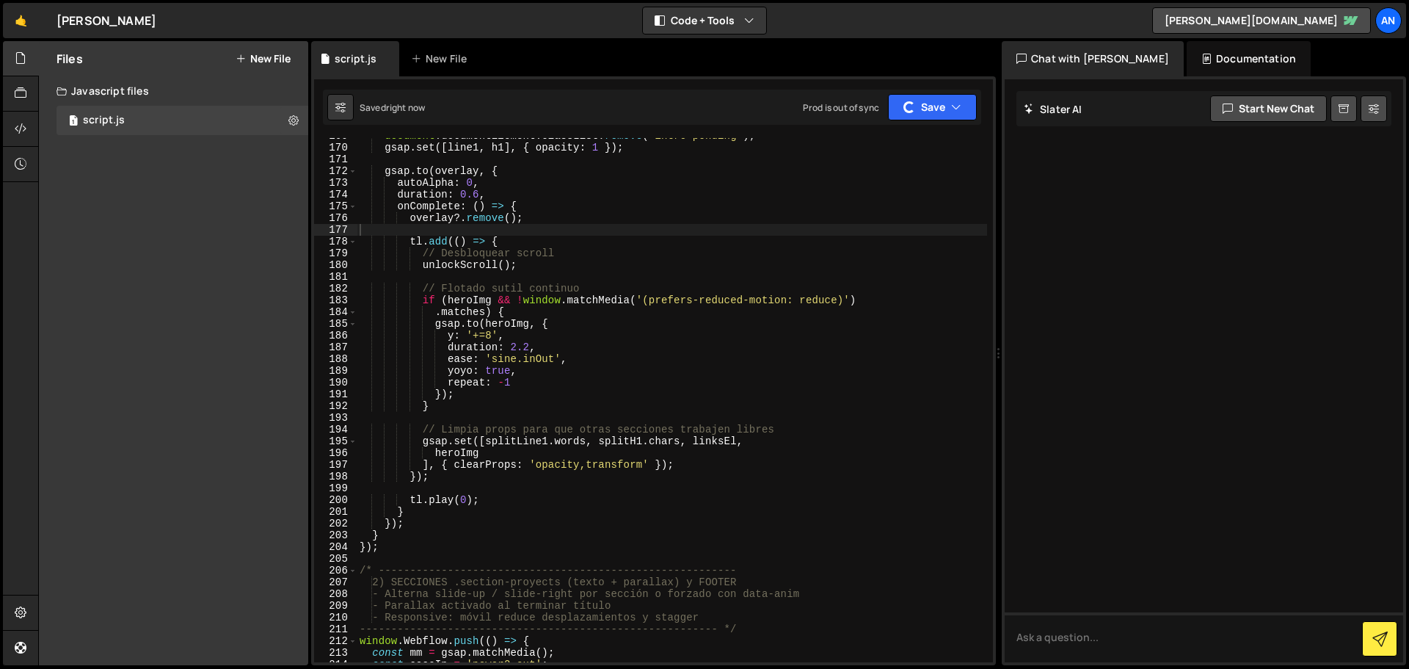
scroll to position [1893, 0]
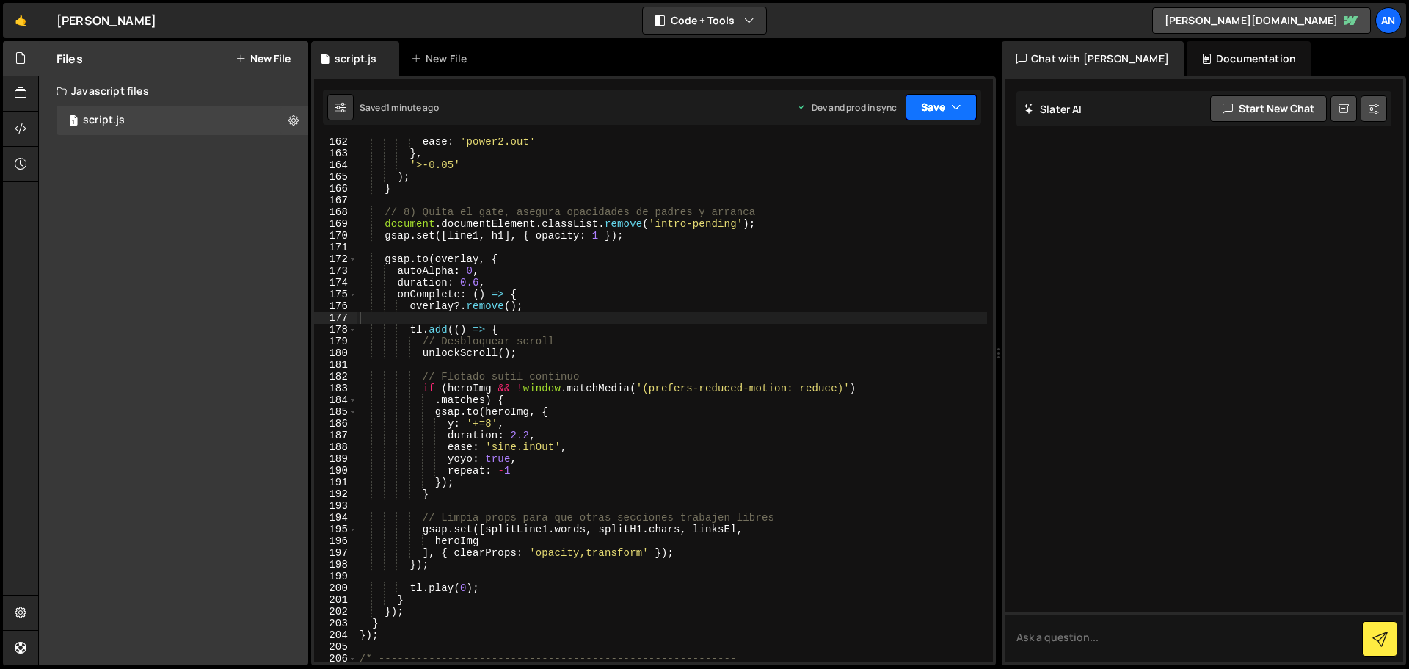
click at [924, 100] on button "Save" at bounding box center [941, 107] width 71 height 26
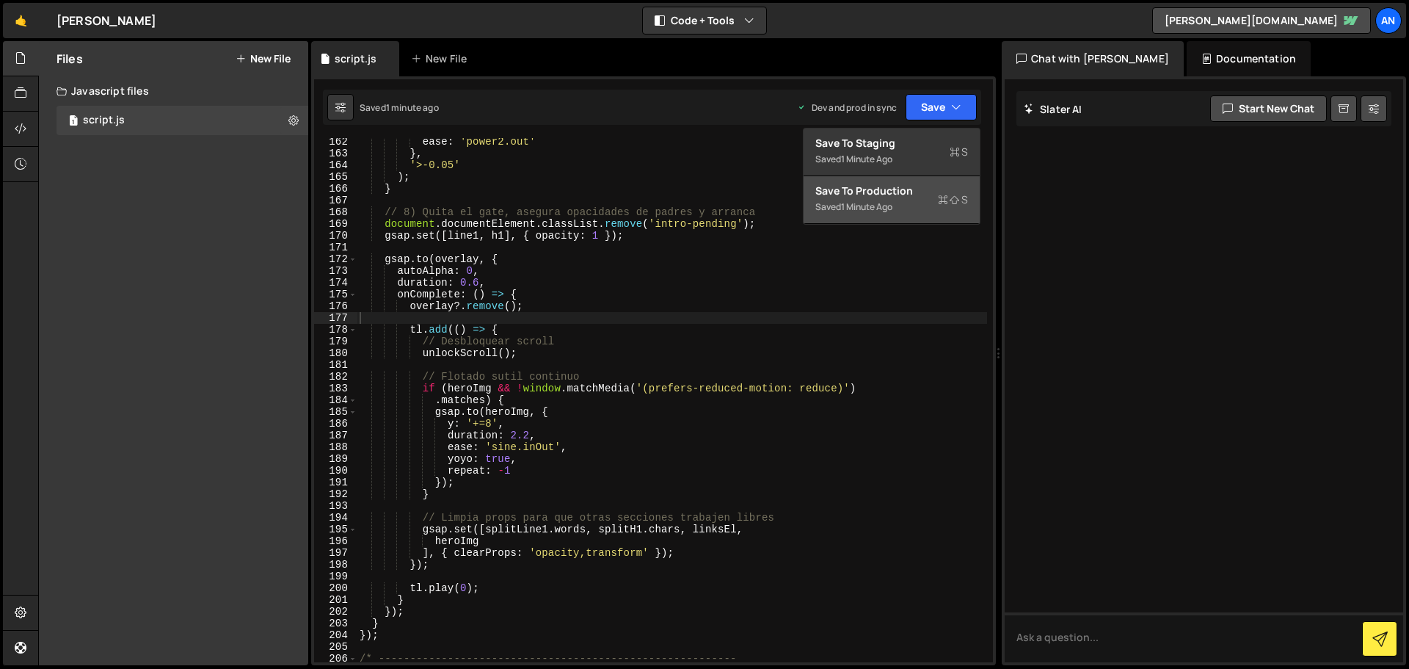
click at [908, 185] on div "Save to Production S" at bounding box center [892, 191] width 153 height 15
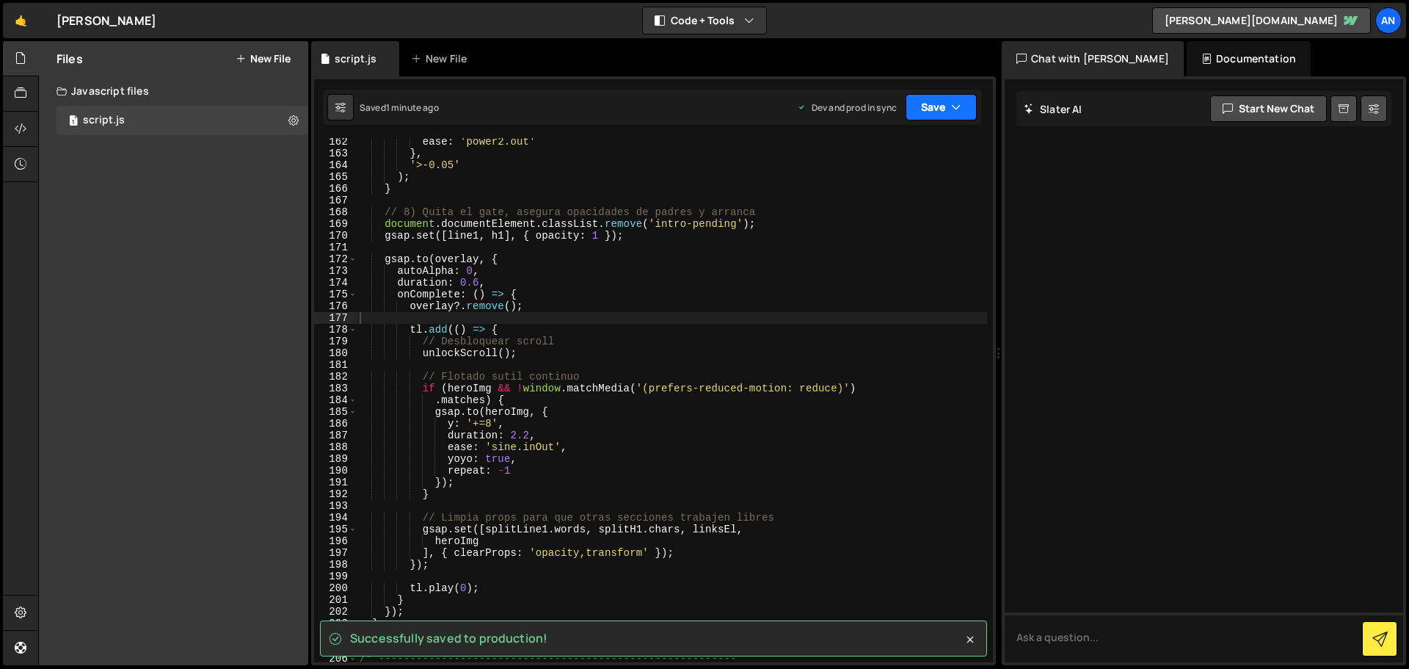
click at [915, 109] on button "Save" at bounding box center [941, 107] width 71 height 26
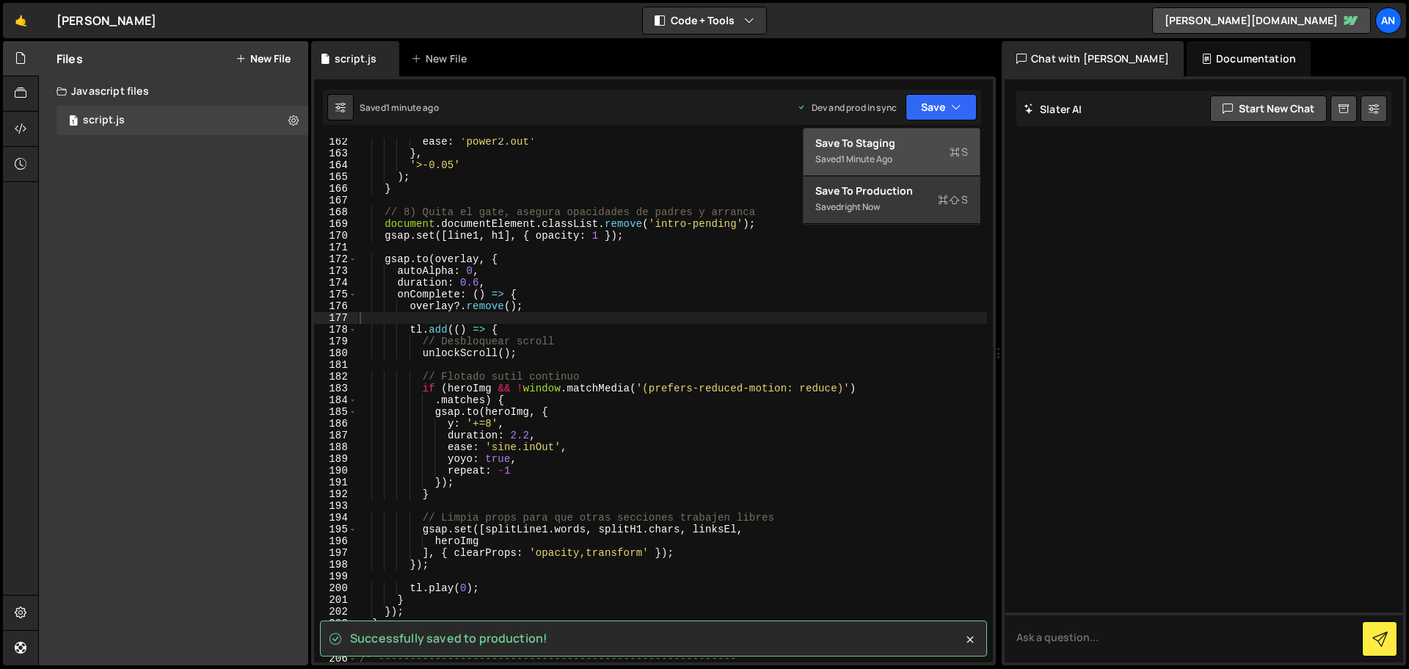
click at [905, 153] on div "Saved 1 minute ago" at bounding box center [892, 159] width 153 height 18
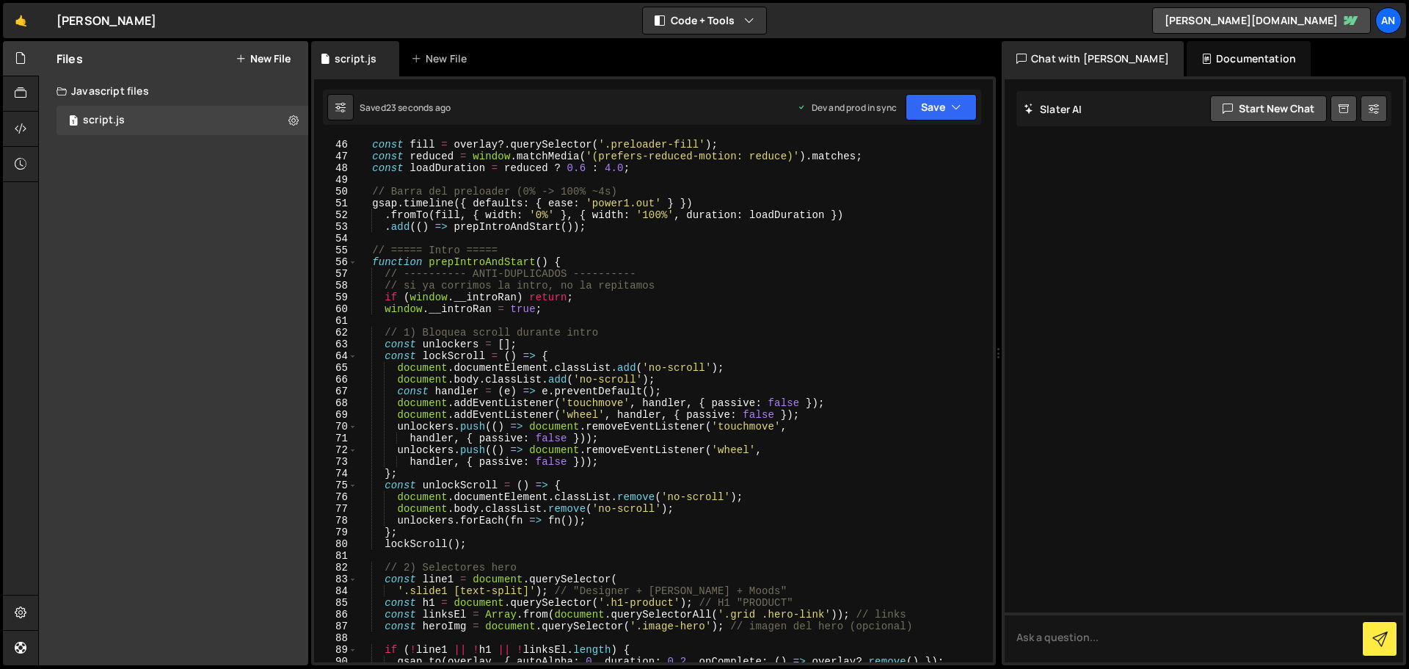
scroll to position [484, 0]
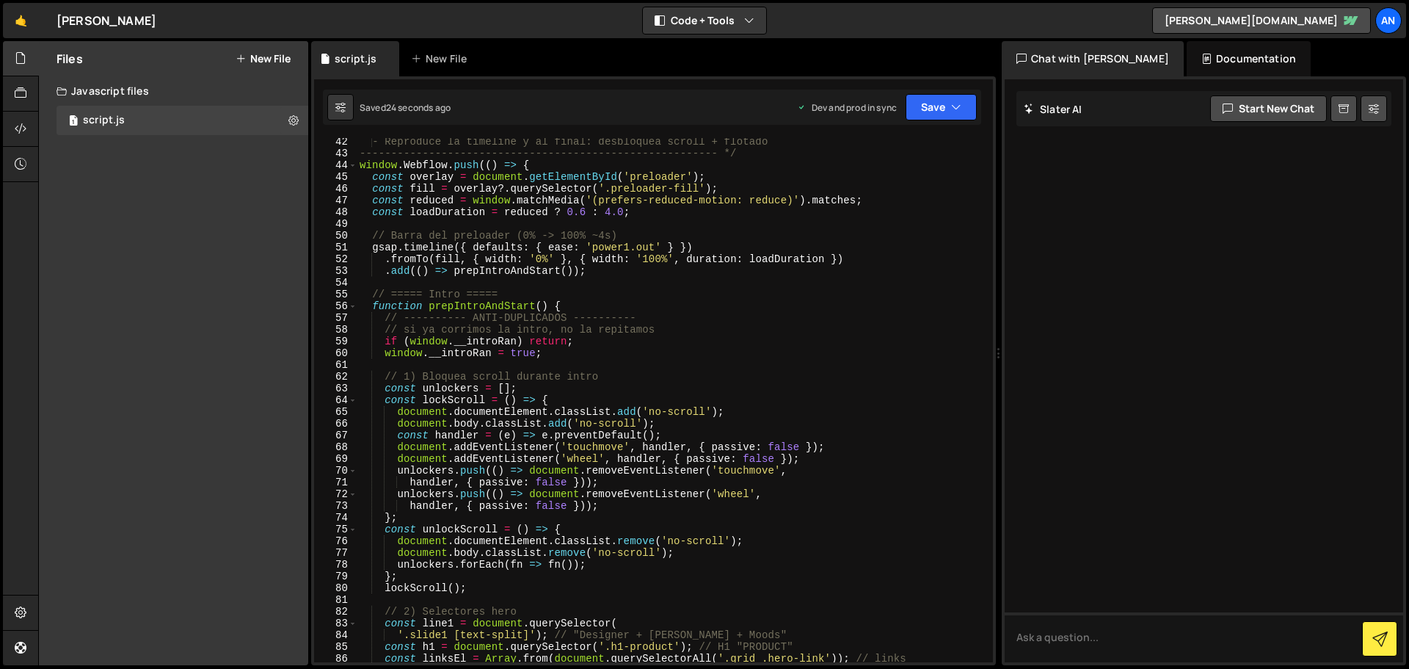
type textarea "function prepIntroAndStart() {"
click at [556, 308] on div "- Reproduce la timeline y al final: desbloquea scroll + flotado ---------------…" at bounding box center [672, 410] width 631 height 548
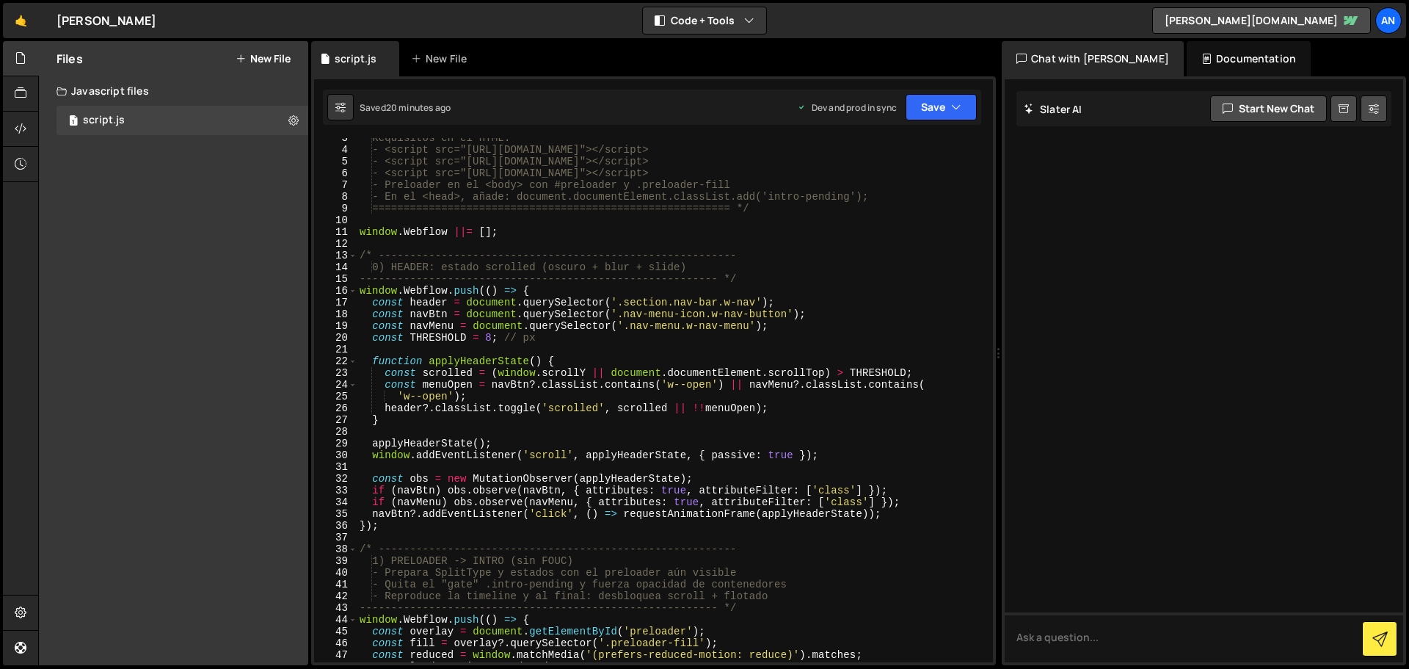
scroll to position [0, 0]
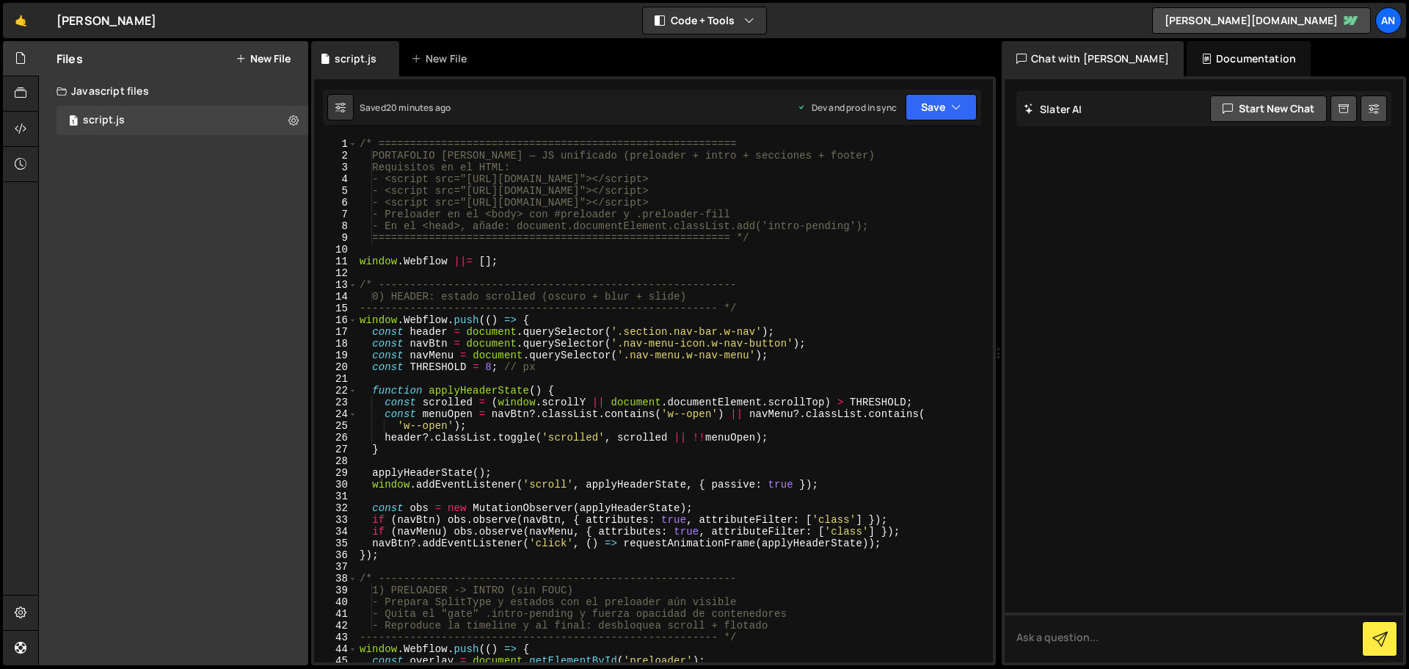
click at [411, 275] on div "/* ========================================================= PORTAFOLIO [PERSON…" at bounding box center [672, 412] width 631 height 548
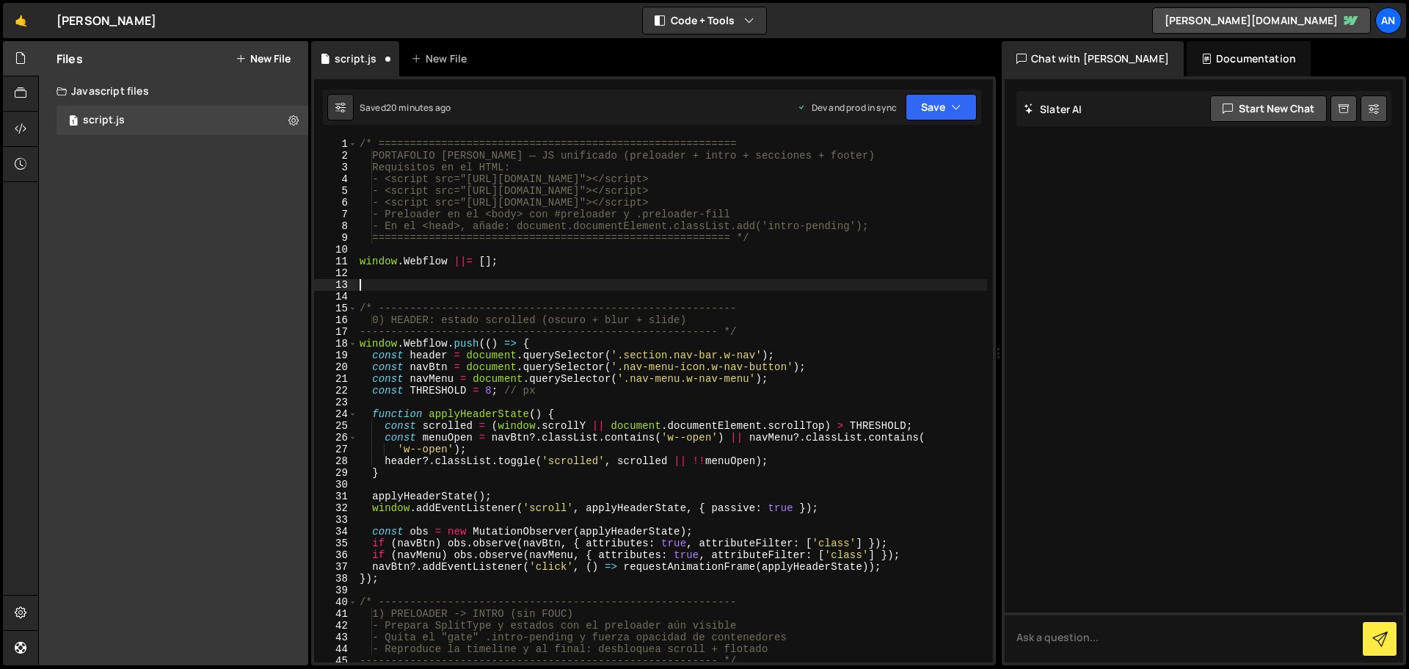
paste textarea "}"
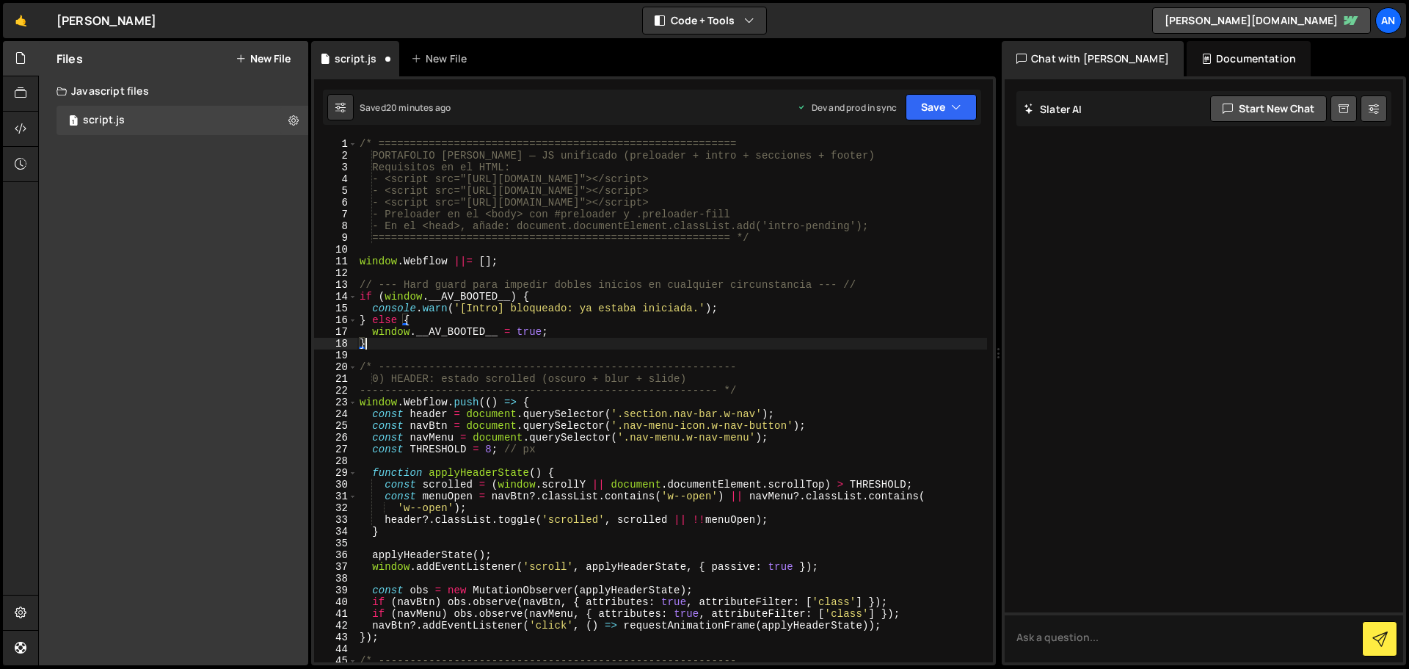
click at [529, 304] on div "/* ========================================================= PORTAFOLIO [PERSON…" at bounding box center [672, 412] width 631 height 548
click at [533, 294] on div "/* ========================================================= PORTAFOLIO [PERSON…" at bounding box center [672, 412] width 631 height 548
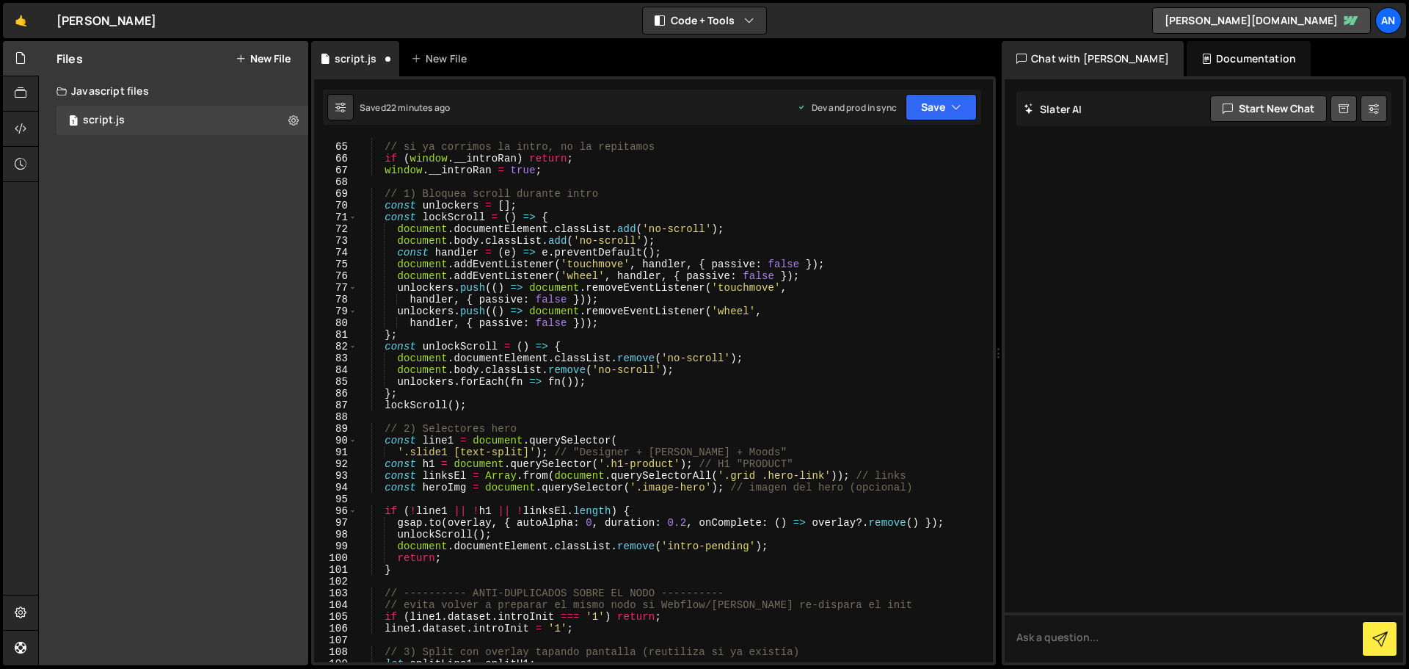
scroll to position [749, 0]
click at [620, 440] on div "// ---------- ANTI-DUPLICADOS ---------- // si ya corrimos la intro, no la repi…" at bounding box center [672, 403] width 631 height 548
click at [432, 438] on div "// ---------- ANTI-DUPLICADOS ---------- // si ya corrimos la intro, no la repi…" at bounding box center [672, 403] width 631 height 548
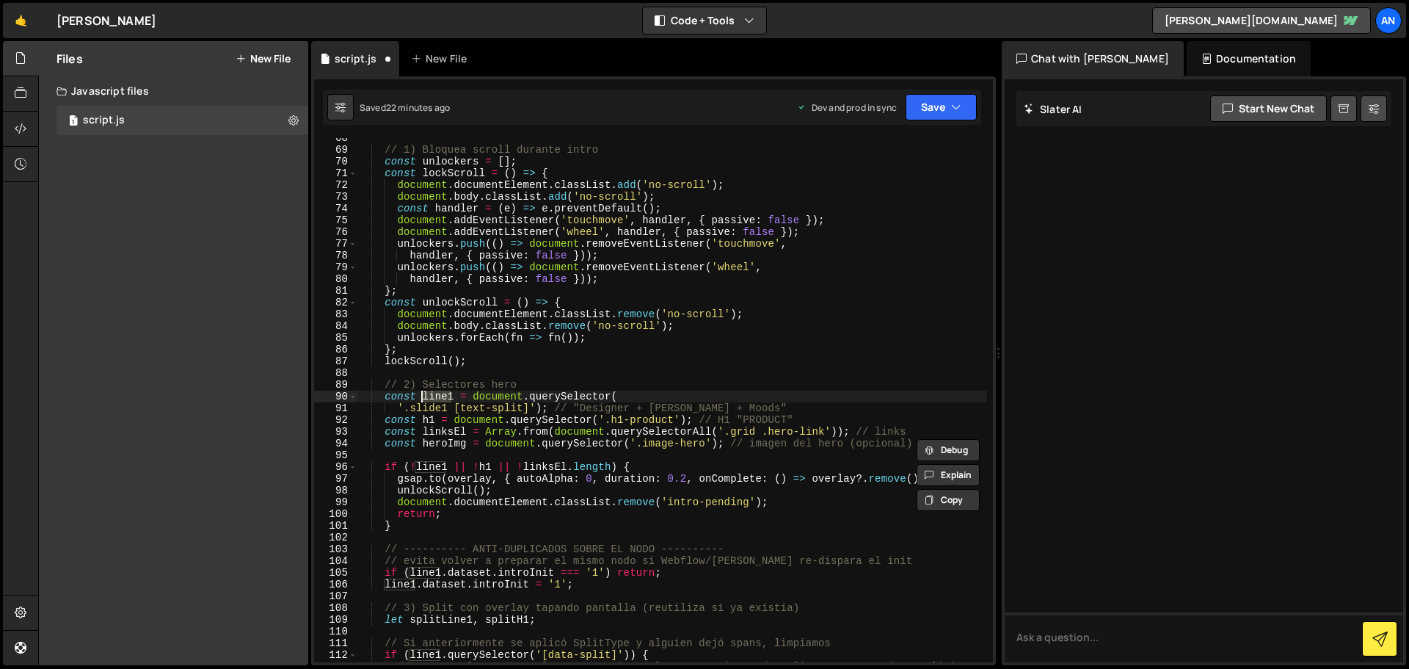
scroll to position [793, 0]
click at [631, 468] on div "// 1) Bloquea scroll durante intro const unlockers = [ ] ; const lockScroll = (…" at bounding box center [672, 406] width 631 height 548
type textarea "if (!line1 || !h1 || !linksEl.length) {"
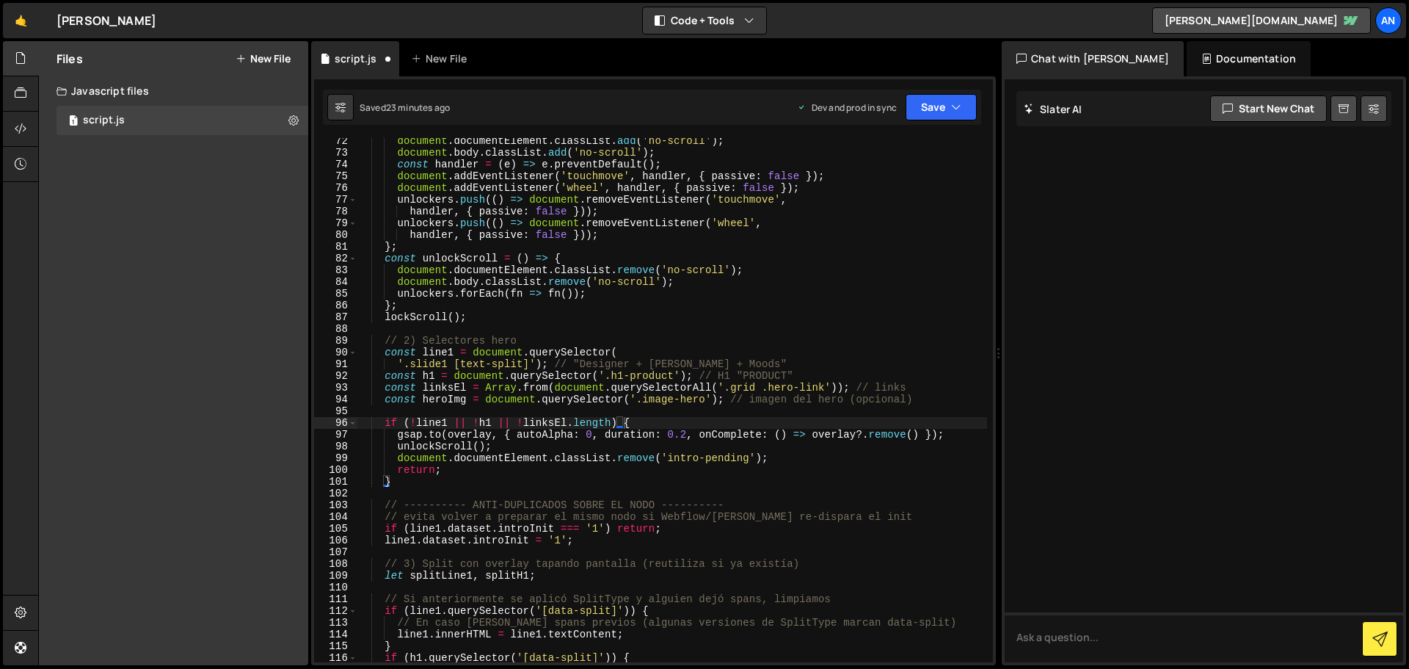
click at [469, 493] on div "document . documentElement . classList . add ( 'no-scroll' ) ; document . body …" at bounding box center [672, 409] width 631 height 548
click at [512, 484] on div "document . documentElement . classList . add ( 'no-scroll' ) ; document . body …" at bounding box center [672, 409] width 631 height 548
type textarea "}"
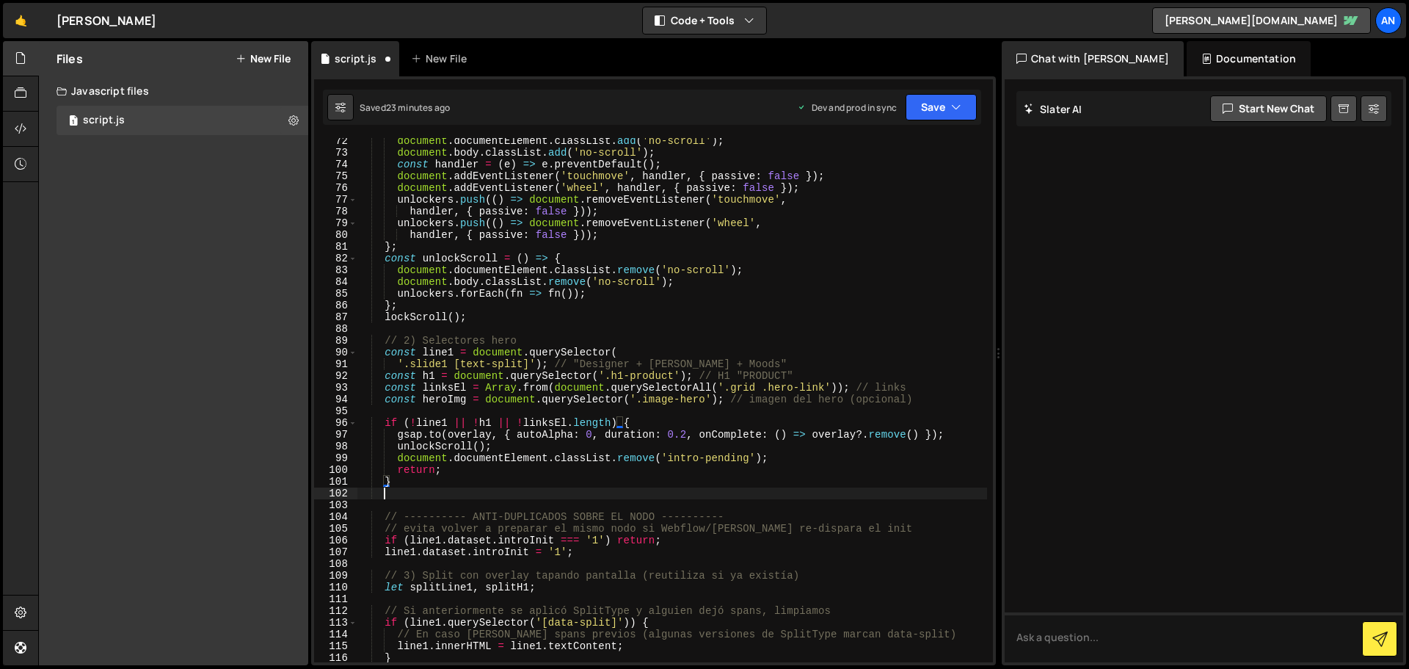
scroll to position [0, 1]
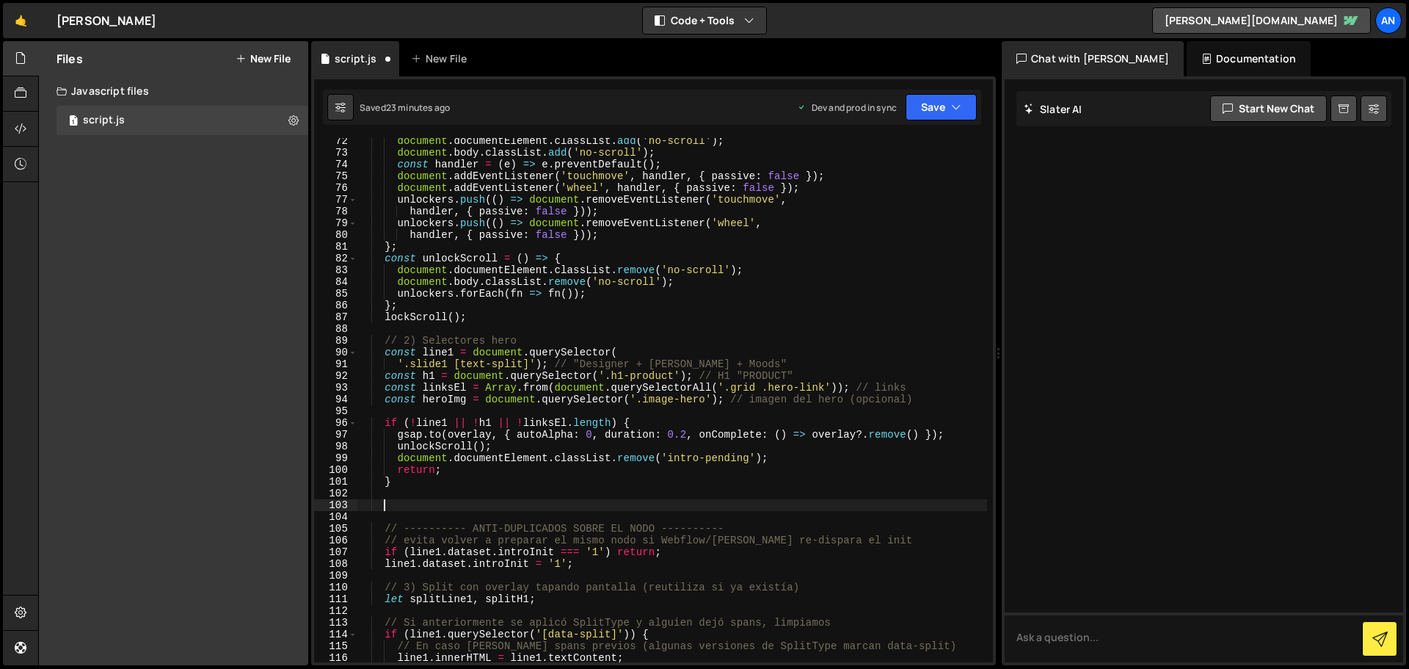
paste textarea "gsap.killTweensOf([line1, h1, linksEl, heroImg]);"
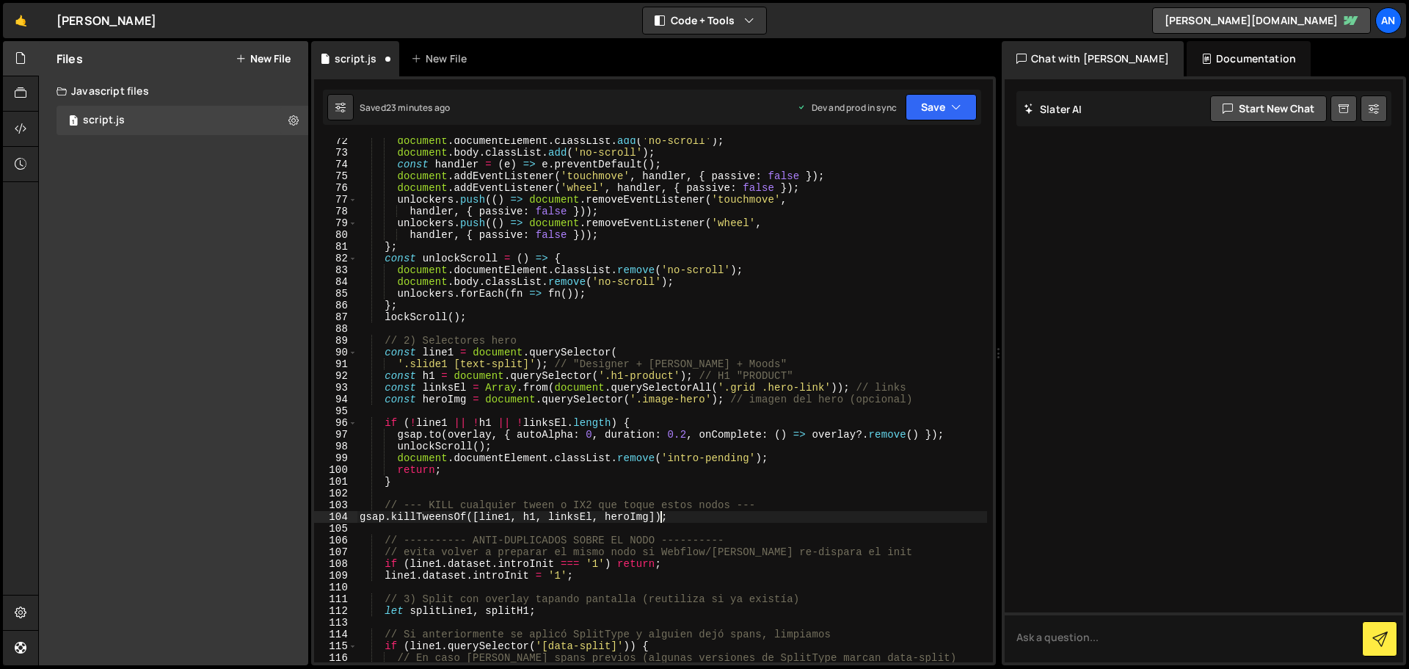
click at [355, 516] on div "104" at bounding box center [335, 517] width 43 height 12
click at [359, 517] on div "document . documentElement . classList . add ( 'no-scroll' ) ; document . body …" at bounding box center [672, 409] width 631 height 548
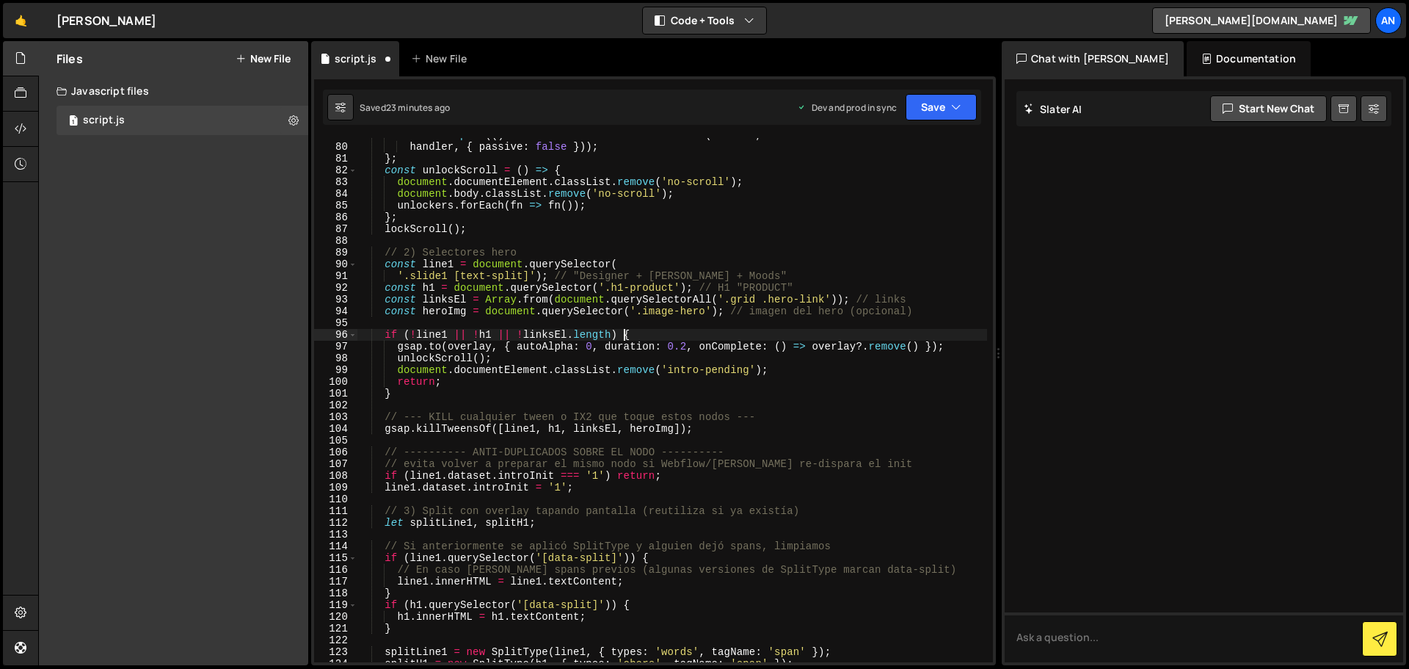
click at [636, 338] on div "unlockers . push (( ) => document . removeEventListener ( 'wheel' , handler , {…" at bounding box center [672, 403] width 631 height 548
type textarea "if (!line1 || !h1 || !linksEl.length) {"
click at [396, 436] on div "unlockers . push (( ) => document . removeEventListener ( 'wheel' , handler , {…" at bounding box center [672, 403] width 631 height 548
click at [399, 433] on div "unlockers . push (( ) => document . removeEventListener ( 'wheel' , handler , {…" at bounding box center [672, 403] width 631 height 548
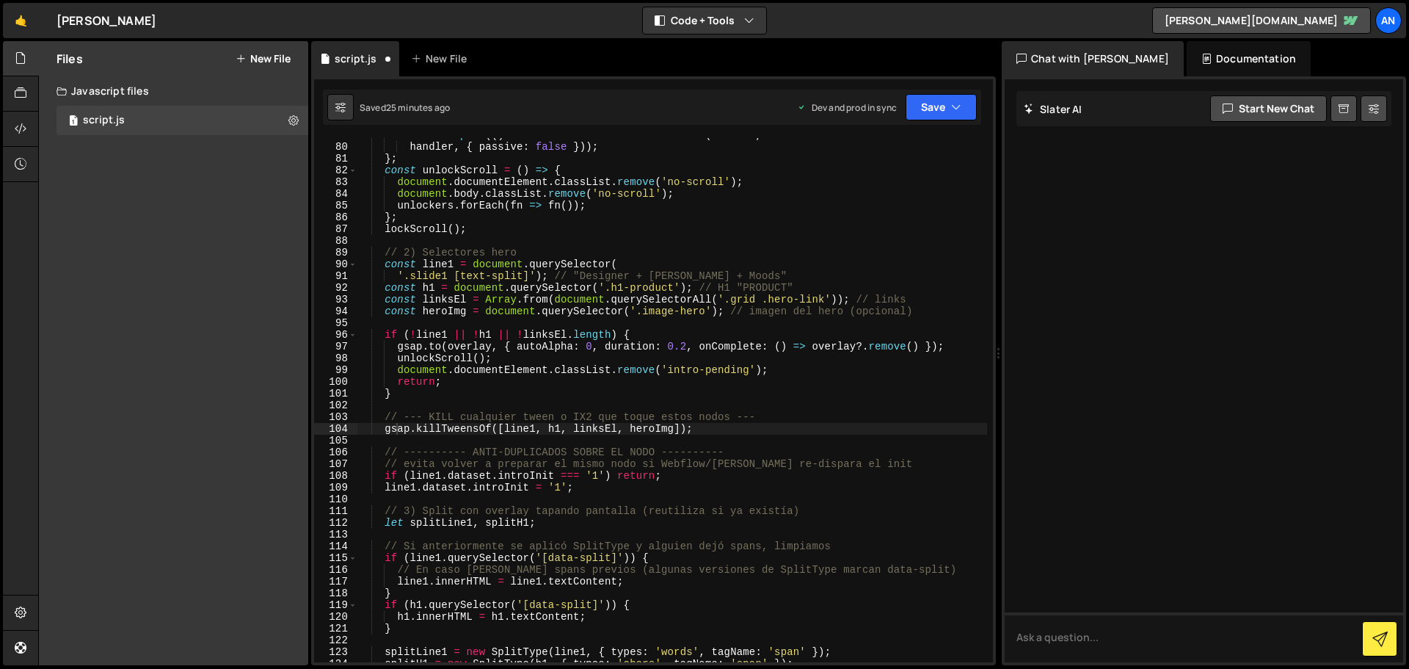
click at [407, 393] on div "unlockers . push (( ) => document . removeEventListener ( 'wheel' , handler , {…" at bounding box center [672, 403] width 631 height 548
click at [421, 380] on div "unlockers . push (( ) => document . removeEventListener ( 'wheel' , handler , {…" at bounding box center [672, 403] width 631 height 548
click at [719, 429] on div "unlockers . push (( ) => document . removeEventListener ( 'wheel' , handler , {…" at bounding box center [672, 403] width 631 height 548
type textarea "gsap.killTweensOf([line1, h1, linksEl, heroImg]);"
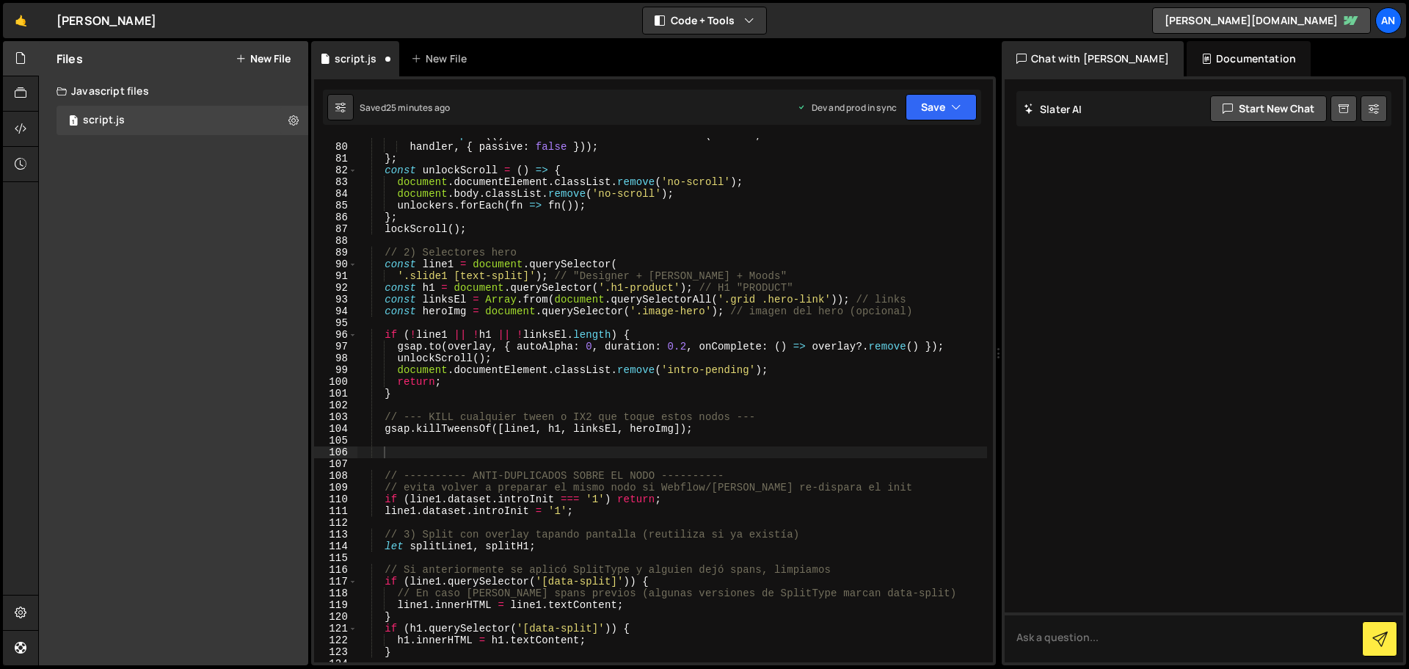
click at [400, 465] on div "unlockers . push (( ) => document . removeEventListener ( 'wheel' , handler , {…" at bounding box center [672, 403] width 631 height 548
click at [399, 450] on div "unlockers . push (( ) => document . removeEventListener ( 'wheel' , handler , {…" at bounding box center [672, 403] width 631 height 548
paste textarea "});"
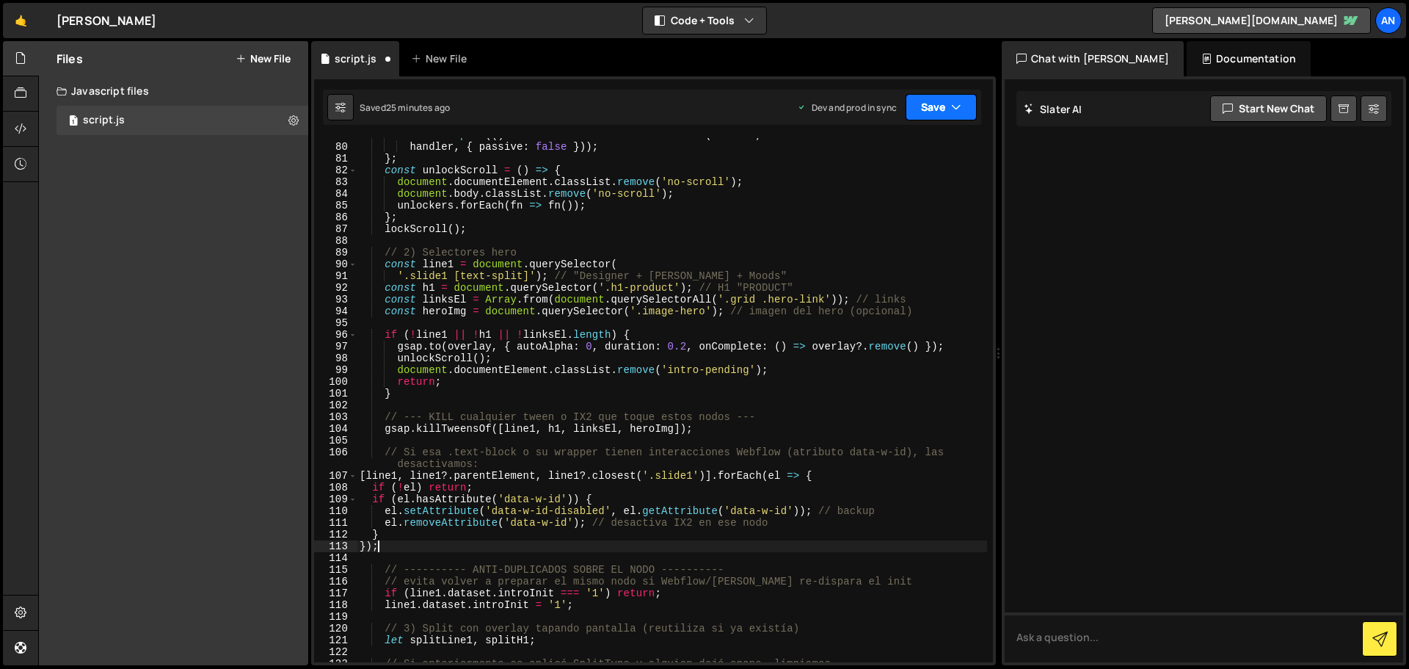
click at [930, 98] on button "Save" at bounding box center [941, 107] width 71 height 26
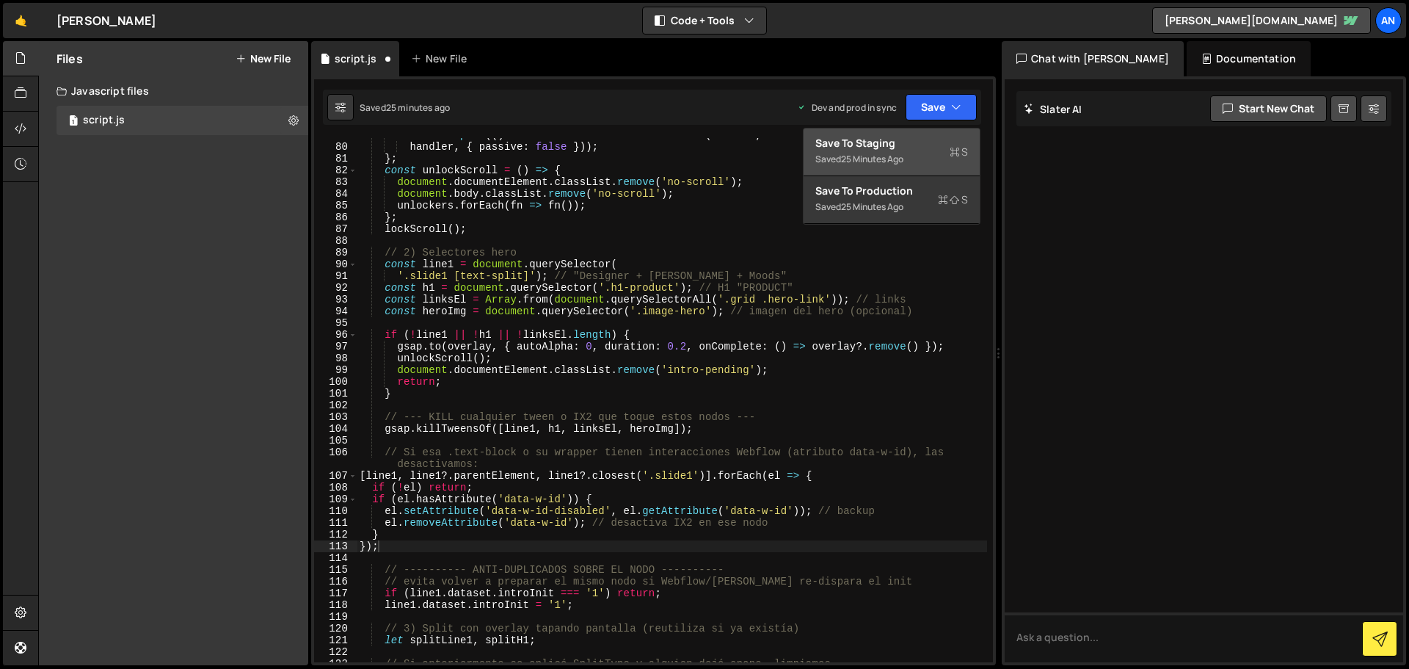
click at [921, 145] on div "Save to Staging S" at bounding box center [892, 143] width 153 height 15
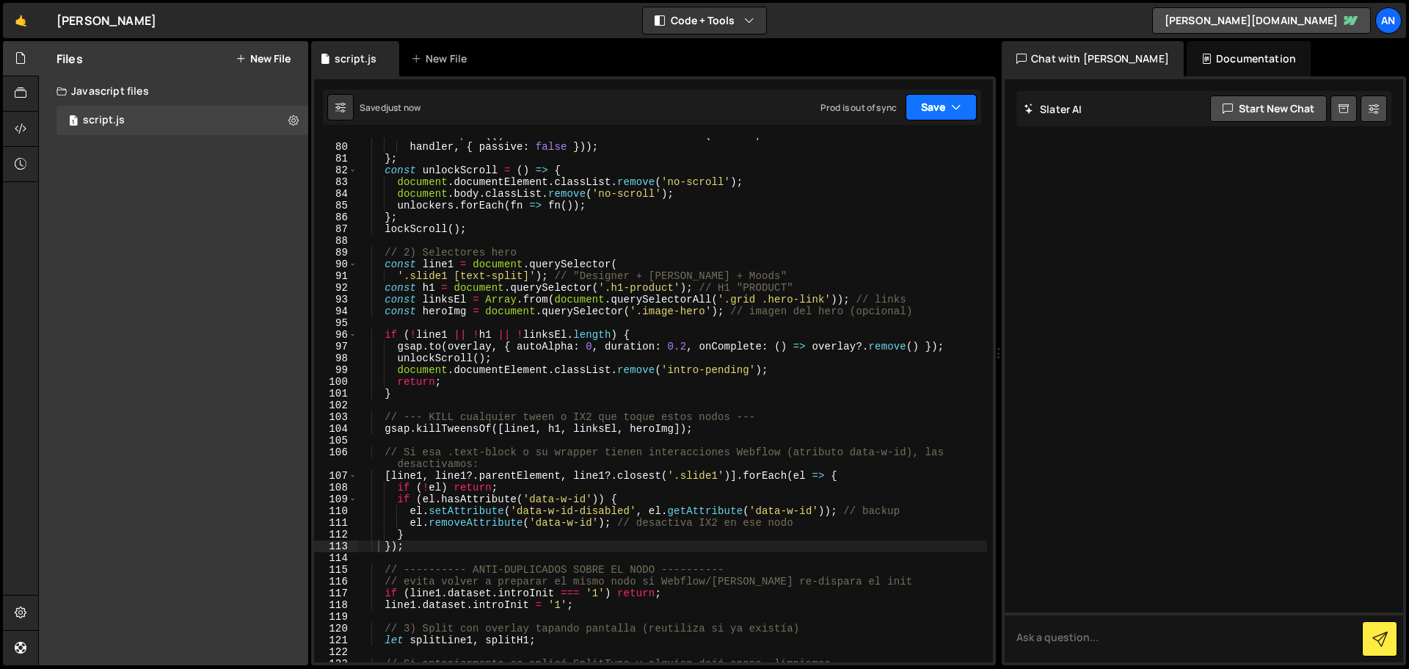
click at [925, 106] on button "Save" at bounding box center [941, 107] width 71 height 26
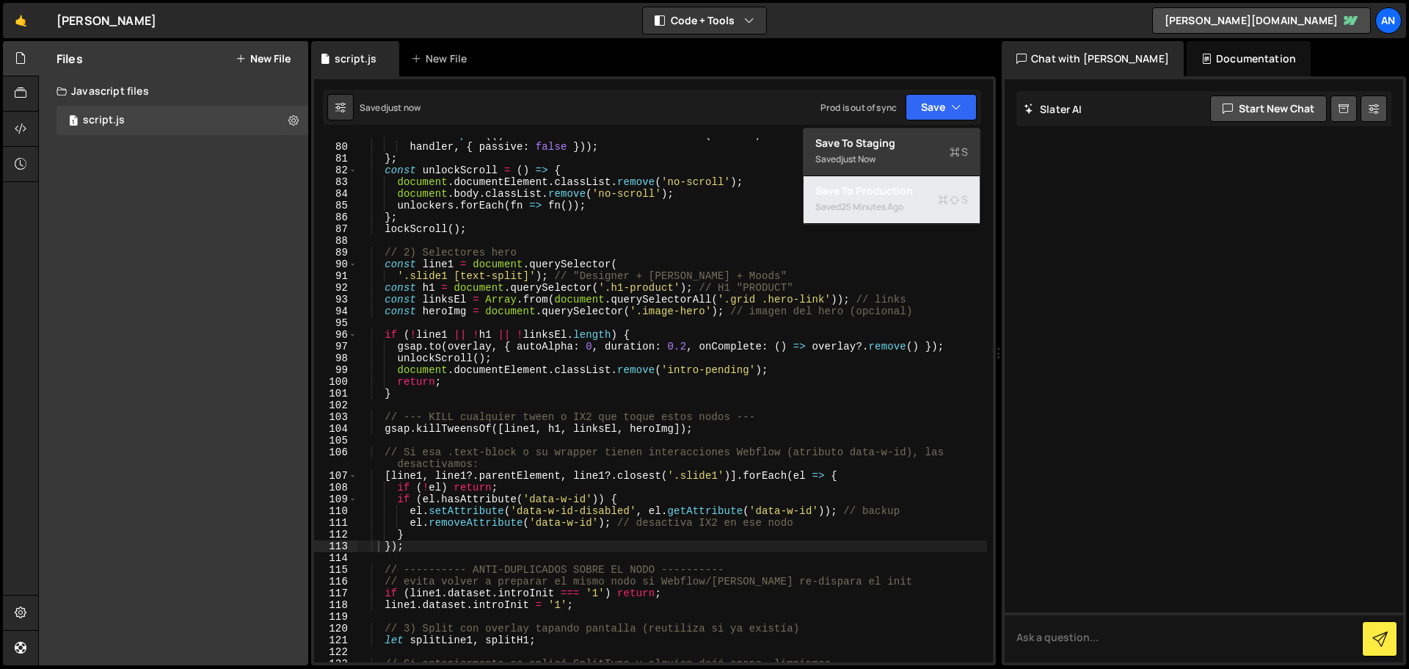
click at [911, 206] on div "Saved 25 minutes ago" at bounding box center [892, 207] width 153 height 18
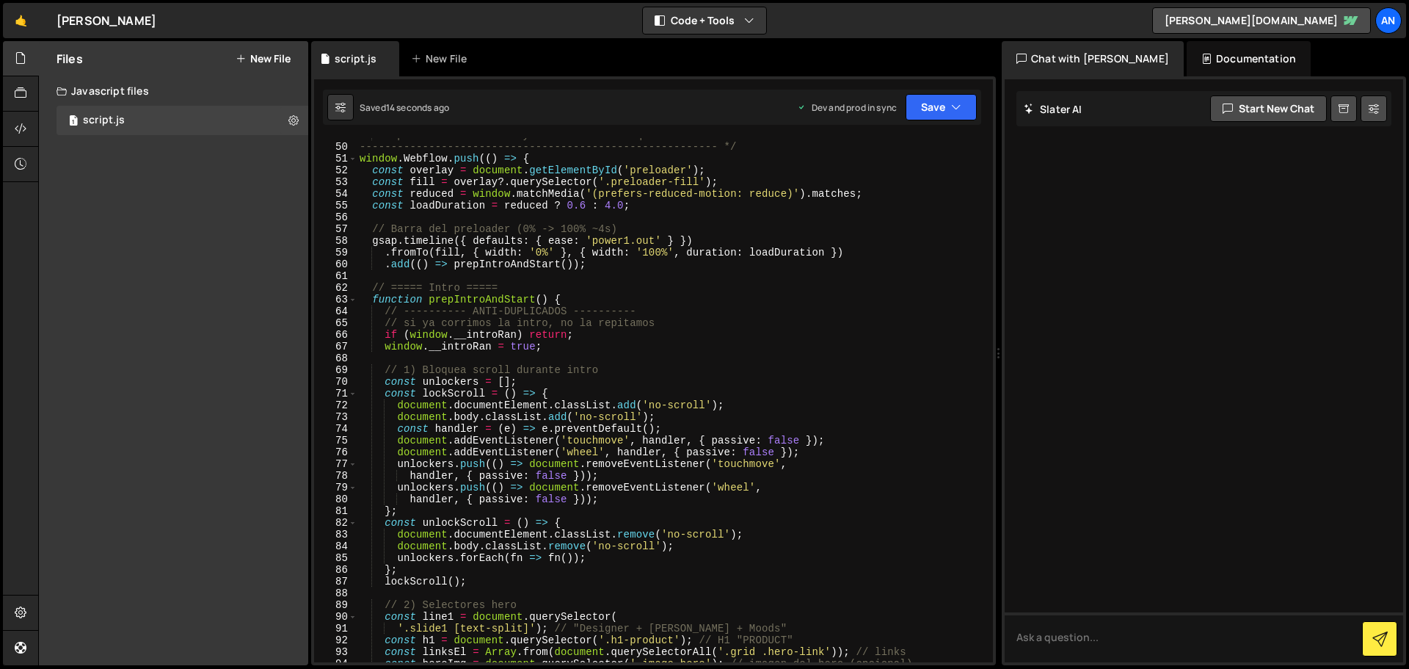
scroll to position [573, 0]
type textarea "window.__introRan = true;"
click at [562, 348] on div "- Reproduce la timeline y al final: desbloquea scroll + flotado ---------------…" at bounding box center [672, 403] width 631 height 548
click at [585, 349] on div "- Reproduce la timeline y al final: desbloquea scroll + flotado ---------------…" at bounding box center [672, 403] width 631 height 548
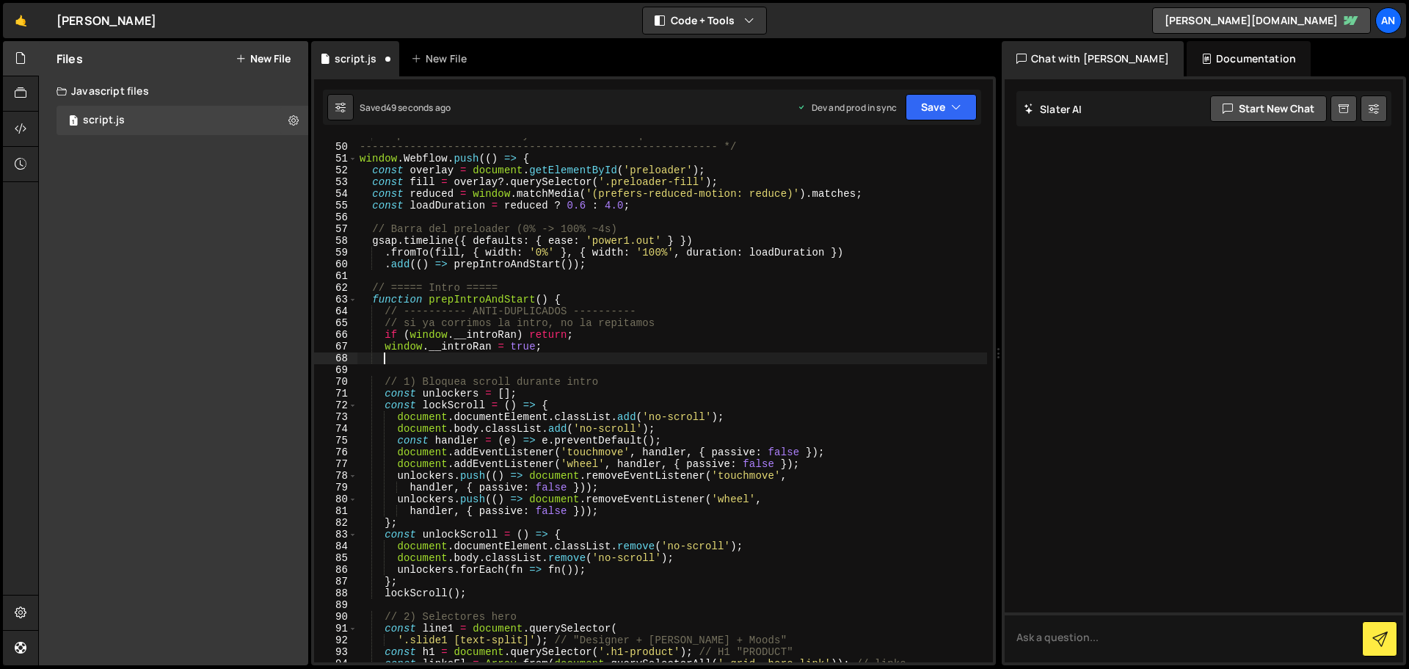
scroll to position [0, 1]
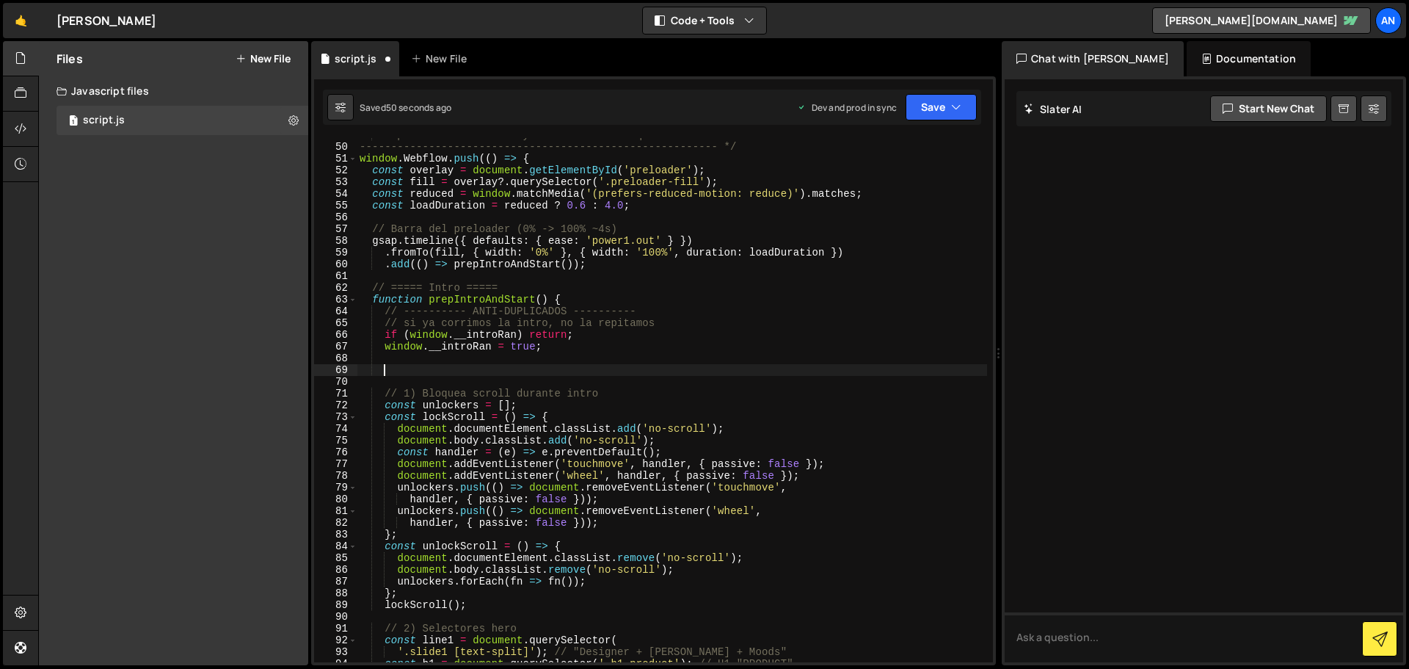
paste textarea "if (line1) line1.dataset.introInit = '1';"
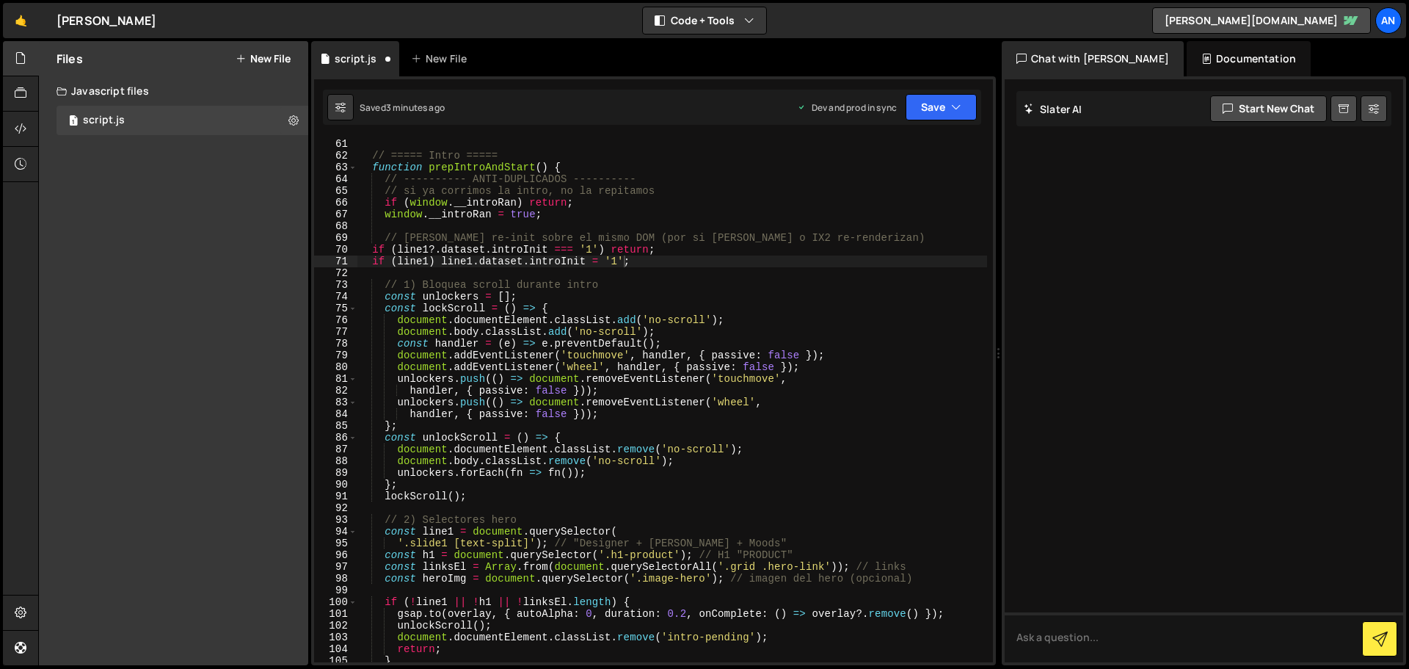
scroll to position [661, 0]
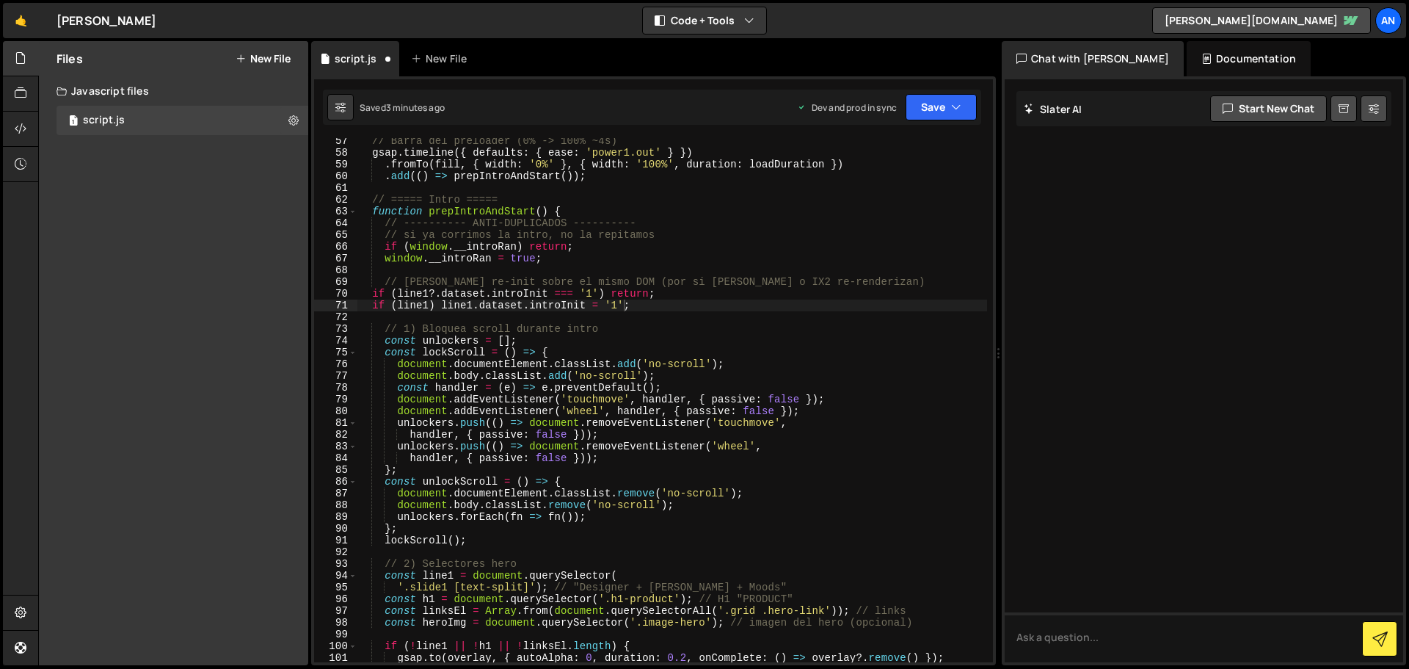
click at [567, 214] on div "// Barra del preloader (0% -> 100% ~4s) gsap . timeline ({ defaults : { ease : …" at bounding box center [672, 409] width 631 height 548
click at [523, 329] on div "// Barra del preloader (0% -> 100% ~4s) gsap . timeline ({ defaults : { ease : …" at bounding box center [672, 409] width 631 height 548
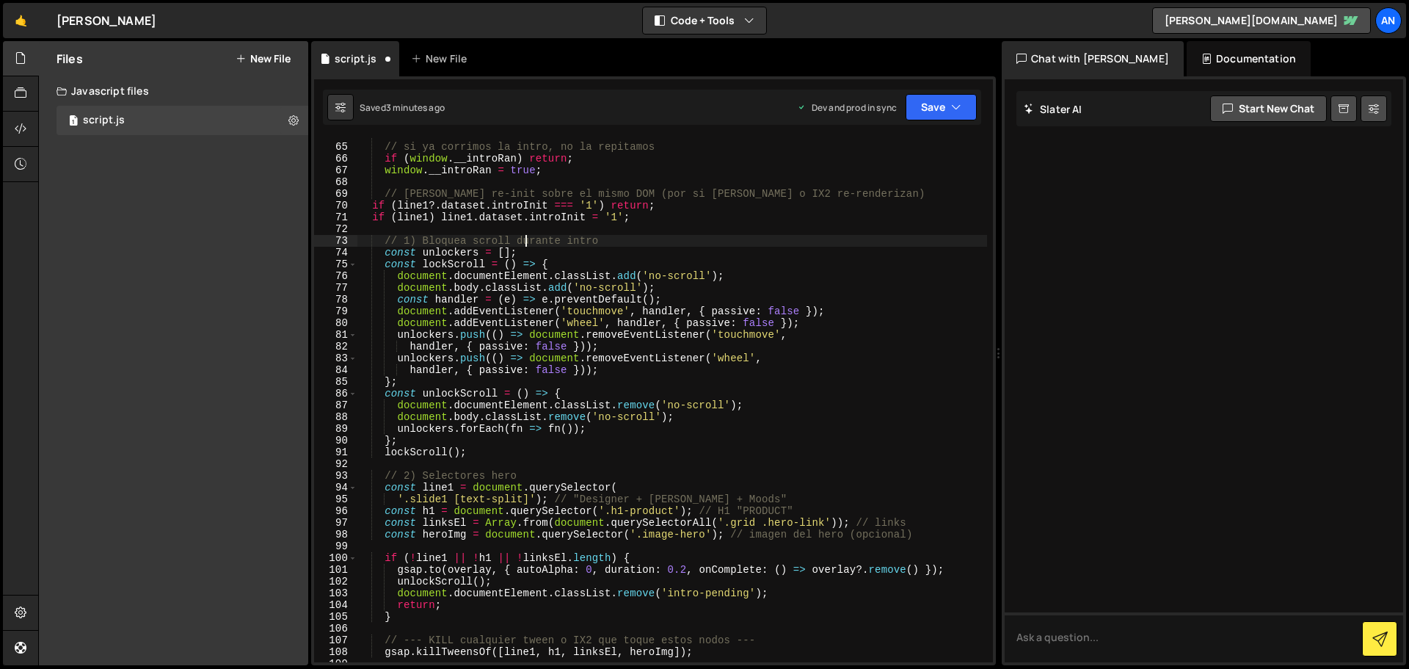
scroll to position [749, 0]
click at [502, 476] on div "// ---------- ANTI-DUPLICADOS ---------- // si ya corrimos la intro, no la repi…" at bounding box center [672, 403] width 631 height 548
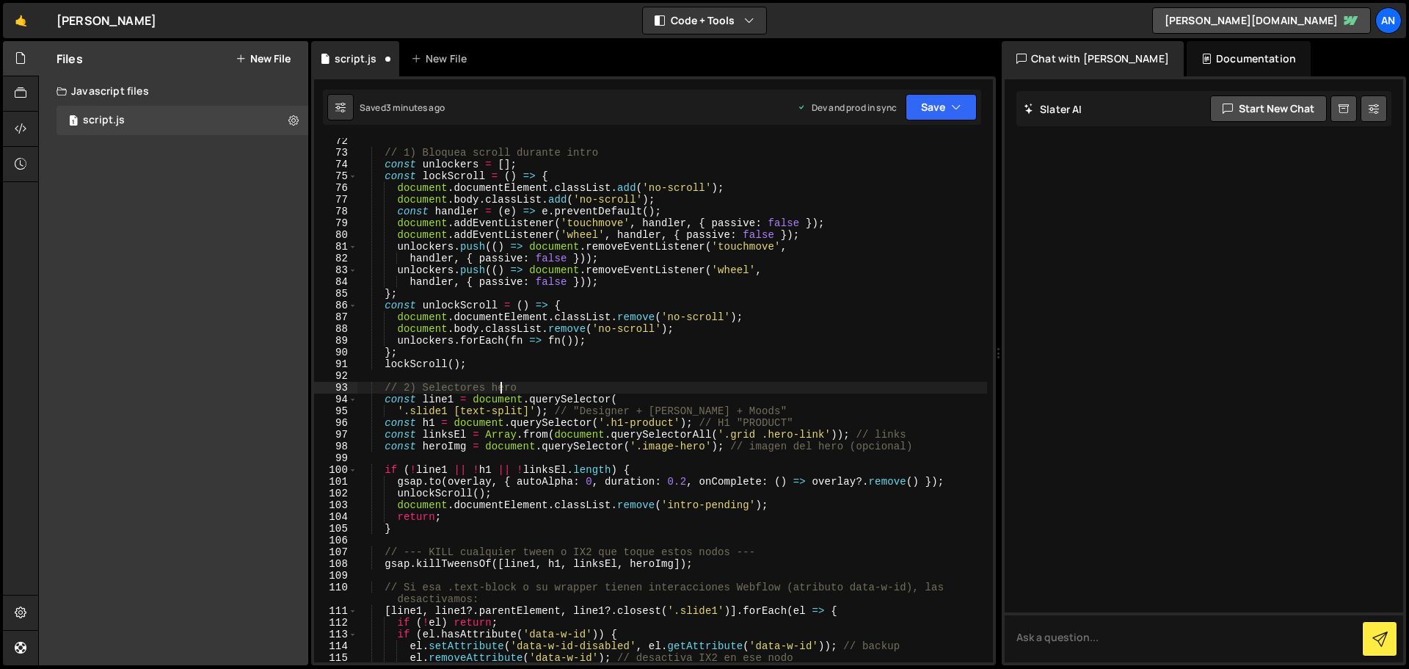
scroll to position [925, 0]
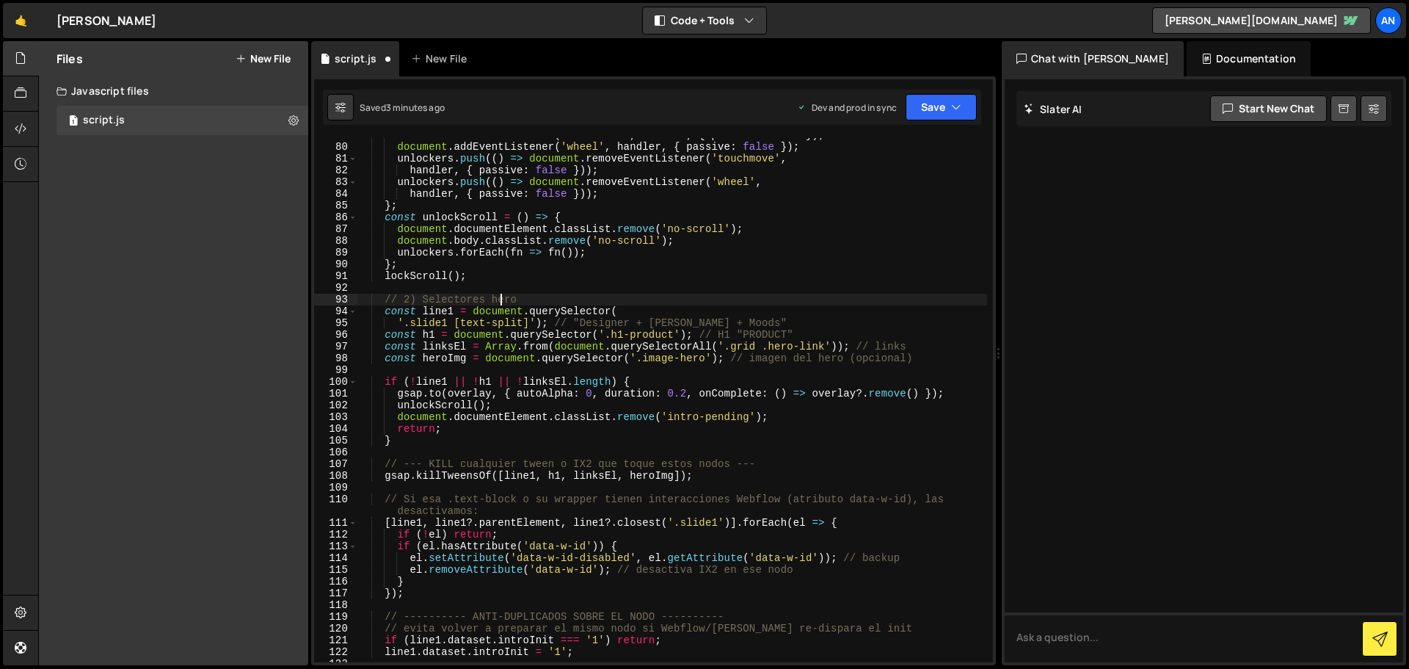
click at [514, 472] on div "document . addEventListener ( 'touchmove' , handler , { passive : false }) ; do…" at bounding box center [672, 403] width 631 height 548
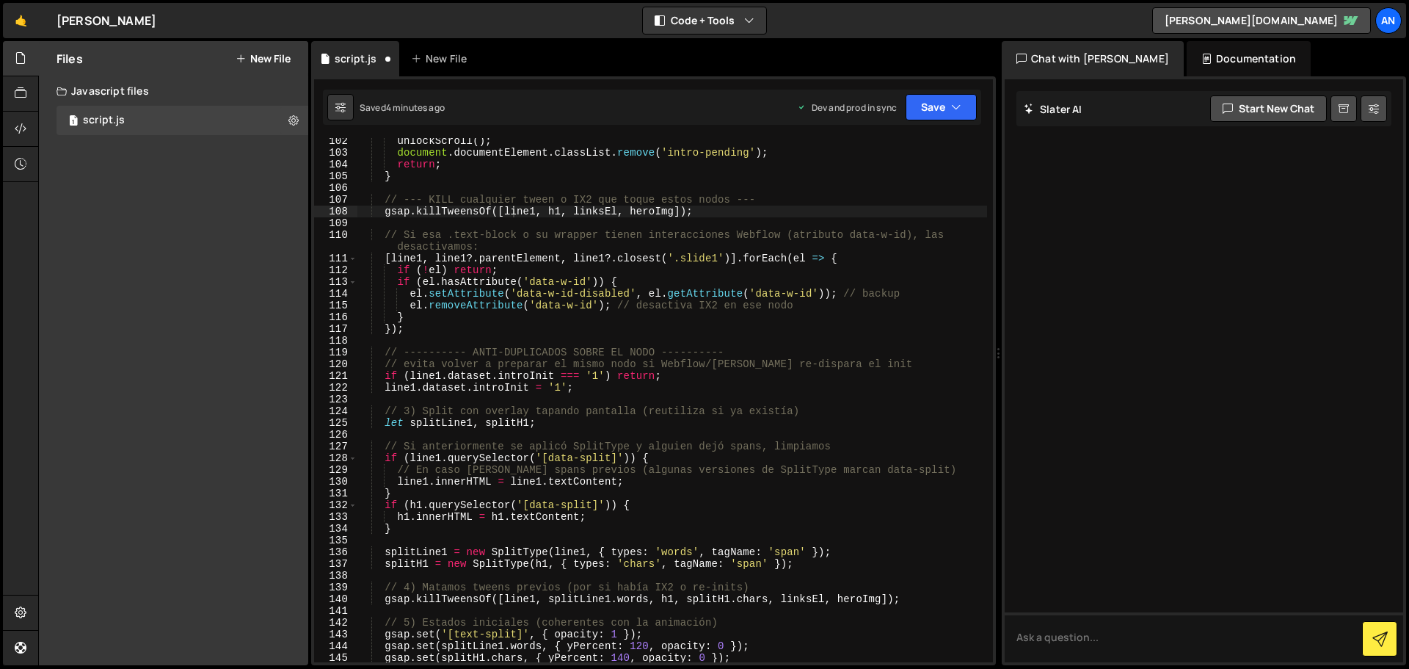
scroll to position [1233, 0]
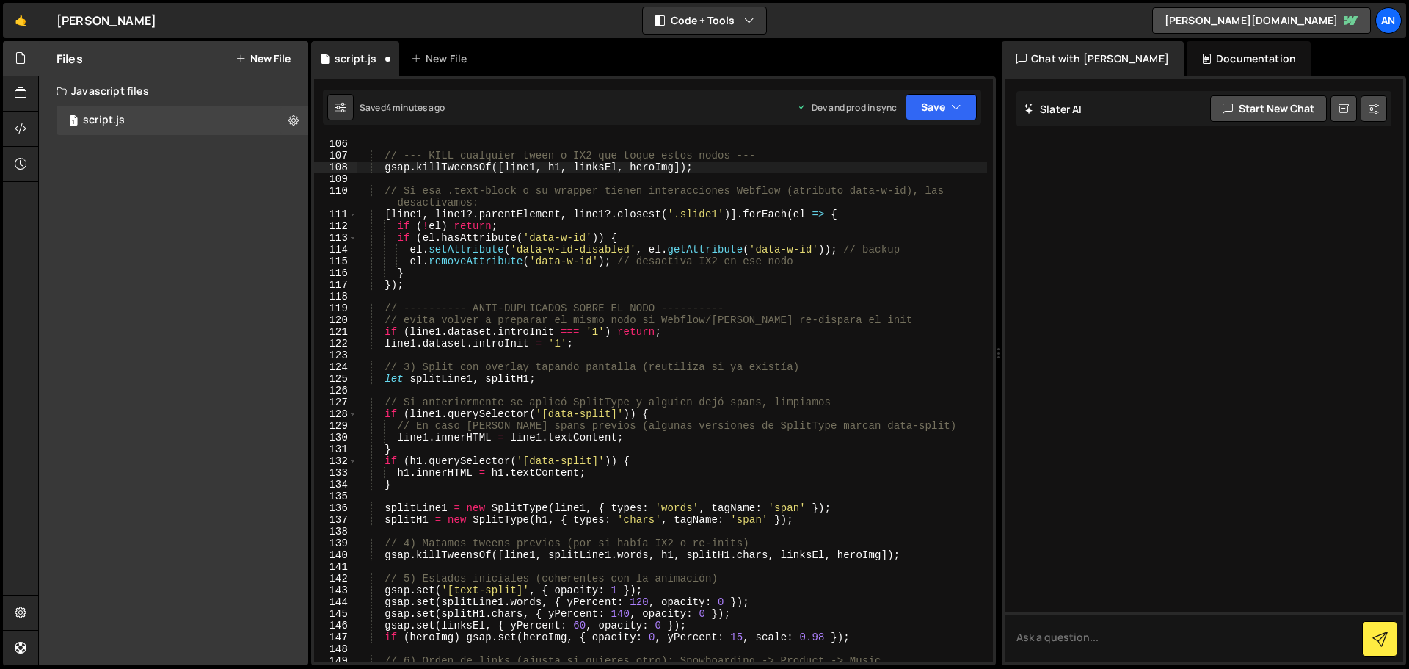
click at [435, 285] on div "// --- KILL cualquier tween o IX2 que toque estos nodos --- gsap . killTweensOf…" at bounding box center [672, 412] width 631 height 548
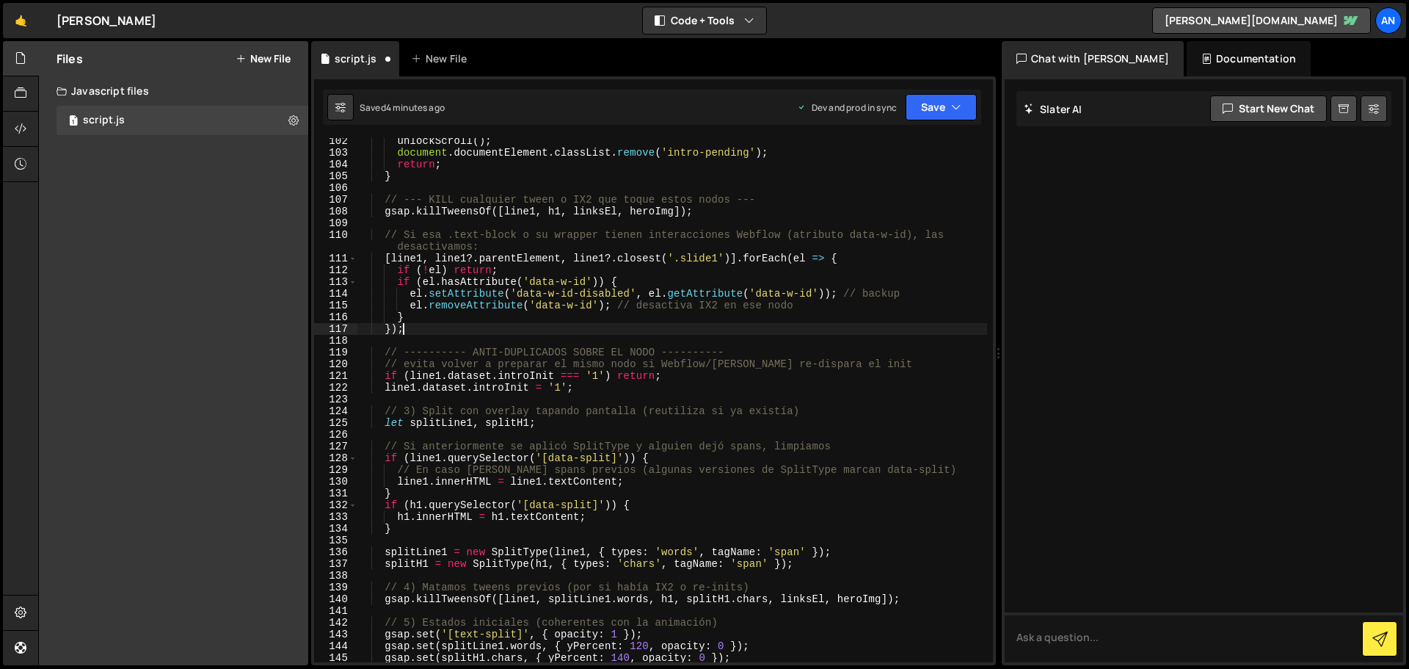
scroll to position [1189, 0]
click at [838, 258] on div "unlockScroll ( ) ; document . documentElement . classList . remove ( 'intro-pen…" at bounding box center [672, 409] width 631 height 548
click at [438, 327] on div "unlockScroll ( ) ; document . documentElement . classList . remove ( 'intro-pen…" at bounding box center [672, 409] width 631 height 548
type textarea "});"
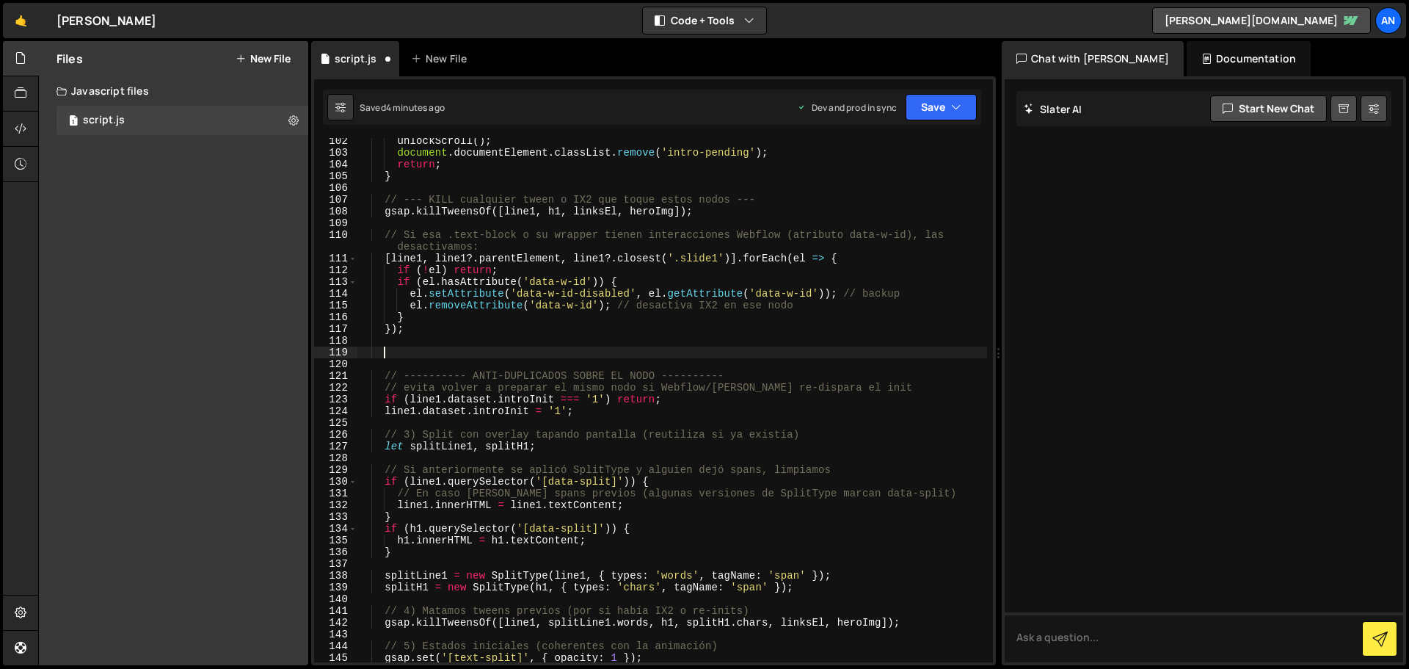
paste textarea "if (line1) line1.dataset.introInit = '1';"
type textarea "if (line1) line1.dataset.introInit = '1';"
click at [423, 349] on div "unlockScroll ( ) ; document . documentElement . classList . remove ( 'intro-pen…" at bounding box center [672, 409] width 631 height 548
paste textarea "if (h1 && h1.querySelector('span')) h1.innerHTML = h1.textContent;"
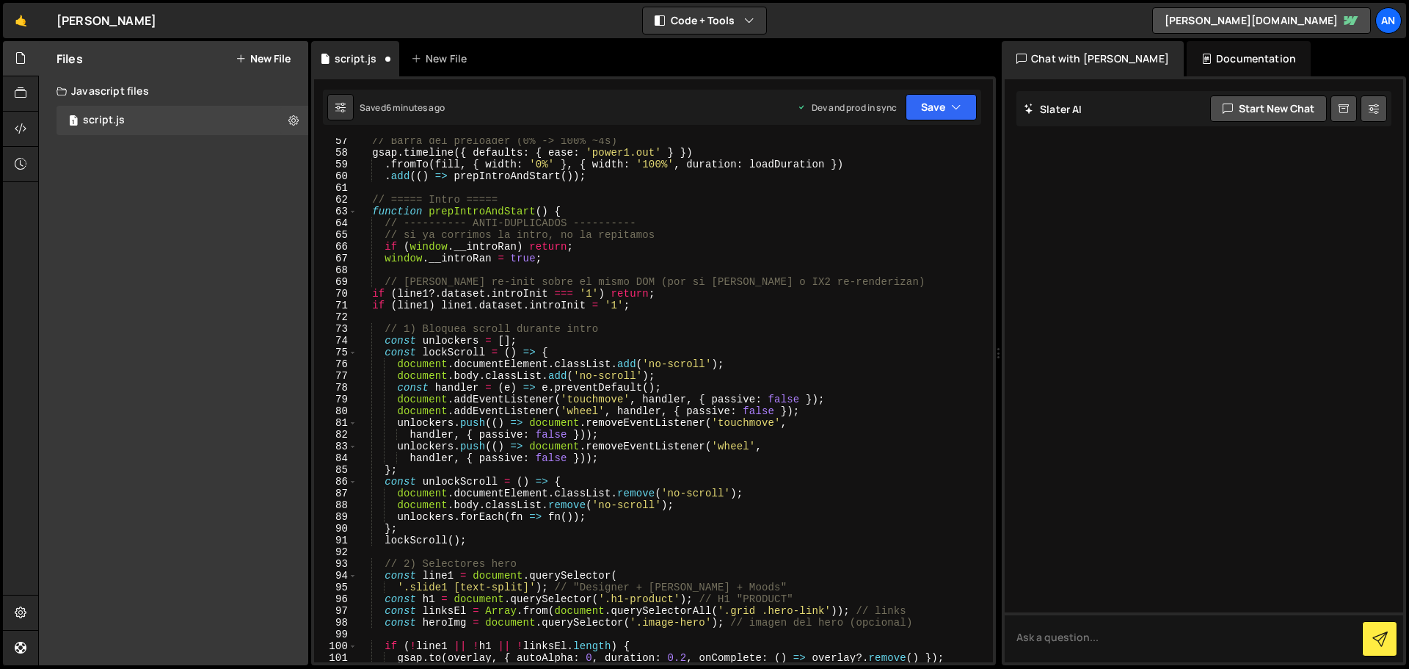
scroll to position [573, 0]
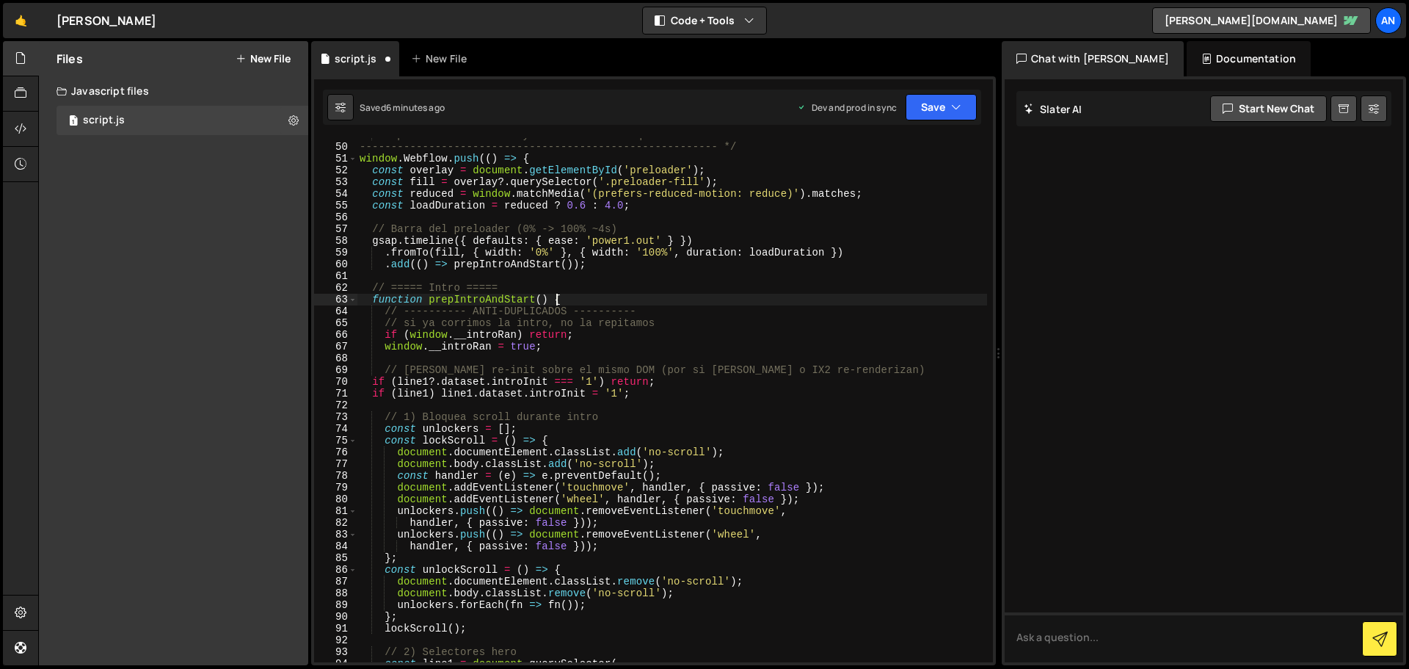
click at [576, 300] on div "- Reproduce la timeline y al final: desbloquea scroll + flotado ---------------…" at bounding box center [672, 403] width 631 height 548
type textarea "function prepIntroAndStart() {"
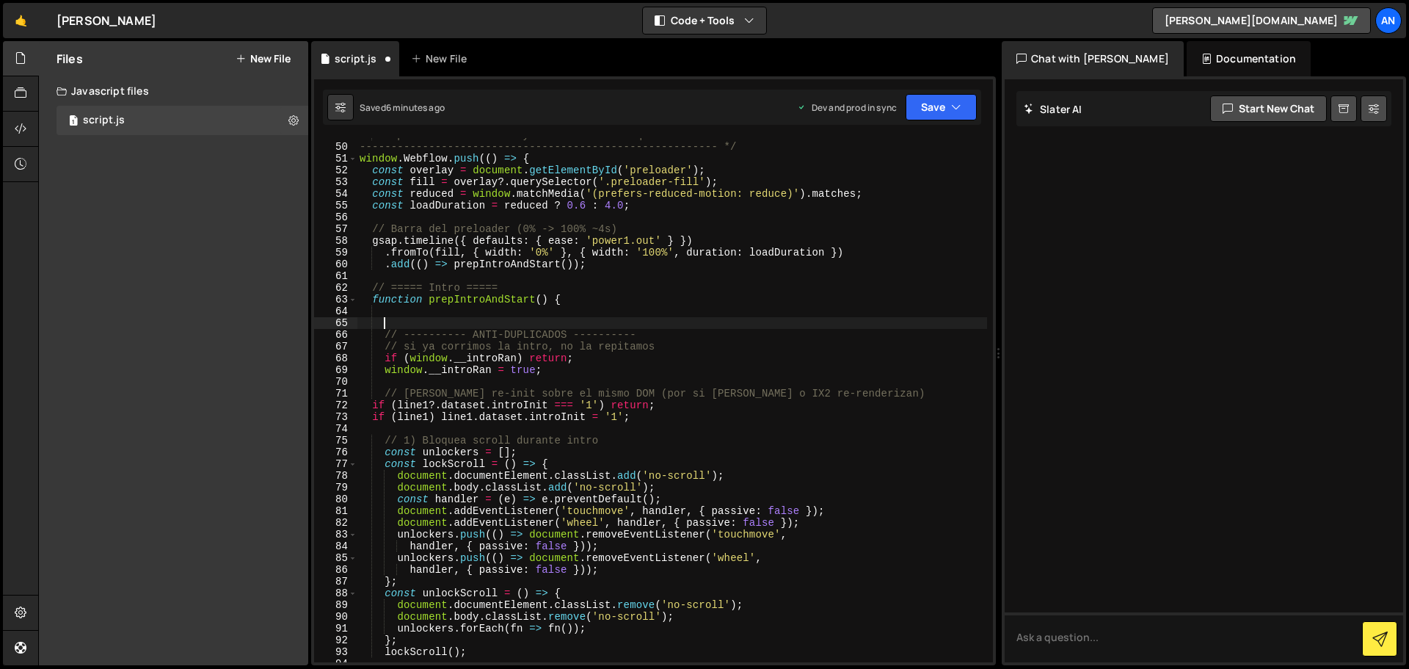
paste textarea "console.count('[Intro] prepIntroAndStart called');"
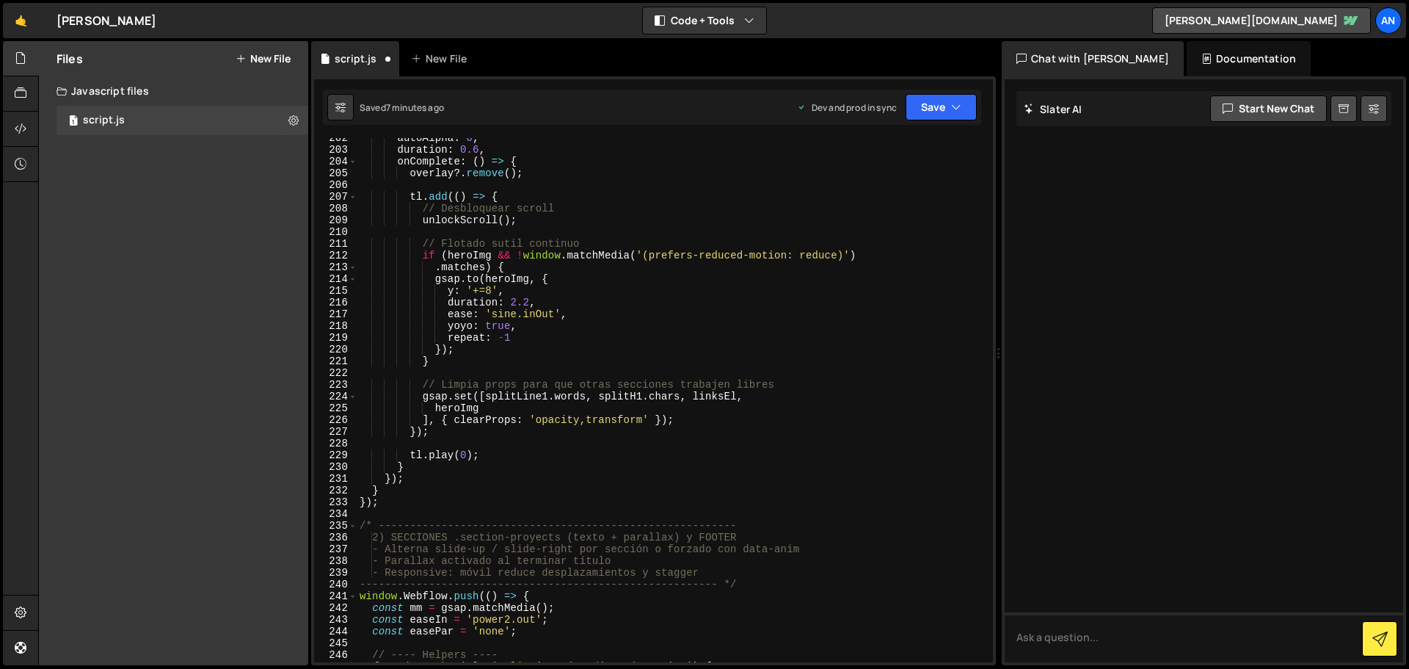
scroll to position [2290, 0]
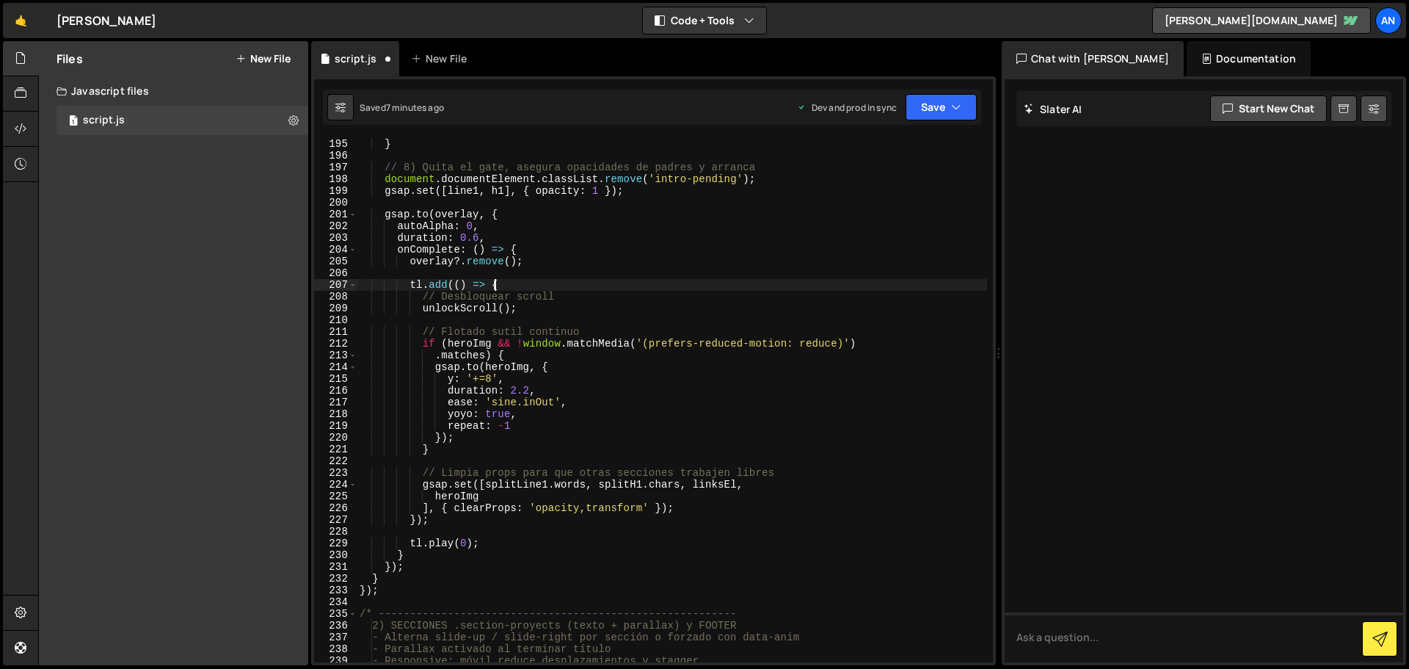
click at [513, 283] on div "} // 8) Quita el gate, asegura opacidades de padres y arranca document . docume…" at bounding box center [672, 412] width 631 height 548
type textarea "tl.add(() => {"
click at [456, 456] on div "} // 8) Quita el gate, asegura opacidades de padres y arranca document . docume…" at bounding box center [672, 412] width 631 height 548
click at [487, 444] on div "} // 8) Quita el gate, asegura opacidades de padres y arranca document . docume…" at bounding box center [672, 412] width 631 height 548
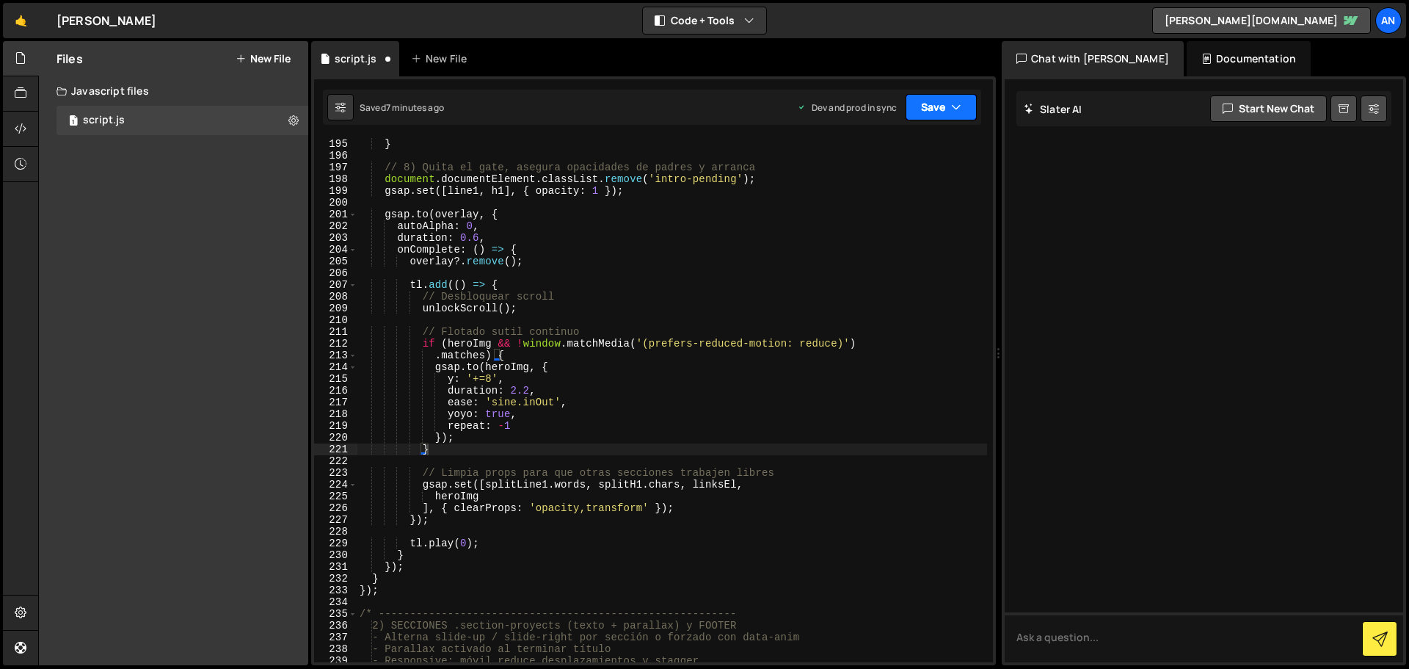
click at [944, 109] on button "Save" at bounding box center [941, 107] width 71 height 26
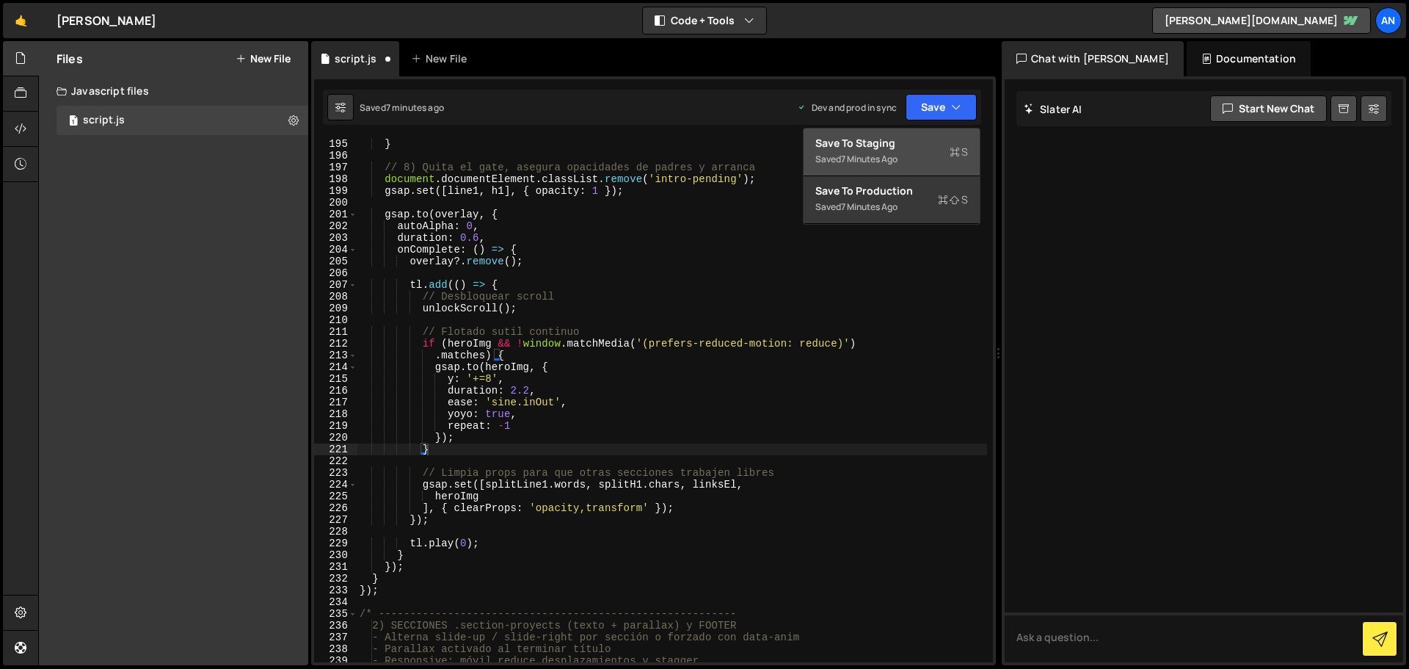
click at [906, 162] on div "Saved 7 minutes ago" at bounding box center [892, 159] width 153 height 18
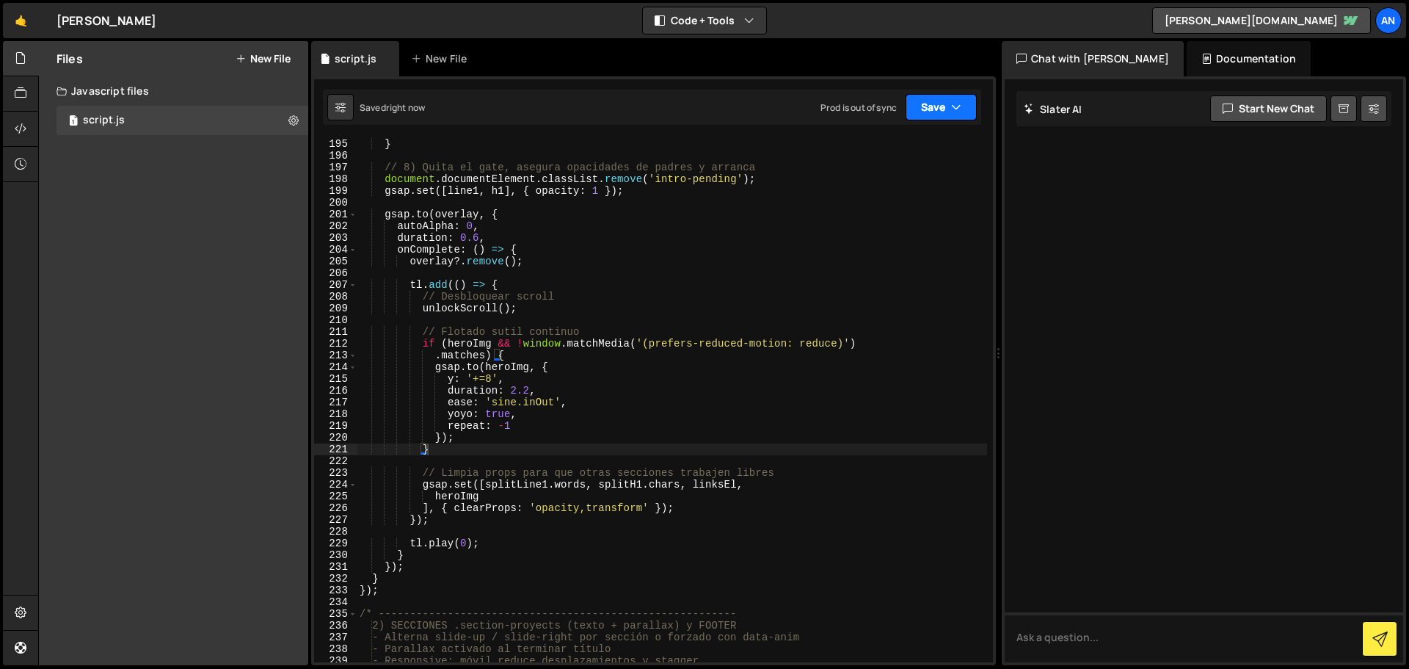
click at [941, 112] on button "Save" at bounding box center [941, 107] width 71 height 26
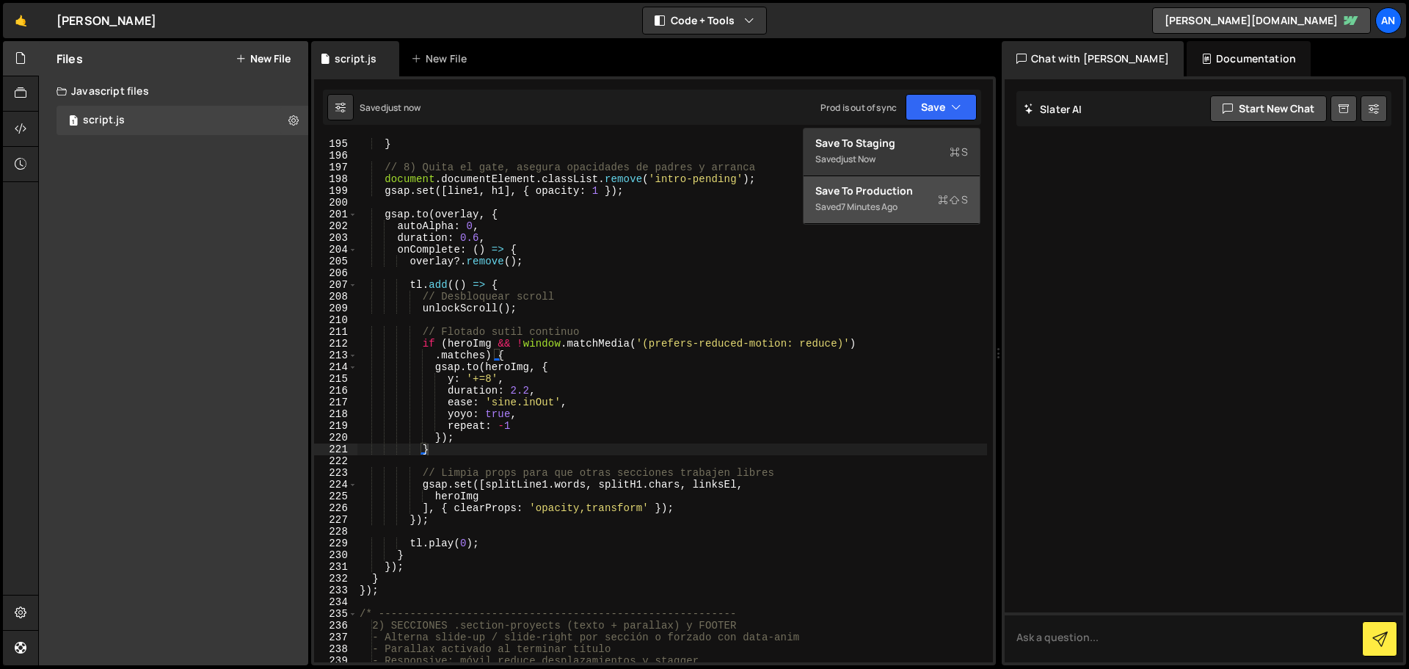
click at [898, 208] on div "7 minutes ago" at bounding box center [869, 206] width 57 height 12
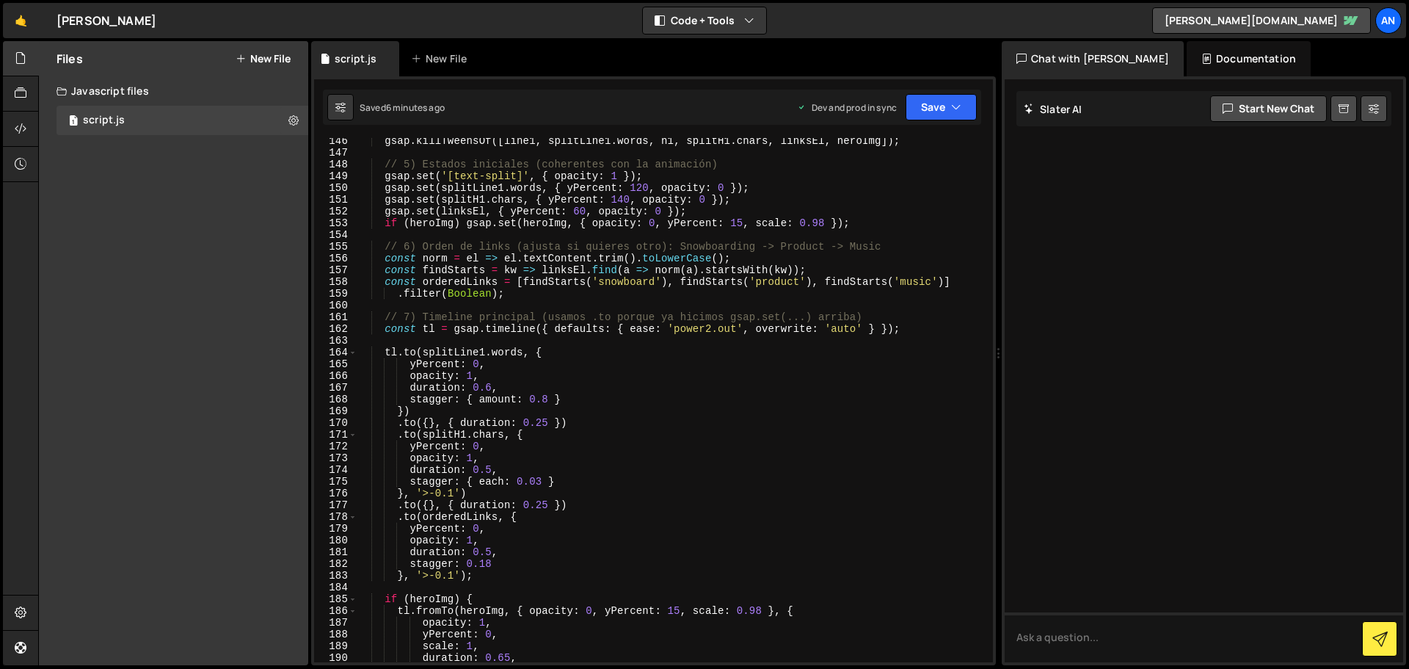
scroll to position [1454, 0]
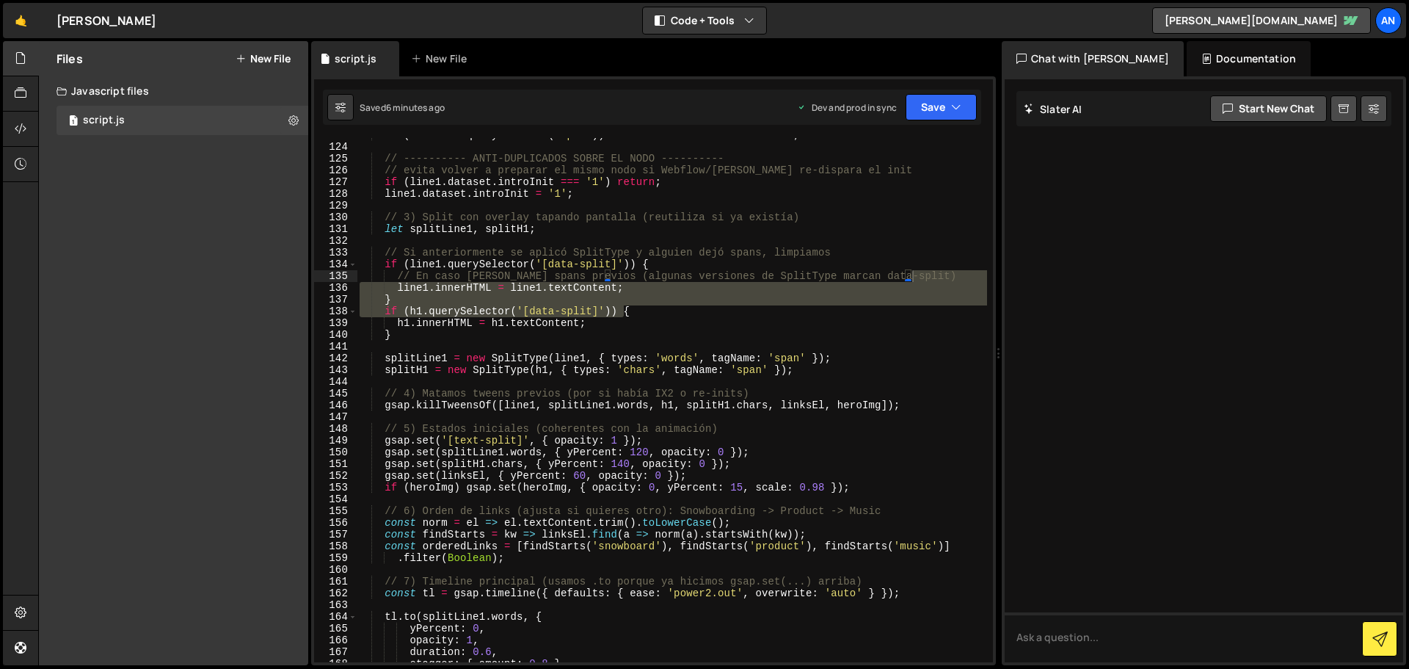
drag, startPoint x: 986, startPoint y: 308, endPoint x: 992, endPoint y: 275, distance: 33.6
click at [992, 275] on div at bounding box center [989, 400] width 10 height 524
click at [922, 296] on div "Debug Explain Copy script.js New File Saved 6 minutes ago Dev and prod in sync …" at bounding box center [653, 353] width 685 height 625
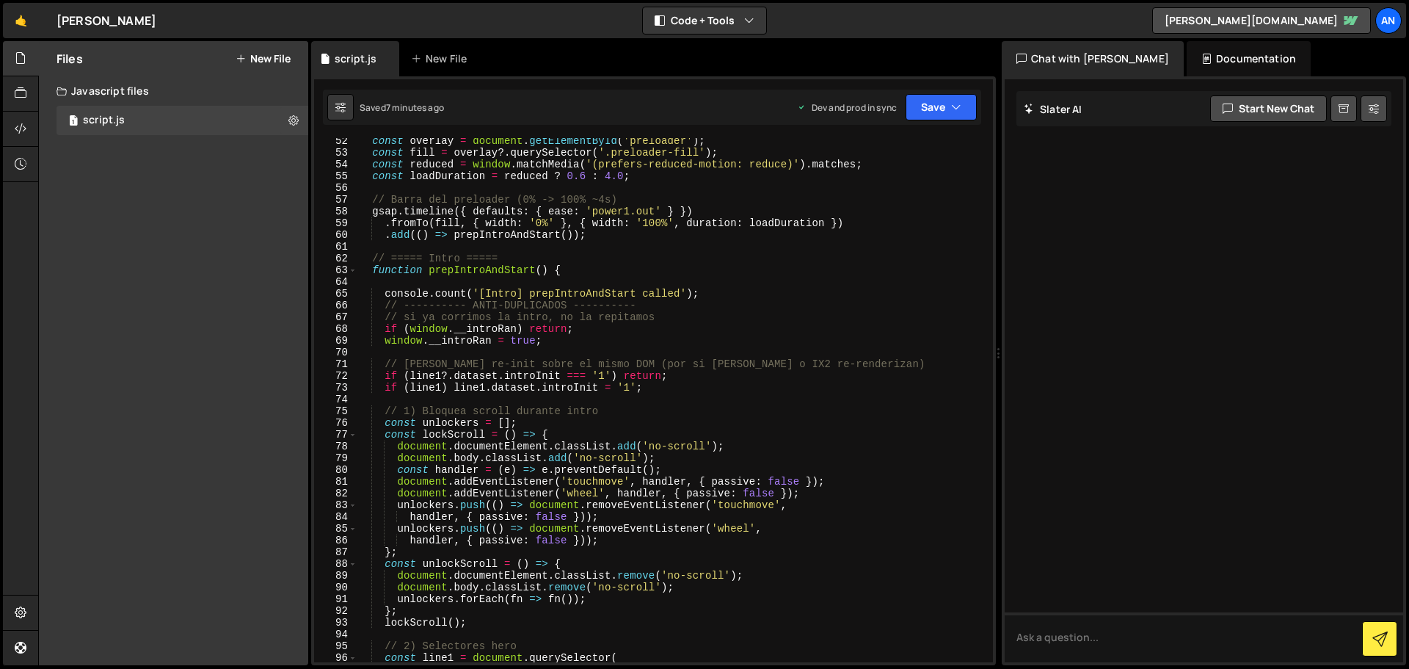
scroll to position [617, 0]
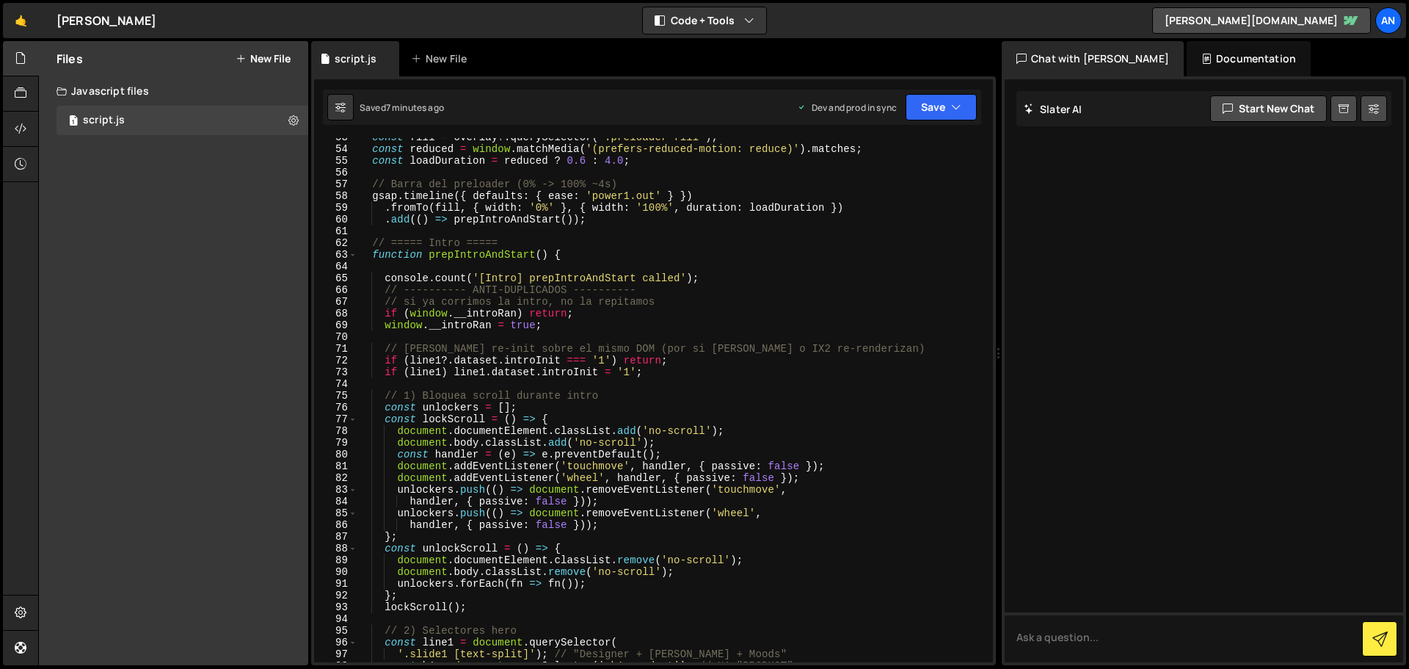
click at [364, 260] on div "const fill = overlay ?. querySelector ( '.preloader-fill' ) ; const reduced = w…" at bounding box center [672, 405] width 631 height 548
click at [370, 258] on div "const fill = overlay ?. querySelector ( '.preloader-fill' ) ; const reduced = w…" at bounding box center [672, 405] width 631 height 548
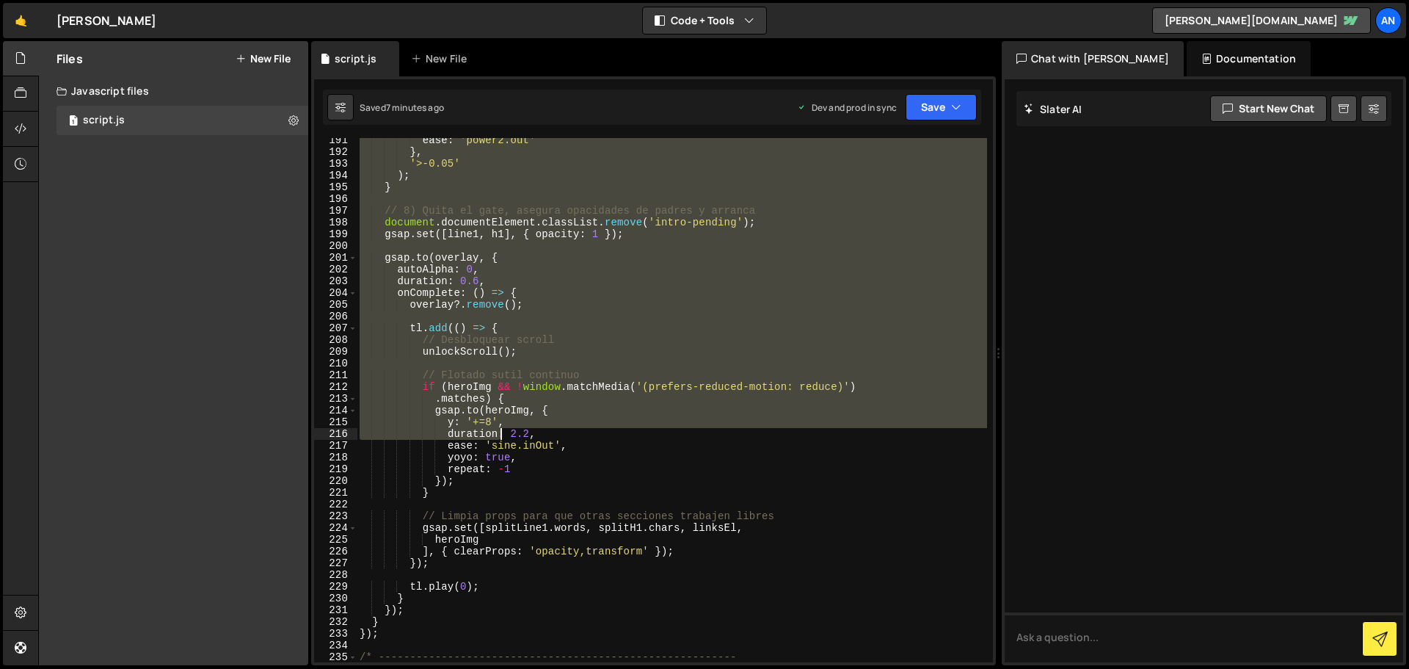
scroll to position [2379, 0]
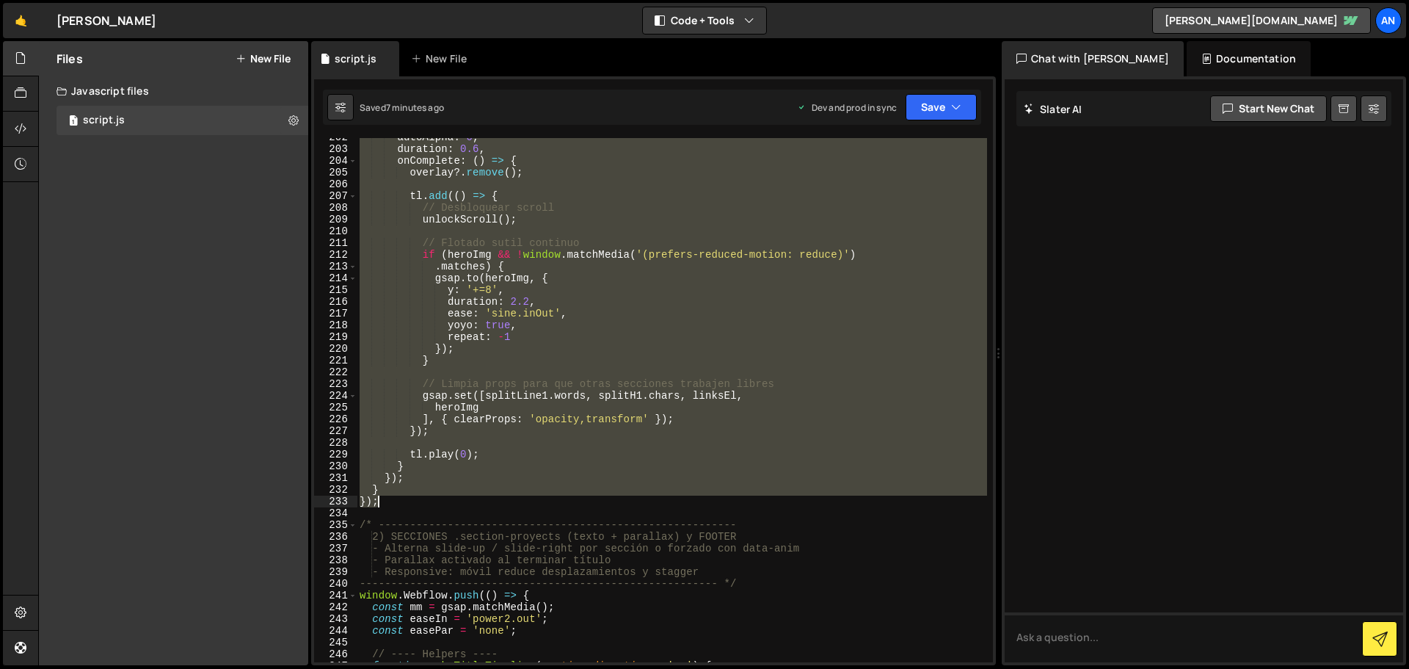
drag, startPoint x: 372, startPoint y: 257, endPoint x: 482, endPoint y: 497, distance: 263.8
click at [482, 497] on div "autoAlpha : 0 , duration : 0.6 , onComplete : ( ) => { overlay ?. remove ( ) ; …" at bounding box center [672, 405] width 631 height 548
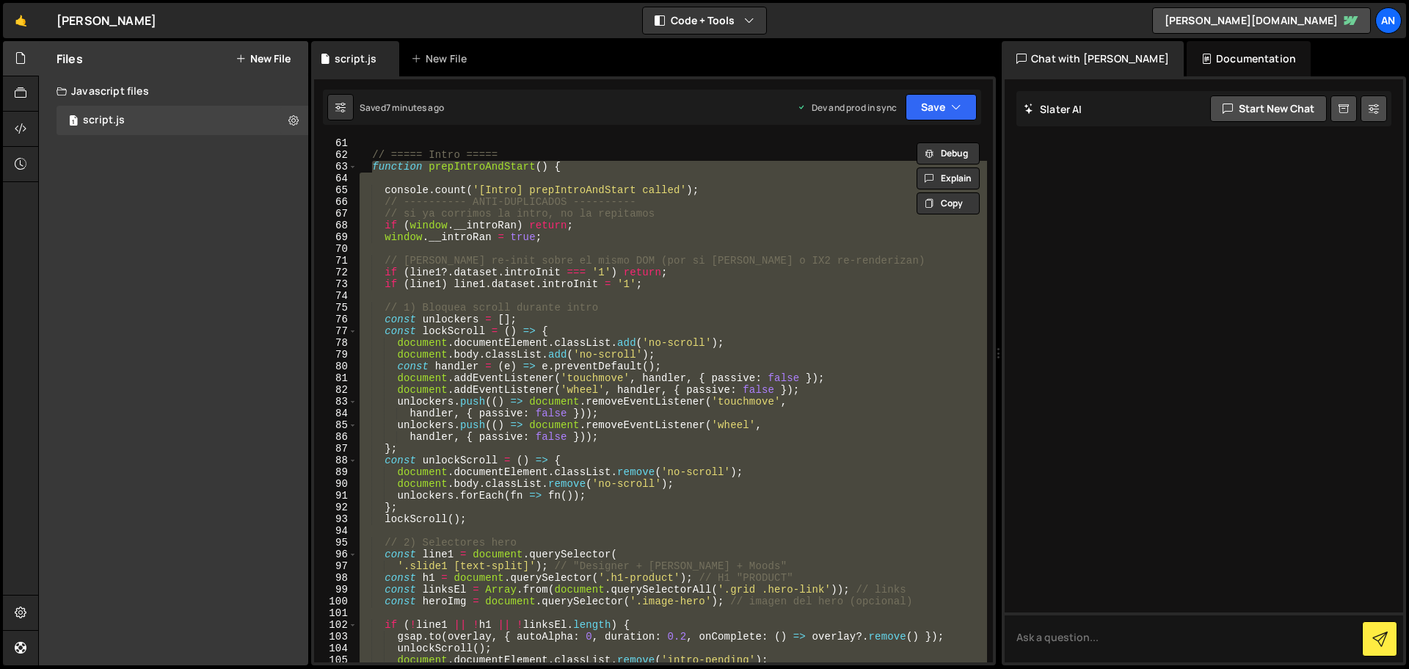
scroll to position [573, 0]
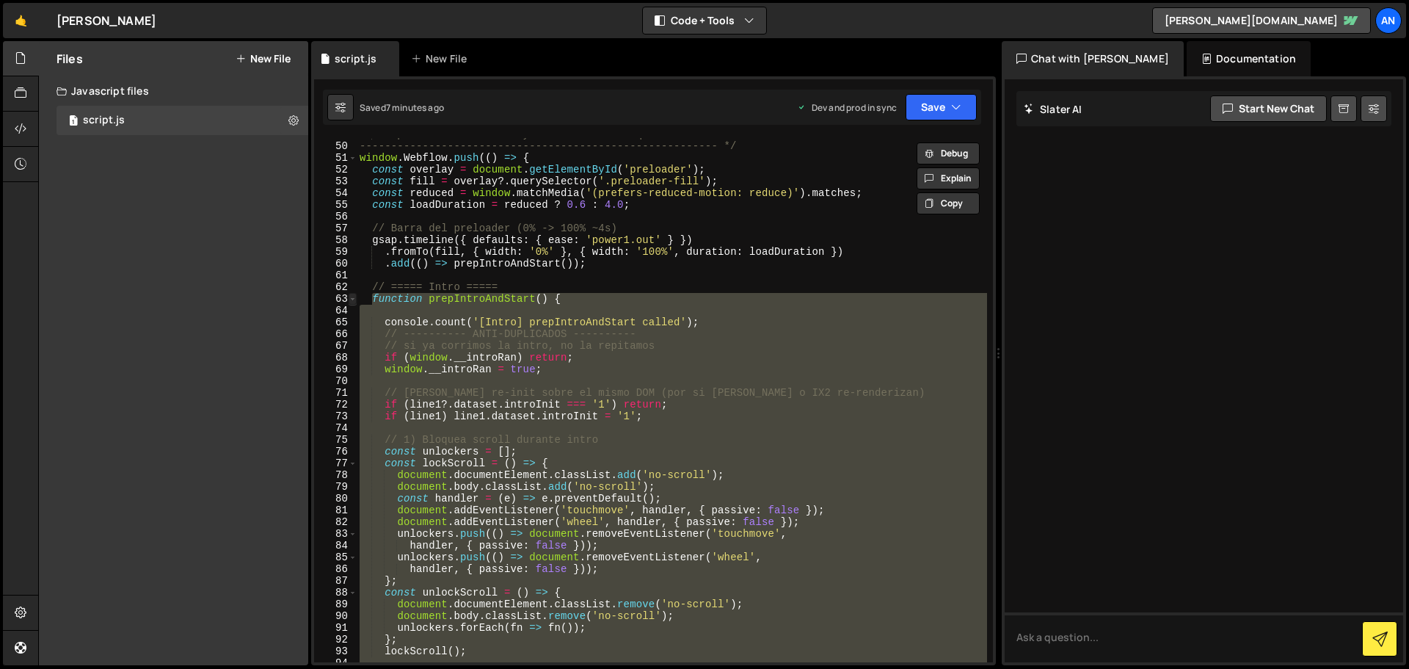
click at [352, 299] on span at bounding box center [353, 299] width 8 height 12
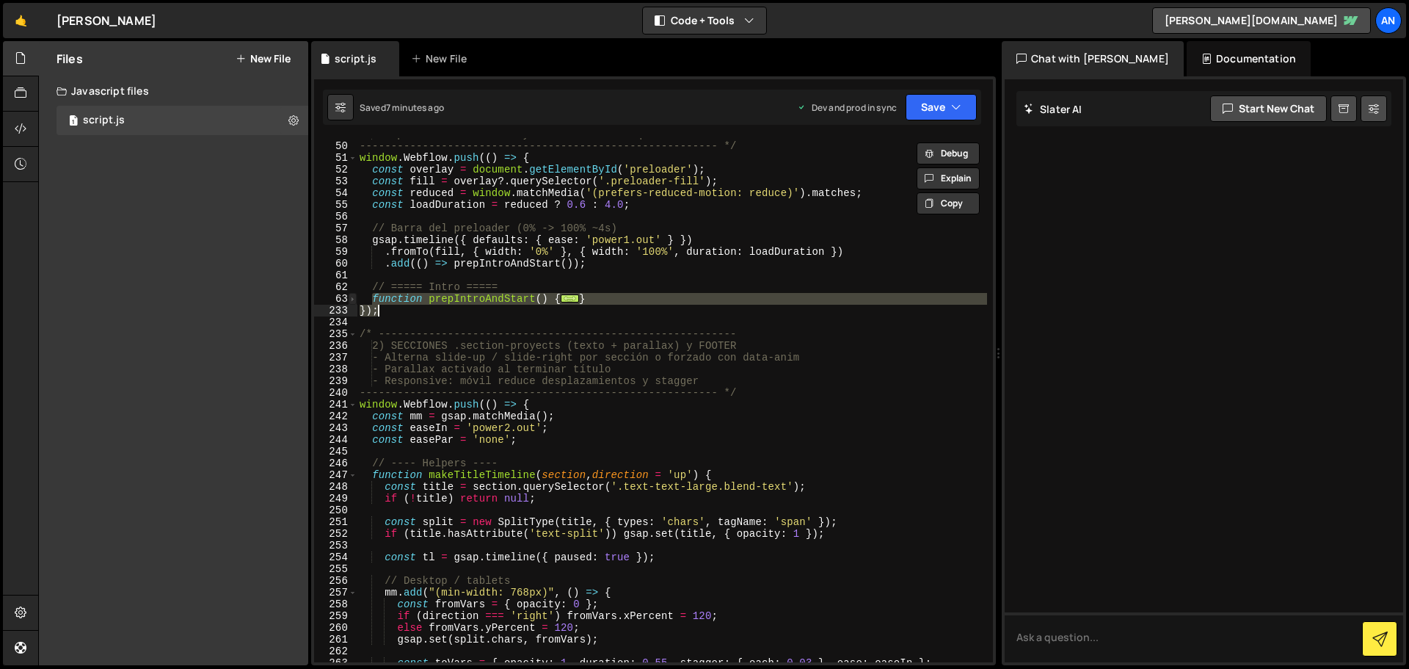
click at [350, 298] on span at bounding box center [353, 299] width 8 height 12
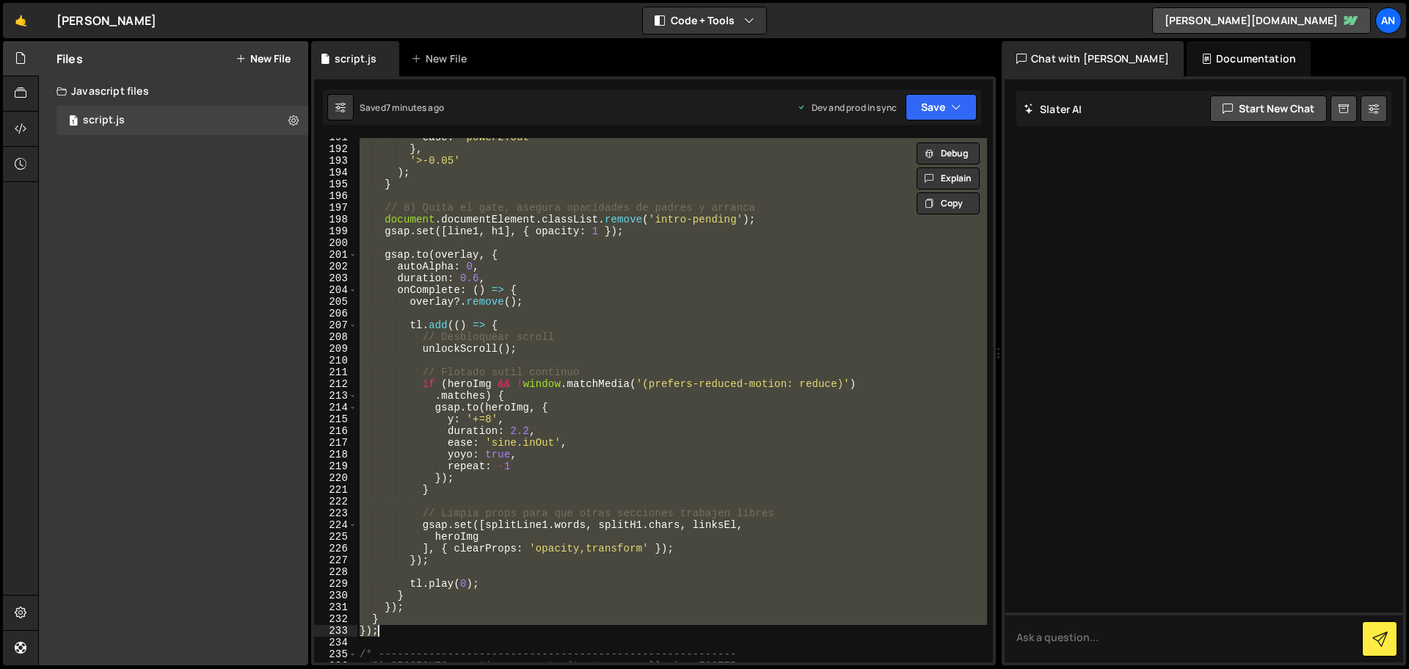
scroll to position [2250, 0]
click at [476, 351] on div "ease : 'power2.out' } , '>-0.05' ) ; } // 8) Quita el gate, asegura opacidades …" at bounding box center [672, 400] width 631 height 524
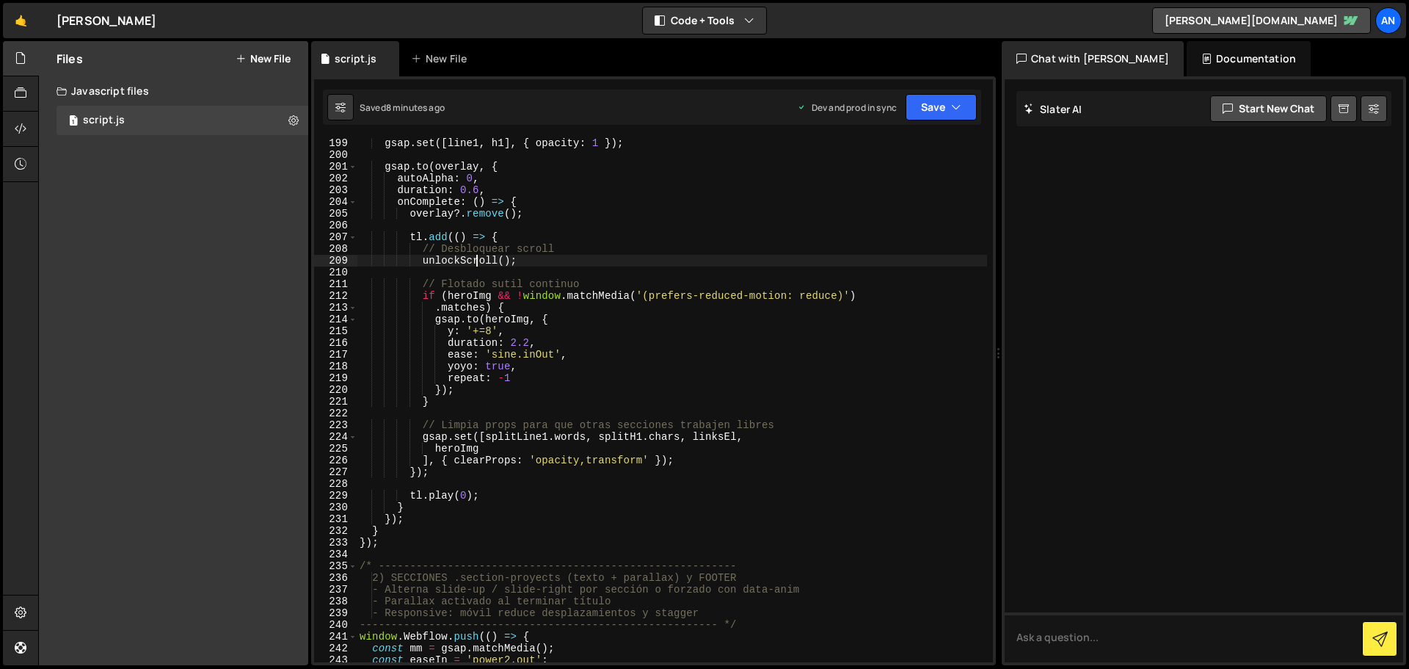
scroll to position [2382, 0]
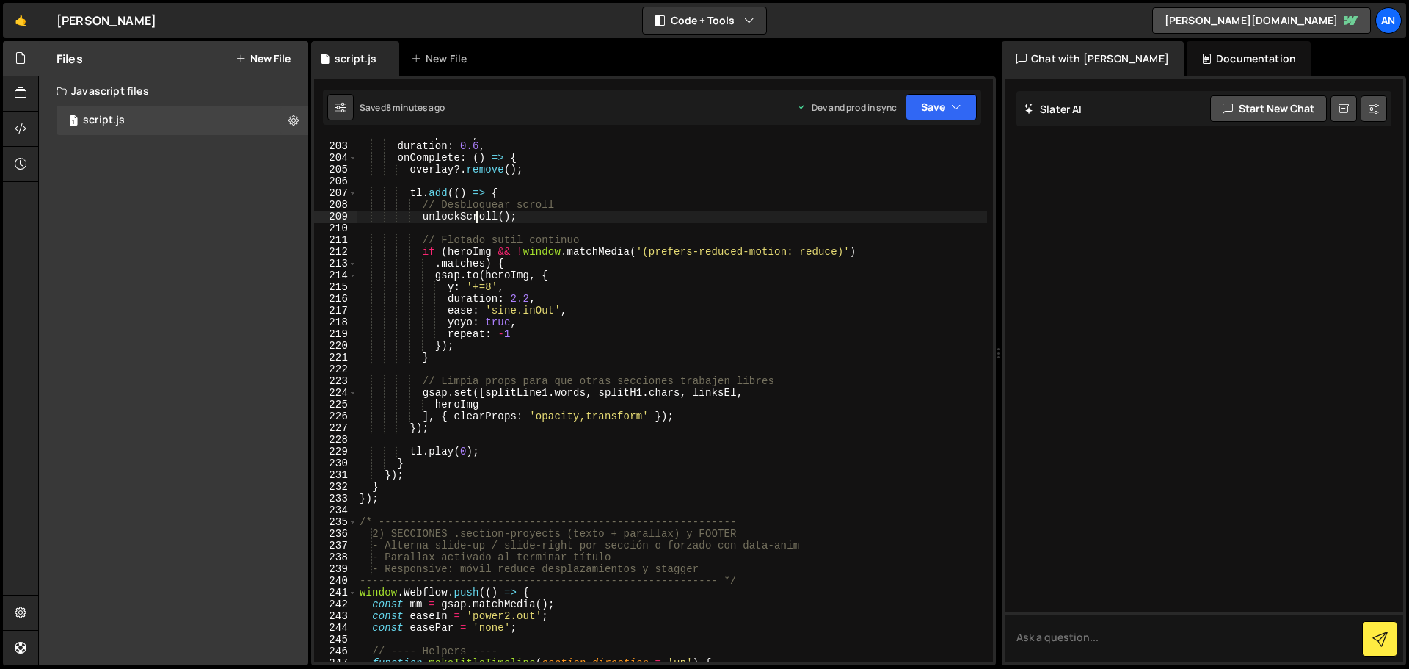
click at [385, 498] on div "autoAlpha : 0 , duration : 0.6 , onComplete : ( ) => { overlay ?. remove ( ) ; …" at bounding box center [672, 402] width 631 height 548
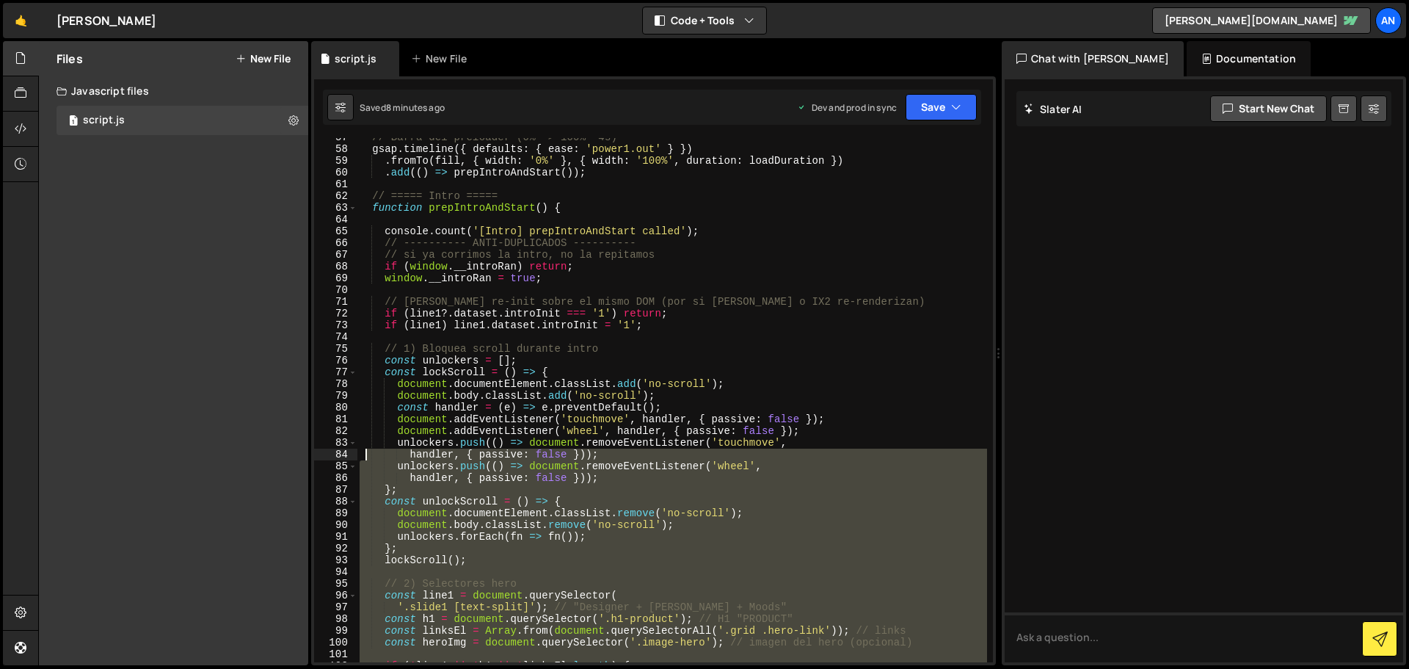
scroll to position [576, 0]
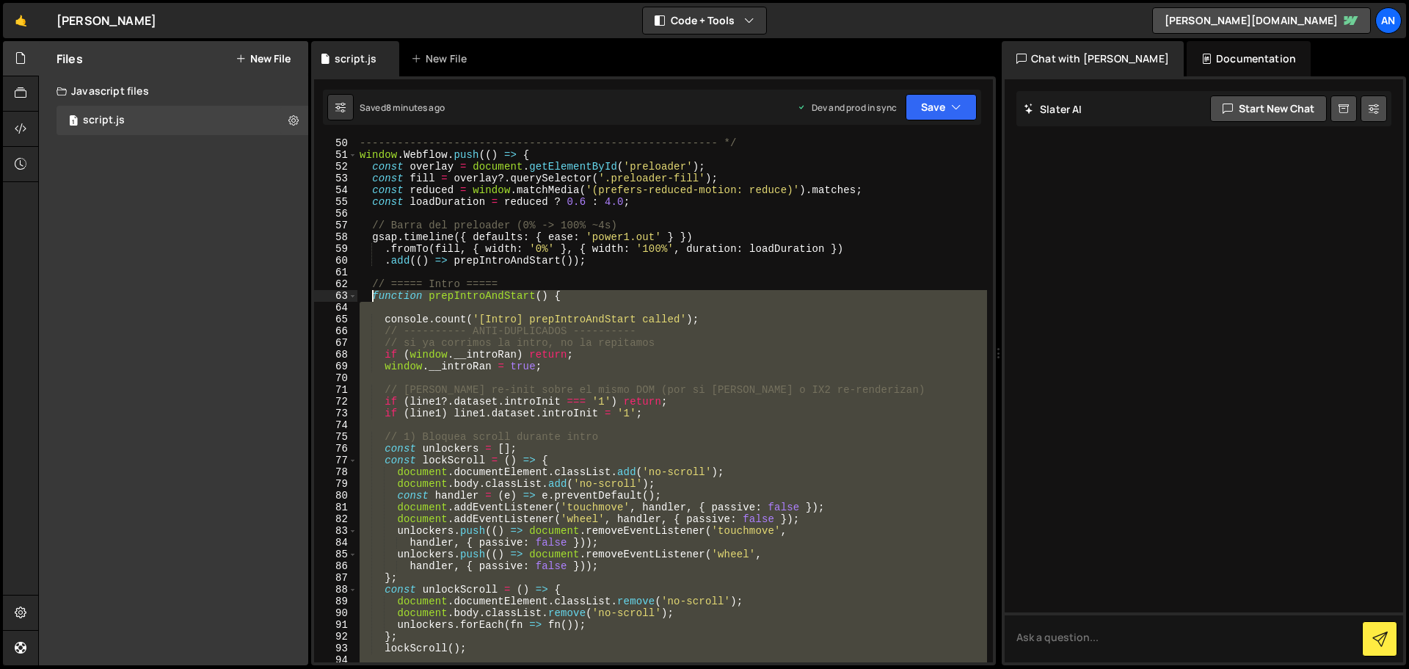
drag, startPoint x: 380, startPoint y: 499, endPoint x: 371, endPoint y: 297, distance: 202.1
click at [371, 297] on div "--------------------------------------------------------- */ window . Webflow .…" at bounding box center [672, 411] width 631 height 548
paste textarea "}"
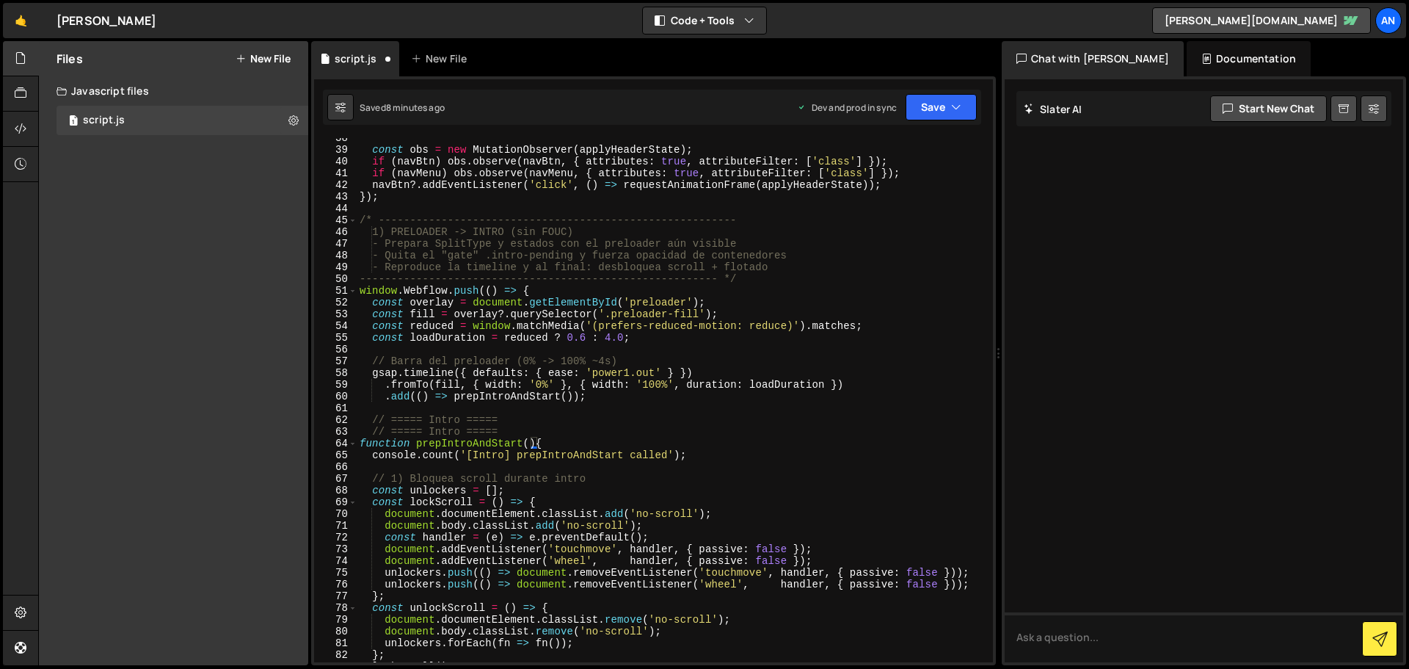
scroll to position [529, 0]
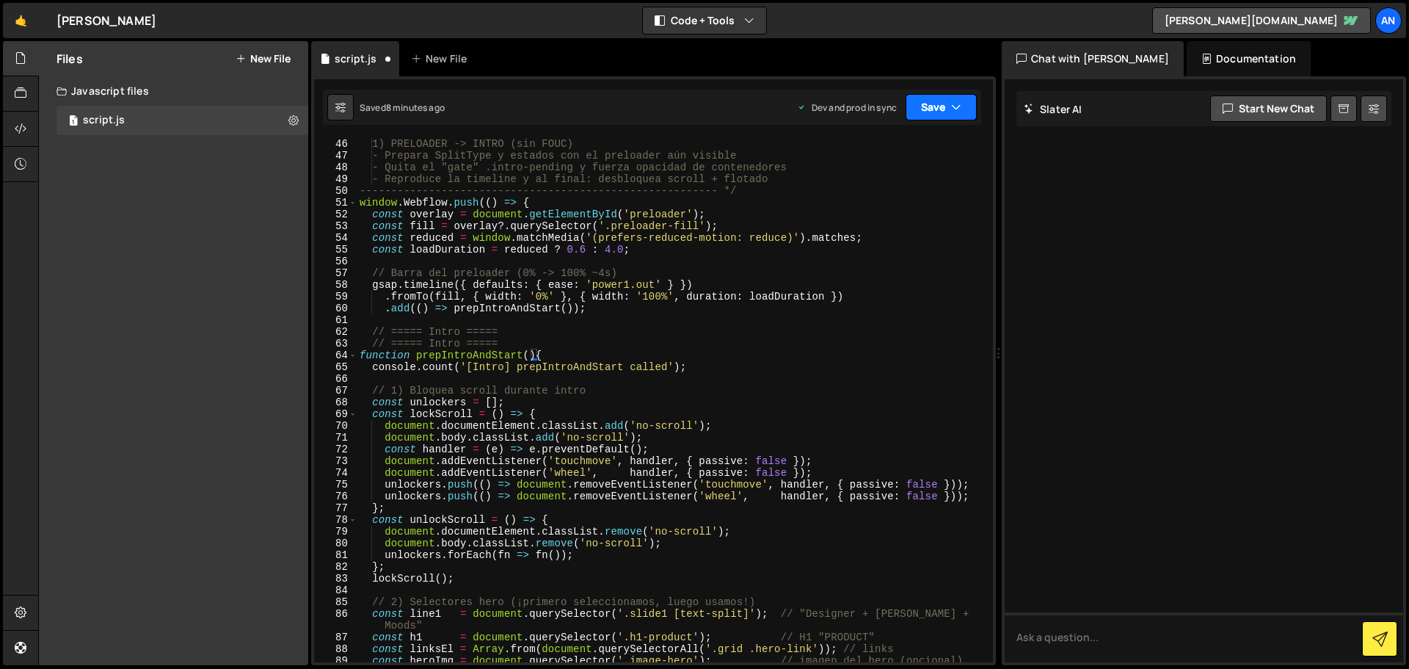
click at [948, 107] on button "Save" at bounding box center [941, 107] width 71 height 26
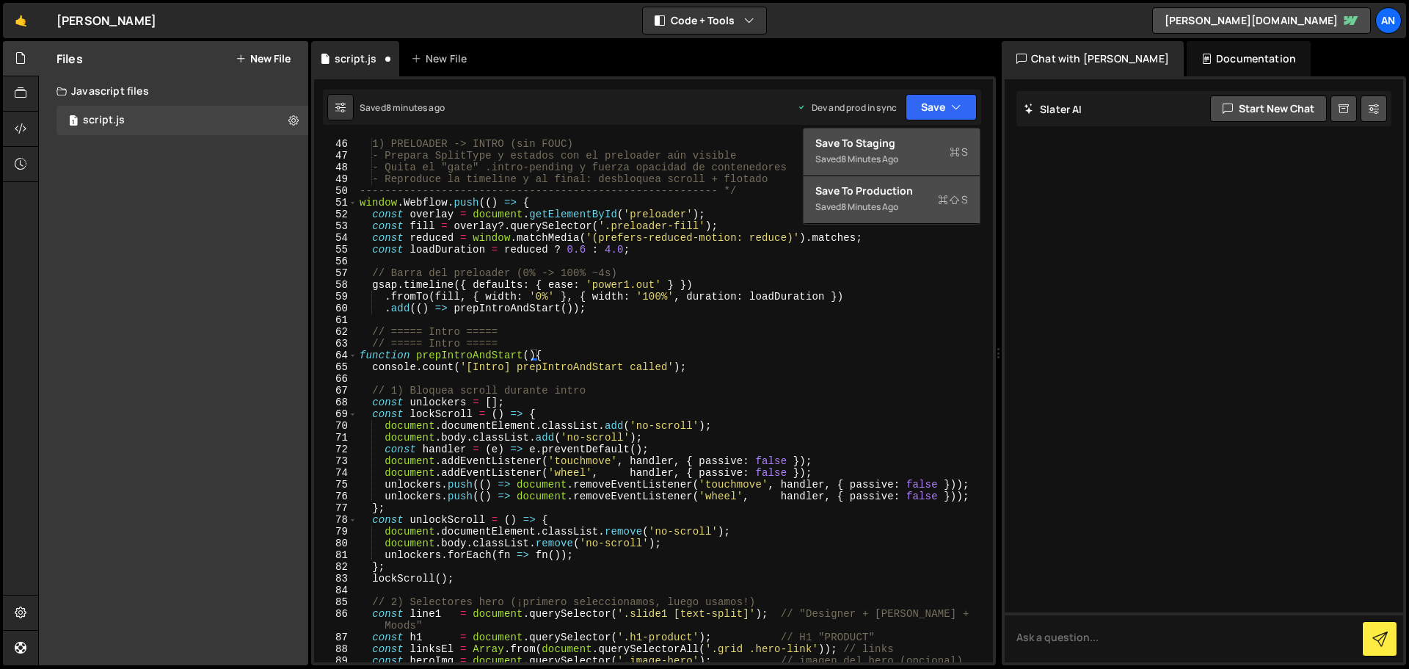
click at [928, 142] on div "Save to Staging S" at bounding box center [892, 143] width 153 height 15
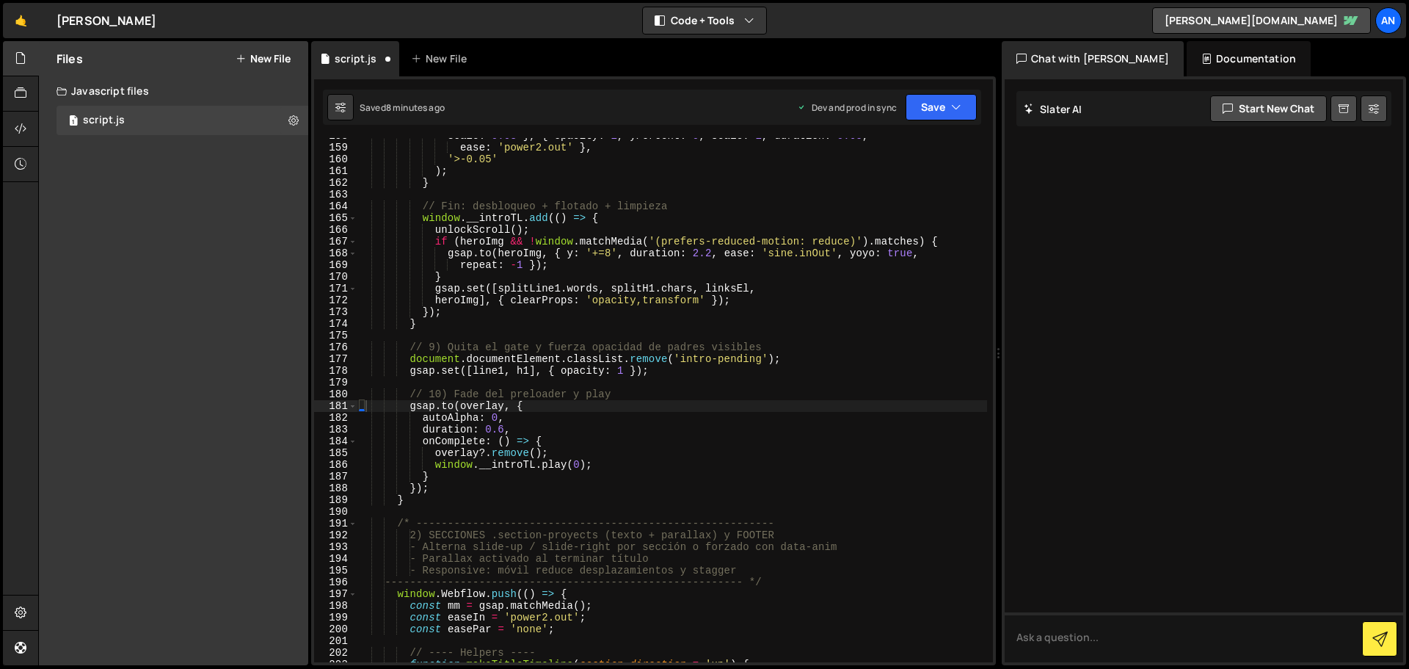
scroll to position [1852, 0]
click at [929, 105] on button "Save" at bounding box center [941, 107] width 71 height 26
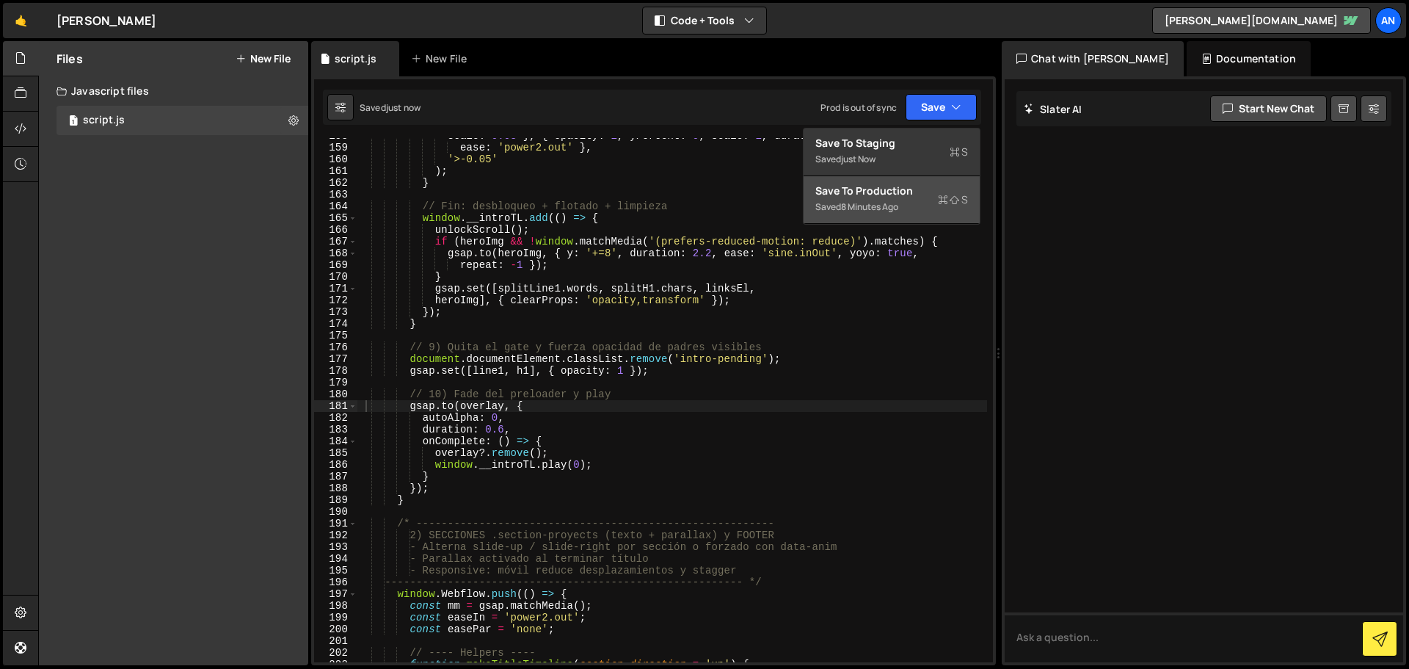
click at [882, 200] on div "Saved 8 minutes ago" at bounding box center [892, 207] width 153 height 18
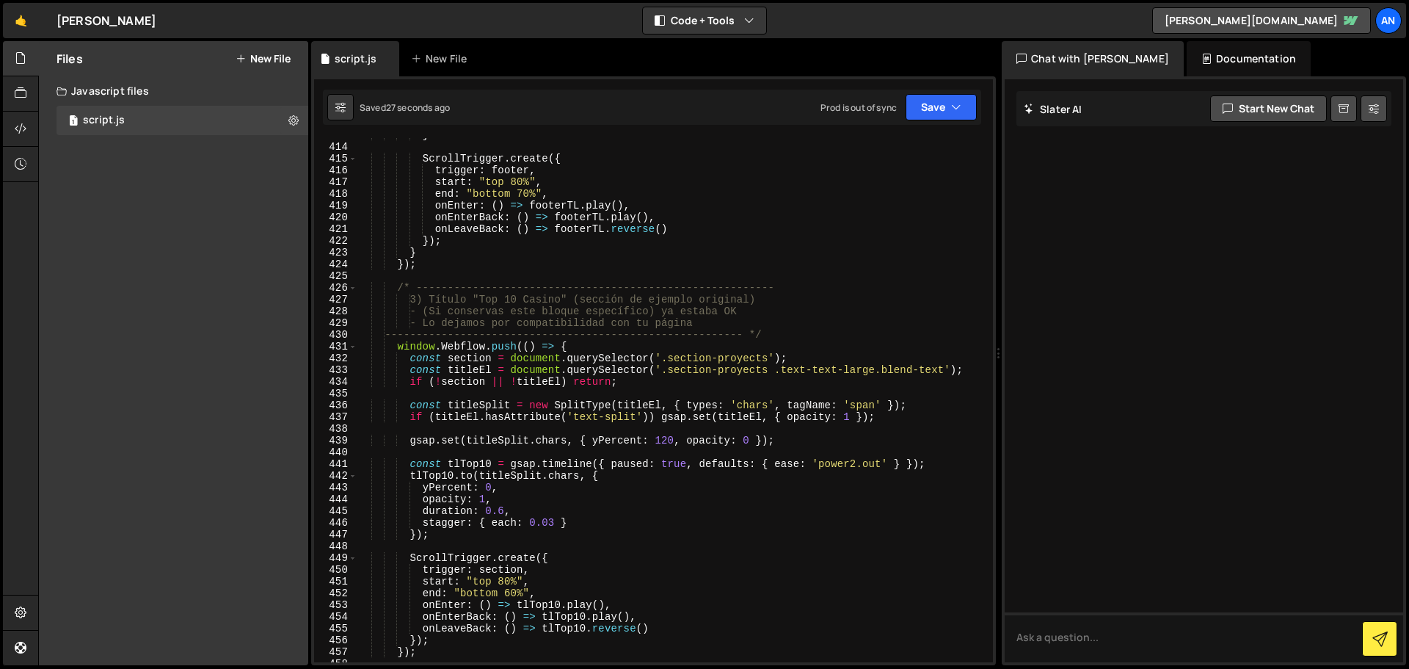
scroll to position [4855, 0]
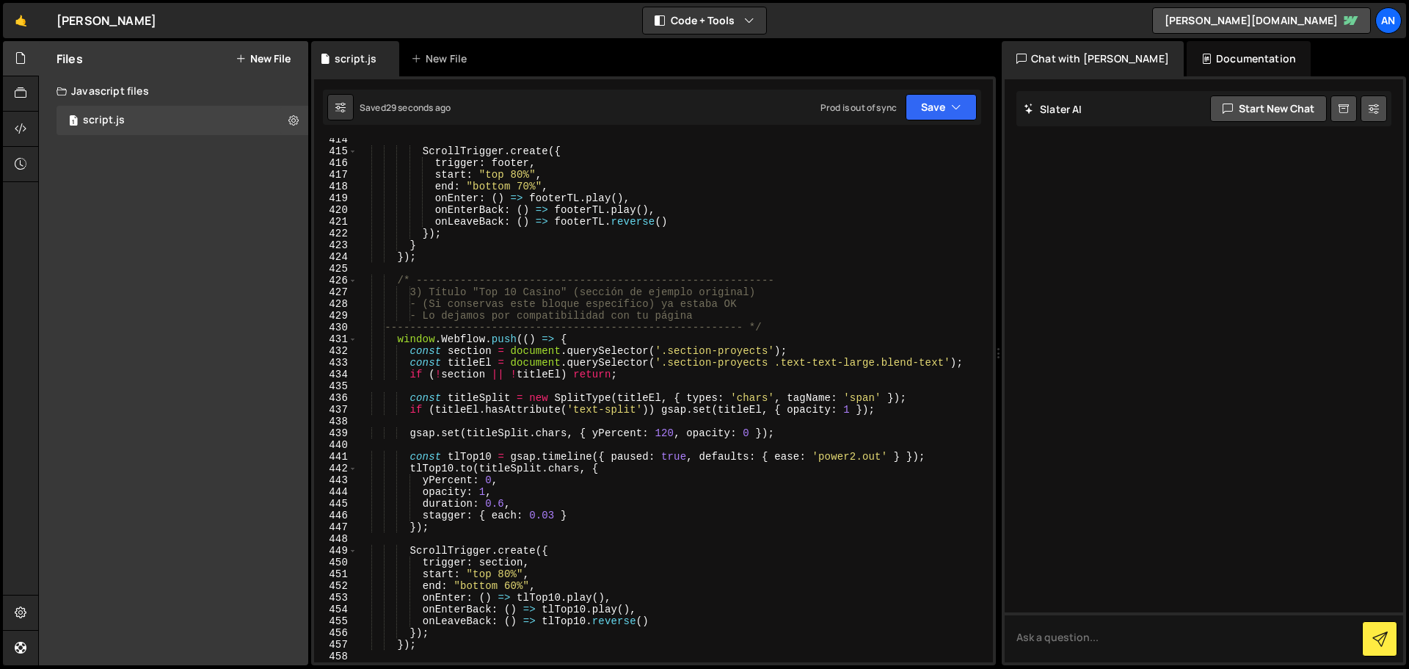
click at [402, 647] on div "ScrollTrigger . create ({ trigger : footer , start : "top 80%" , end : "bottom …" at bounding box center [672, 408] width 631 height 548
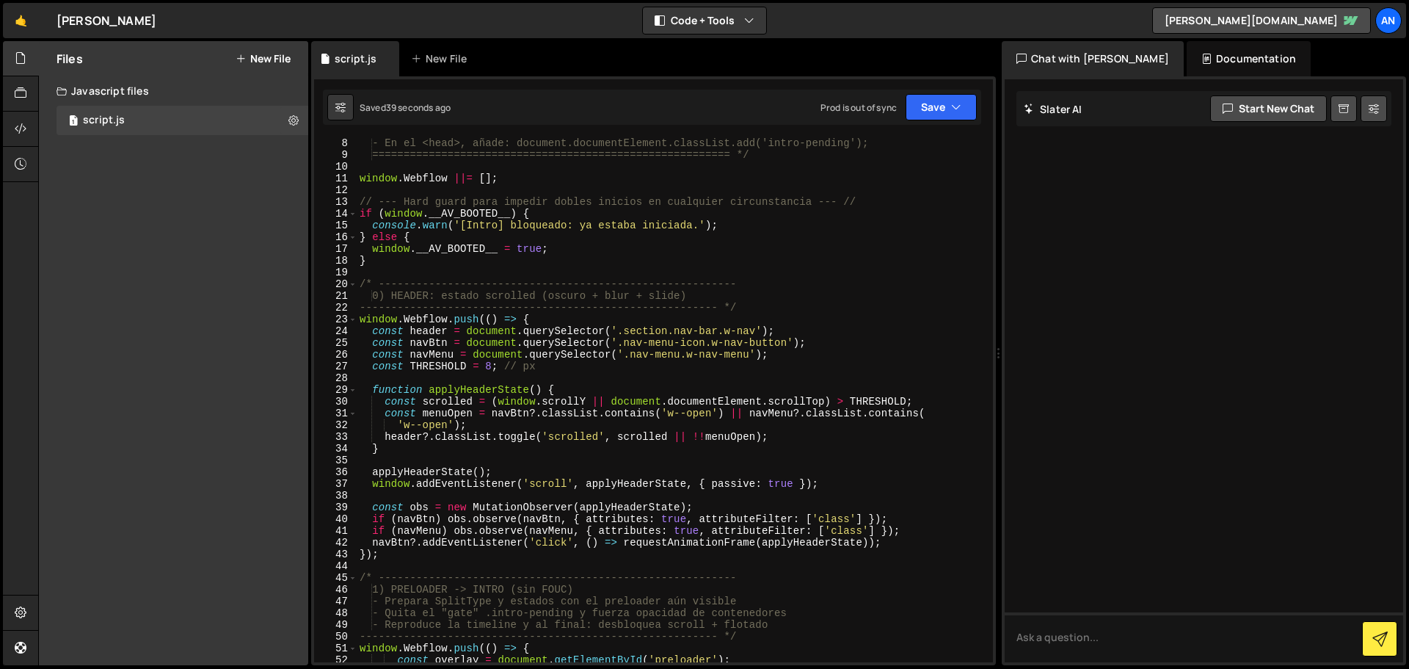
scroll to position [0, 0]
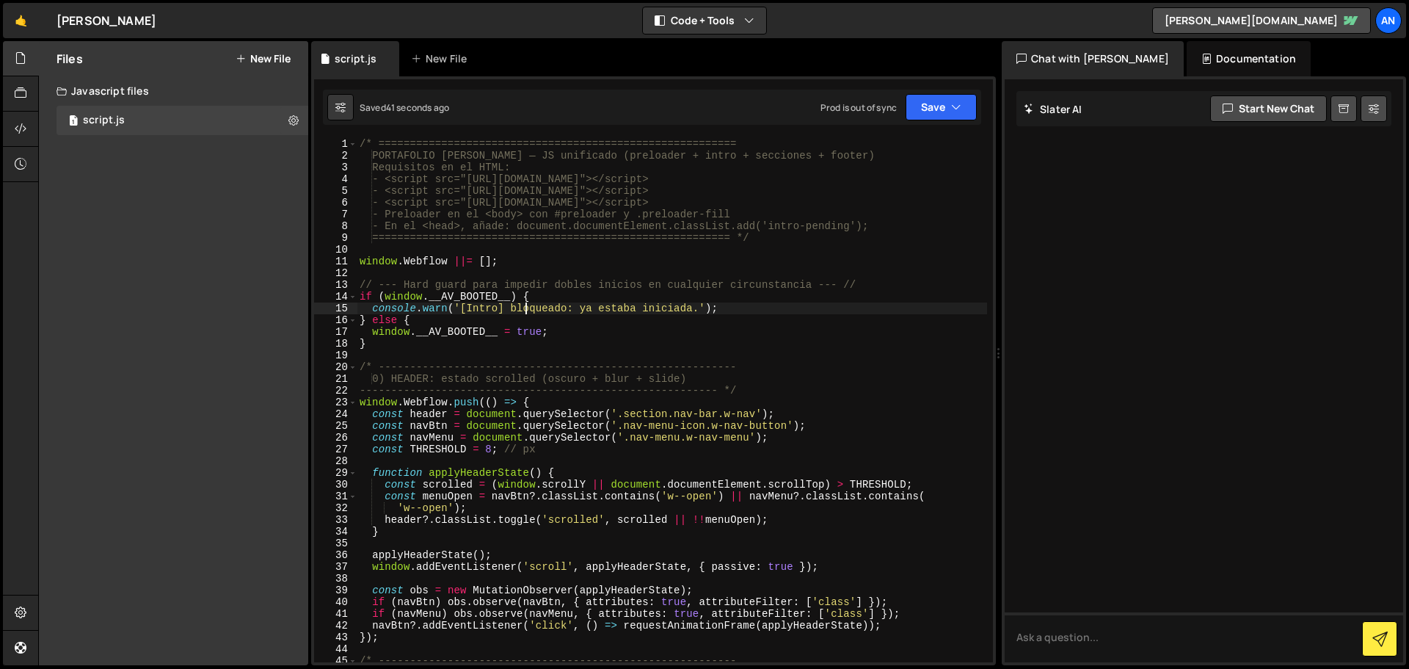
click at [523, 304] on div "/* ========================================================= PORTAFOLIO [PERSON…" at bounding box center [672, 412] width 631 height 548
click at [371, 160] on div "/* ========================================================= PORTAFOLIO [PERSON…" at bounding box center [672, 412] width 631 height 548
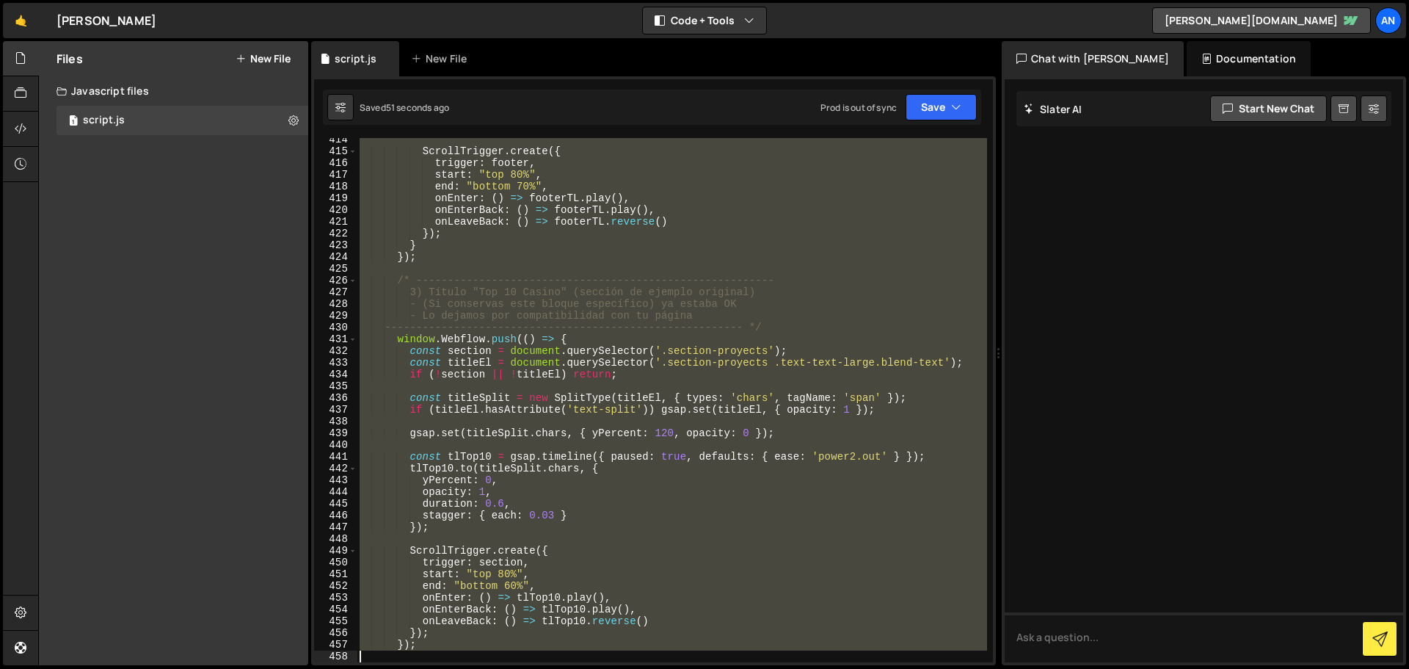
scroll to position [4855, 0]
drag, startPoint x: 359, startPoint y: 142, endPoint x: 643, endPoint y: 703, distance: 628.7
click at [643, 668] on html "Projects [GEOGRAPHIC_DATA] Blog An Projects Your Teams Account Upgrade Logout" at bounding box center [704, 334] width 1409 height 669
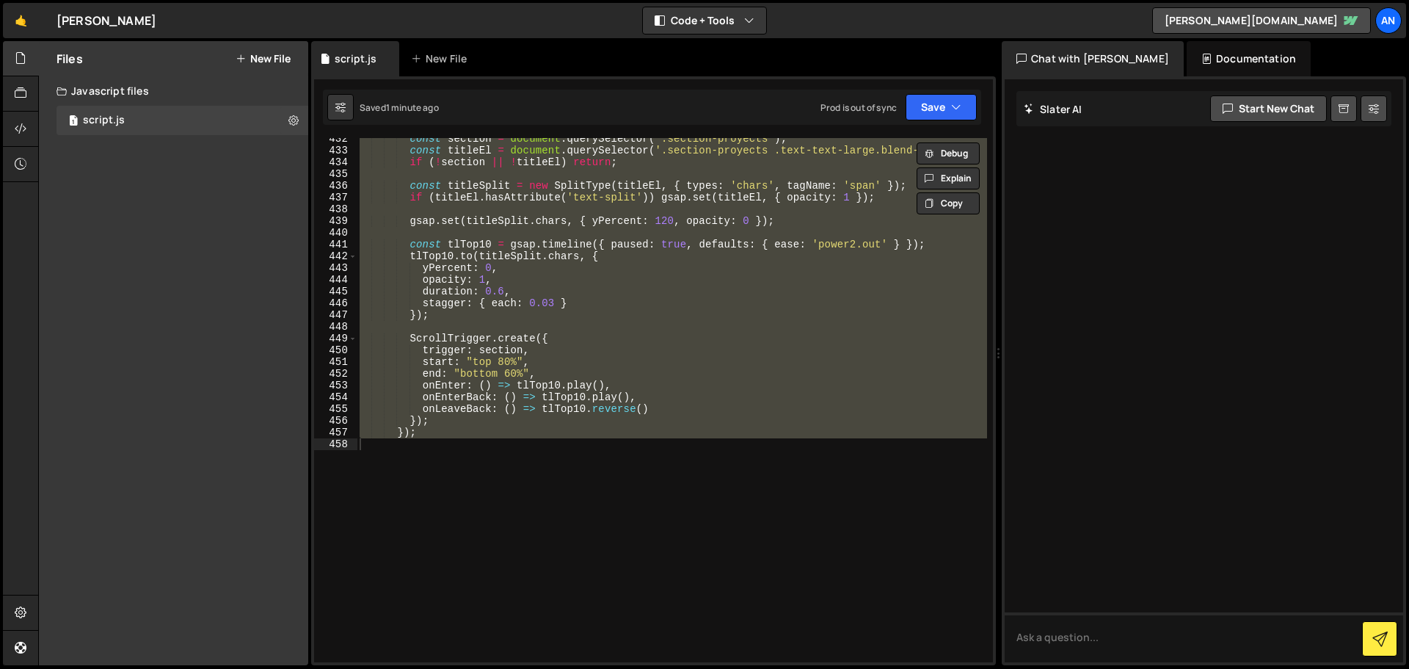
scroll to position [5023, 0]
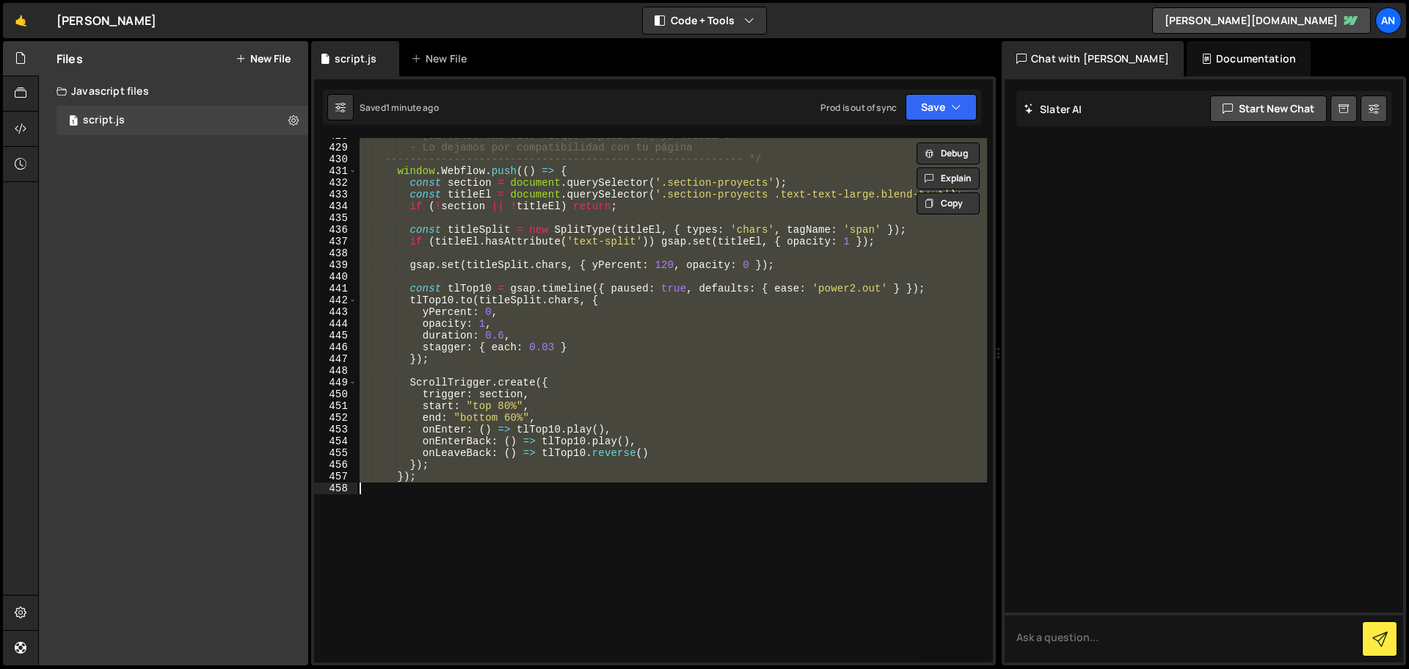
click at [398, 479] on div "- (Si conservas este bloque específico) ya estaba OK - Lo dejamos por compatibi…" at bounding box center [672, 400] width 631 height 524
type textarea "});"
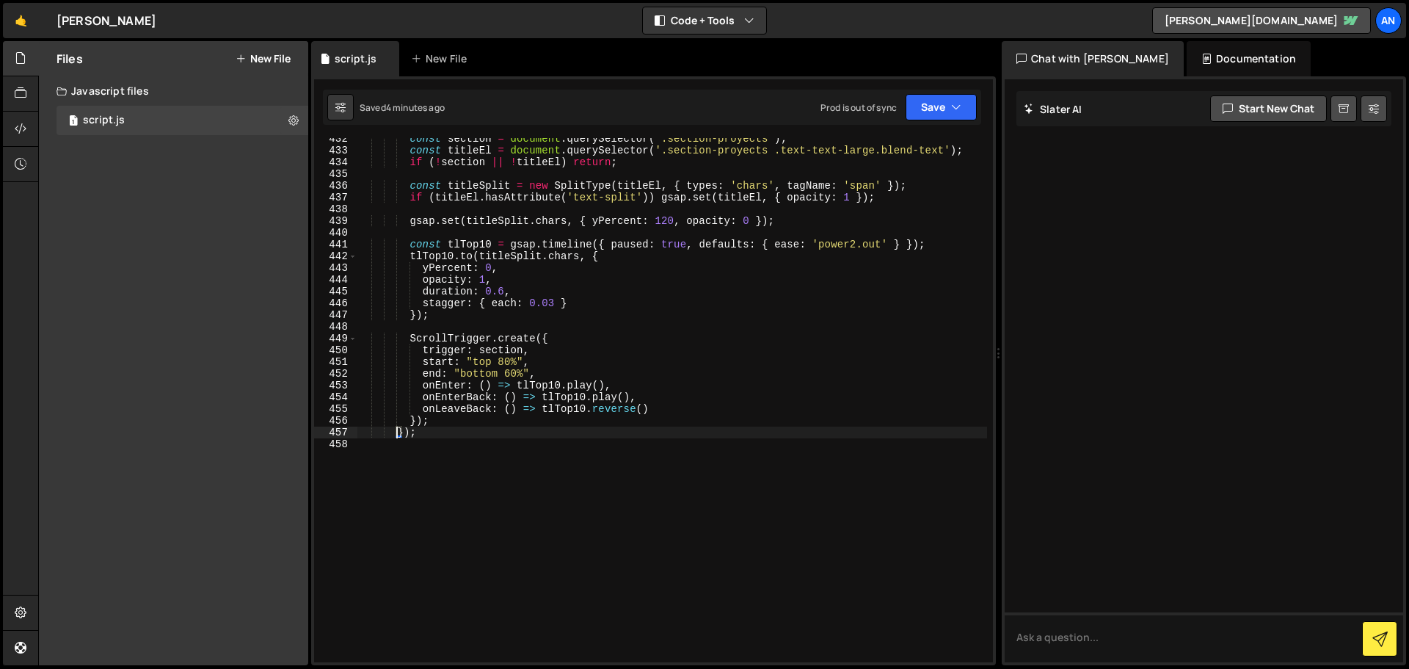
scroll to position [5112, 0]
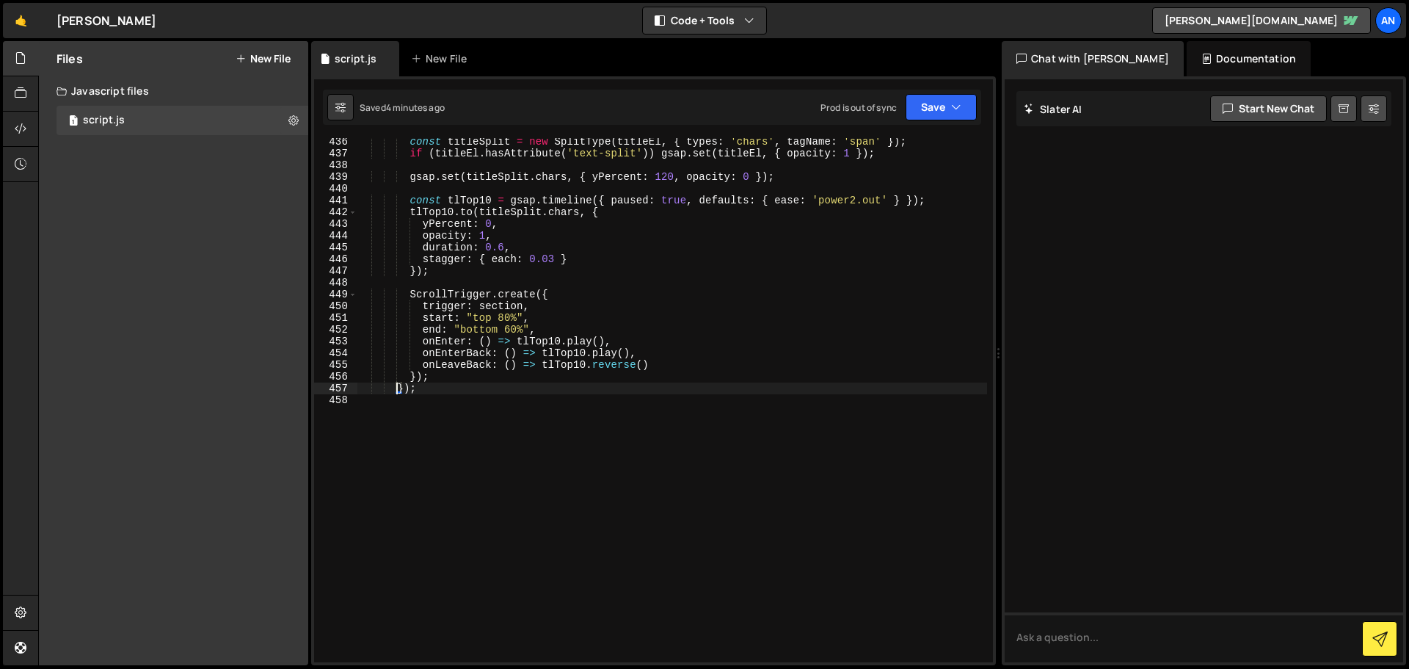
click at [465, 413] on div "const titleSplit = new SplitType ( titleEl , { types : 'chars' , tagName : 'spa…" at bounding box center [672, 410] width 631 height 548
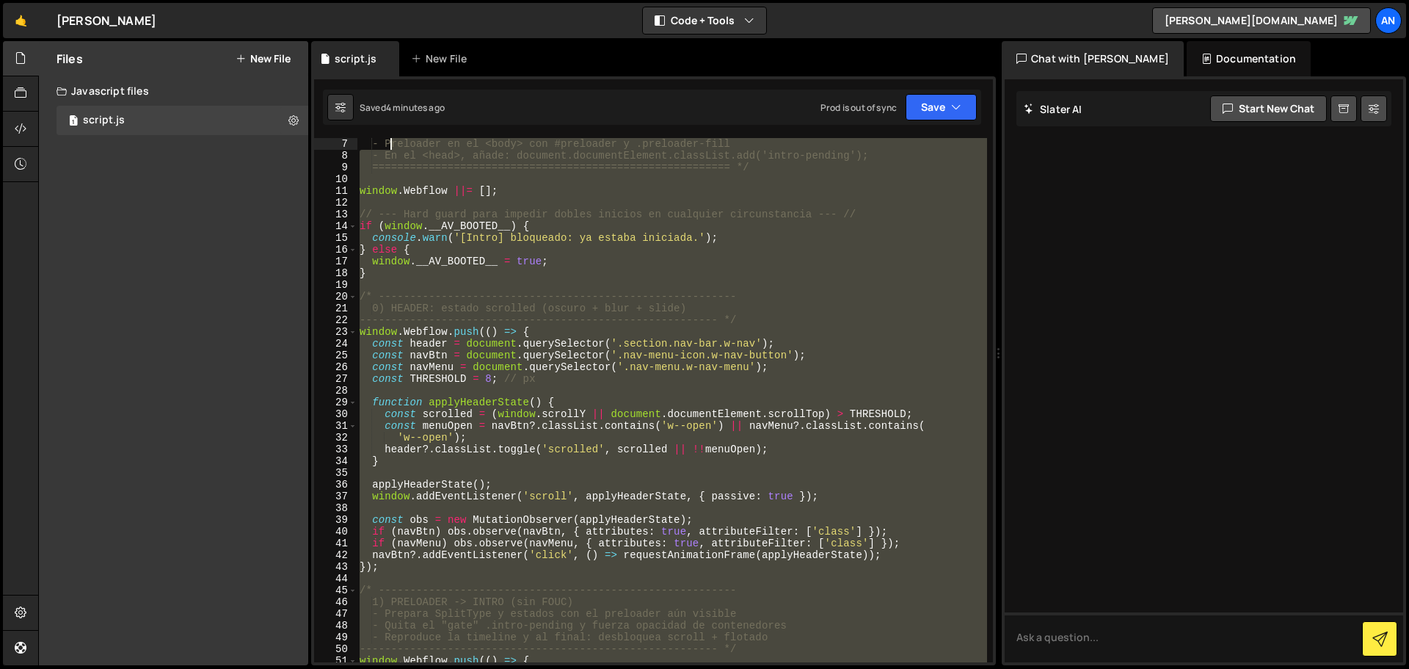
scroll to position [0, 0]
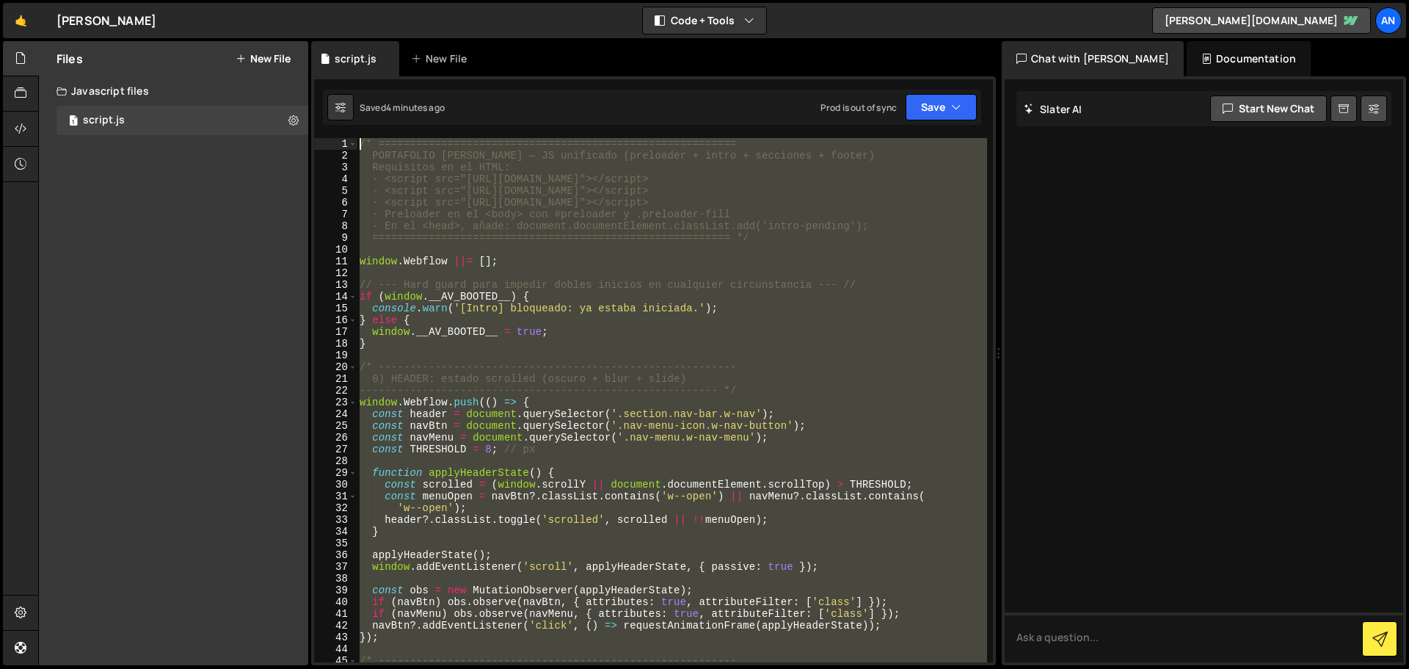
drag, startPoint x: 455, startPoint y: 406, endPoint x: 388, endPoint y: -18, distance: 429.5
click at [388, 0] on html "Projects [GEOGRAPHIC_DATA] Blog An Projects Your Teams Account Upgrade Logout" at bounding box center [704, 334] width 1409 height 669
paste textarea "});"
type textarea "});"
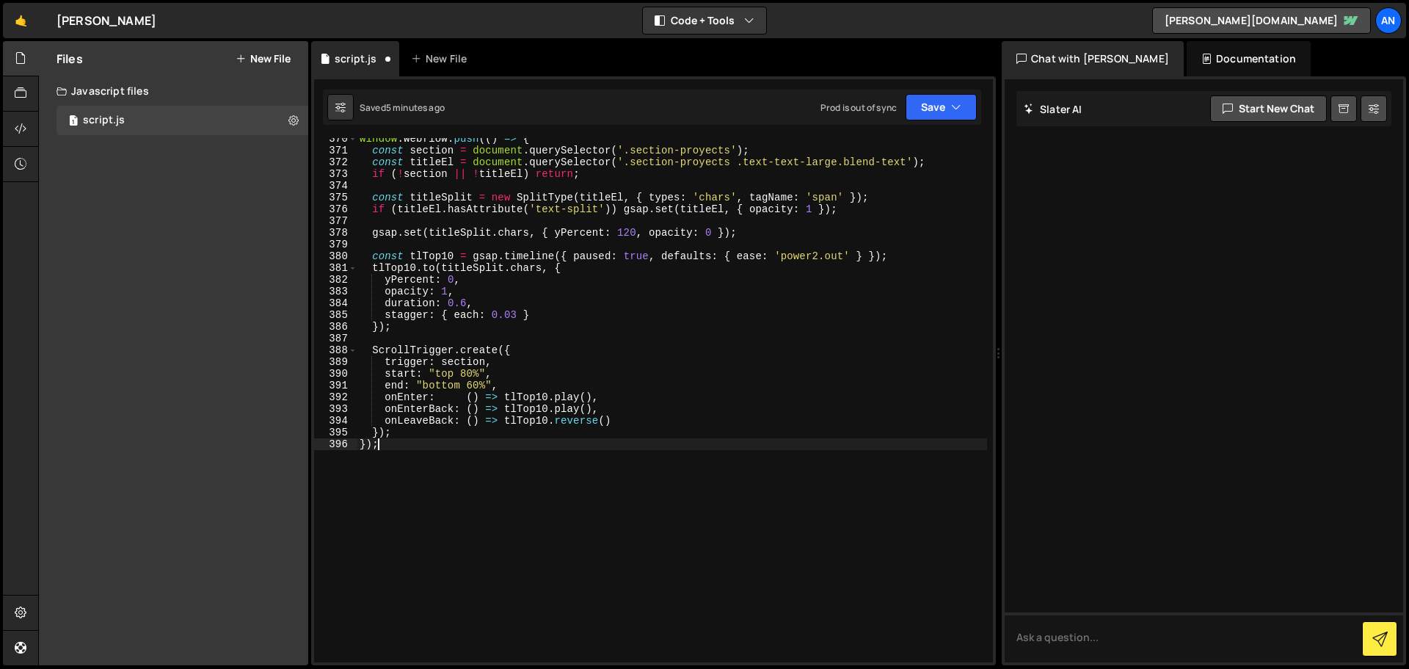
scroll to position [4401, 0]
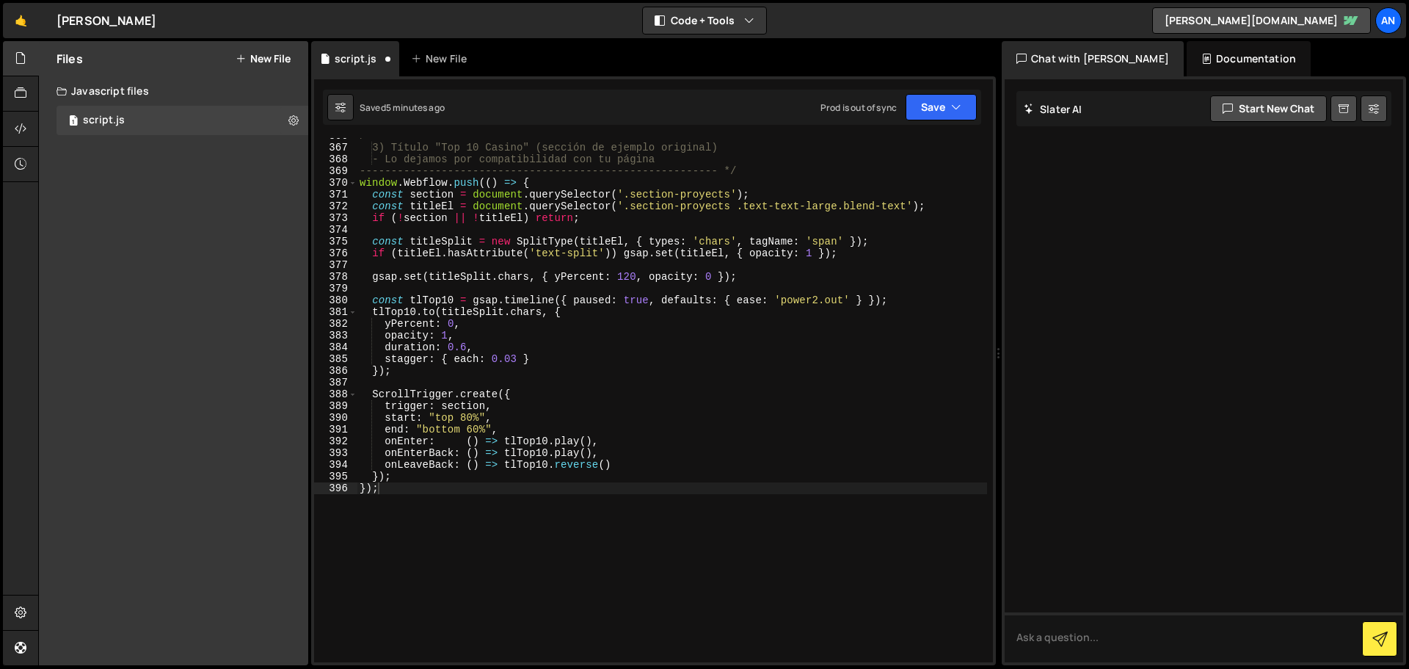
click at [928, 93] on div "Saved 5 minutes ago Prod is out of sync Upgrade to Edit Save Save to Staging S …" at bounding box center [652, 107] width 658 height 35
click at [924, 104] on button "Save" at bounding box center [941, 107] width 71 height 26
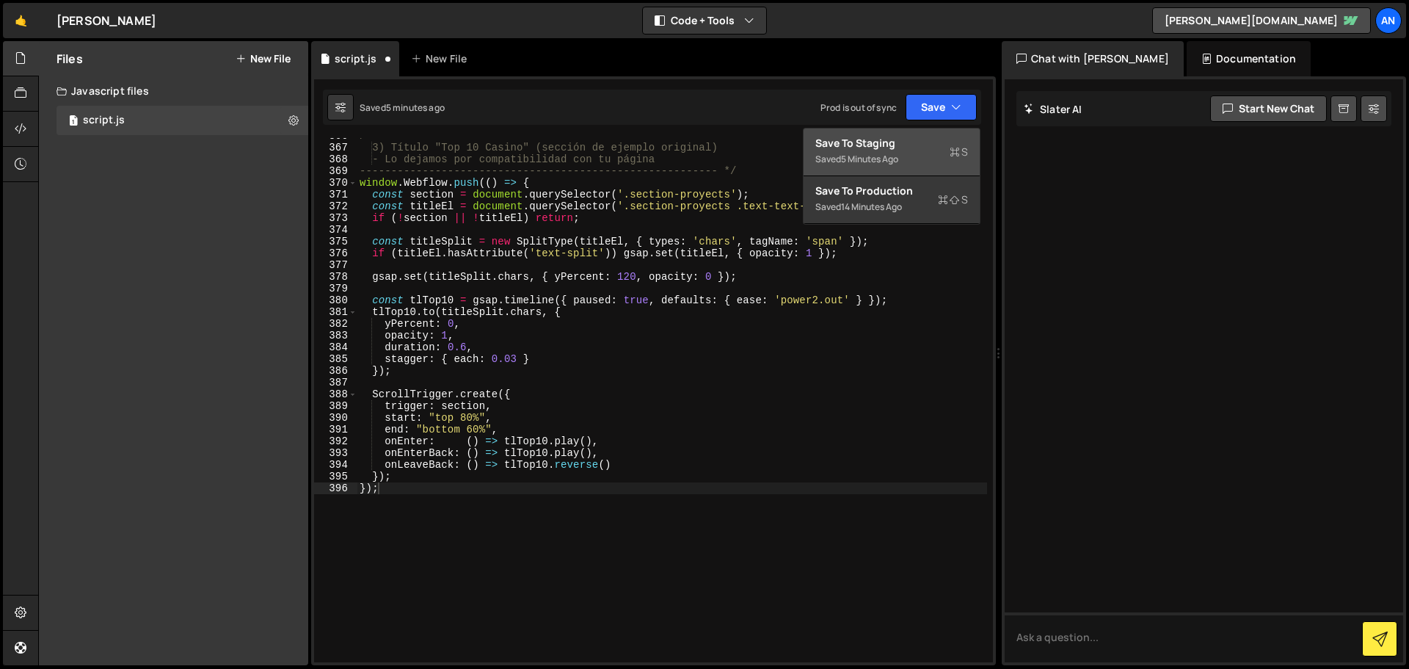
click at [914, 147] on div "Save to Staging S" at bounding box center [892, 143] width 153 height 15
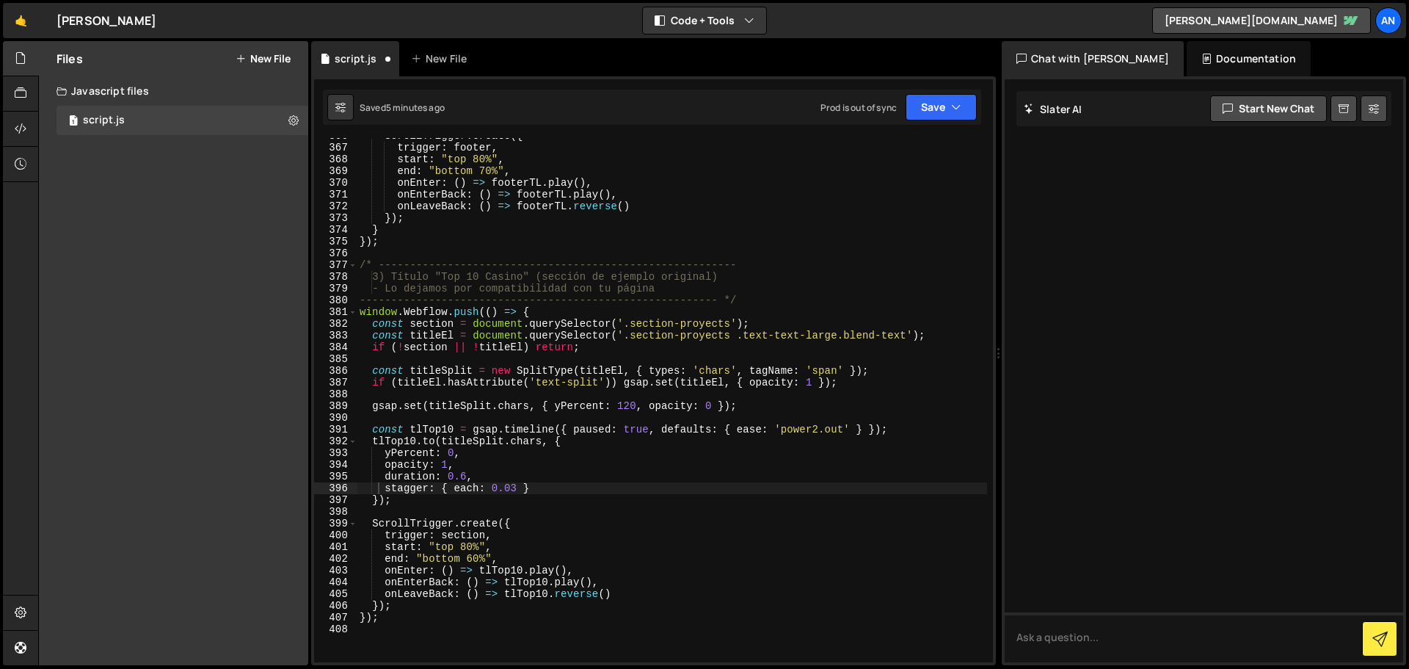
scroll to position [4295, 0]
click at [931, 106] on button "Save" at bounding box center [941, 107] width 71 height 26
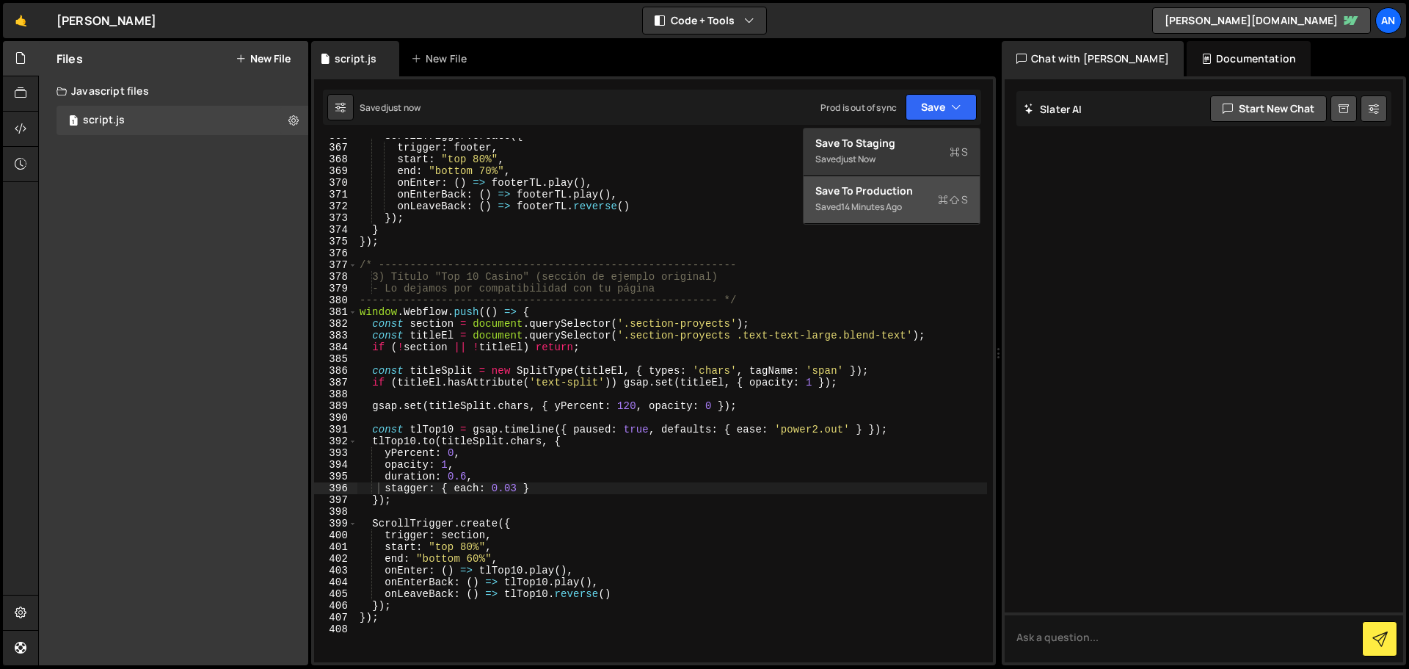
click at [910, 200] on div "Saved 14 minutes ago" at bounding box center [892, 207] width 153 height 18
